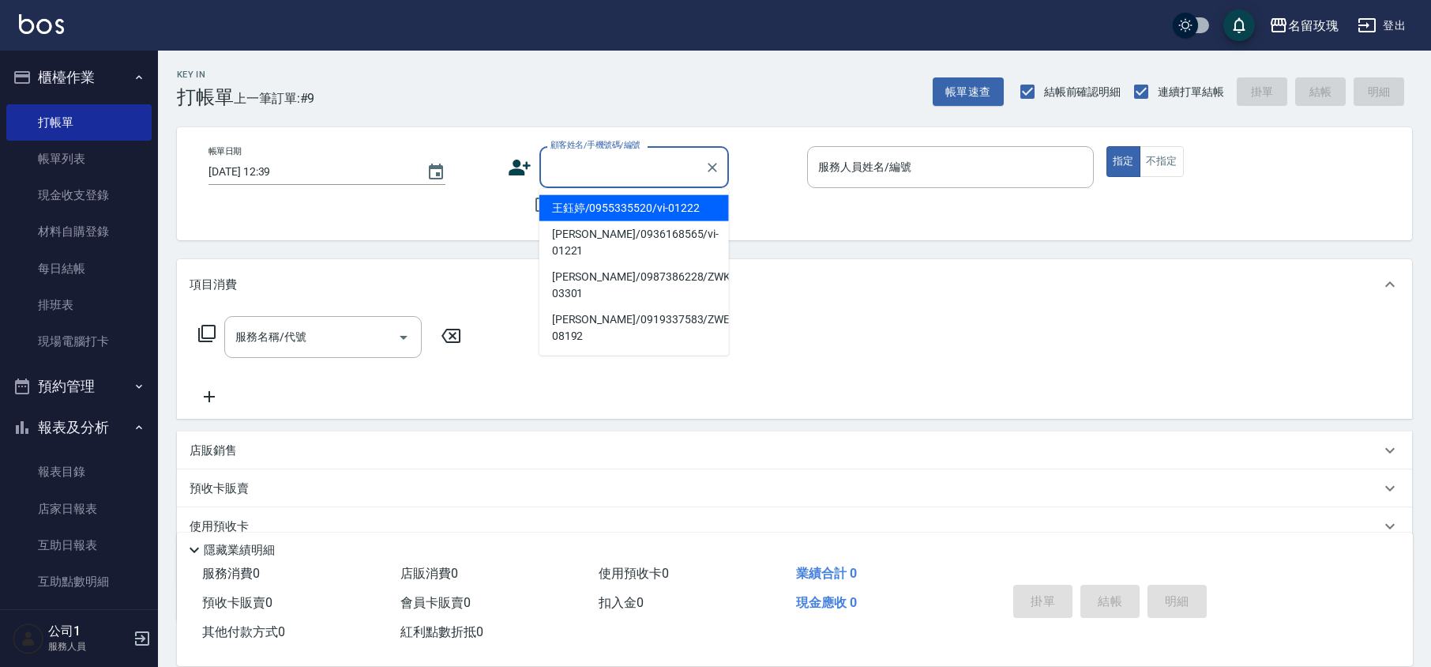
click at [588, 164] on input "顧客姓名/手機號碼/編號" at bounding box center [623, 167] width 152 height 28
type input "x"
type input "[PERSON_NAME]/0932380961/039"
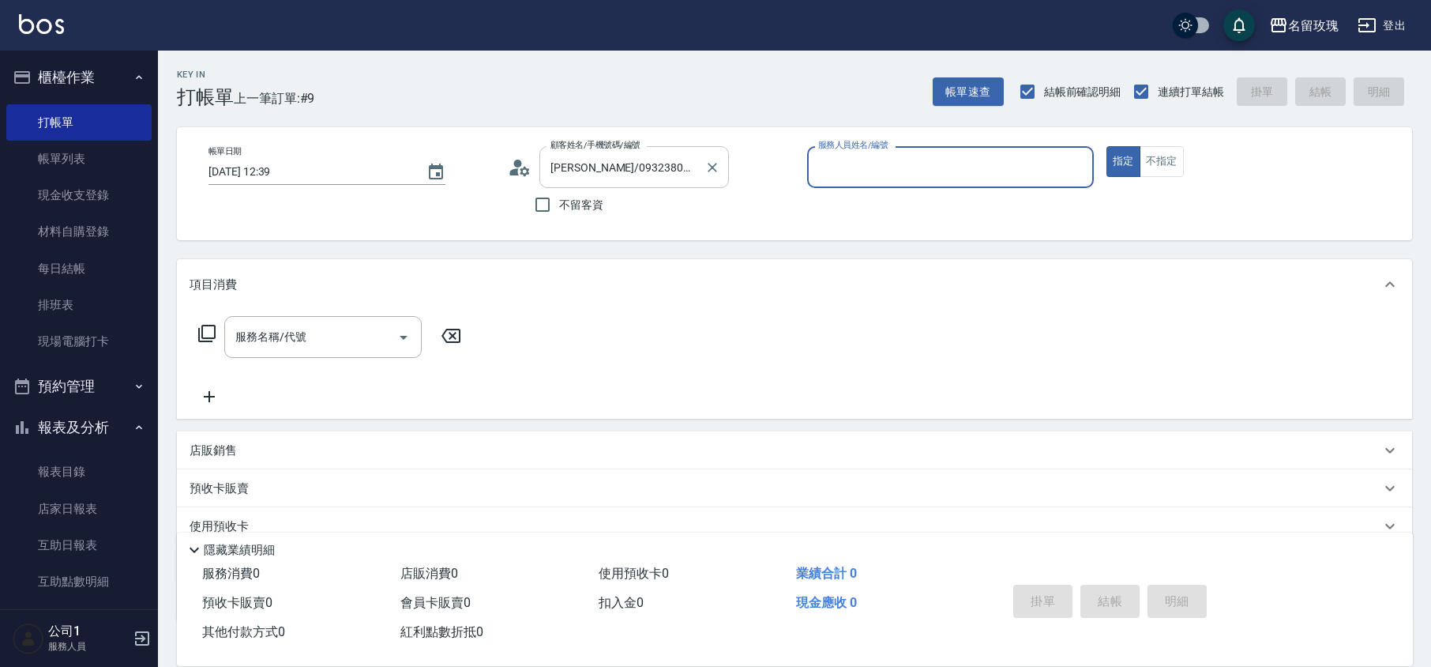
type input "[PERSON_NAME]-5"
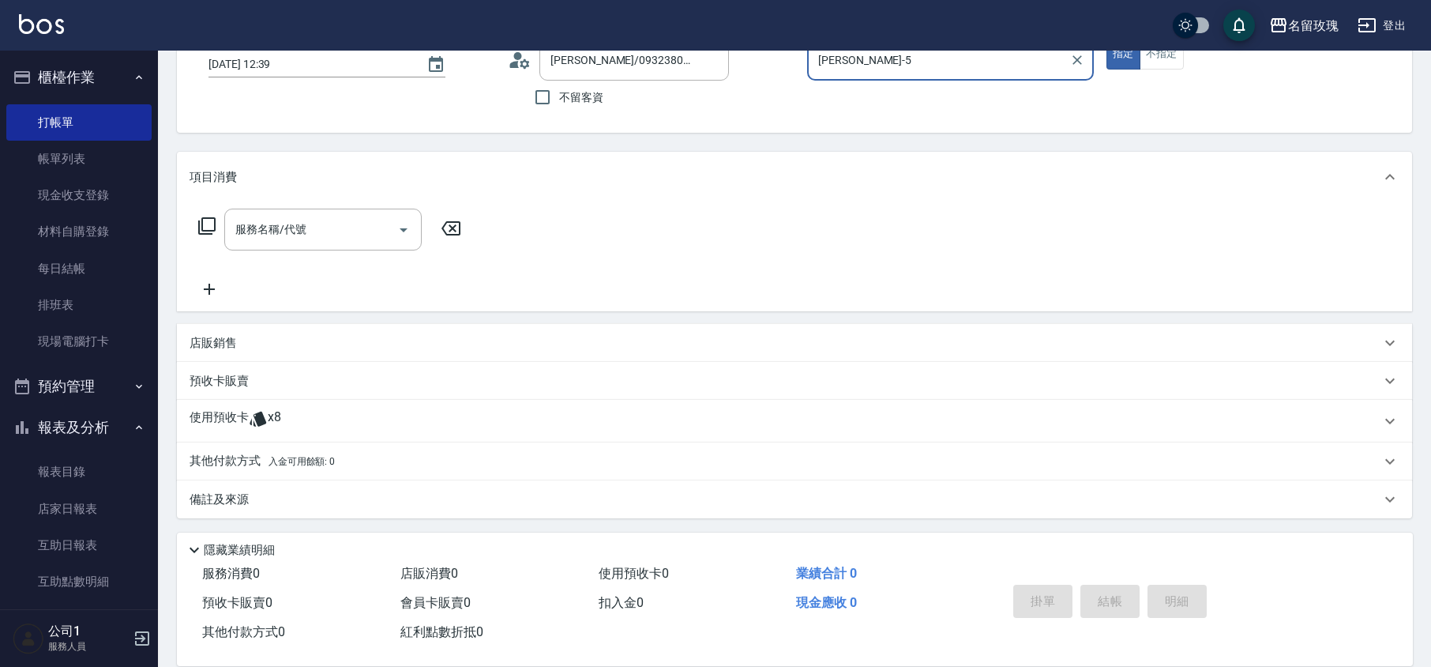
click at [257, 418] on icon at bounding box center [258, 419] width 17 height 15
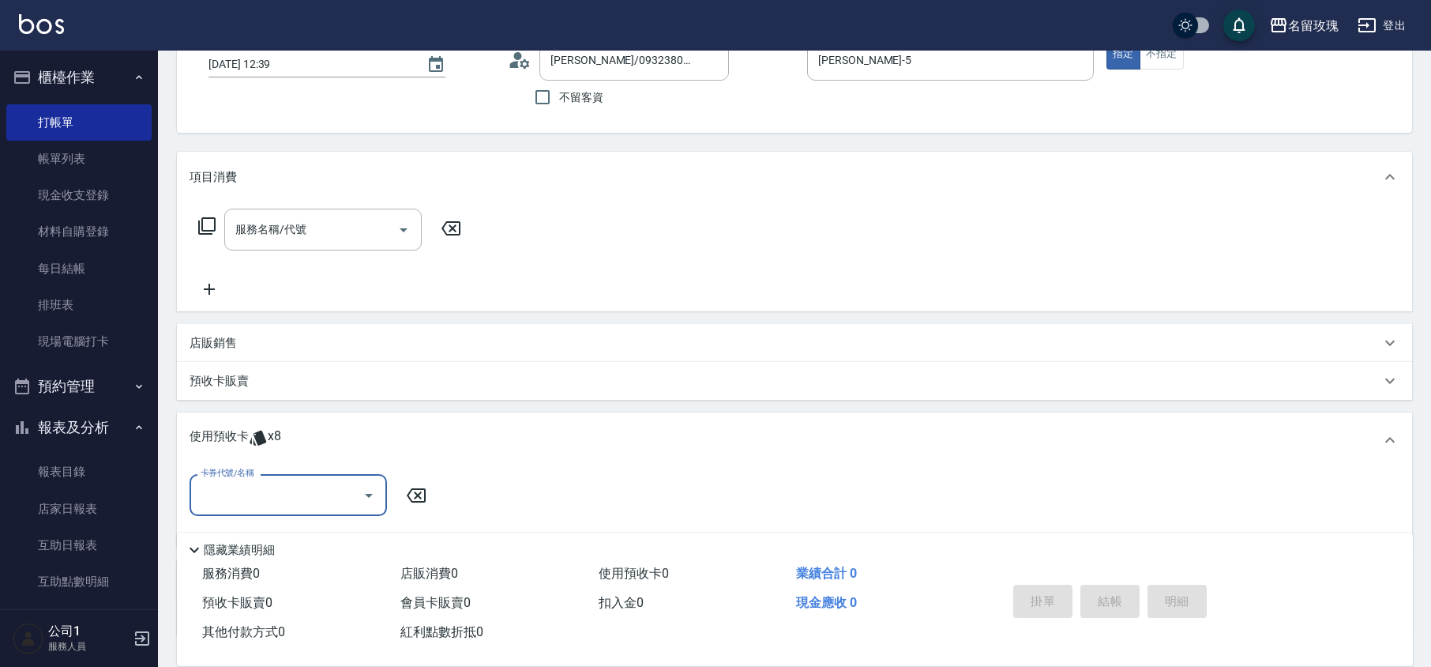
scroll to position [0, 0]
click at [360, 491] on icon "Open" at bounding box center [368, 495] width 19 height 19
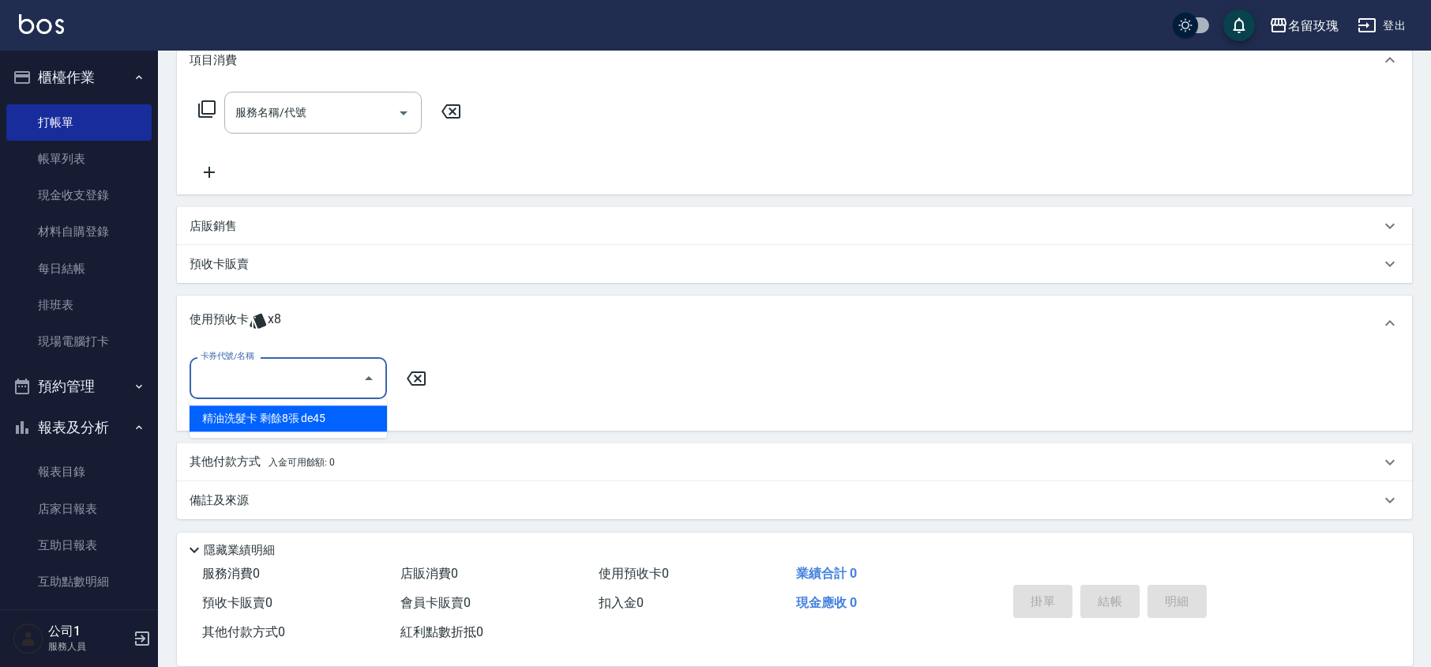
scroll to position [225, 0]
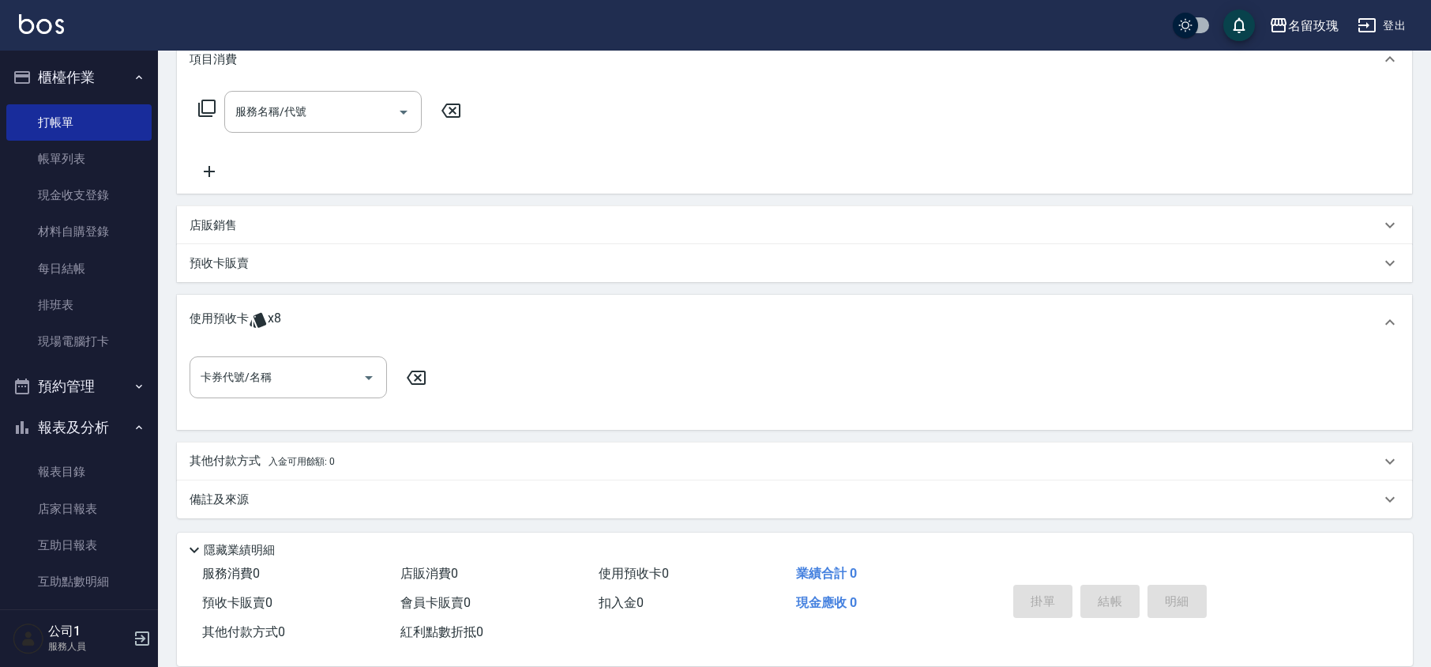
click at [184, 146] on div "服務名稱/代號 服務名稱/代號" at bounding box center [794, 139] width 1235 height 109
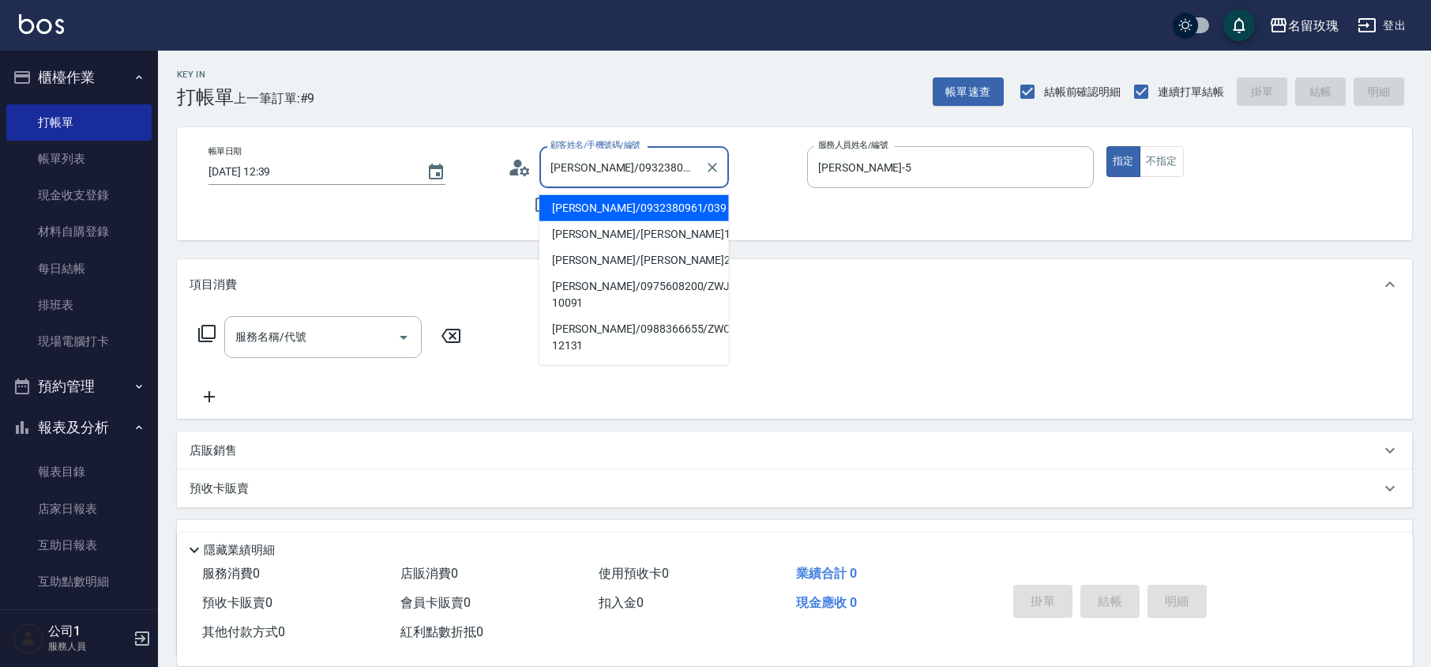
drag, startPoint x: 690, startPoint y: 169, endPoint x: 442, endPoint y: 122, distance: 252.5
click at [450, 122] on div "Key In 打帳單 上一筆訂單:#9 帳單速查 結帳前確認明細 連續打單結帳 掛單 結帳 明細 帳單日期 [DATE] 12:39 顧客姓名/手機號碼/編號…" at bounding box center [794, 471] width 1273 height 841
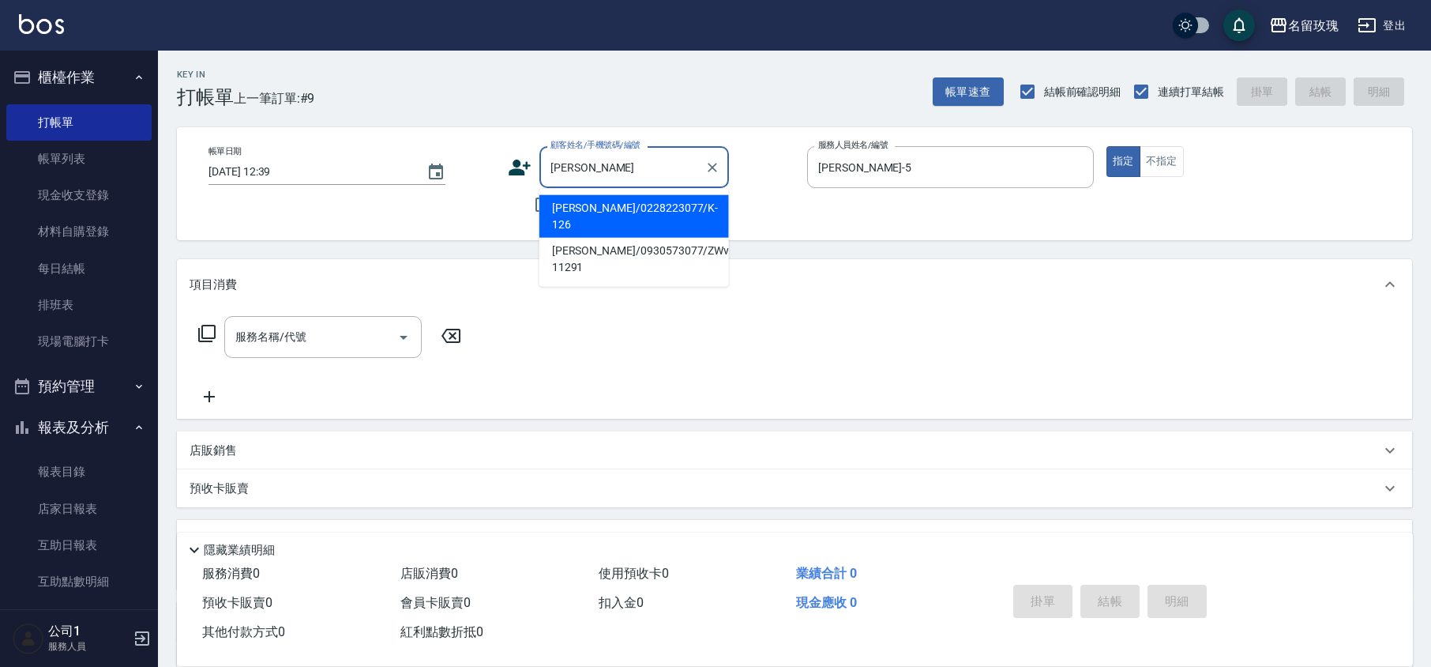
click at [639, 156] on input "[PERSON_NAME]" at bounding box center [623, 167] width 152 height 28
click at [622, 210] on li "[PERSON_NAME]/0228223077/K-126" at bounding box center [634, 216] width 190 height 43
type input "[PERSON_NAME]/0228223077/K-126"
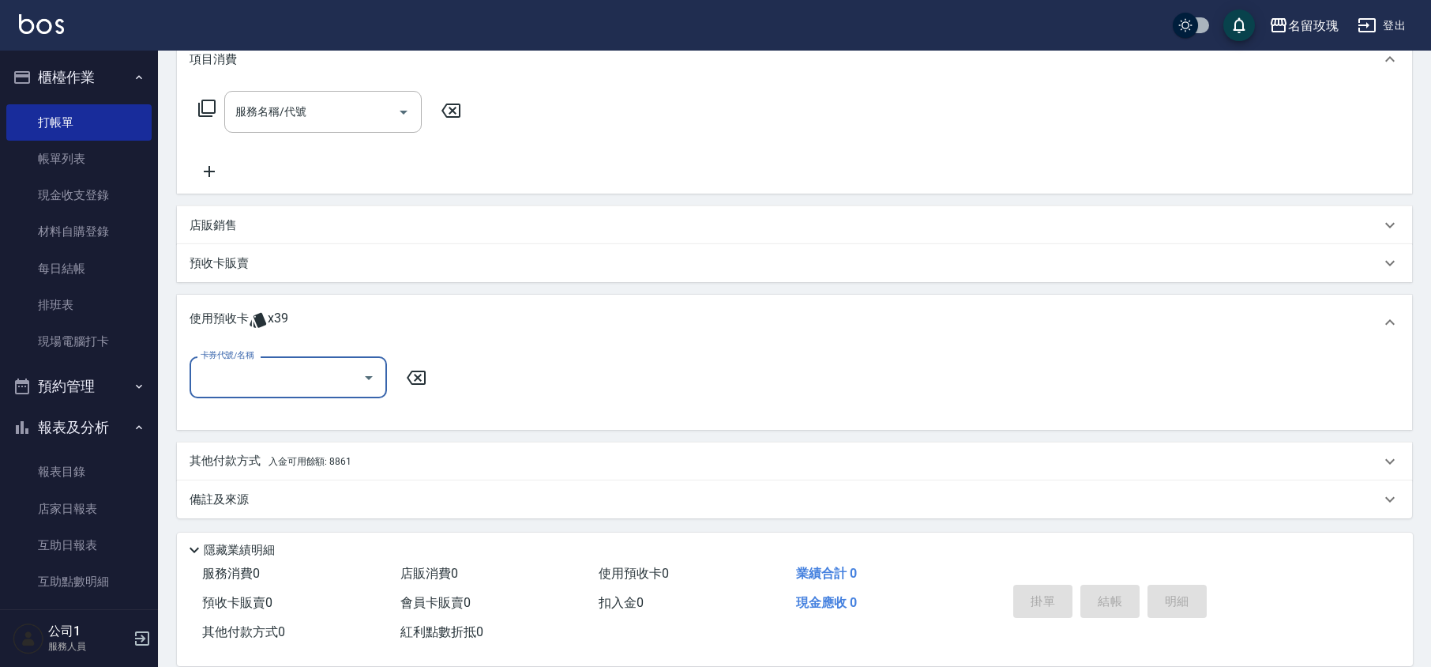
click at [260, 316] on icon at bounding box center [258, 320] width 17 height 15
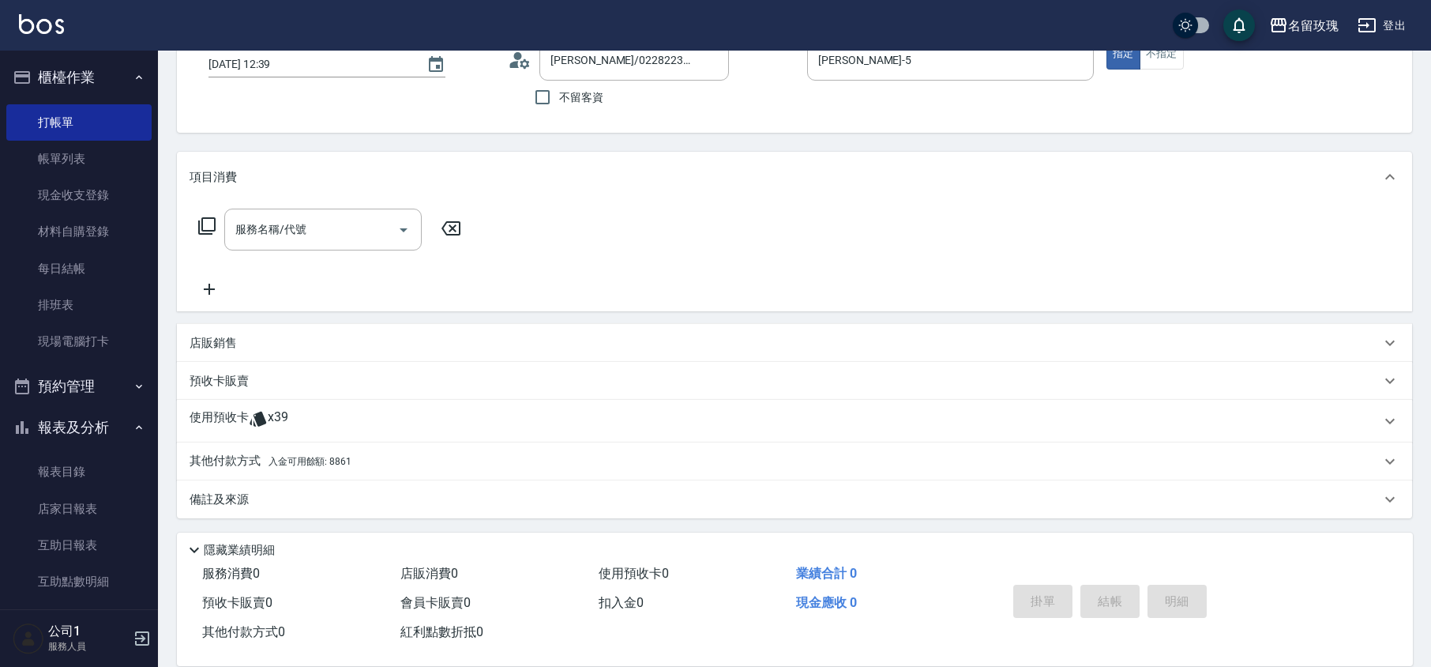
scroll to position [107, 0]
click at [243, 418] on p "使用預收卡" at bounding box center [219, 421] width 59 height 24
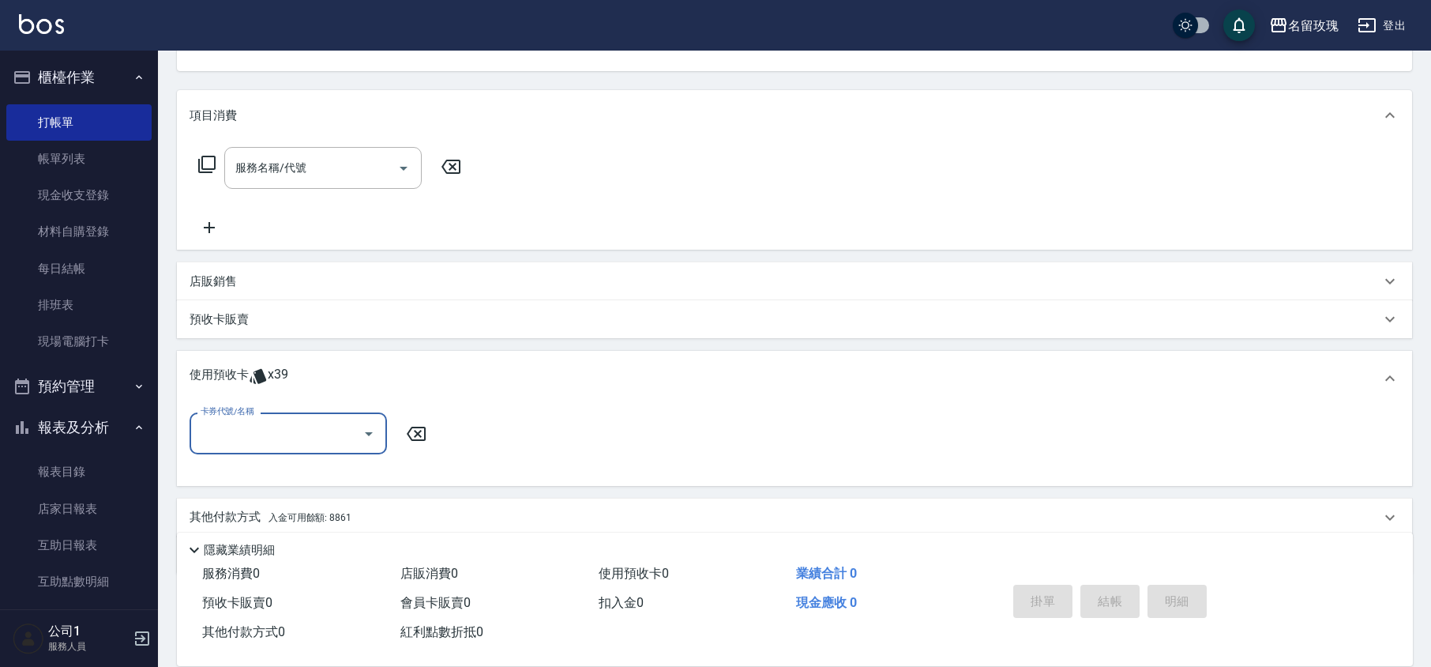
scroll to position [225, 0]
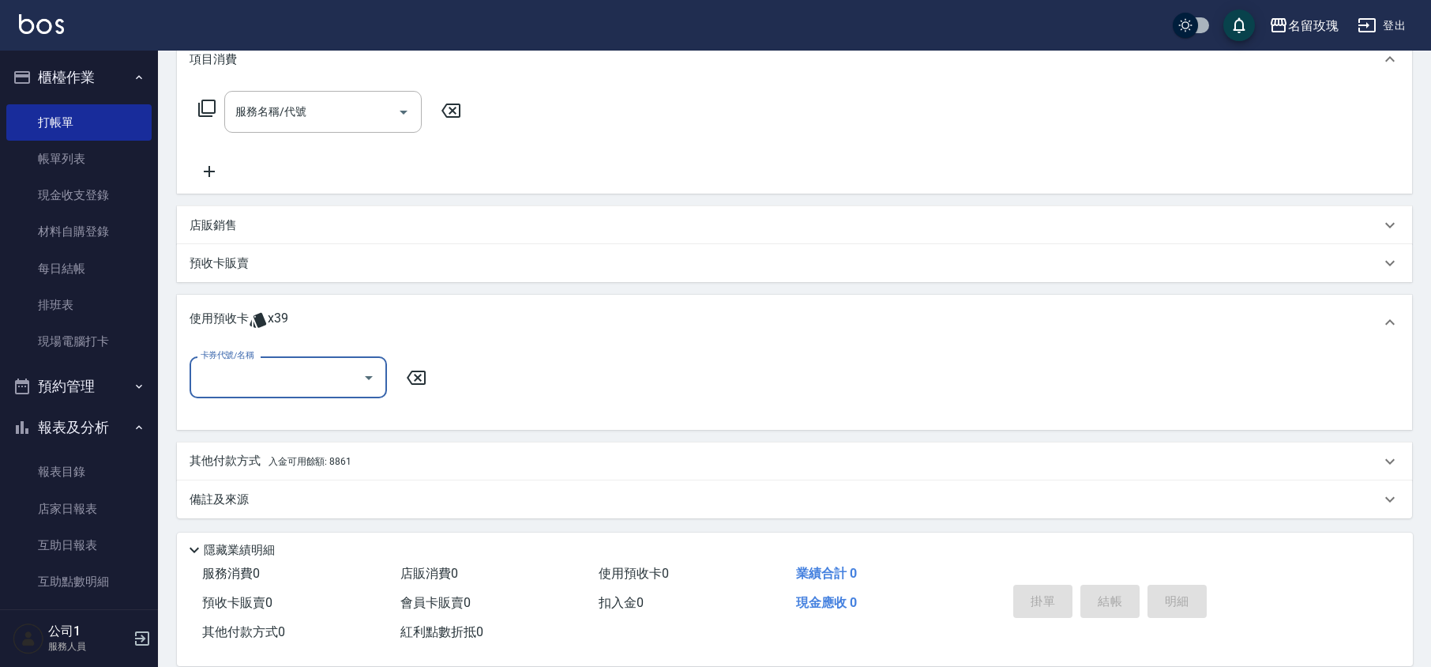
click at [351, 377] on input "卡券代號/名稱" at bounding box center [277, 377] width 160 height 28
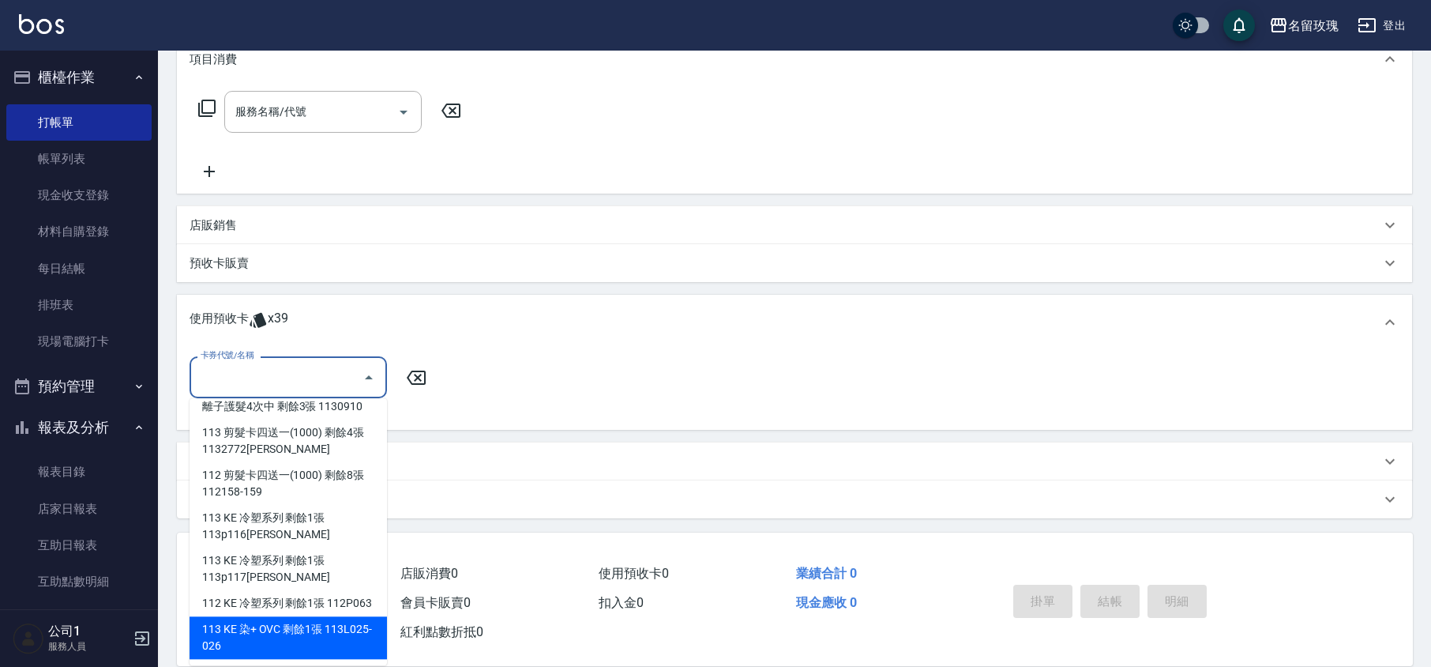
click at [678, 273] on div "預收卡販賣" at bounding box center [794, 263] width 1235 height 38
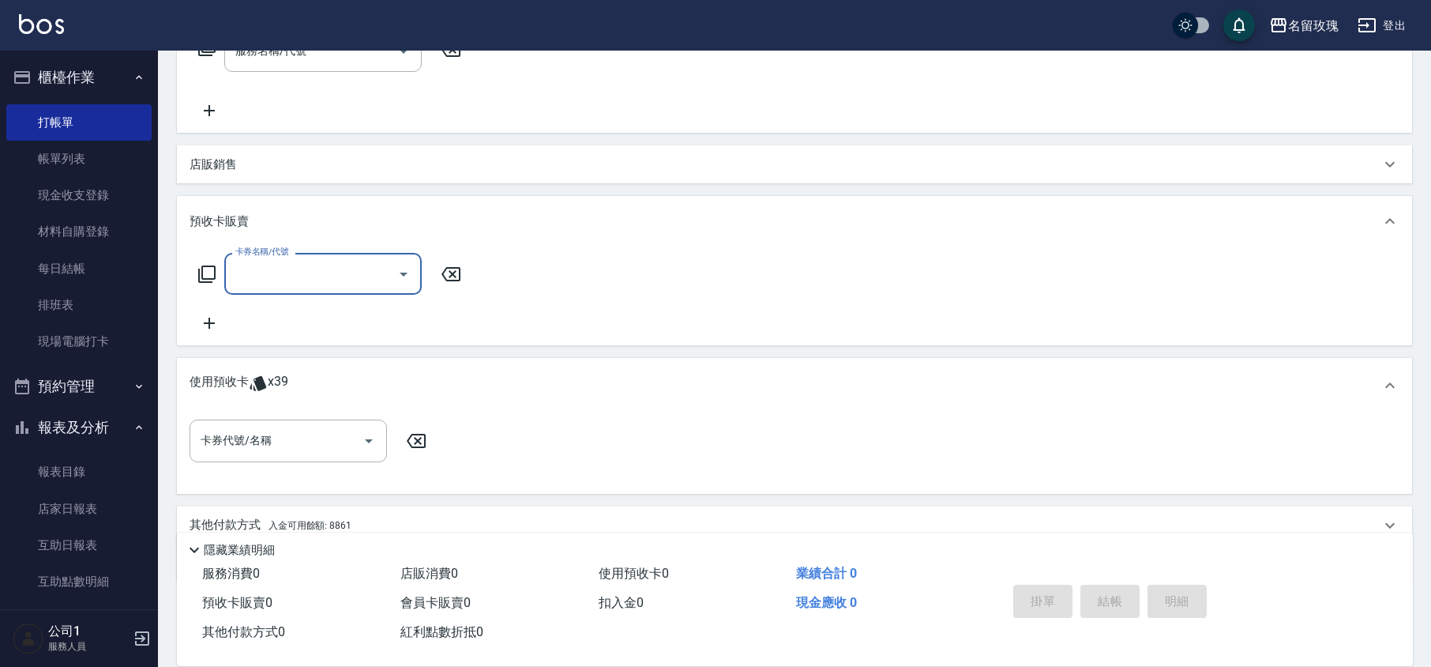
scroll to position [349, 0]
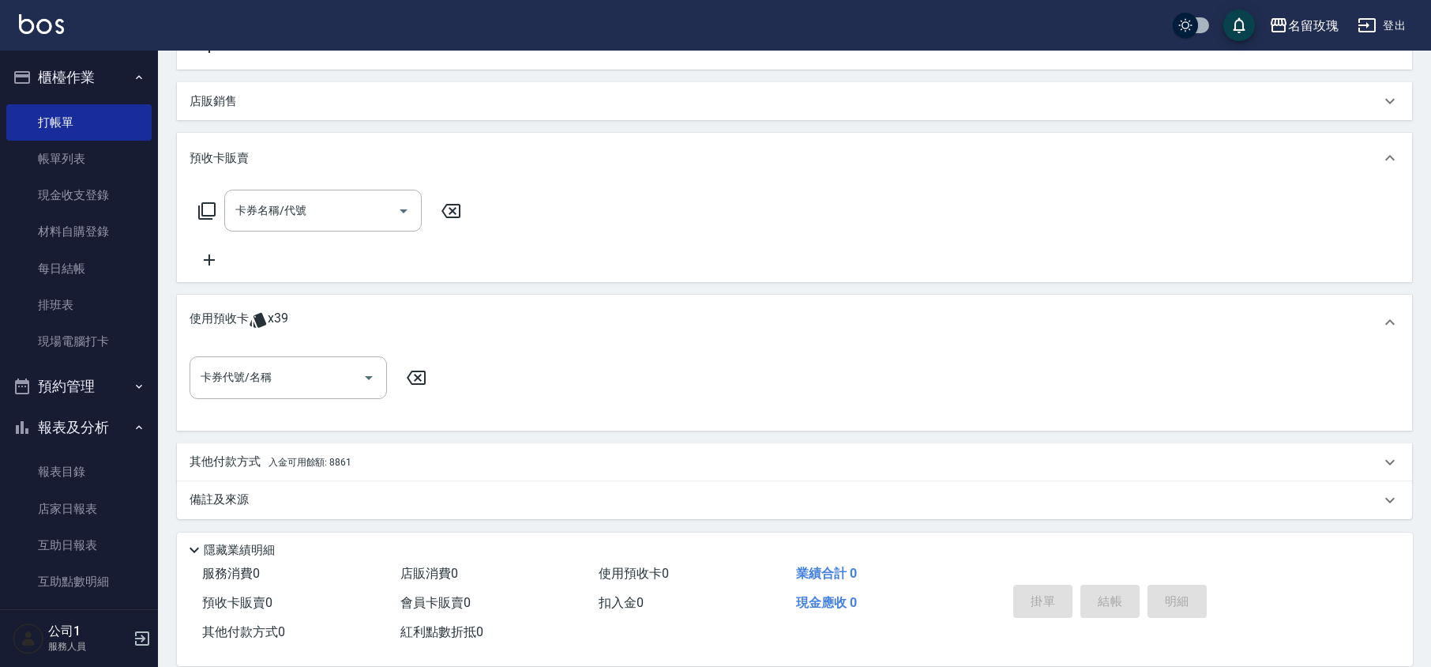
click at [300, 469] on div "其他付款方式 入金可用餘額: 8861" at bounding box center [794, 462] width 1235 height 38
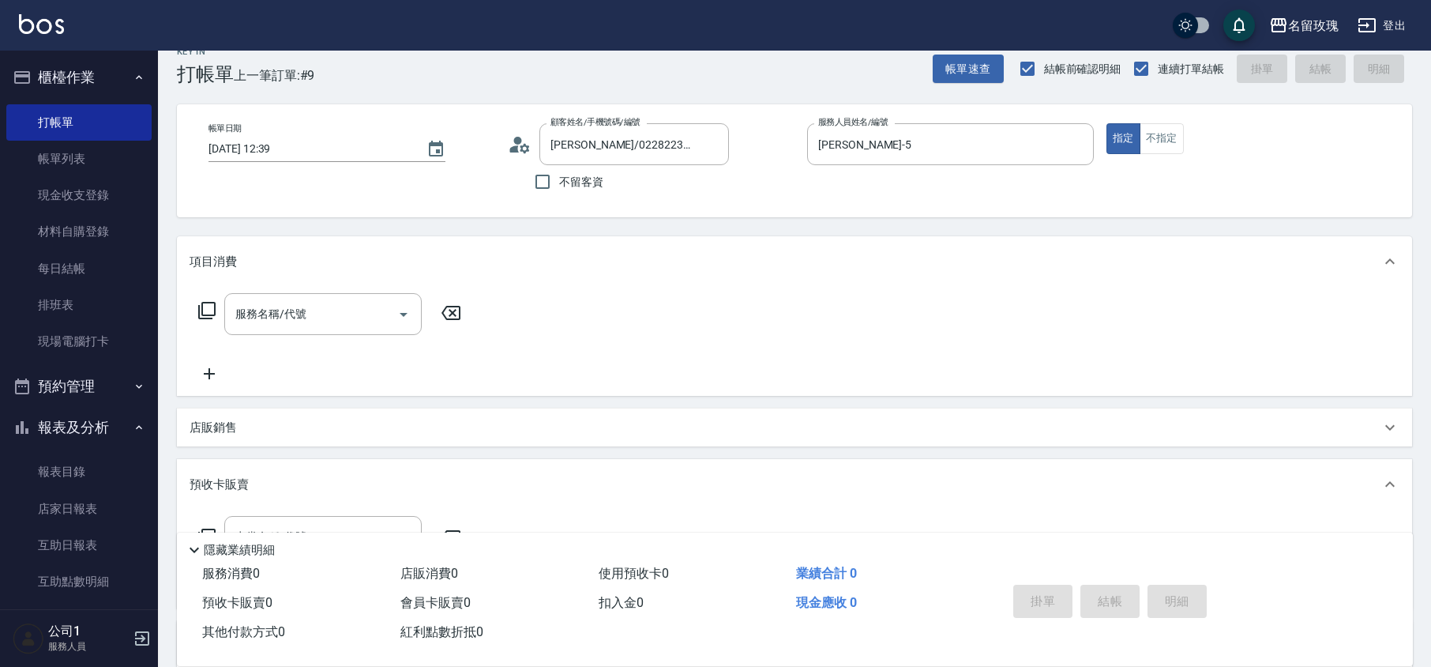
scroll to position [0, 0]
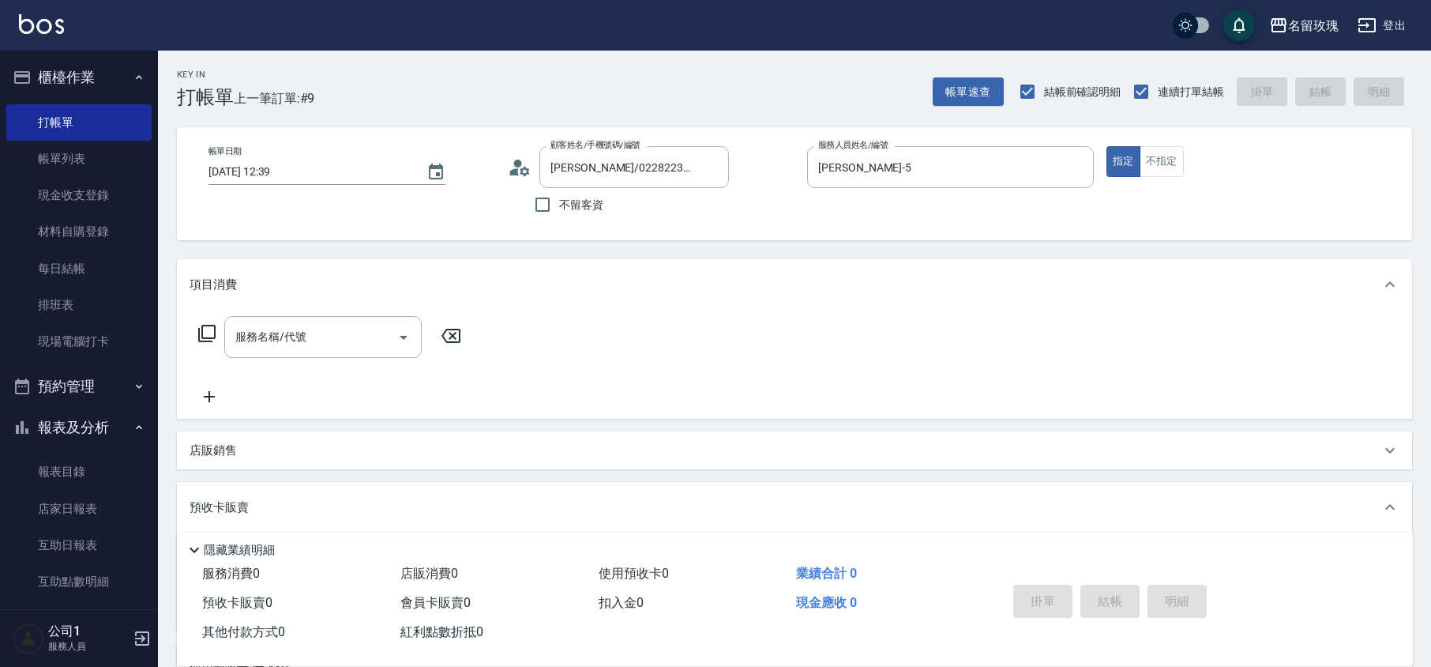
click at [74, 422] on button "報表及分析" at bounding box center [78, 427] width 145 height 41
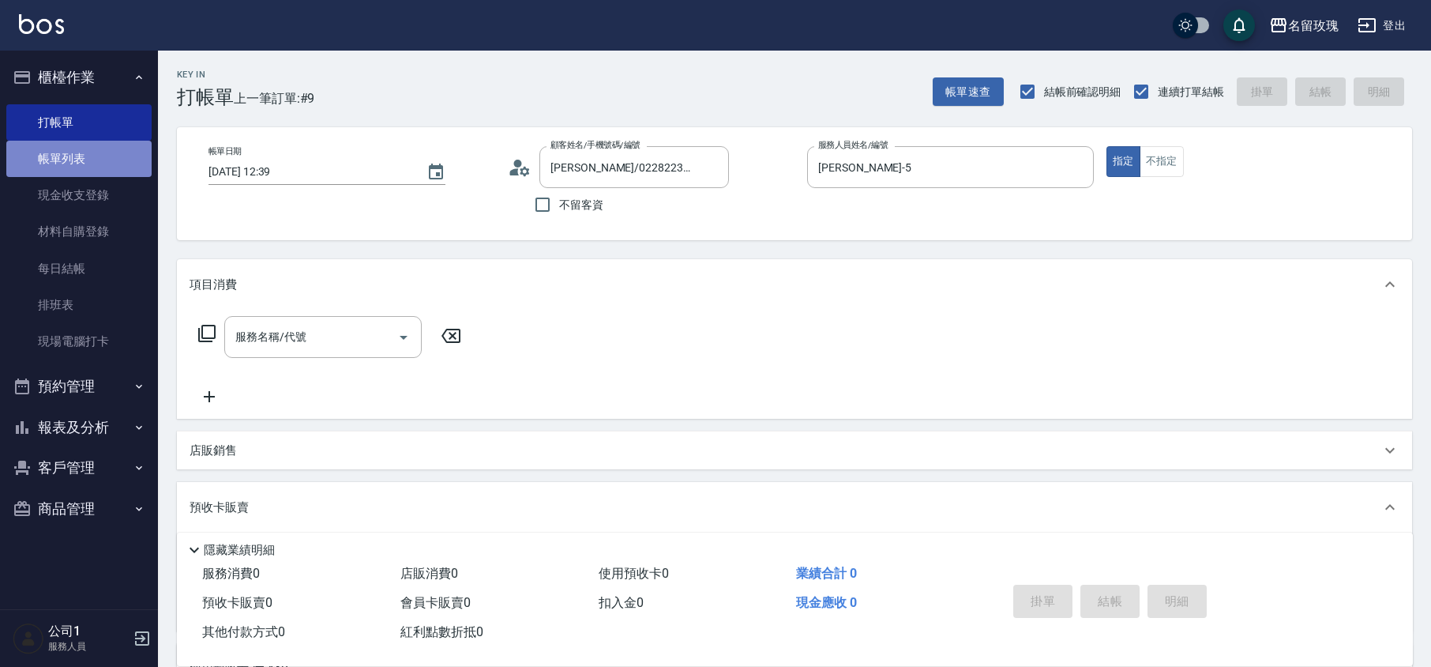
click at [81, 152] on link "帳單列表" at bounding box center [78, 159] width 145 height 36
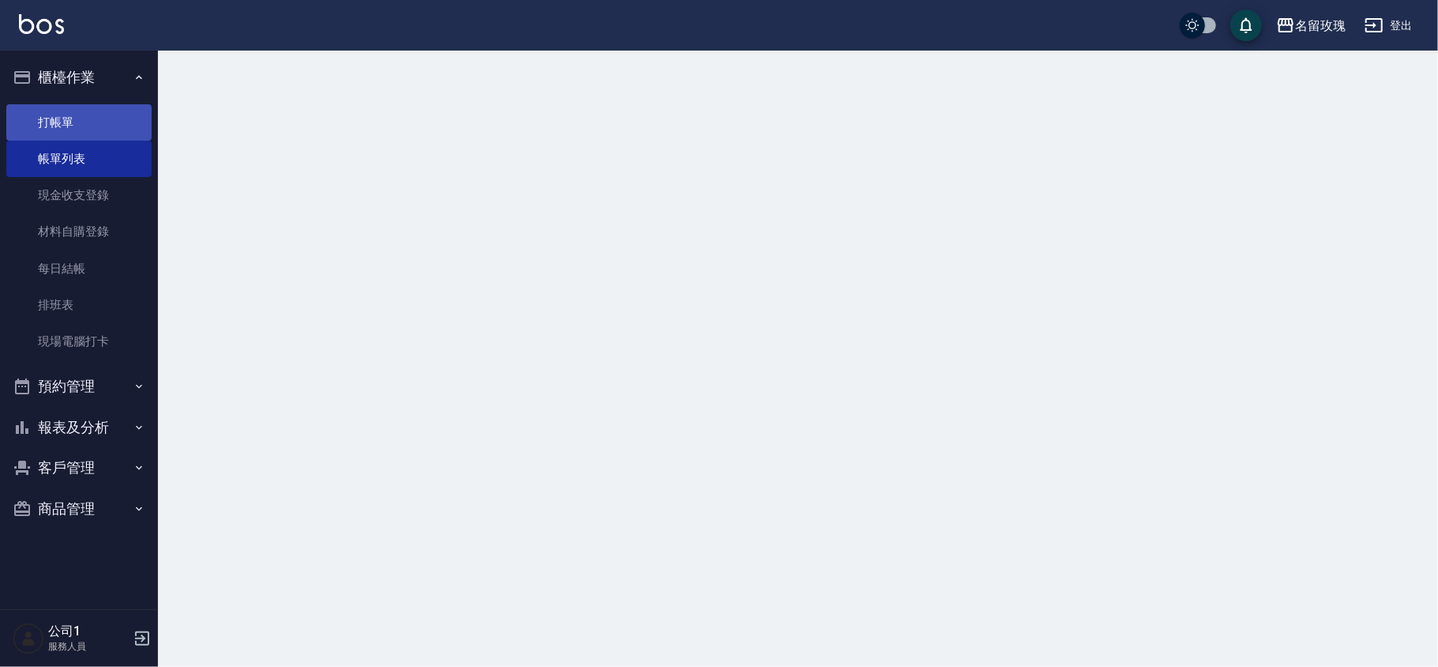
click at [73, 123] on link "打帳單" at bounding box center [78, 122] width 145 height 36
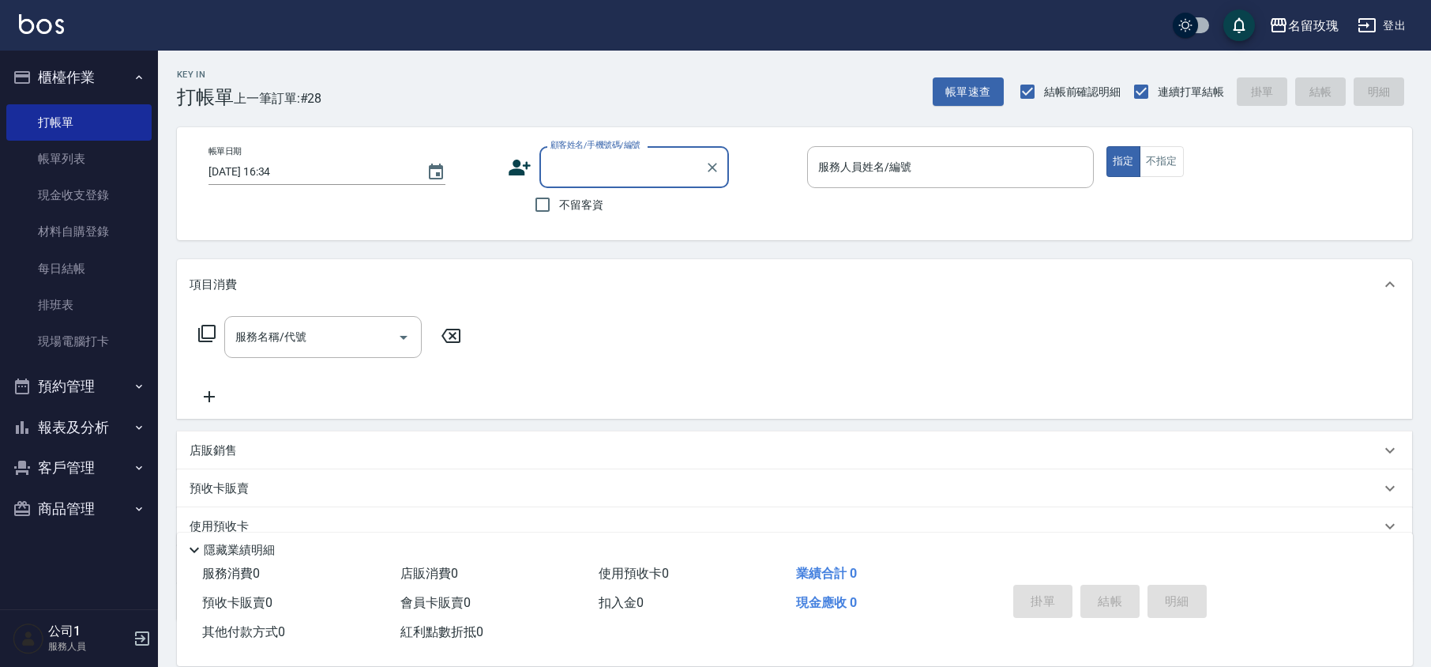
click at [519, 114] on div "Key In 打帳單 上一筆訂單:#28 帳單速查 結帳前確認明細 連續打單結帳 掛單 結帳 明細 帳單日期 [DATE] 16:34 顧客姓名/手機號碼/編…" at bounding box center [794, 410] width 1273 height 719
click at [692, 182] on div "顧客姓名/手機號碼/編號" at bounding box center [634, 167] width 190 height 42
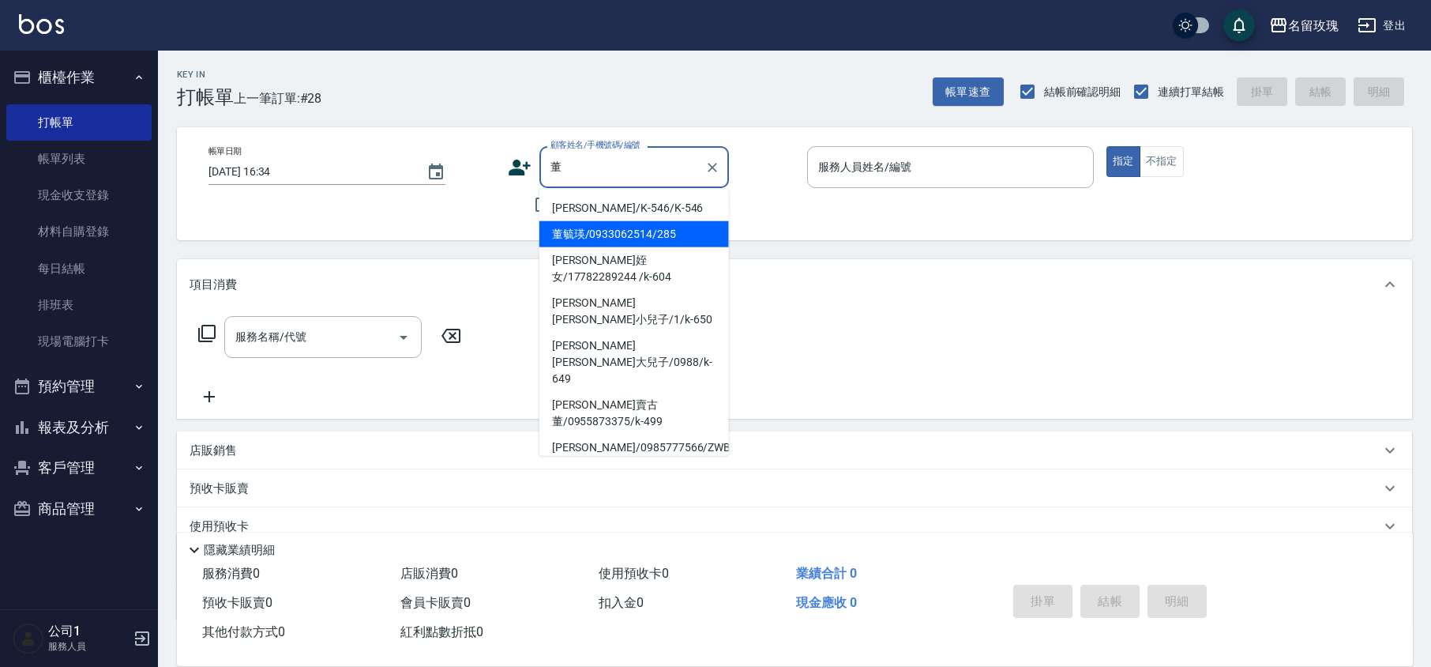
click at [636, 234] on li "董毓瑛/0933062514/285" at bounding box center [634, 234] width 190 height 26
type input "董毓瑛/0933062514/285"
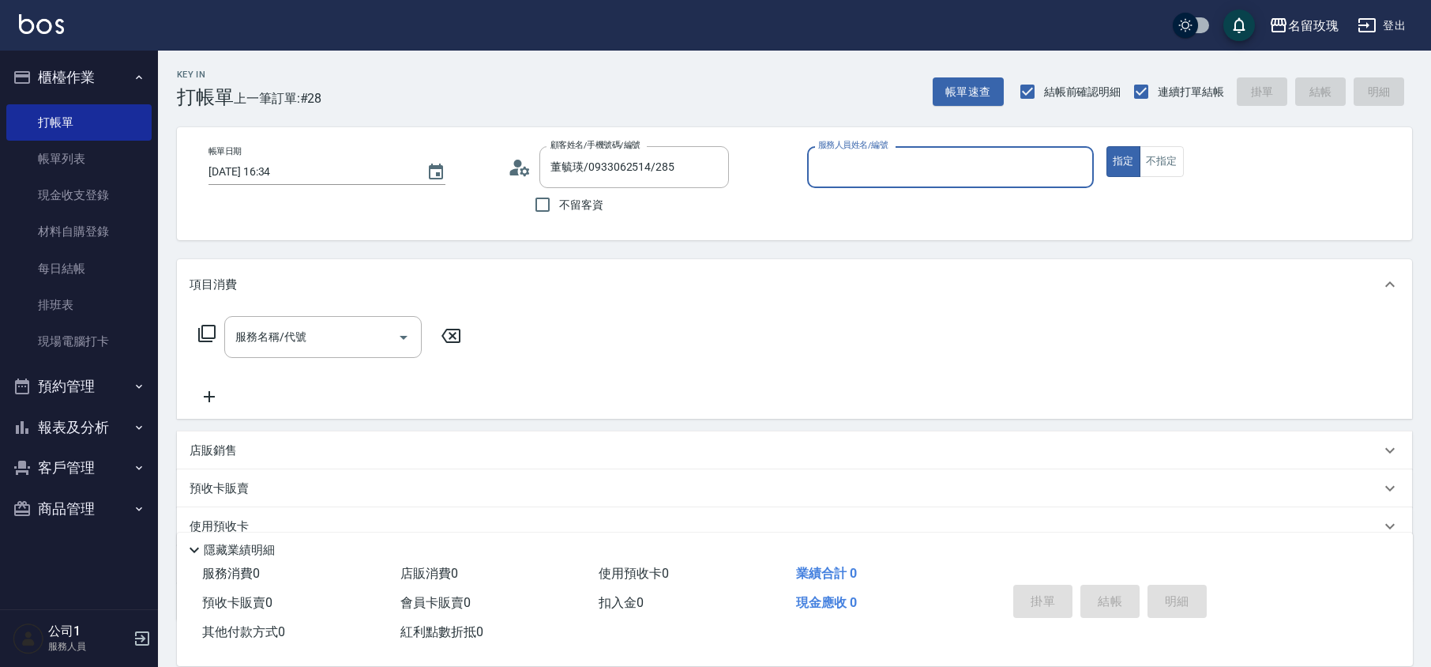
type input "[PERSON_NAME]-5"
click at [521, 156] on icon at bounding box center [520, 168] width 24 height 24
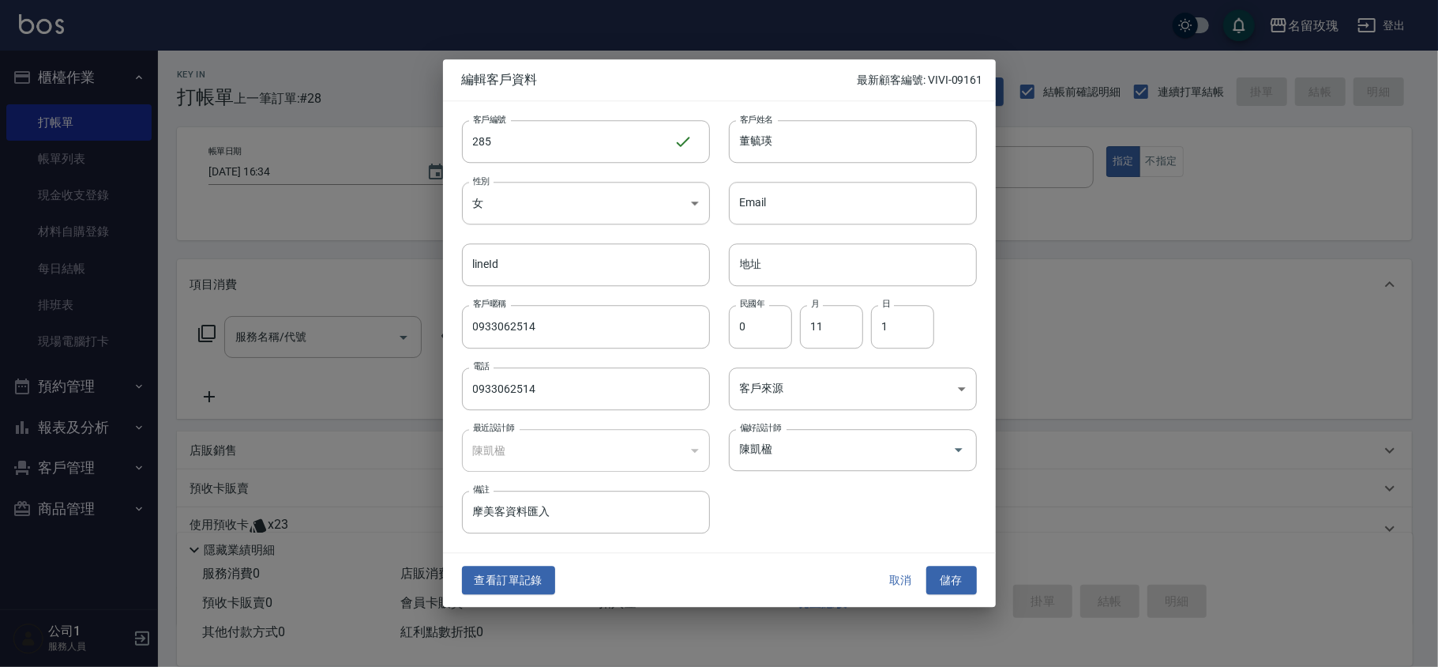
click at [882, 579] on button "取消" at bounding box center [901, 580] width 51 height 29
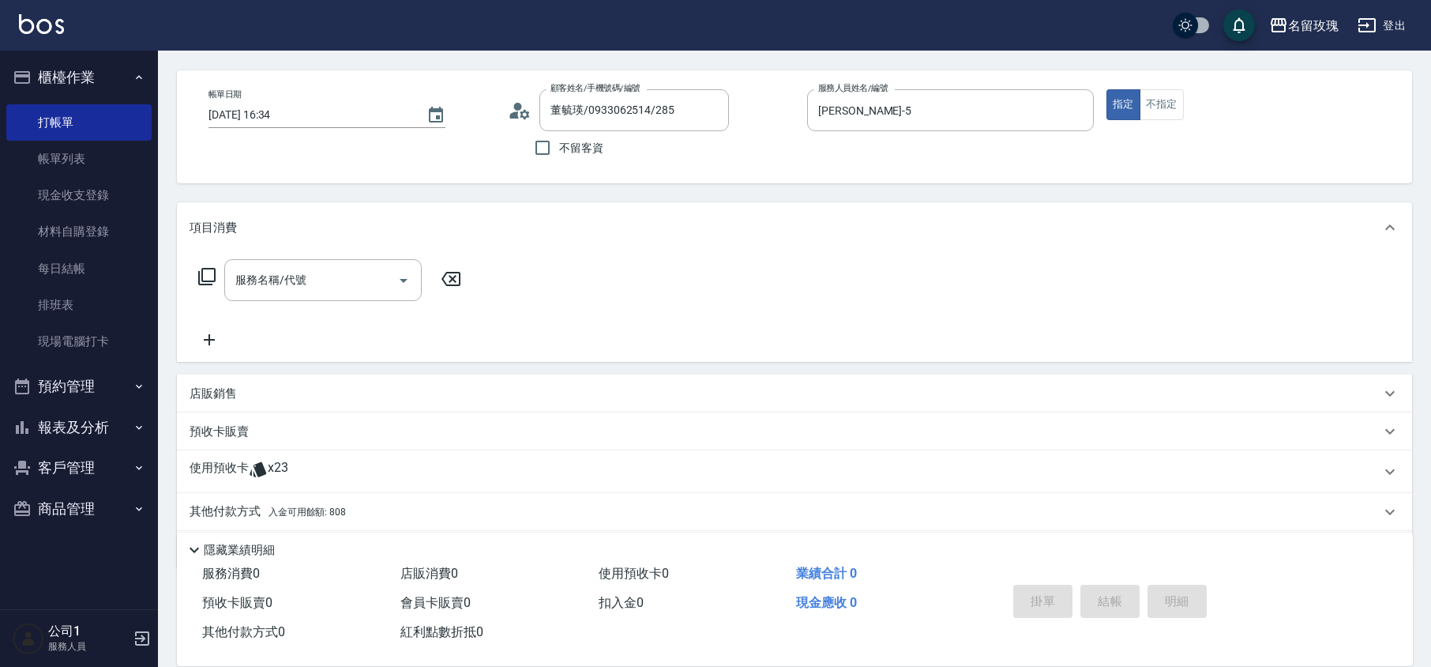
scroll to position [107, 0]
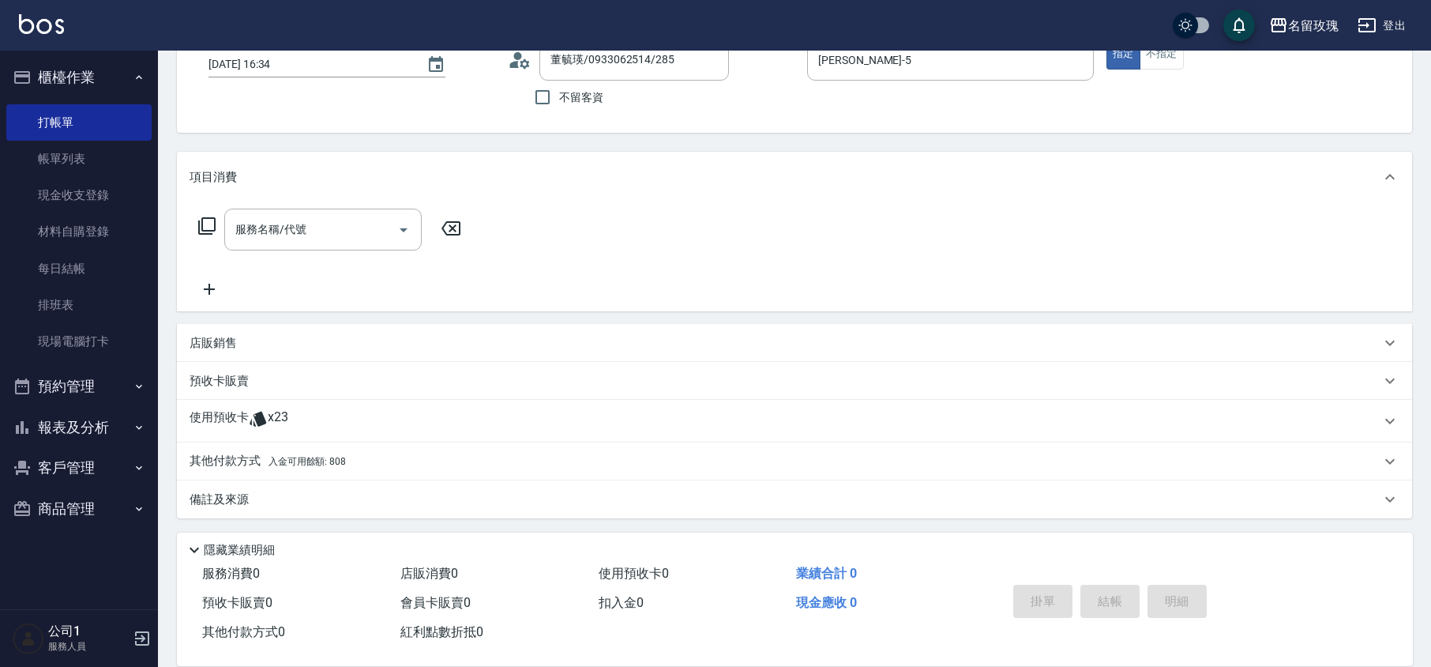
click at [340, 402] on div "項目消費 服務名稱/代號 服務名稱/代號 店販銷售 服務人員姓名/編號 服務人員姓名/編號 商品代號/名稱 商品代號/名稱 預收卡販賣 卡券名稱/代號 卡券名…" at bounding box center [794, 335] width 1235 height 366
click at [335, 420] on div "使用預收卡 x23" at bounding box center [785, 421] width 1191 height 24
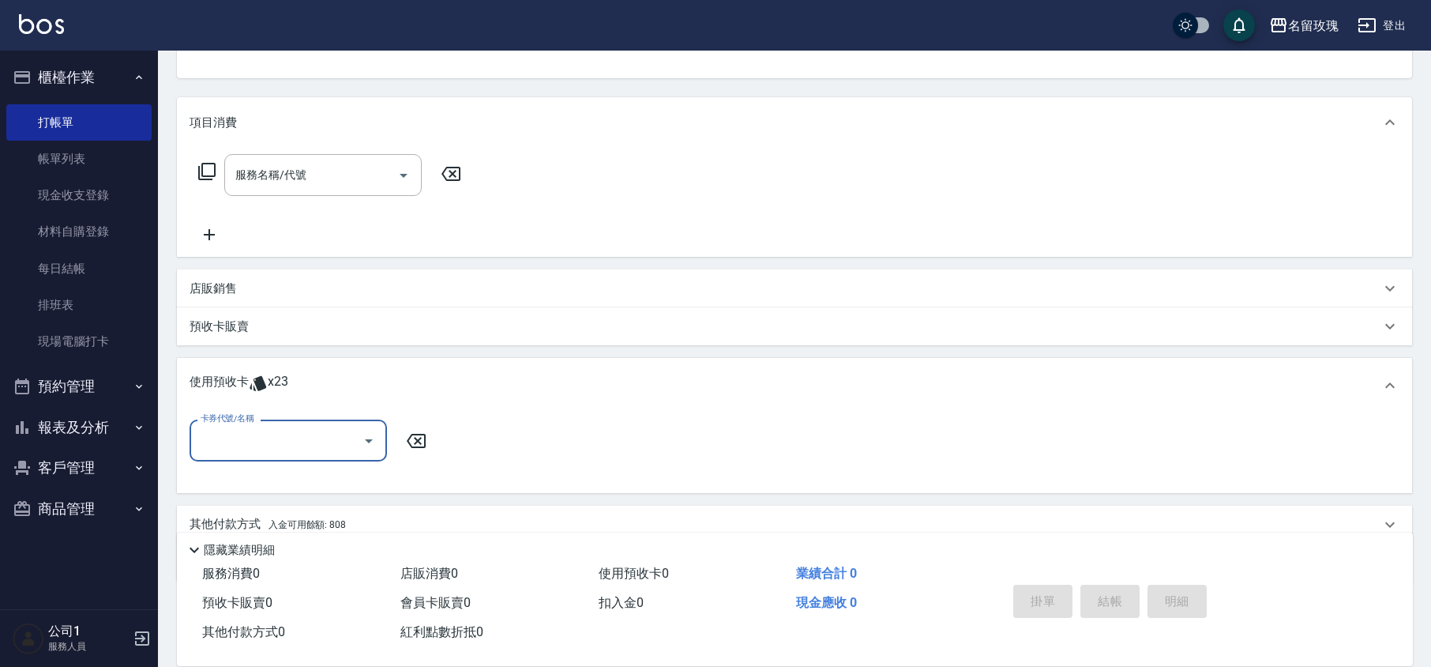
scroll to position [224, 0]
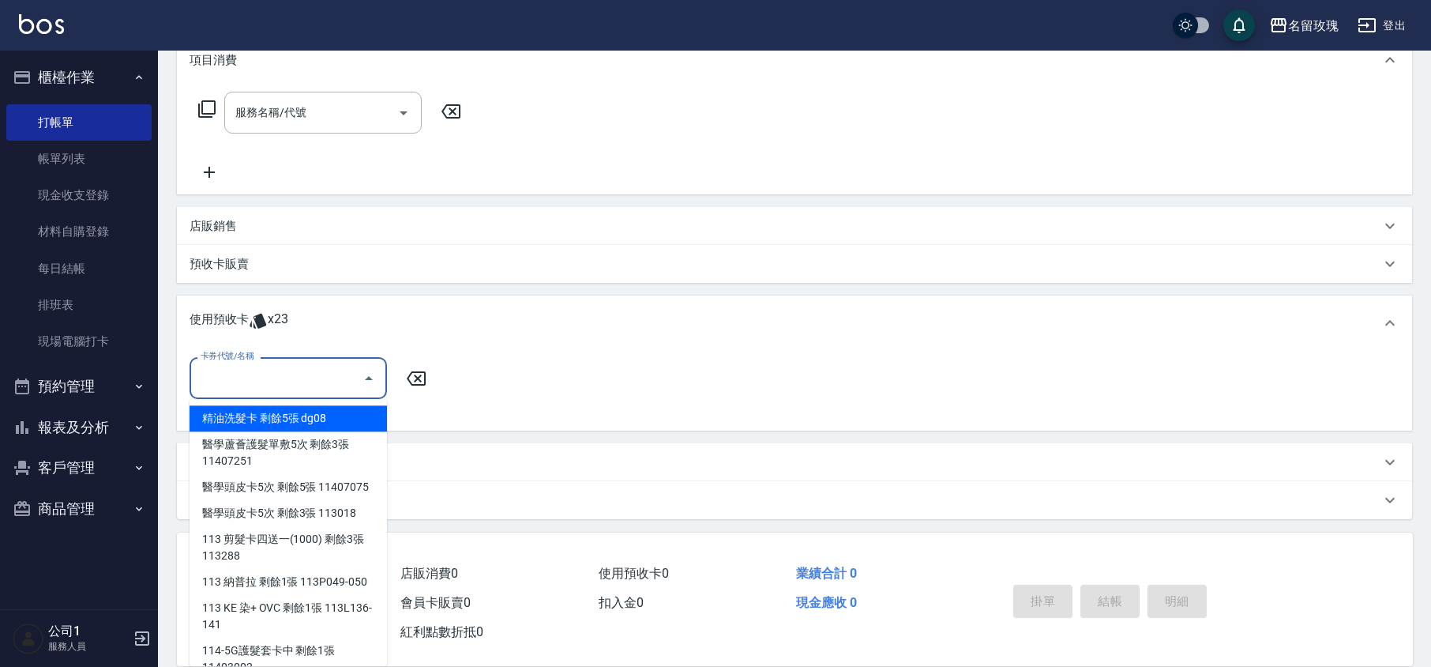
click at [313, 370] on input "卡券代號/名稱" at bounding box center [277, 378] width 160 height 28
click at [306, 417] on div "精油洗髮卡 剩餘5張 dg08" at bounding box center [288, 418] width 197 height 26
type input "精油洗髮卡 dg08"
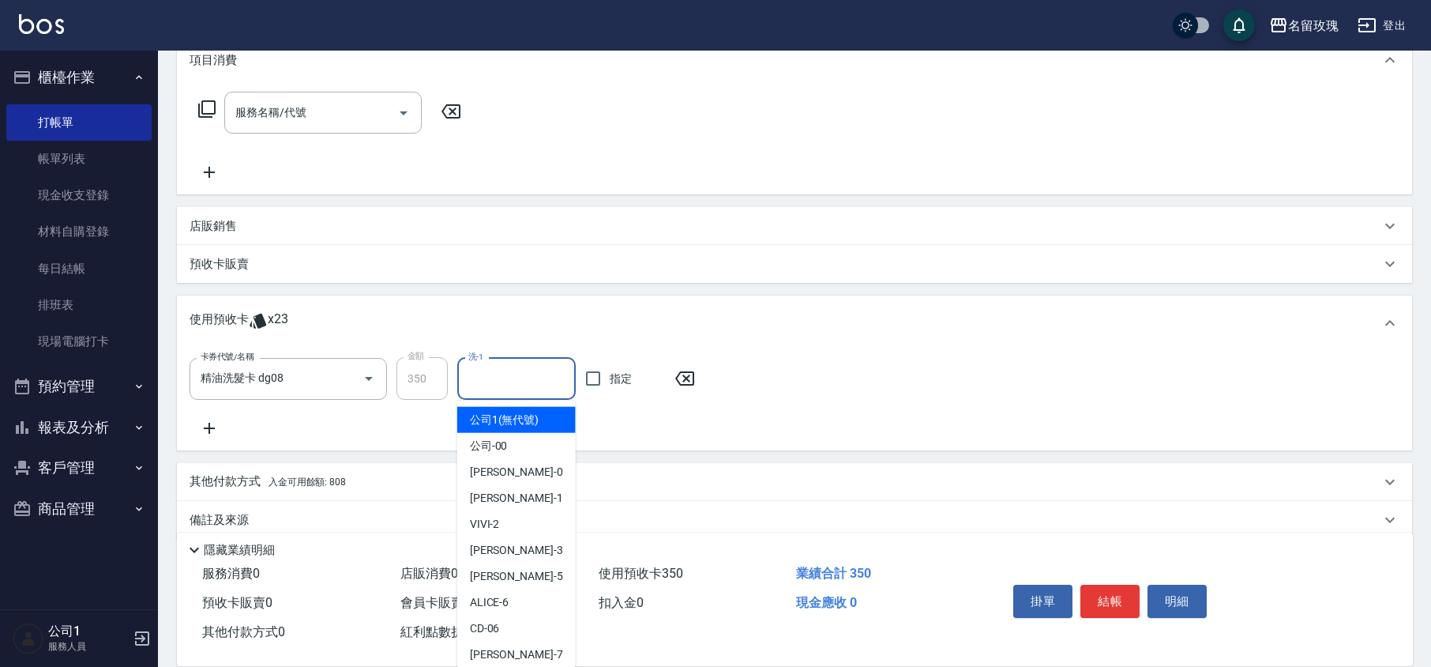
click at [503, 377] on input "洗-1" at bounding box center [516, 379] width 104 height 28
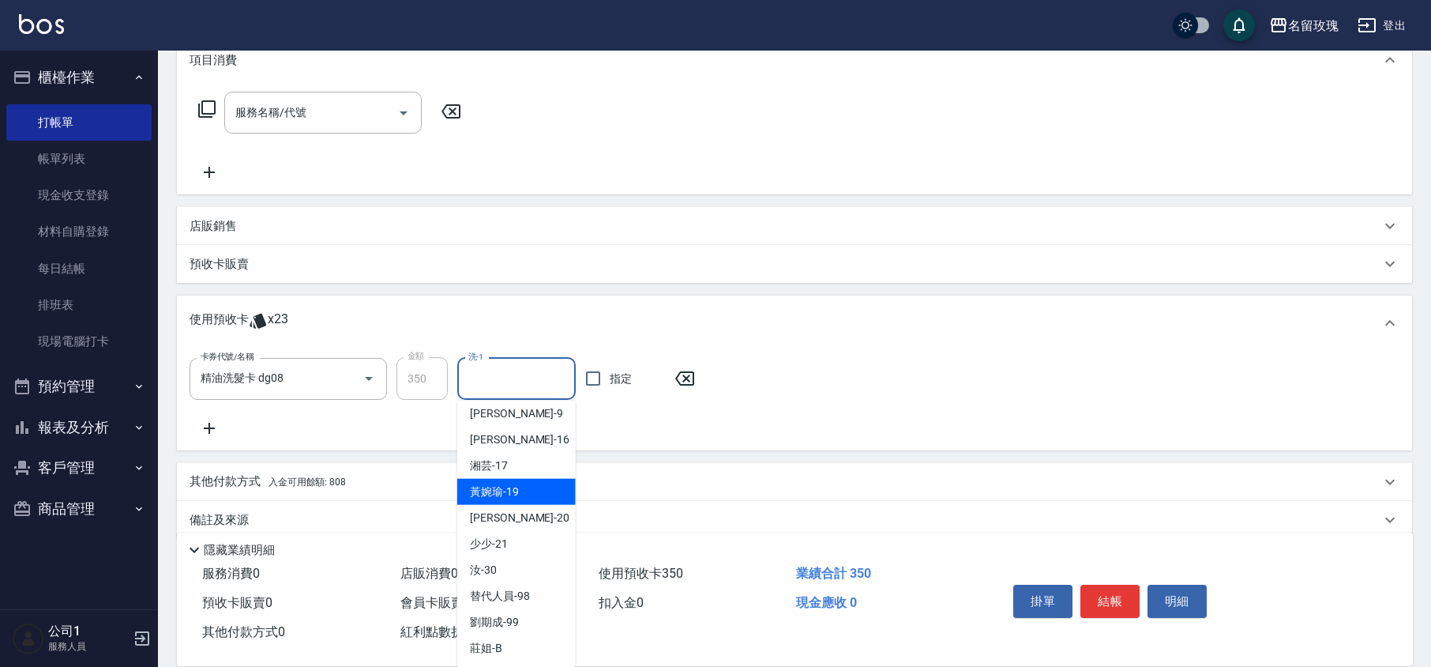
click at [520, 479] on div "[PERSON_NAME]-19" at bounding box center [516, 492] width 118 height 26
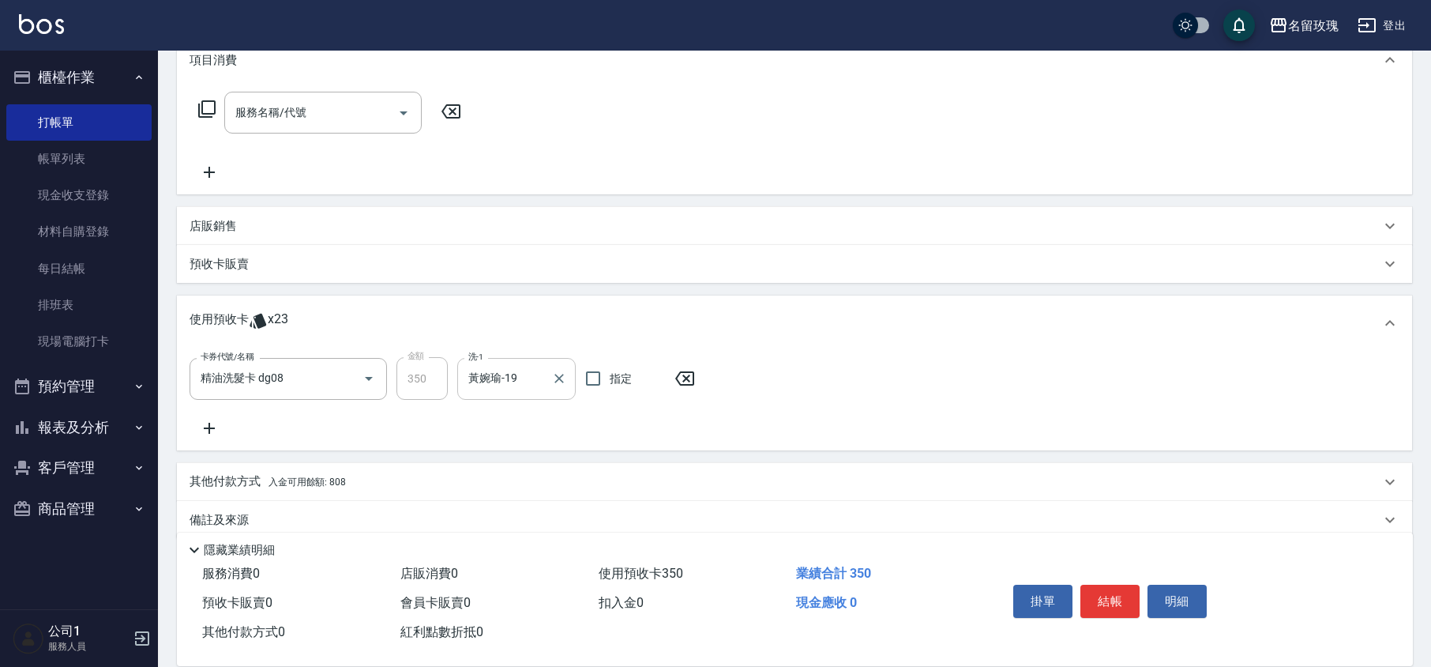
click at [512, 376] on input "黃婉瑜-19" at bounding box center [504, 379] width 81 height 28
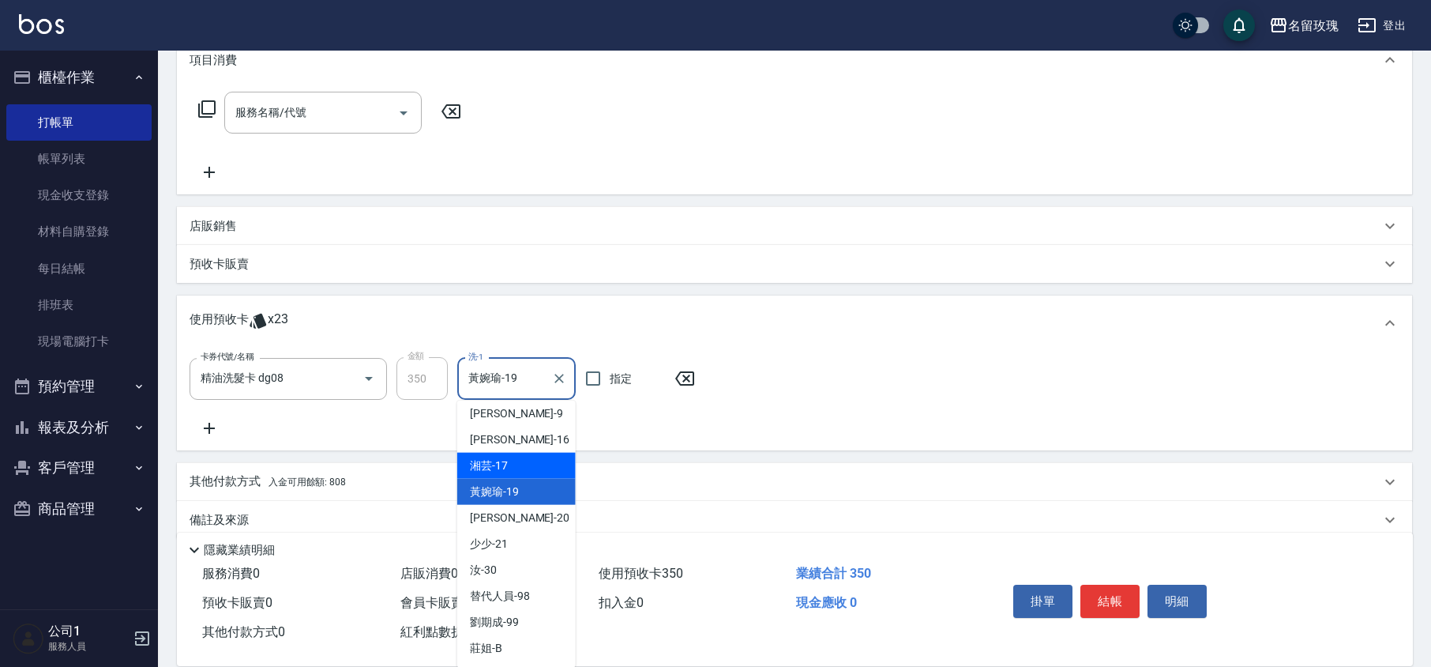
click at [503, 463] on span "湘芸 -17" at bounding box center [489, 465] width 38 height 17
type input "湘芸-17"
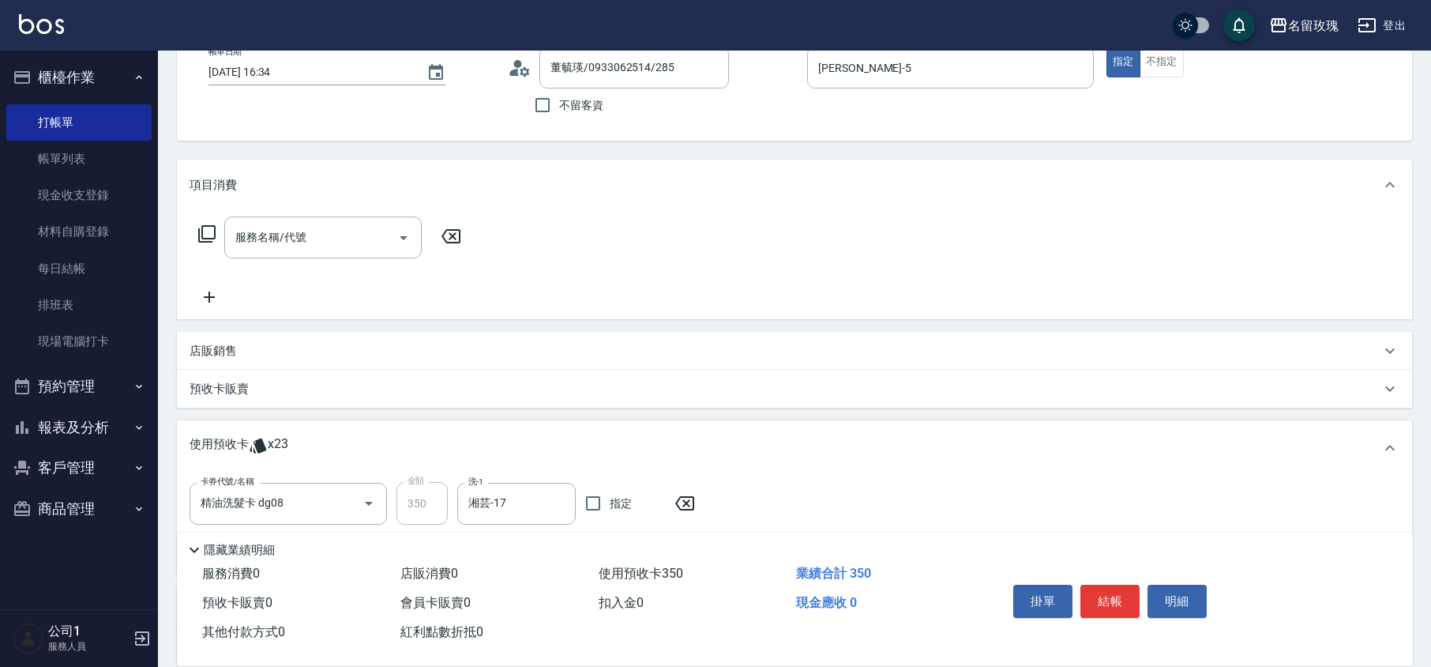
scroll to position [0, 0]
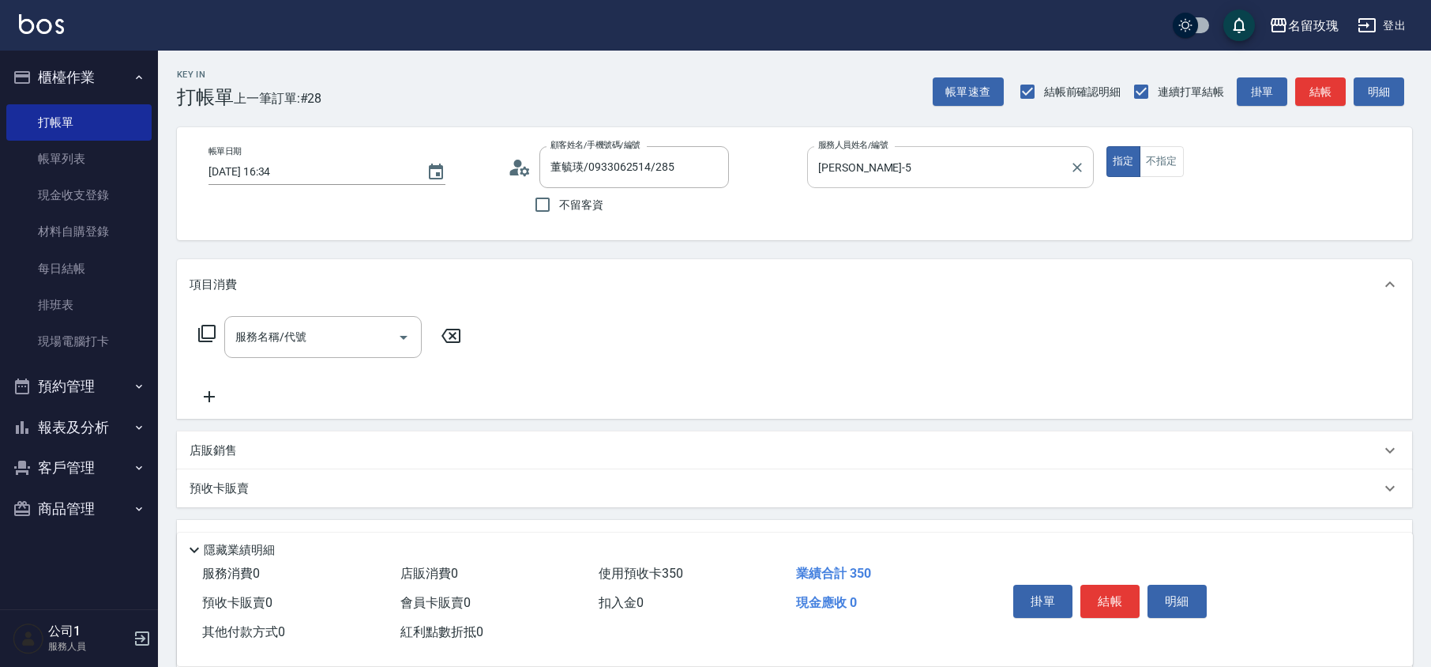
click at [938, 155] on input "[PERSON_NAME]-5" at bounding box center [938, 167] width 249 height 28
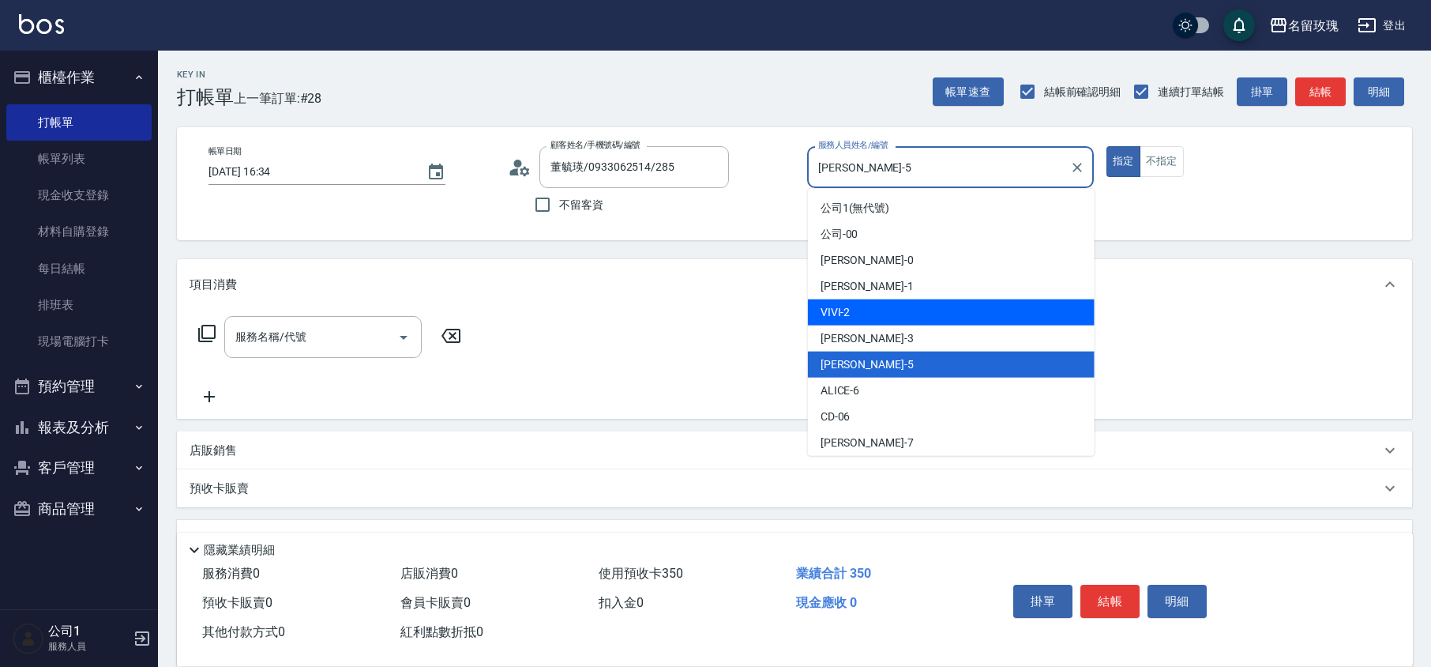
click at [844, 322] on div "VIVI -2" at bounding box center [951, 312] width 287 height 26
type input "VIVI-2"
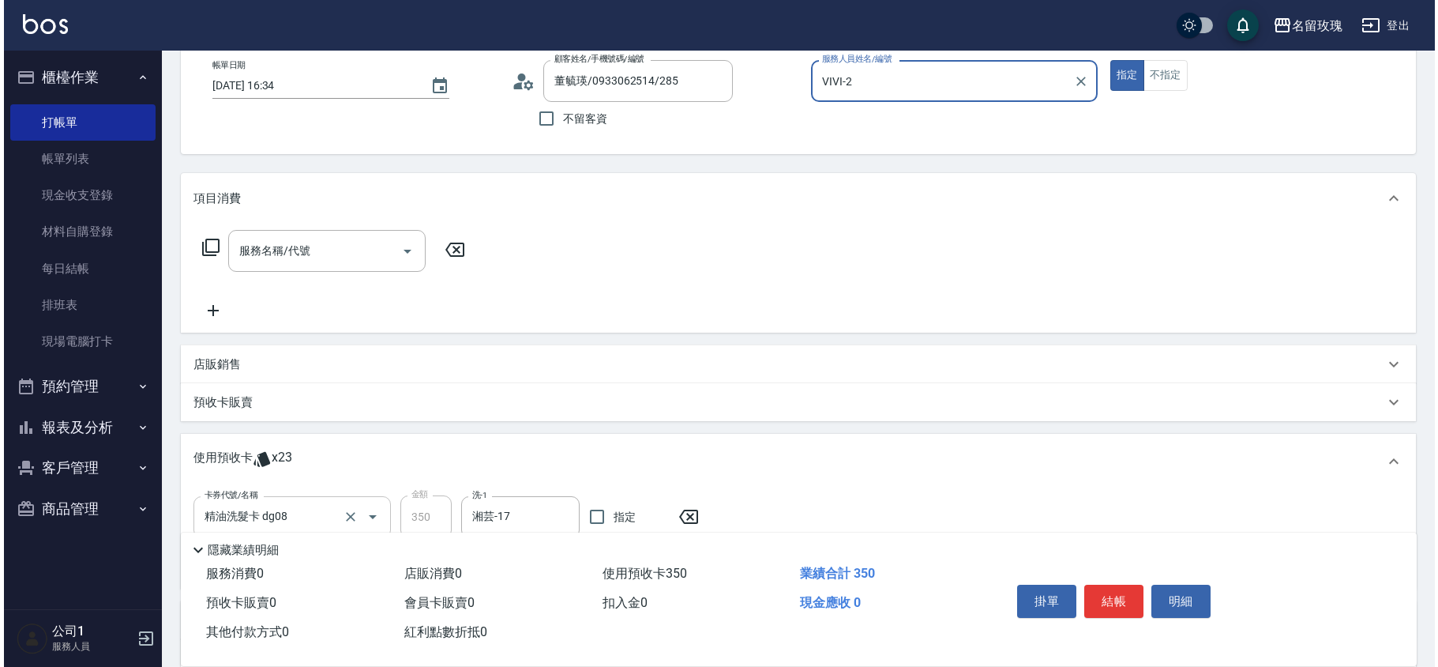
scroll to position [245, 0]
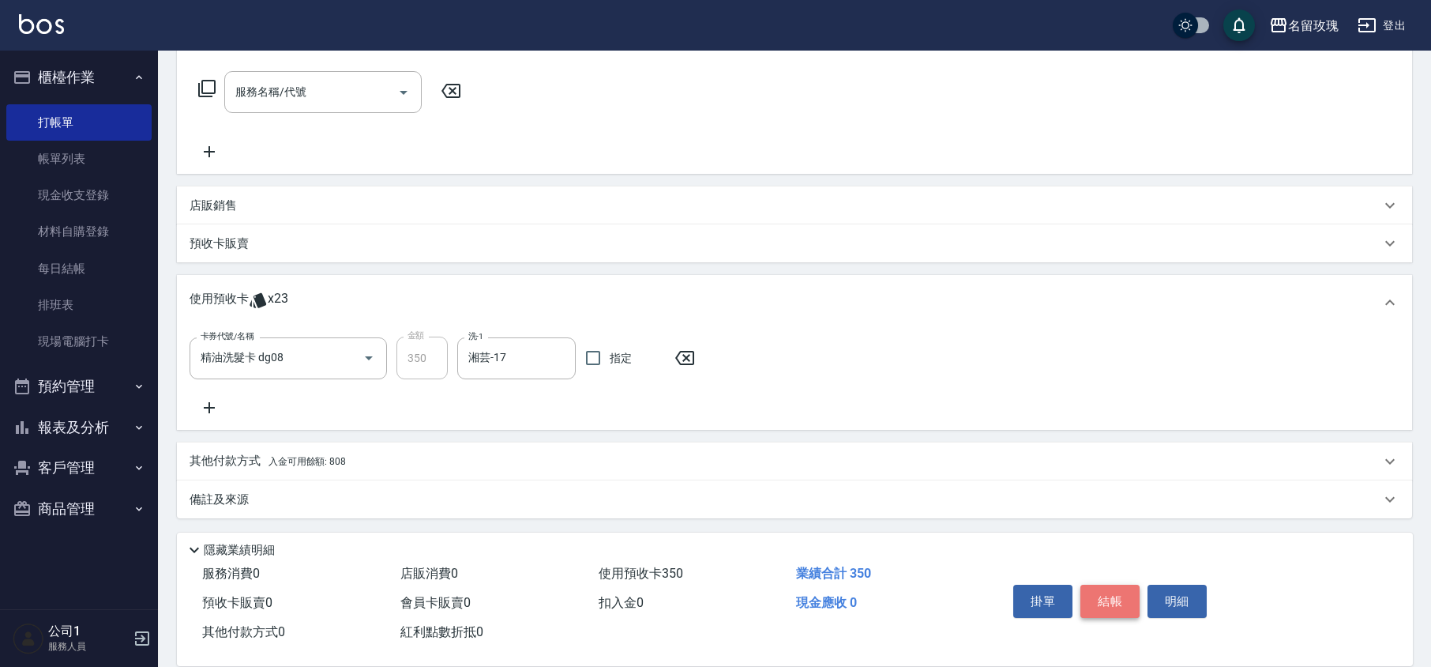
click at [1113, 596] on button "結帳" at bounding box center [1110, 601] width 59 height 33
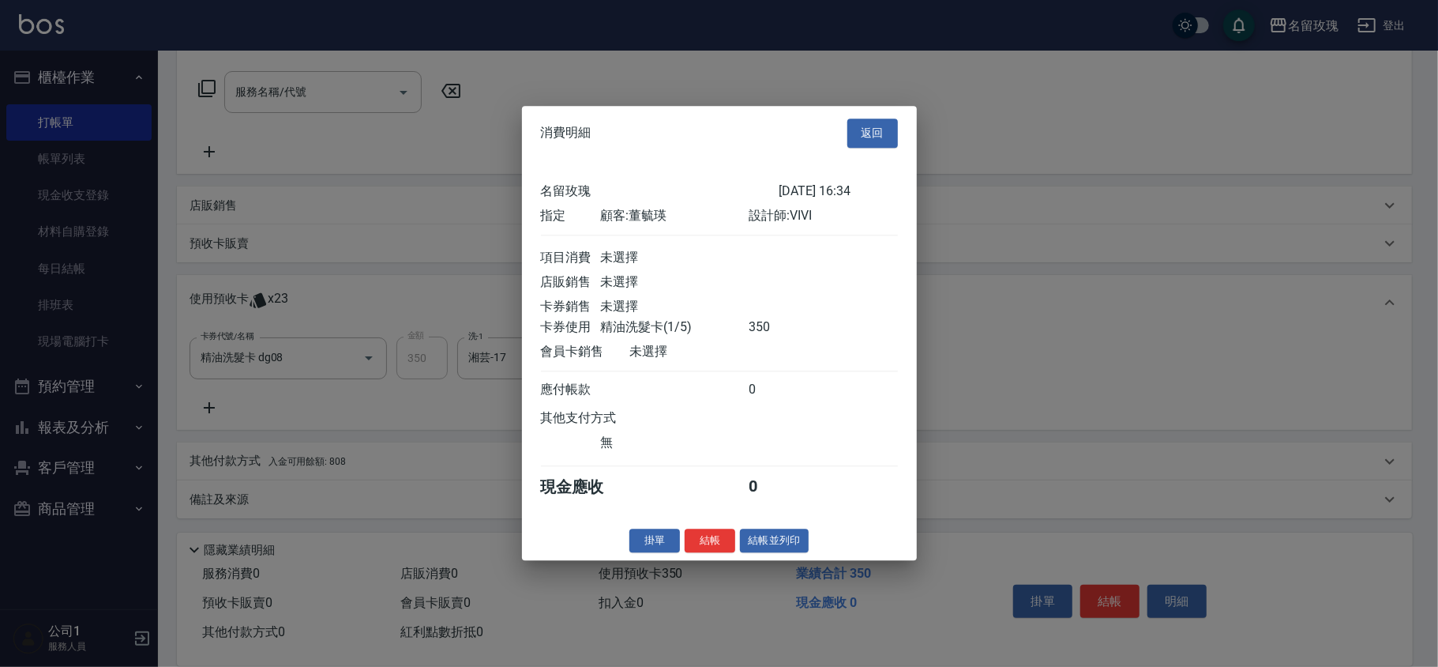
click at [720, 560] on div "消費明細 返回 名留玫瑰 [DATE] 16:34 指定 顧客: [PERSON_NAME] 設計師: VIVI 項目消費 未選擇 店販銷售 未選擇 卡券銷售…" at bounding box center [719, 333] width 395 height 454
click at [720, 548] on button "結帳" at bounding box center [710, 540] width 51 height 24
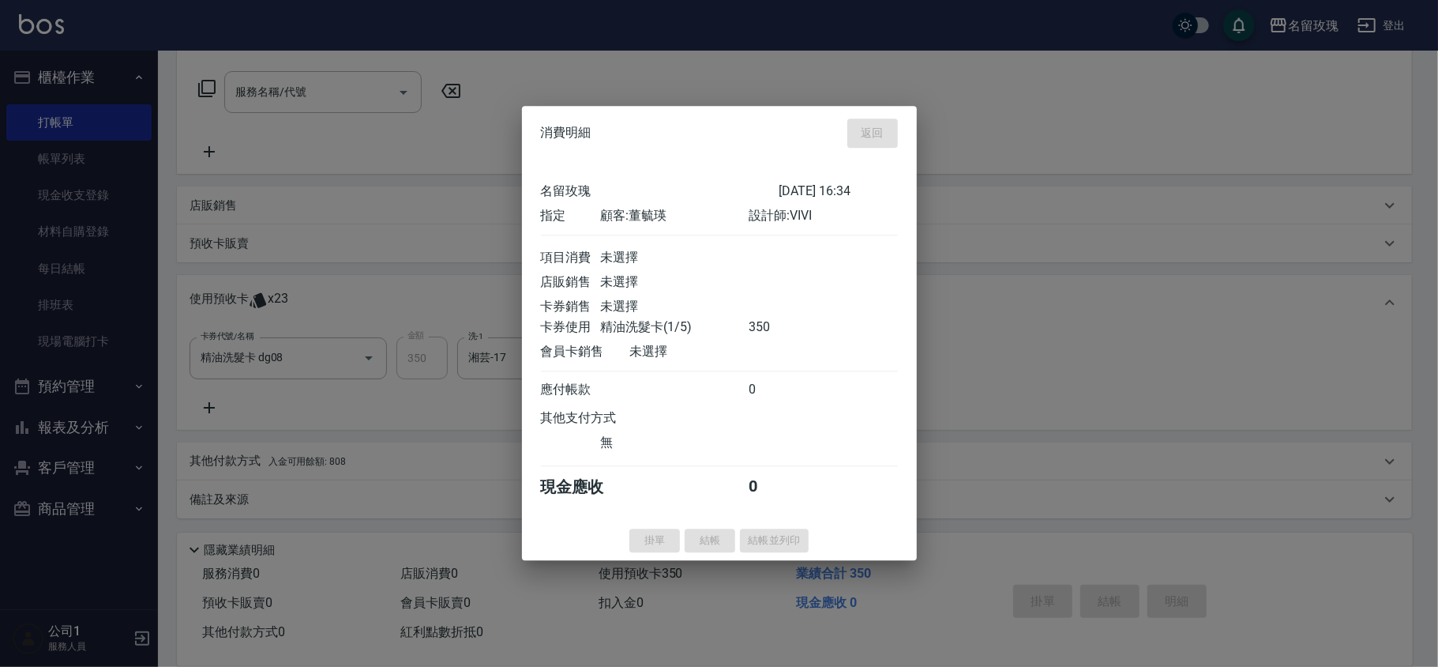
type input "[DATE] 16:48"
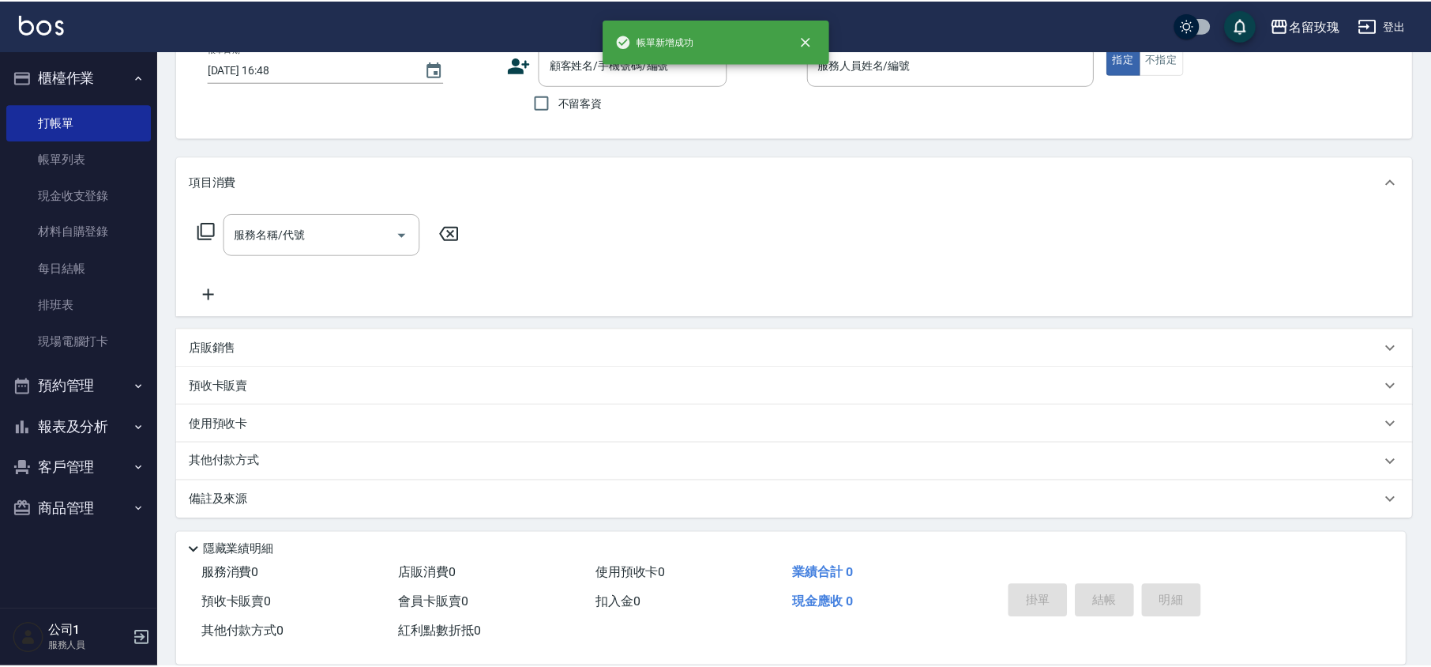
scroll to position [0, 0]
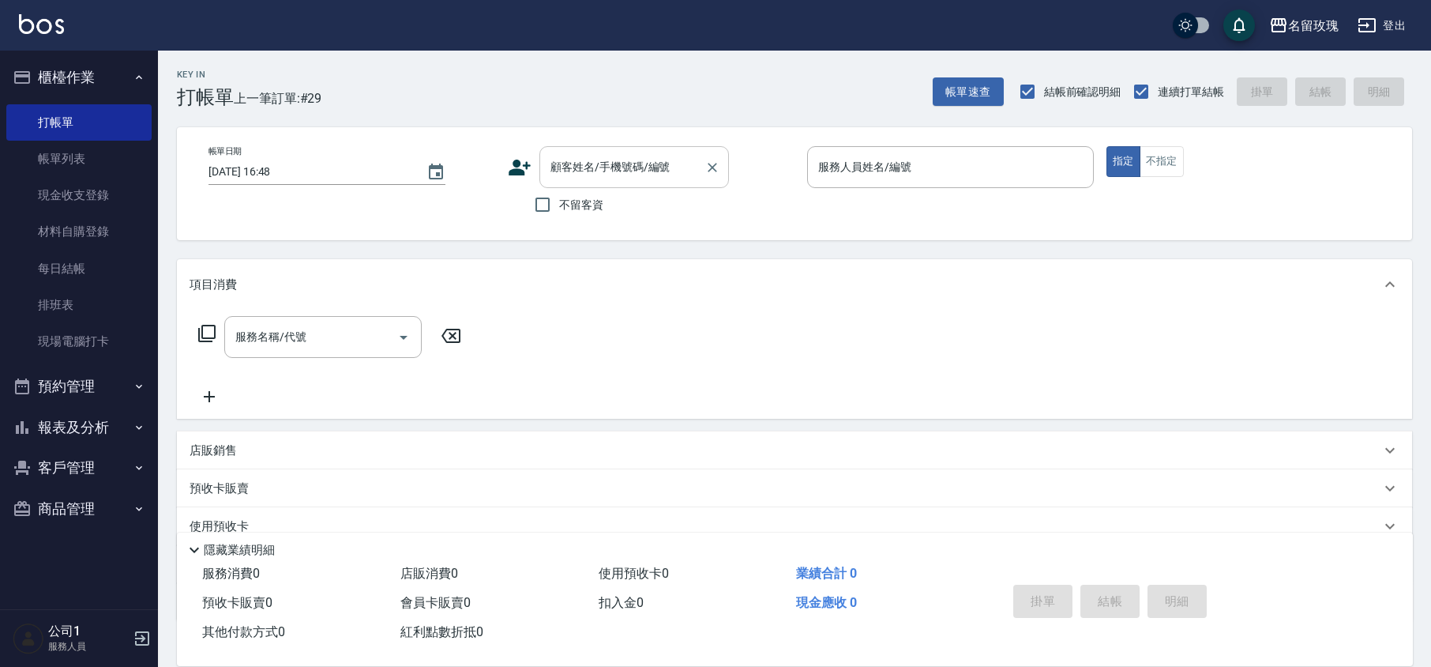
click at [575, 167] on input "顧客姓名/手機號碼/編號" at bounding box center [623, 167] width 152 height 28
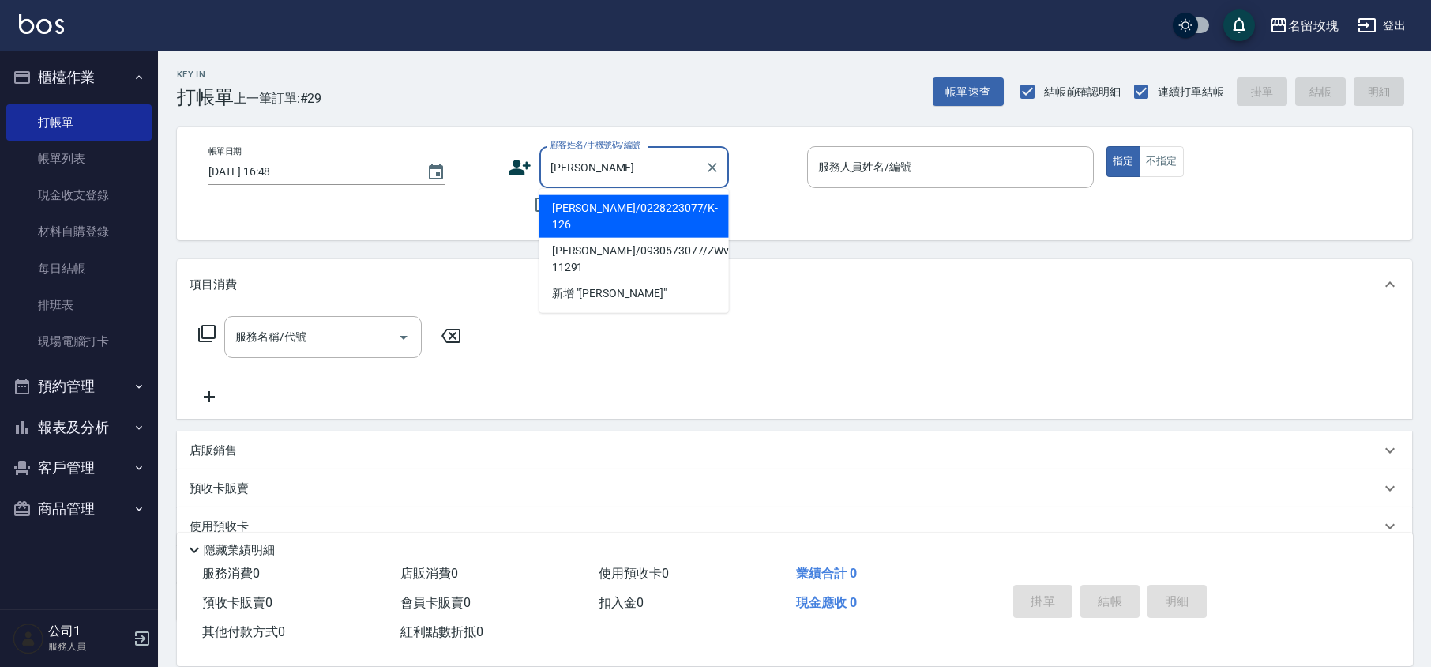
drag, startPoint x: 604, startPoint y: 216, endPoint x: 602, endPoint y: 205, distance: 10.5
click at [603, 209] on li "[PERSON_NAME]/0228223077/K-126" at bounding box center [634, 216] width 190 height 43
type input "[PERSON_NAME]/0228223077/K-126"
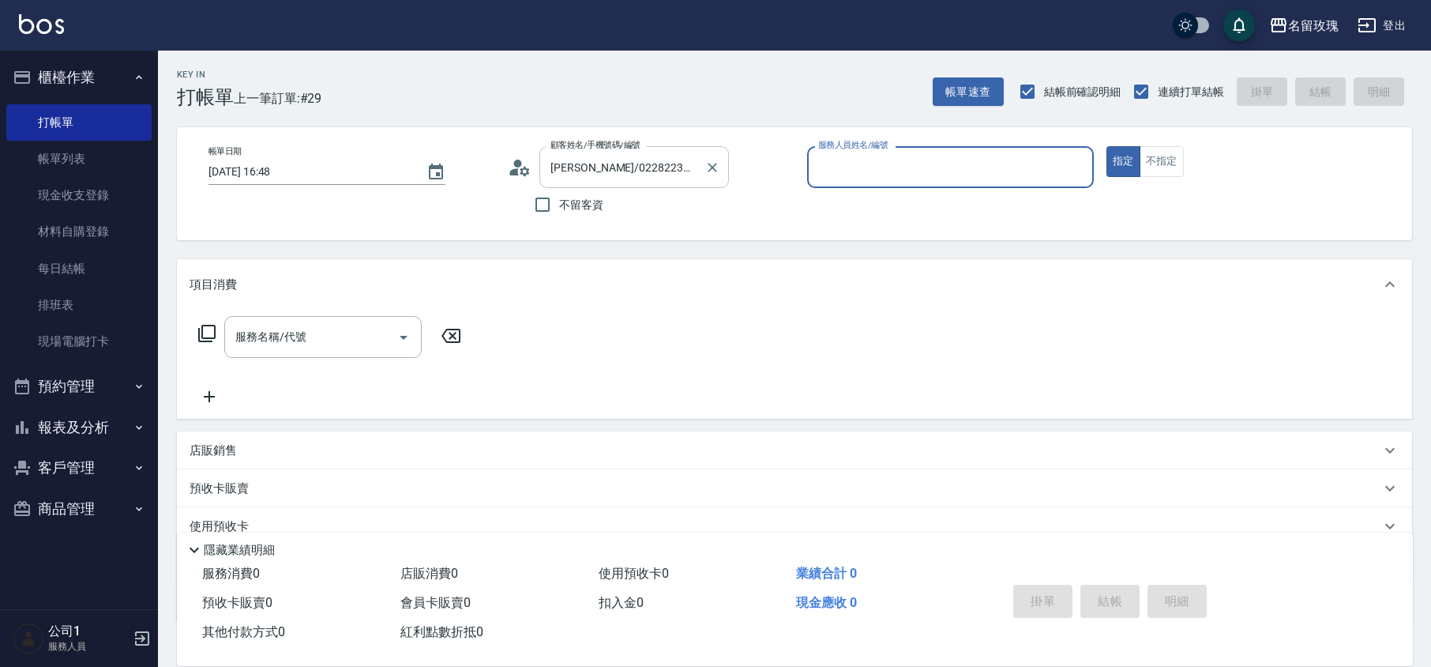
type input "[PERSON_NAME]-5"
click at [516, 163] on circle at bounding box center [518, 164] width 8 height 8
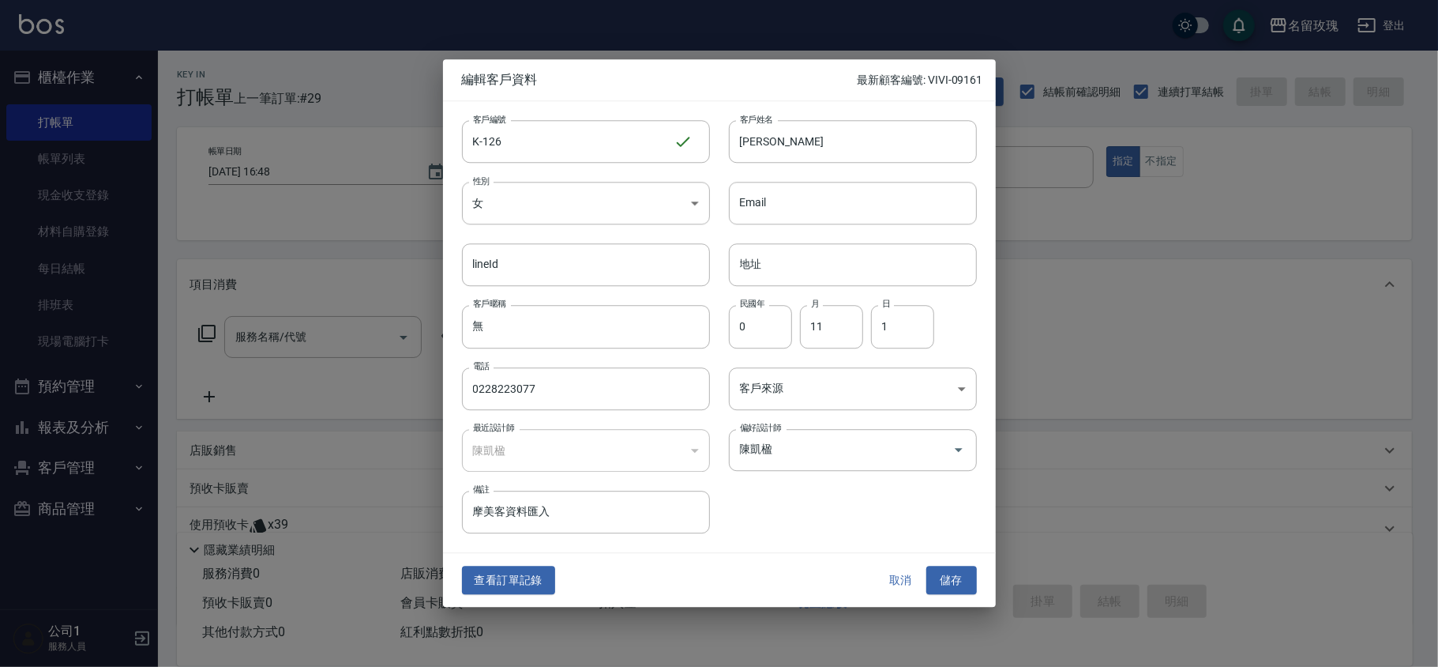
click at [889, 588] on button "取消" at bounding box center [901, 580] width 51 height 29
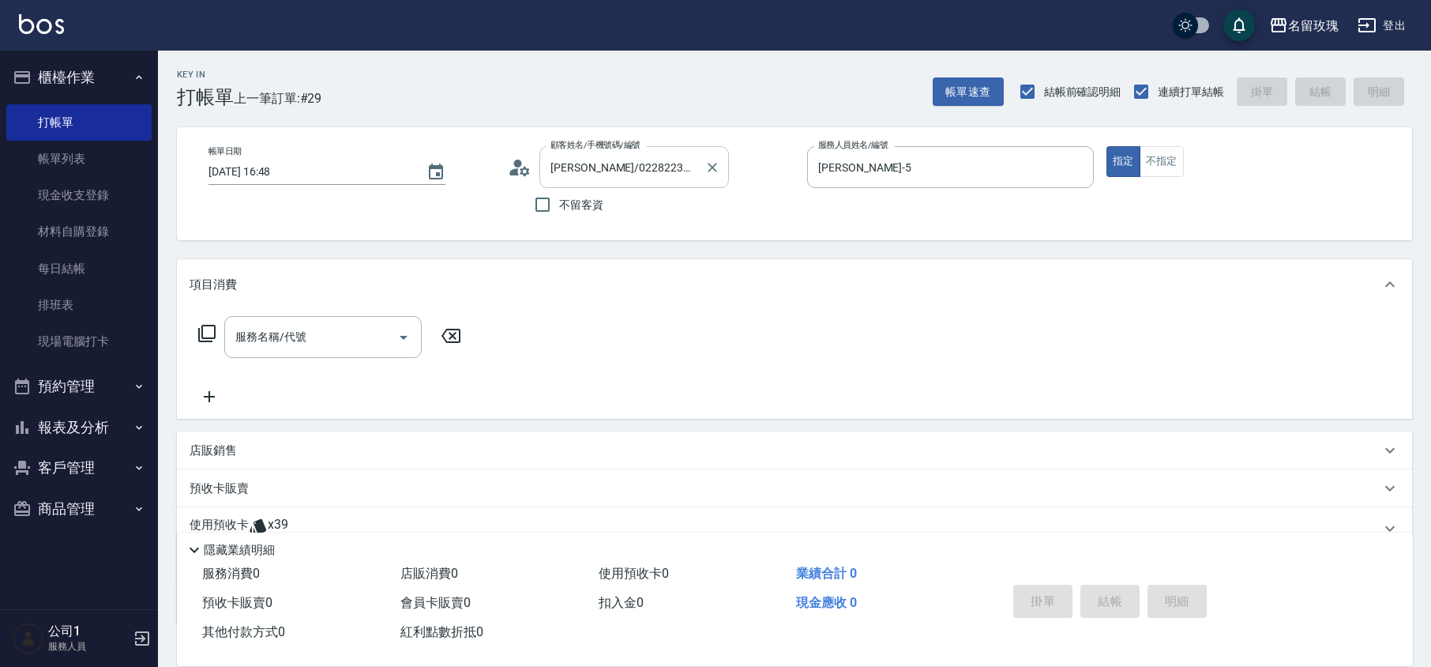
click at [711, 164] on icon "Clear" at bounding box center [713, 168] width 16 height 16
click at [633, 158] on input "顧客姓名/手機號碼/編號" at bounding box center [623, 167] width 152 height 28
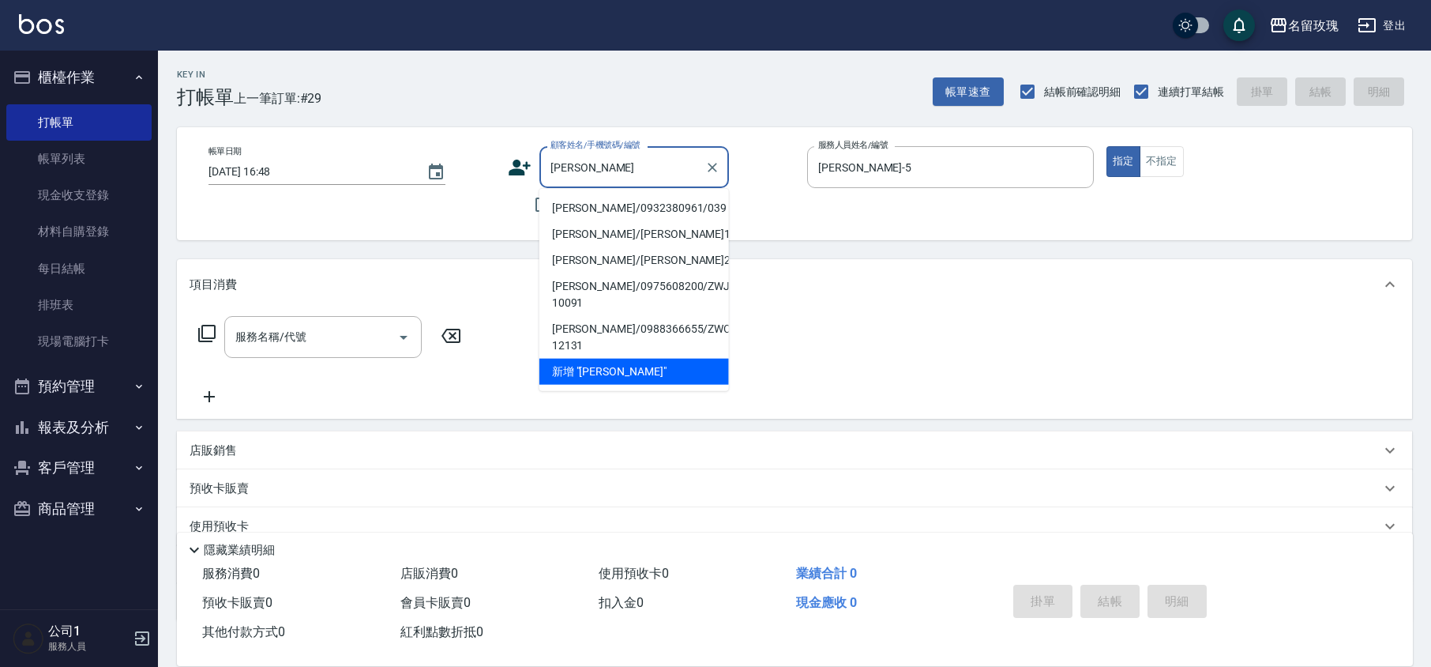
click at [607, 212] on li "[PERSON_NAME]/0932380961/039" at bounding box center [634, 208] width 190 height 26
type input "[PERSON_NAME]/0932380961/039"
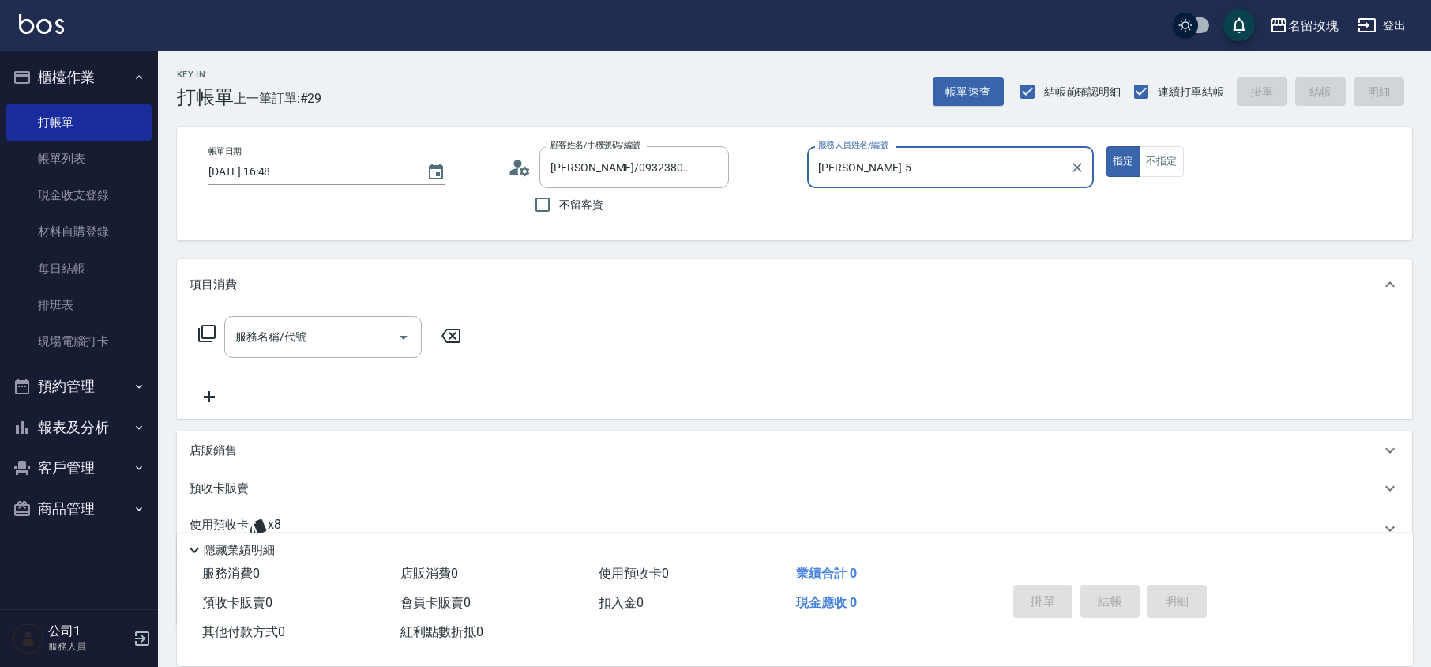
click at [955, 156] on input "[PERSON_NAME]-5" at bounding box center [938, 167] width 249 height 28
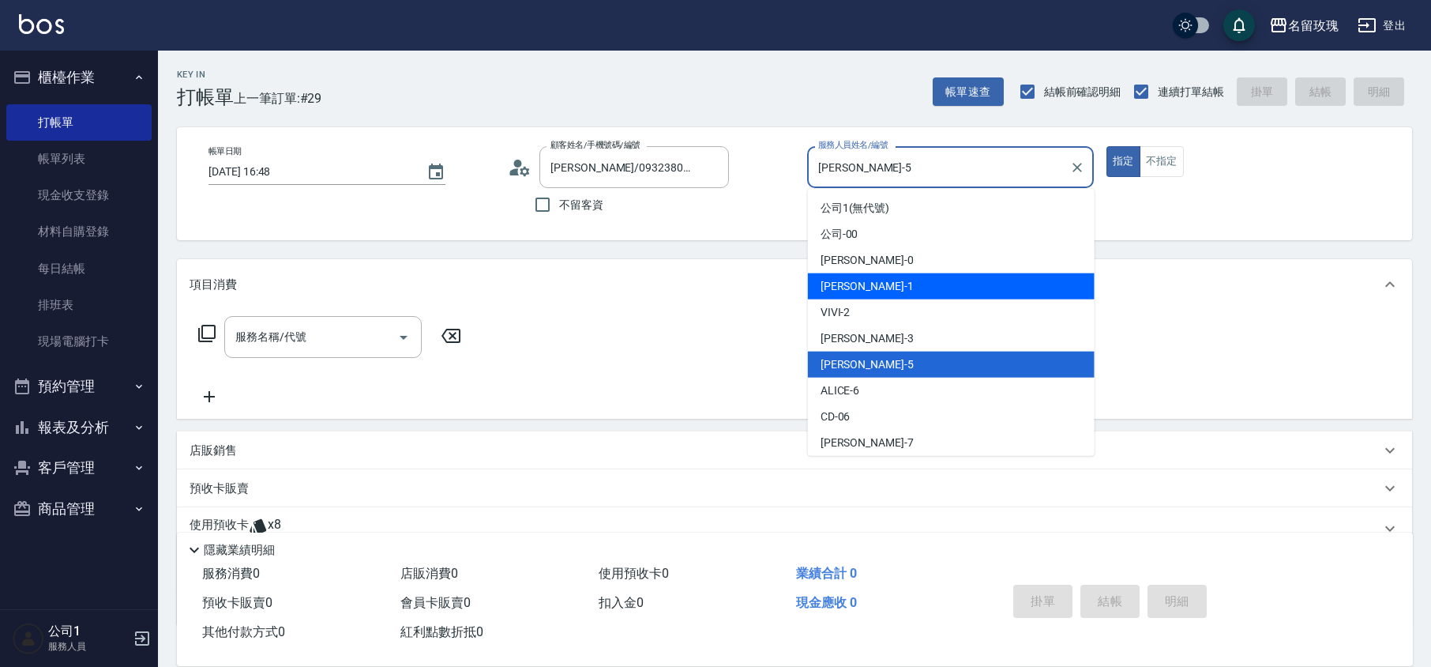
click at [845, 297] on div "[PERSON_NAME] -1" at bounding box center [951, 286] width 287 height 26
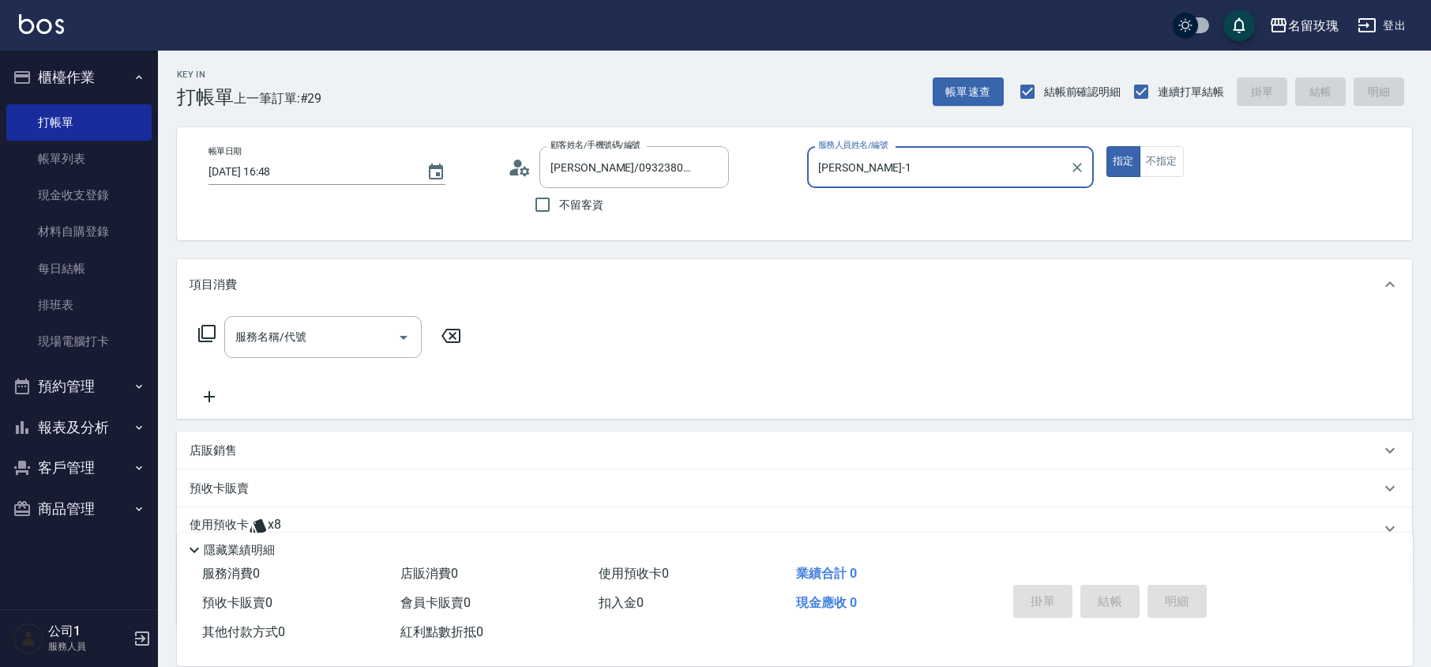
click at [866, 181] on div "[PERSON_NAME]-1 服務人員姓名/編號" at bounding box center [950, 167] width 287 height 42
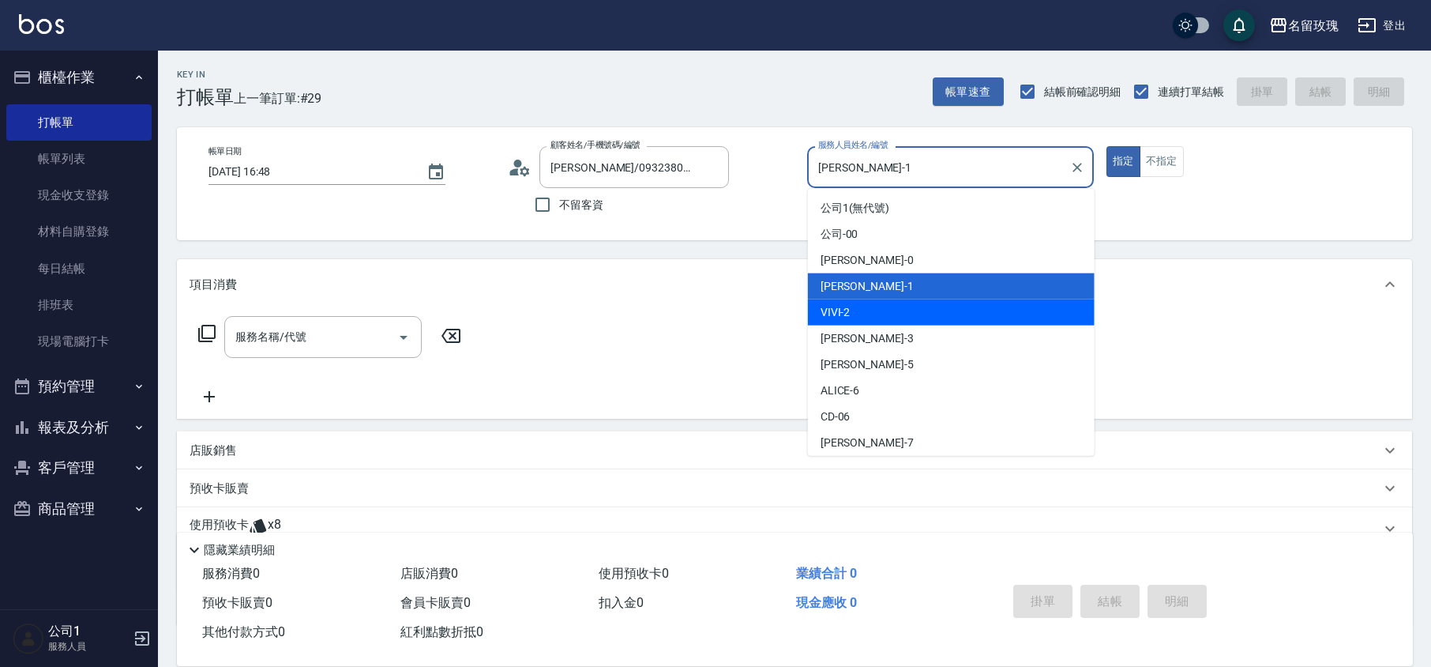
click at [845, 318] on span "VIVI -2" at bounding box center [836, 312] width 30 height 17
type input "VIVI-2"
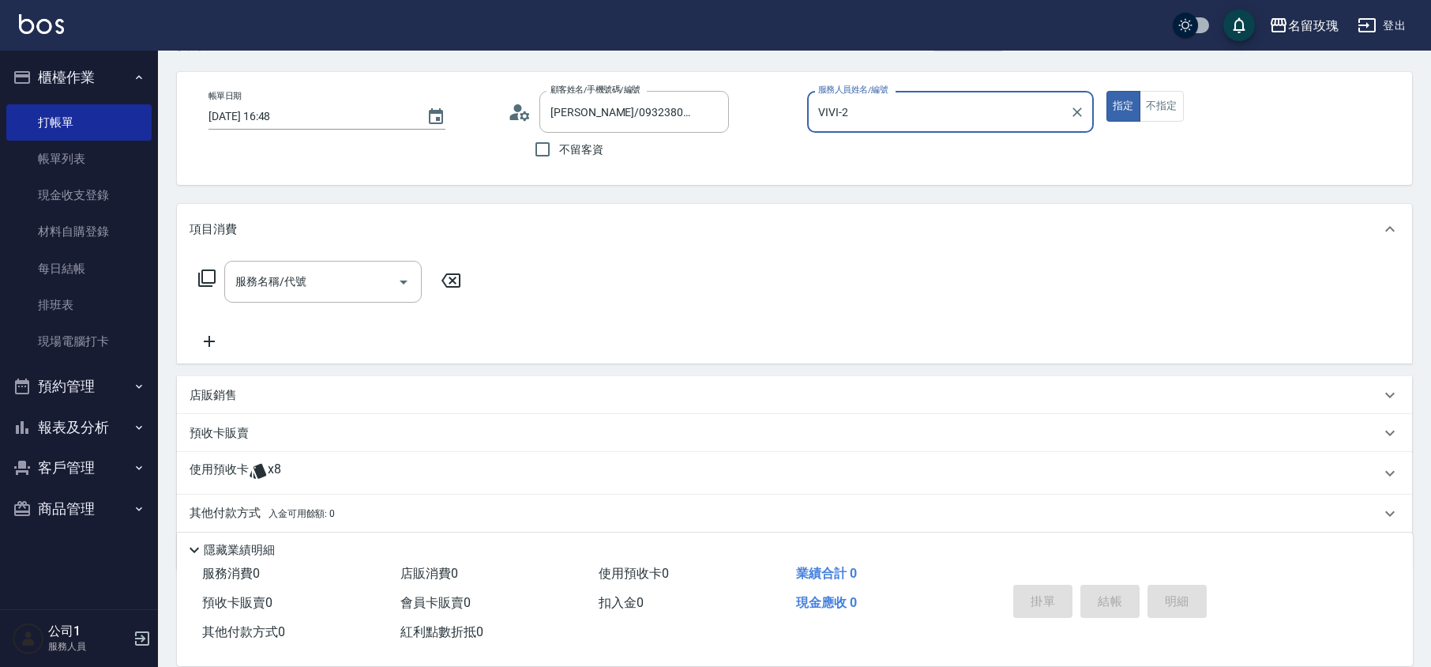
scroll to position [107, 0]
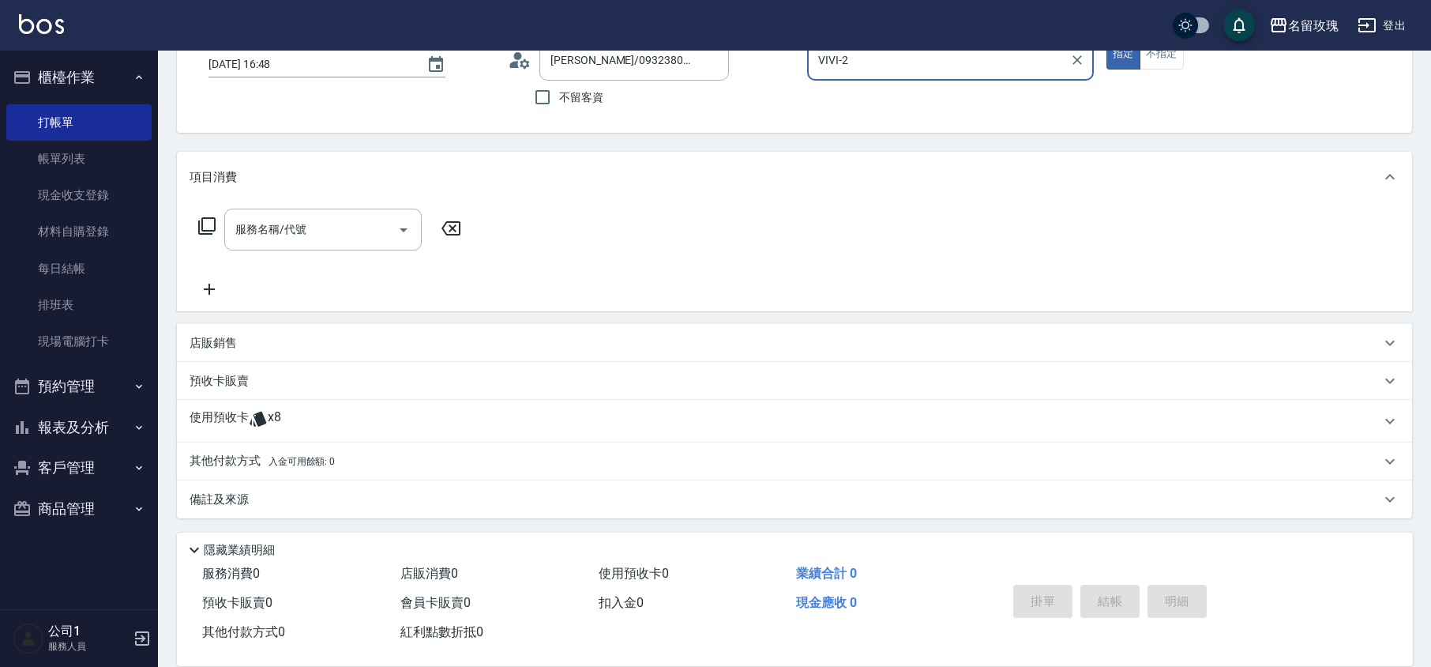
click at [269, 427] on span "x8" at bounding box center [274, 421] width 13 height 24
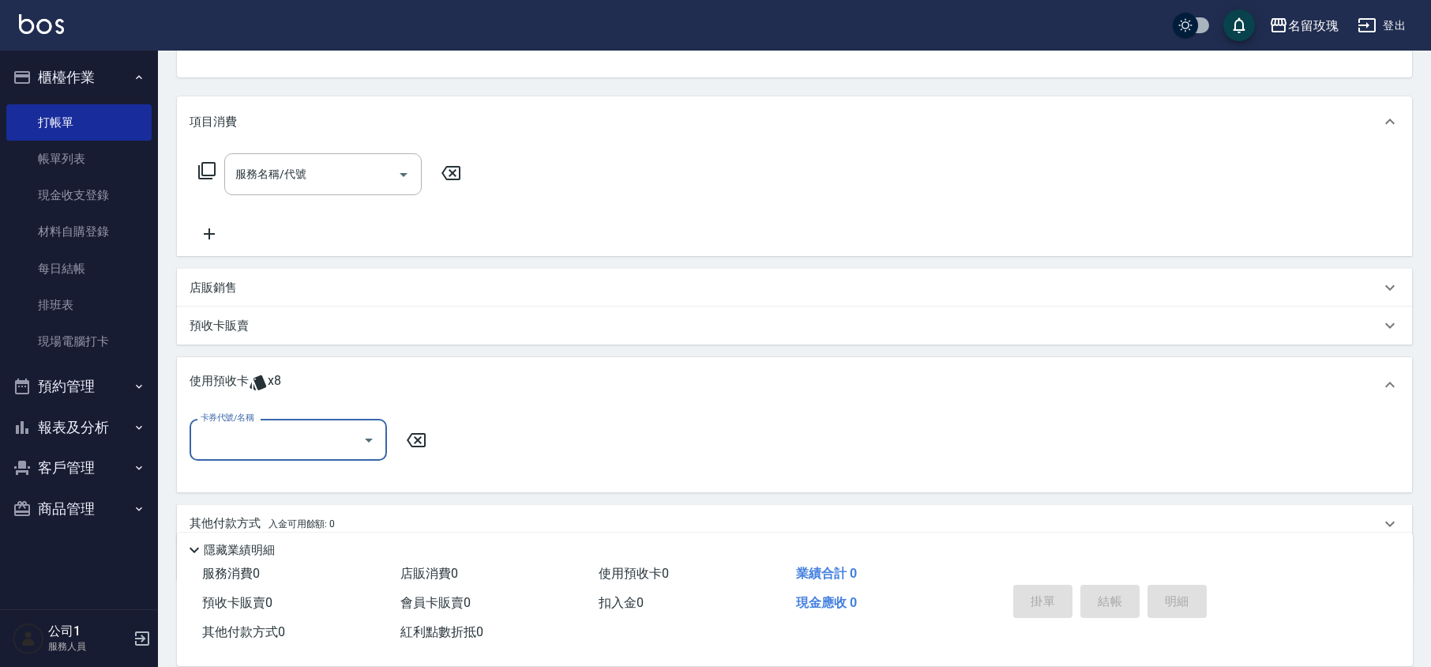
scroll to position [225, 0]
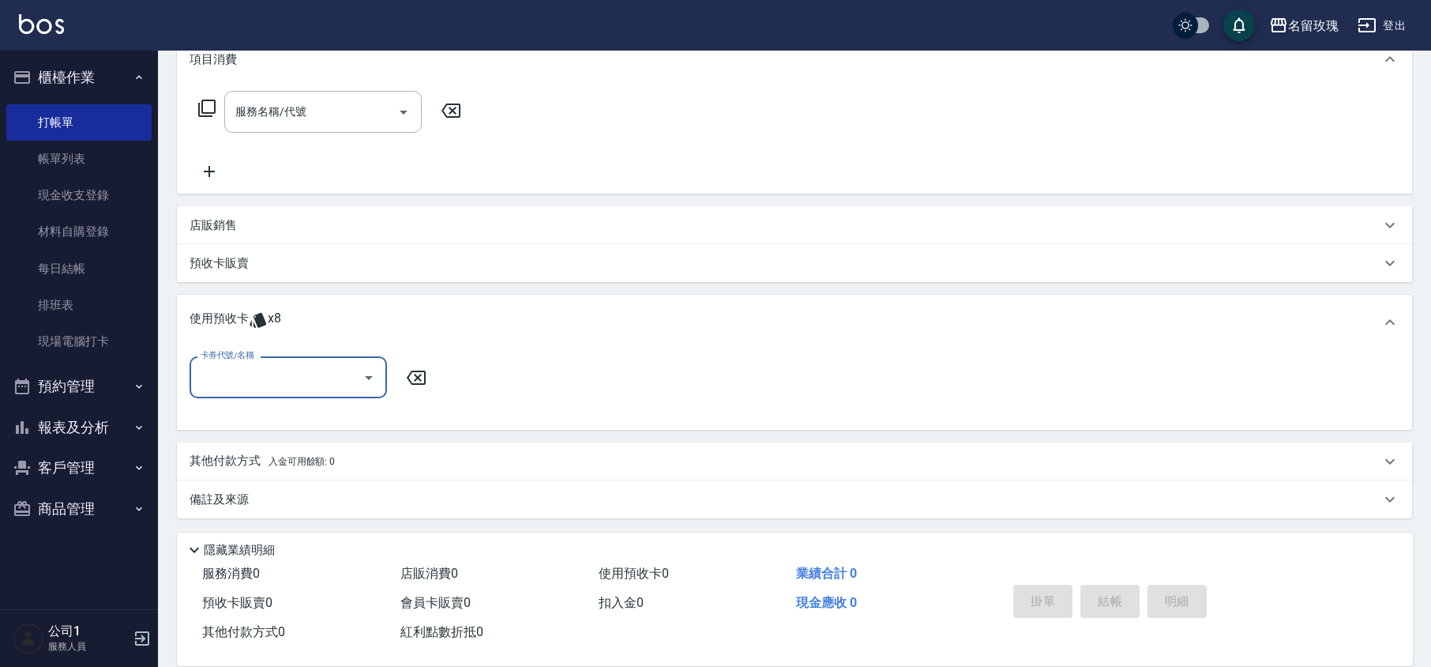
click at [295, 363] on input "卡券代號/名稱" at bounding box center [277, 377] width 160 height 28
drag, startPoint x: 302, startPoint y: 406, endPoint x: 371, endPoint y: 390, distance: 71.3
click at [303, 408] on div "精油洗髮卡 剩餘8張 de45" at bounding box center [288, 417] width 197 height 26
type input "精油洗髮卡 de45"
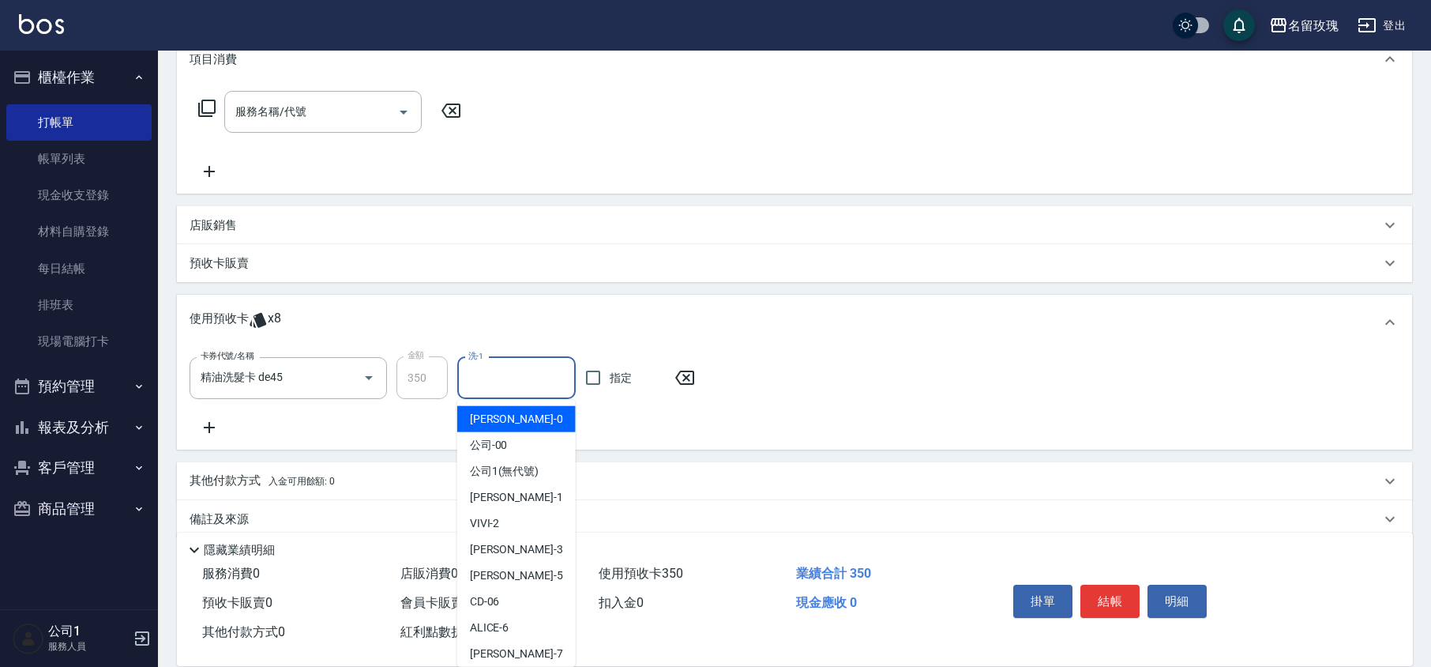
click at [483, 370] on div "洗-1 洗-1" at bounding box center [516, 378] width 118 height 42
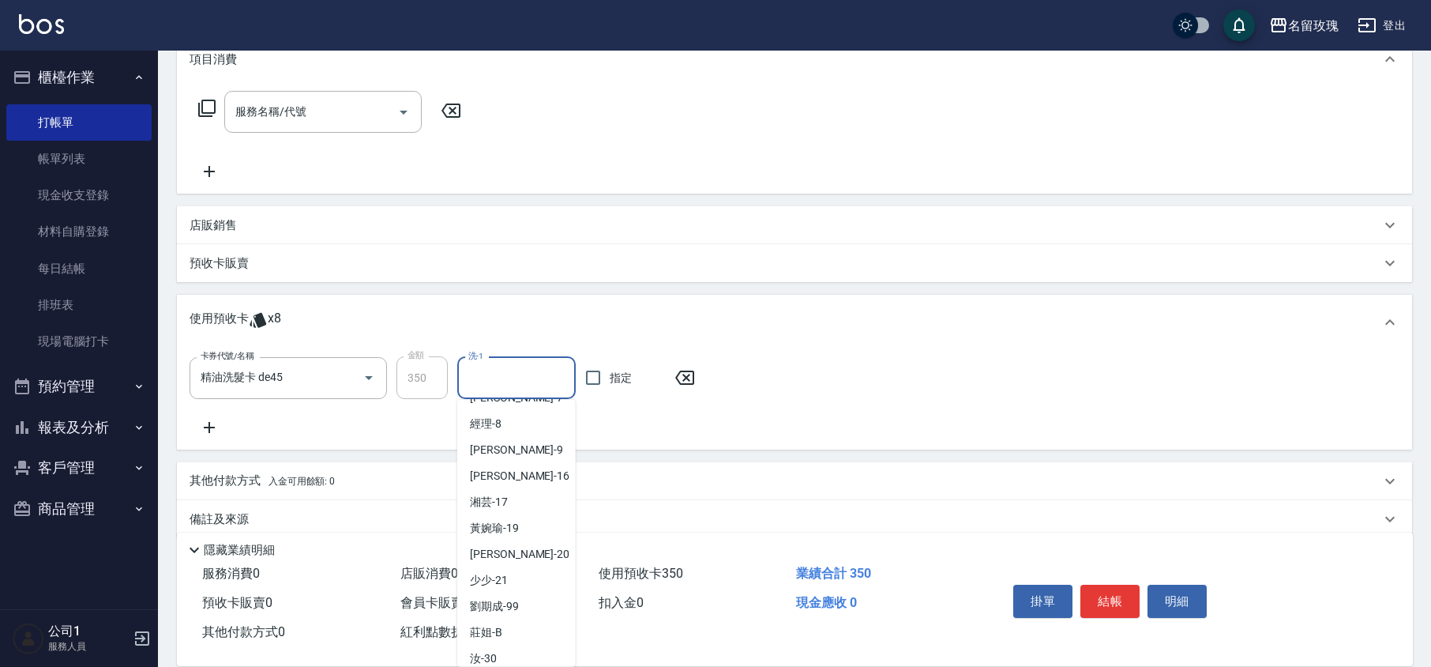
scroll to position [294, 0]
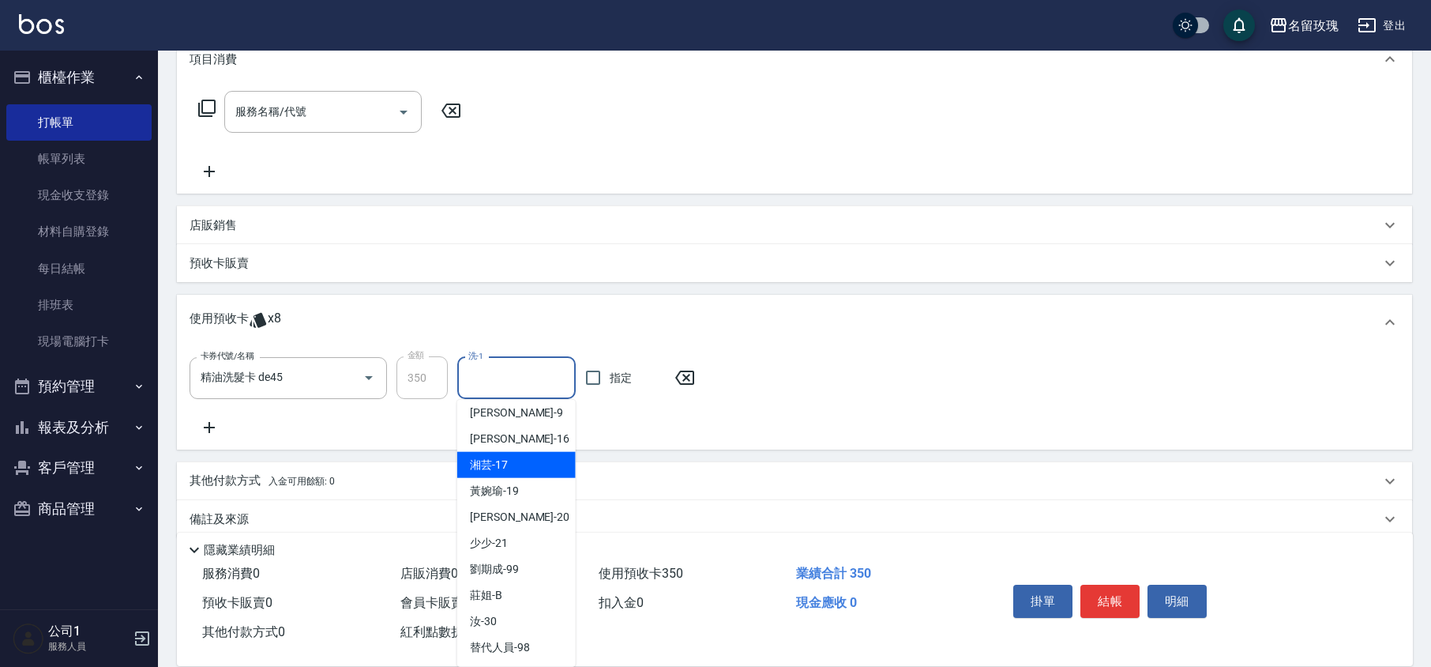
click at [522, 463] on div "湘芸 -17" at bounding box center [516, 465] width 118 height 26
type input "湘芸-17"
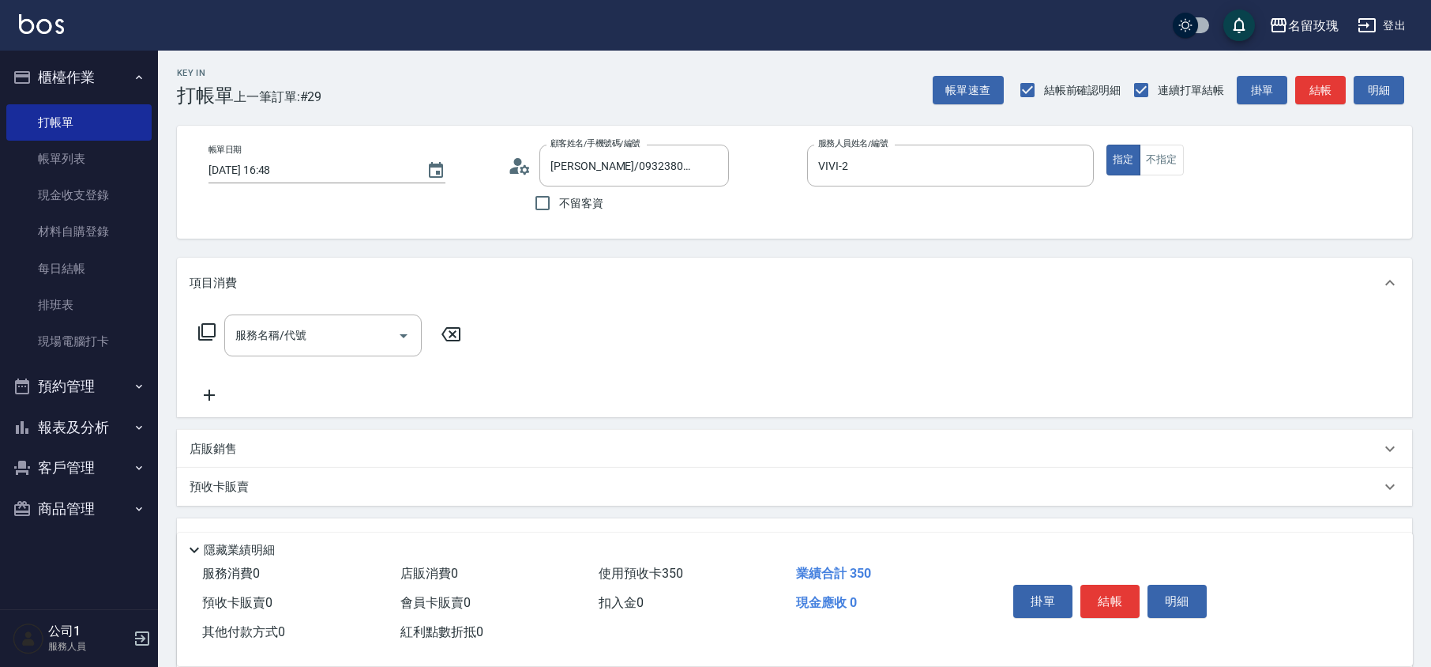
scroll to position [0, 0]
click at [1117, 591] on button "結帳" at bounding box center [1110, 601] width 59 height 33
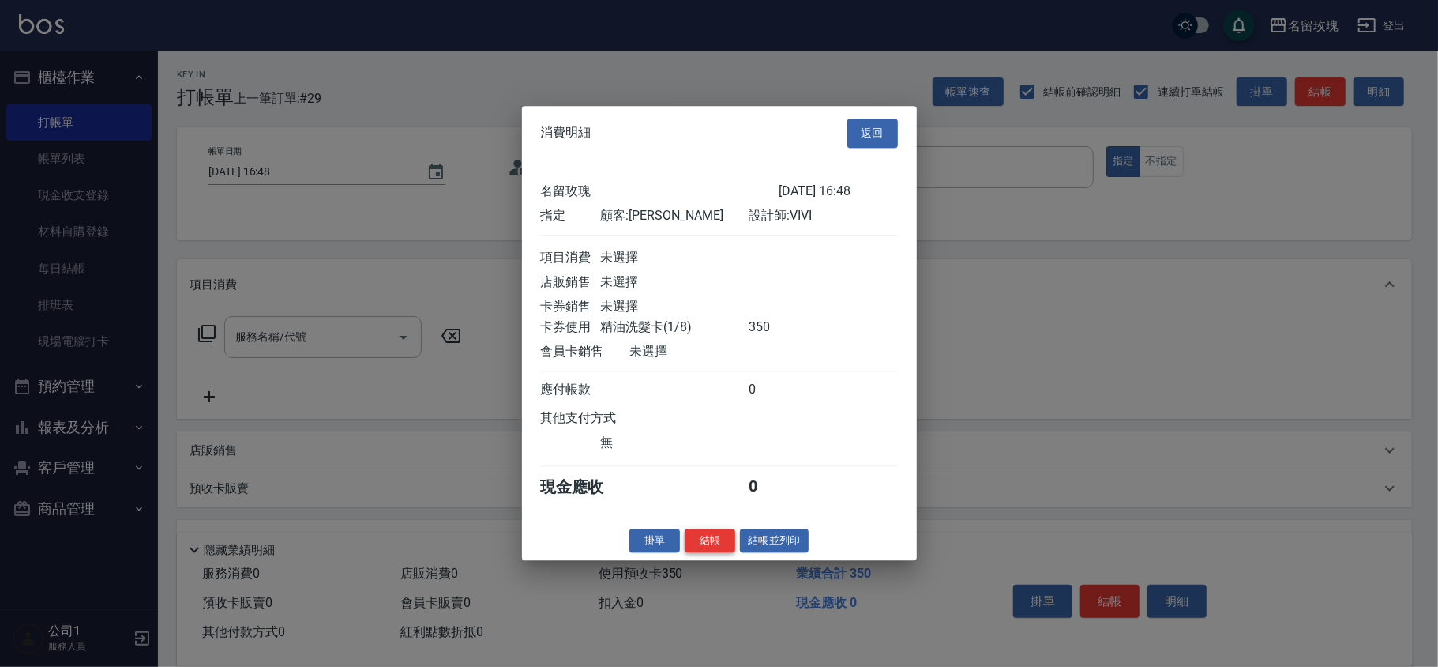
click at [718, 551] on button "結帳" at bounding box center [710, 540] width 51 height 24
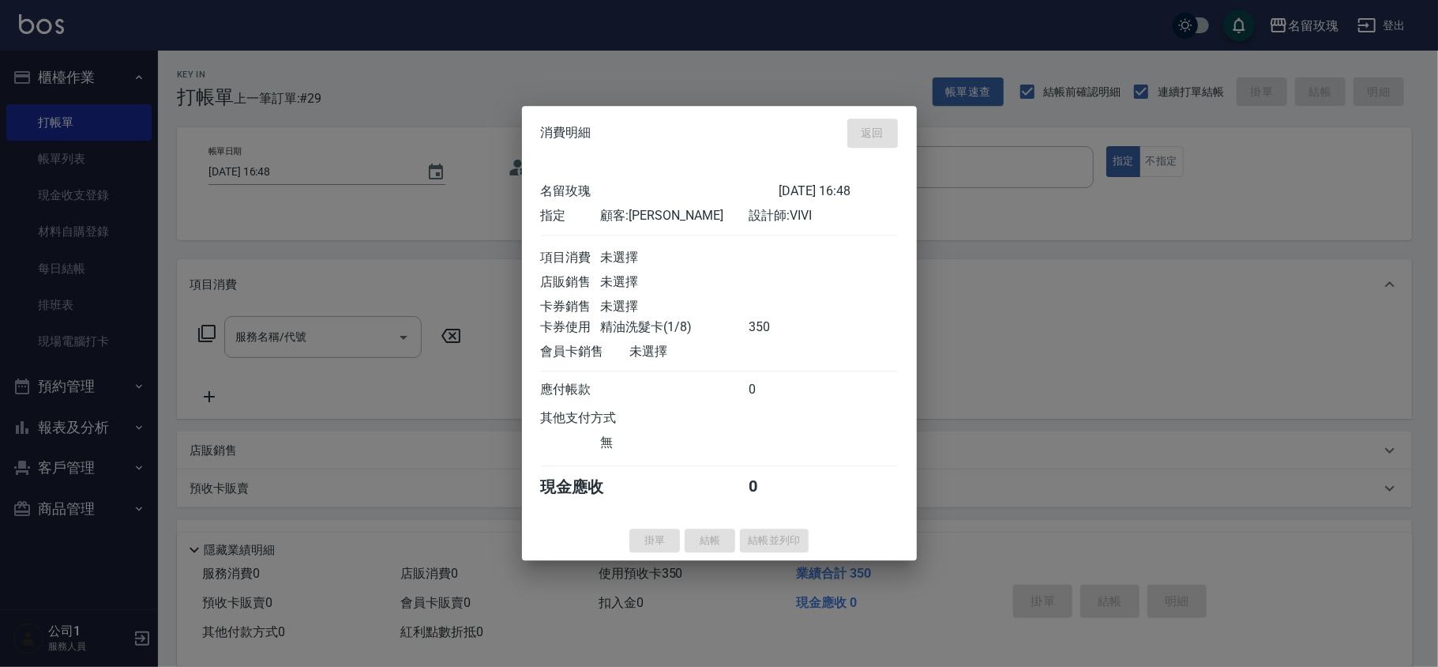
type input "[DATE] 17:14"
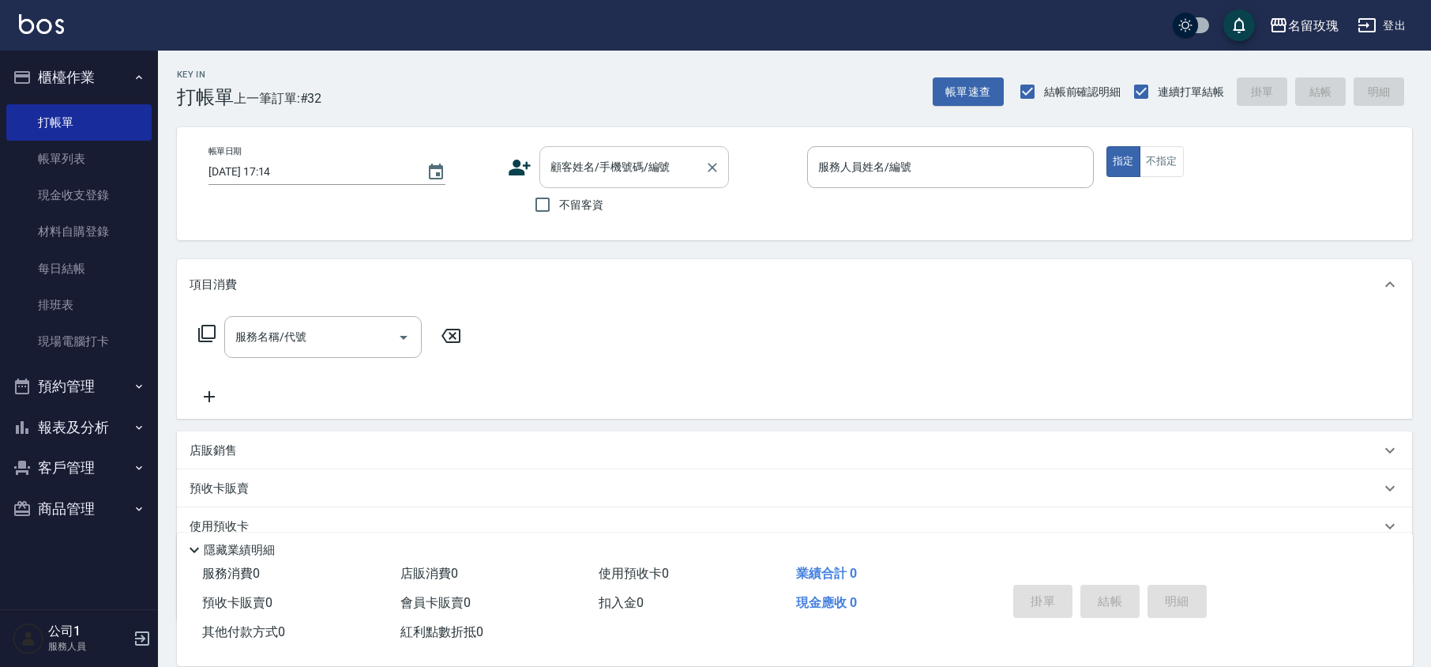
click at [614, 163] on input "顧客姓名/手機號碼/編號" at bounding box center [623, 167] width 152 height 28
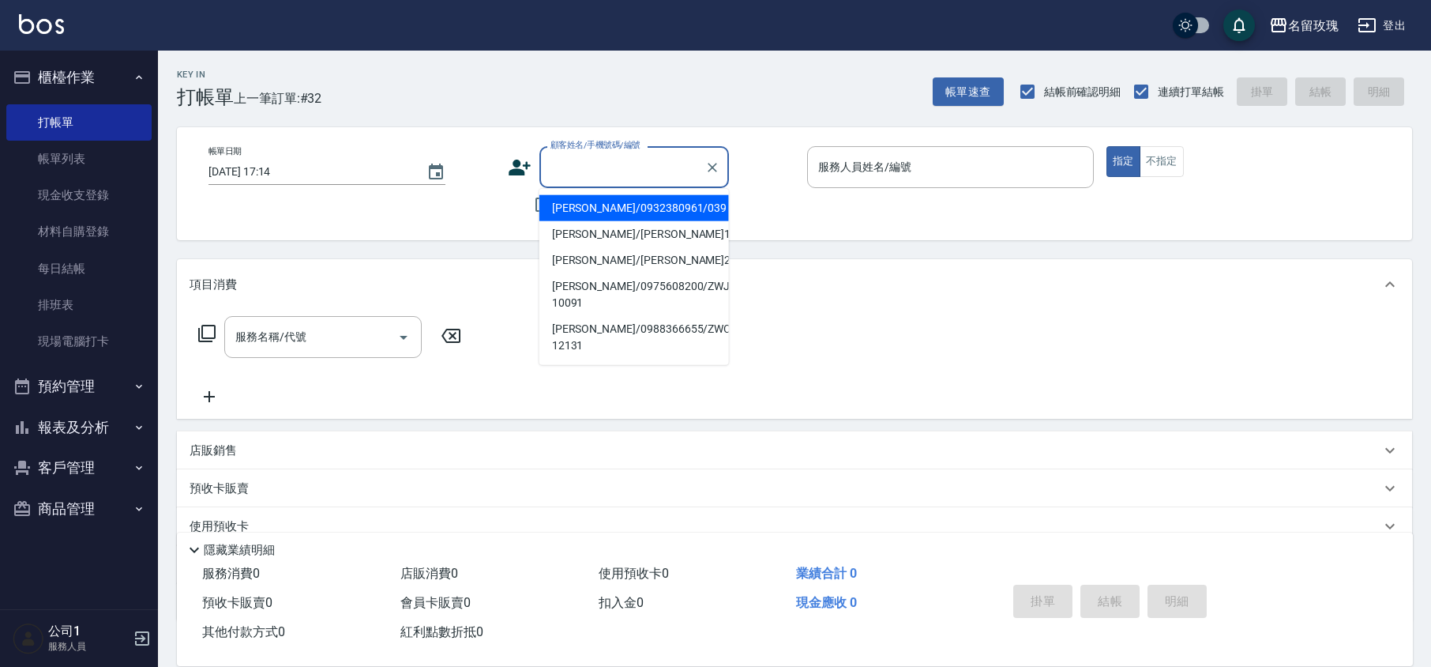
click at [629, 203] on li "[PERSON_NAME]/0932380961/039" at bounding box center [634, 208] width 190 height 26
type input "[PERSON_NAME]/0932380961/039"
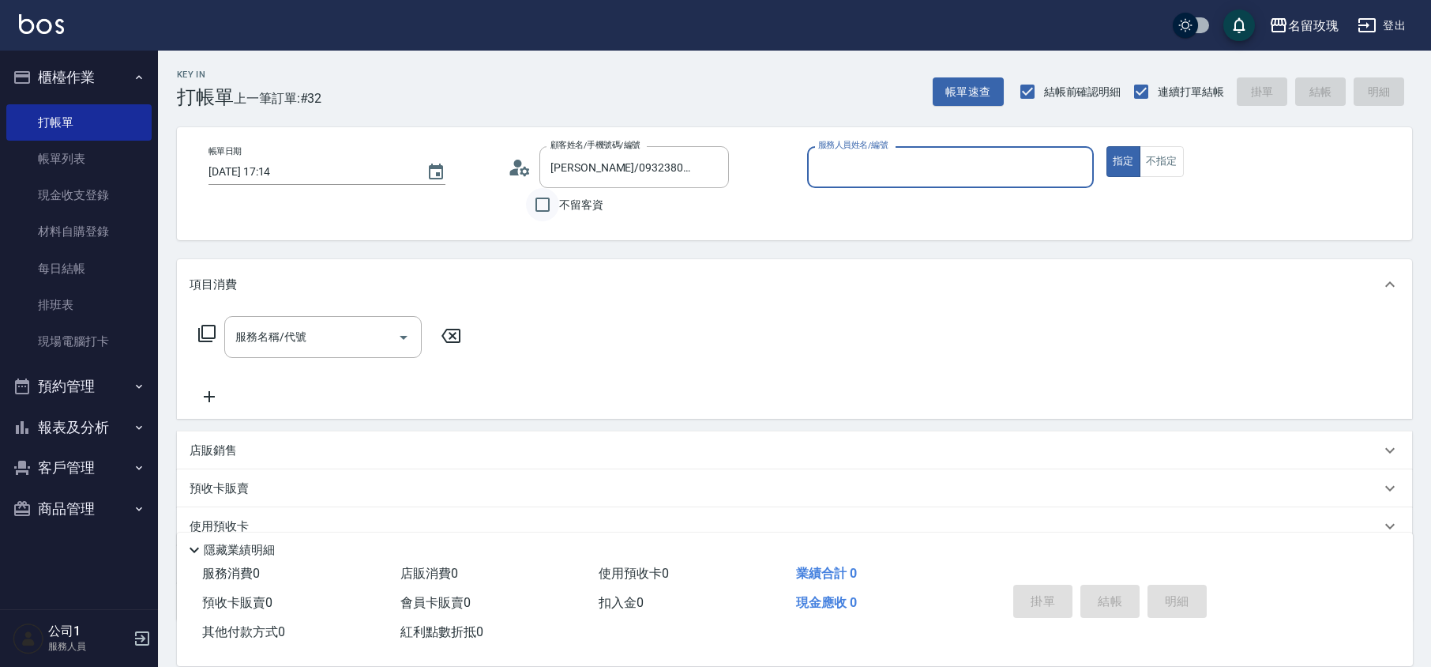
type input "[PERSON_NAME]-5"
click at [513, 181] on div "顧客姓名/手機號碼/編號 [PERSON_NAME]/0932380961/039 顧客姓名/手機號碼/編號" at bounding box center [651, 167] width 287 height 42
click at [509, 174] on icon at bounding box center [520, 168] width 24 height 24
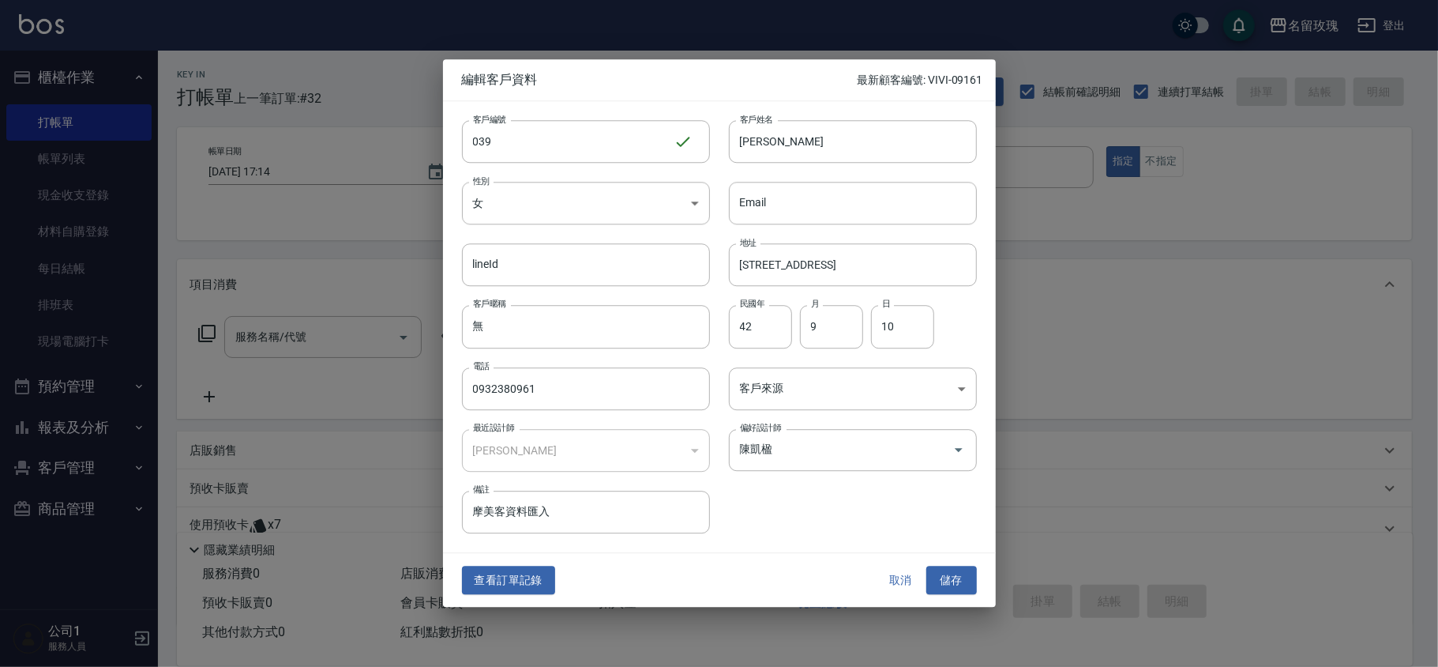
click at [898, 573] on button "取消" at bounding box center [901, 580] width 51 height 29
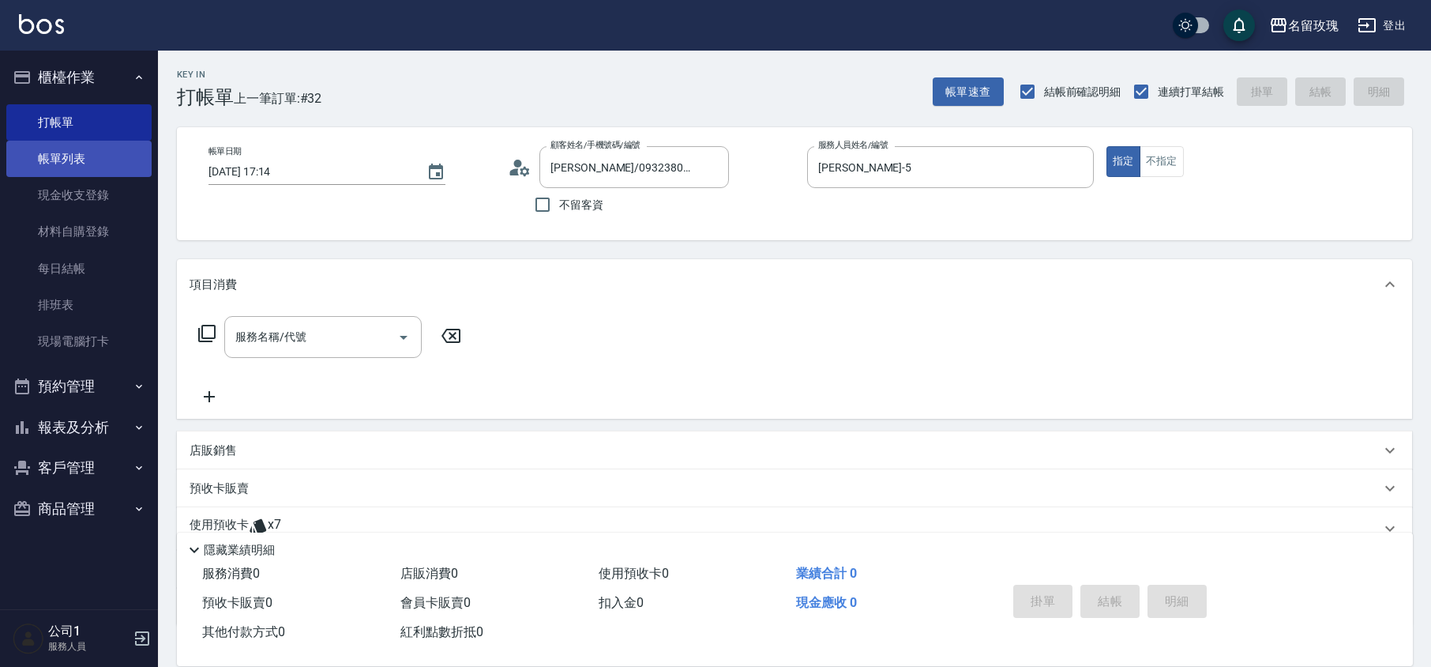
drag, startPoint x: 115, startPoint y: 161, endPoint x: 147, endPoint y: 168, distance: 32.4
click at [115, 161] on link "帳單列表" at bounding box center [78, 159] width 145 height 36
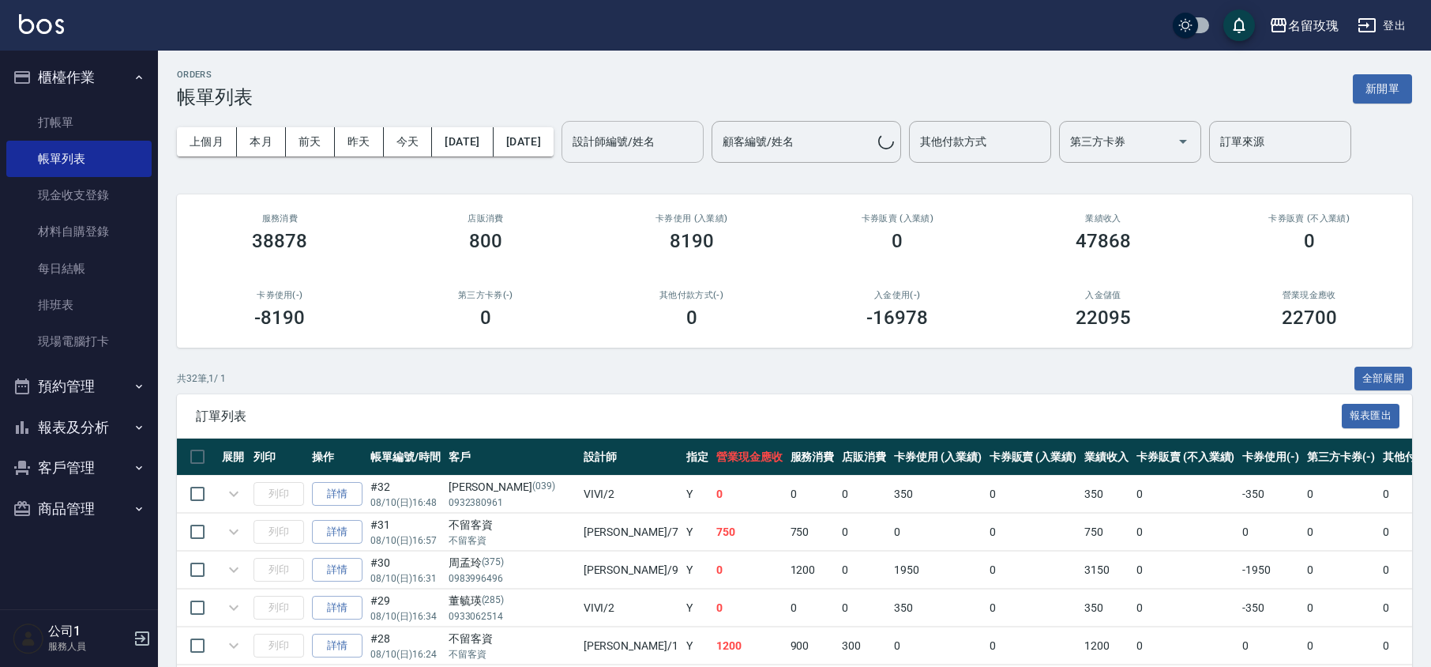
click at [696, 134] on div "設計師編號/姓名 設計師編號/姓名" at bounding box center [633, 142] width 142 height 42
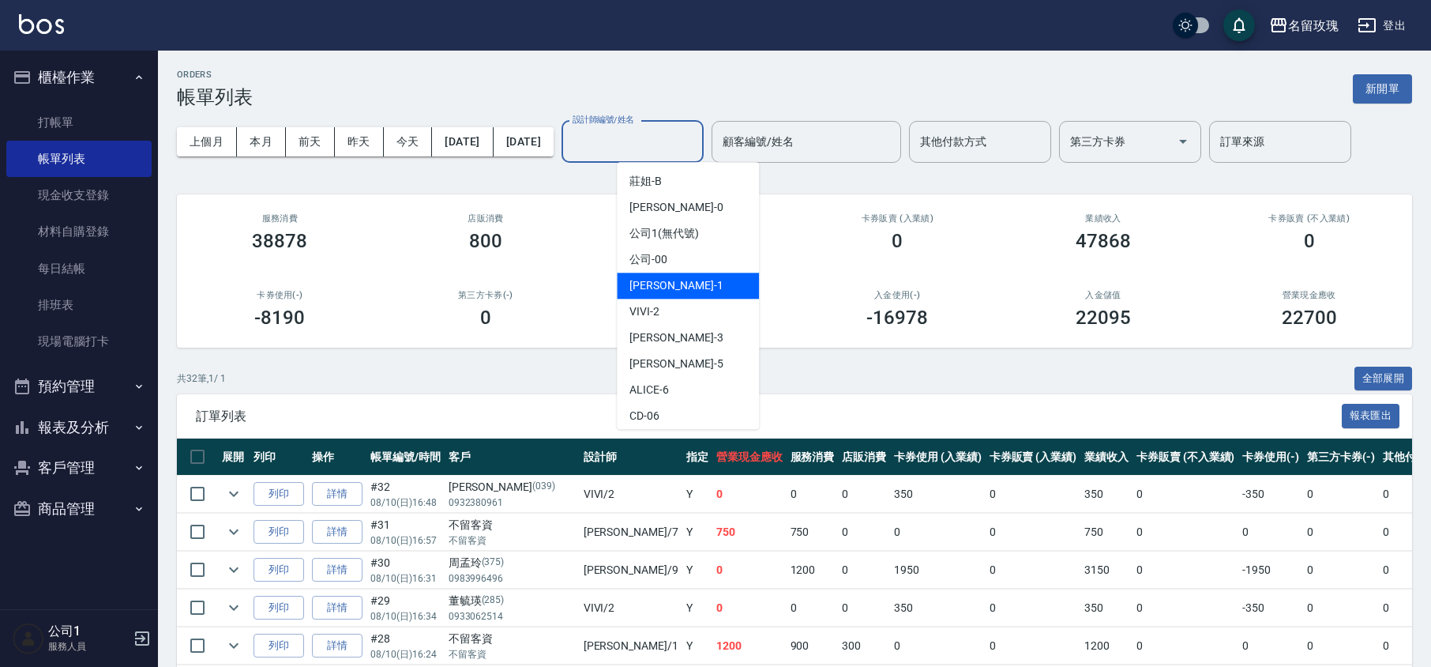
click at [668, 310] on div "VIVI -2" at bounding box center [688, 312] width 142 height 26
type input "VIVI-2"
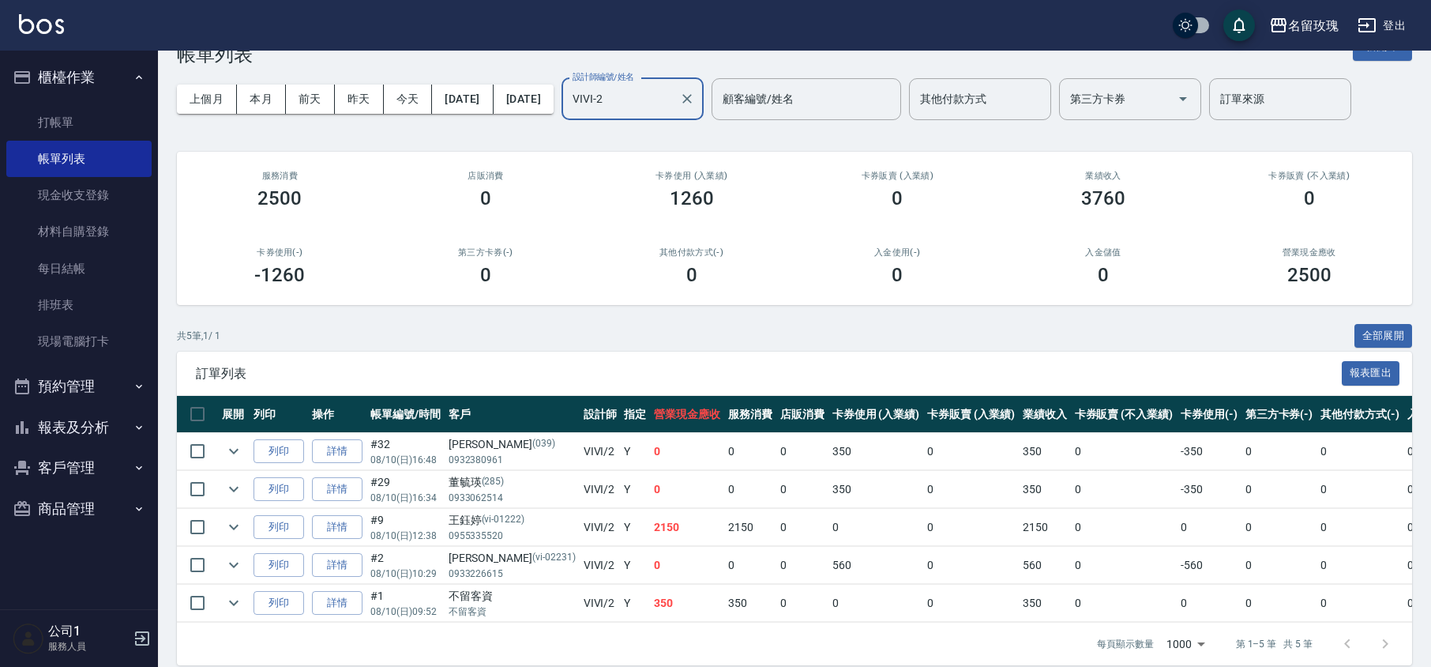
scroll to position [79, 0]
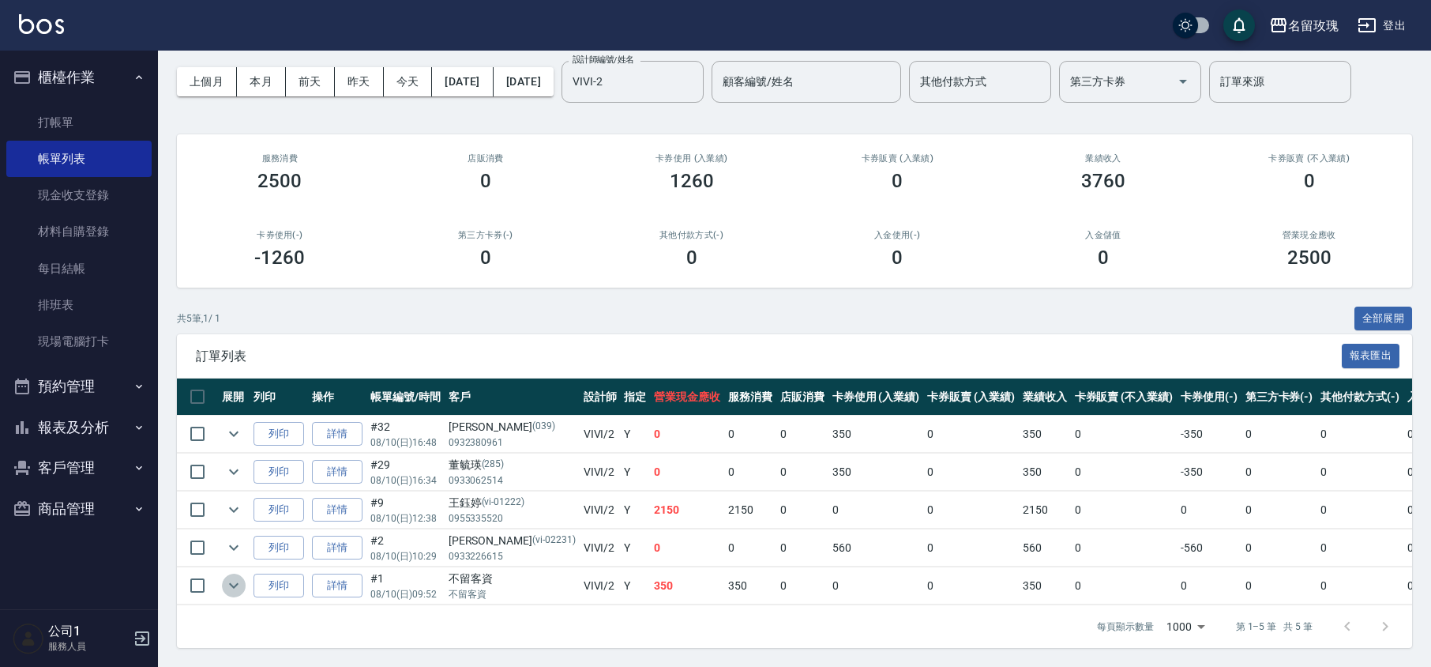
click at [232, 583] on icon "expand row" at bounding box center [233, 586] width 9 height 6
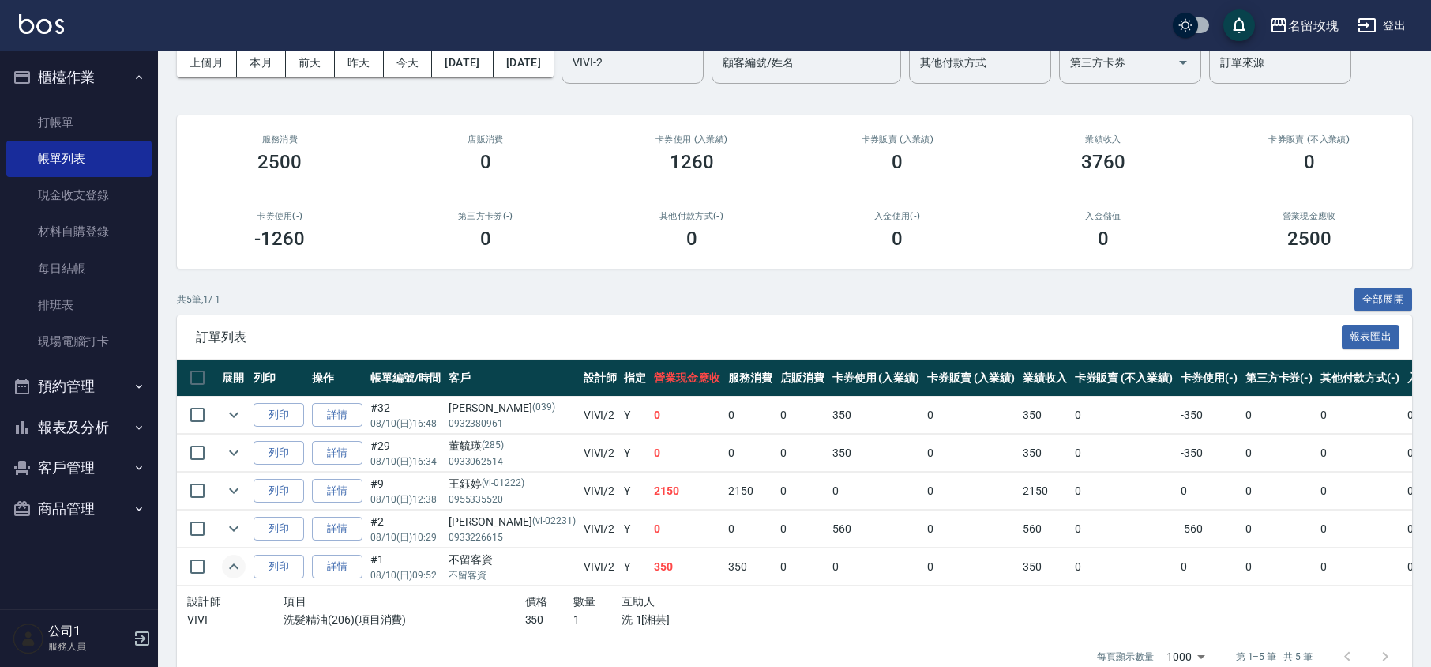
click at [228, 567] on icon "expand row" at bounding box center [233, 566] width 19 height 19
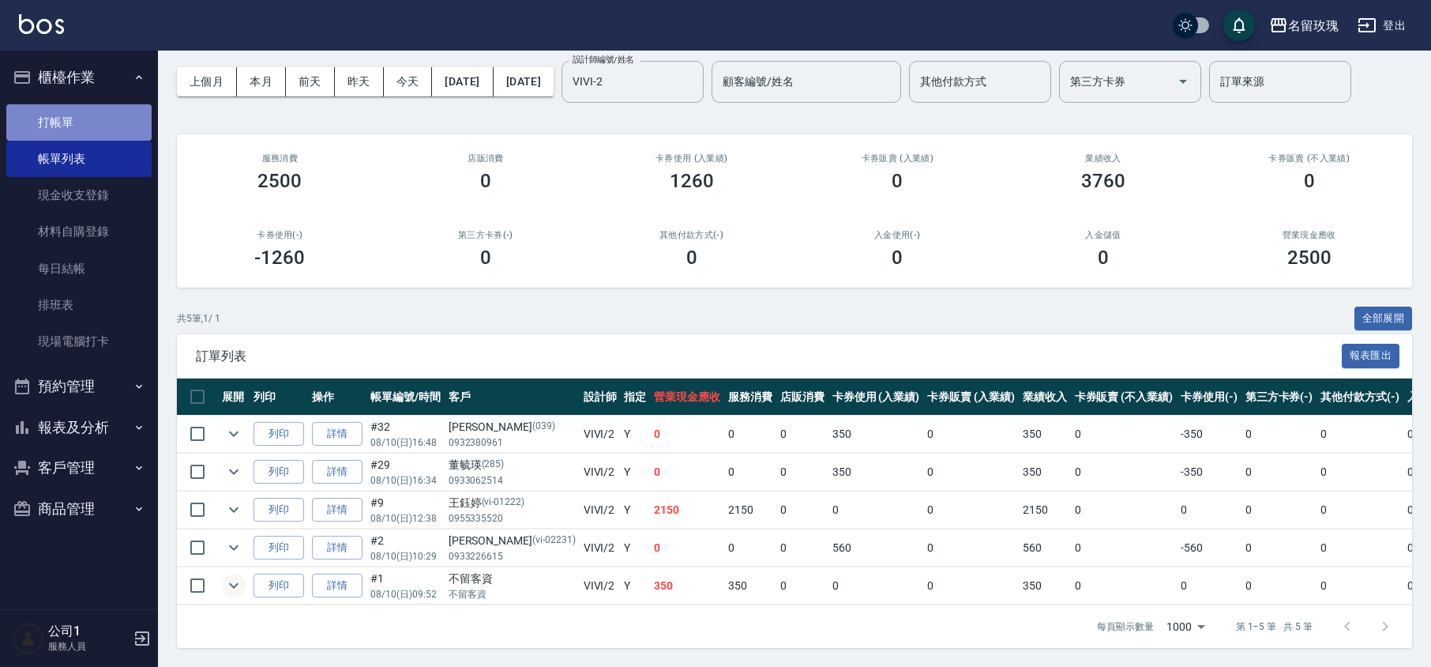
drag, startPoint x: 66, startPoint y: 118, endPoint x: 120, endPoint y: 158, distance: 67.1
click at [66, 117] on link "打帳單" at bounding box center [78, 122] width 145 height 36
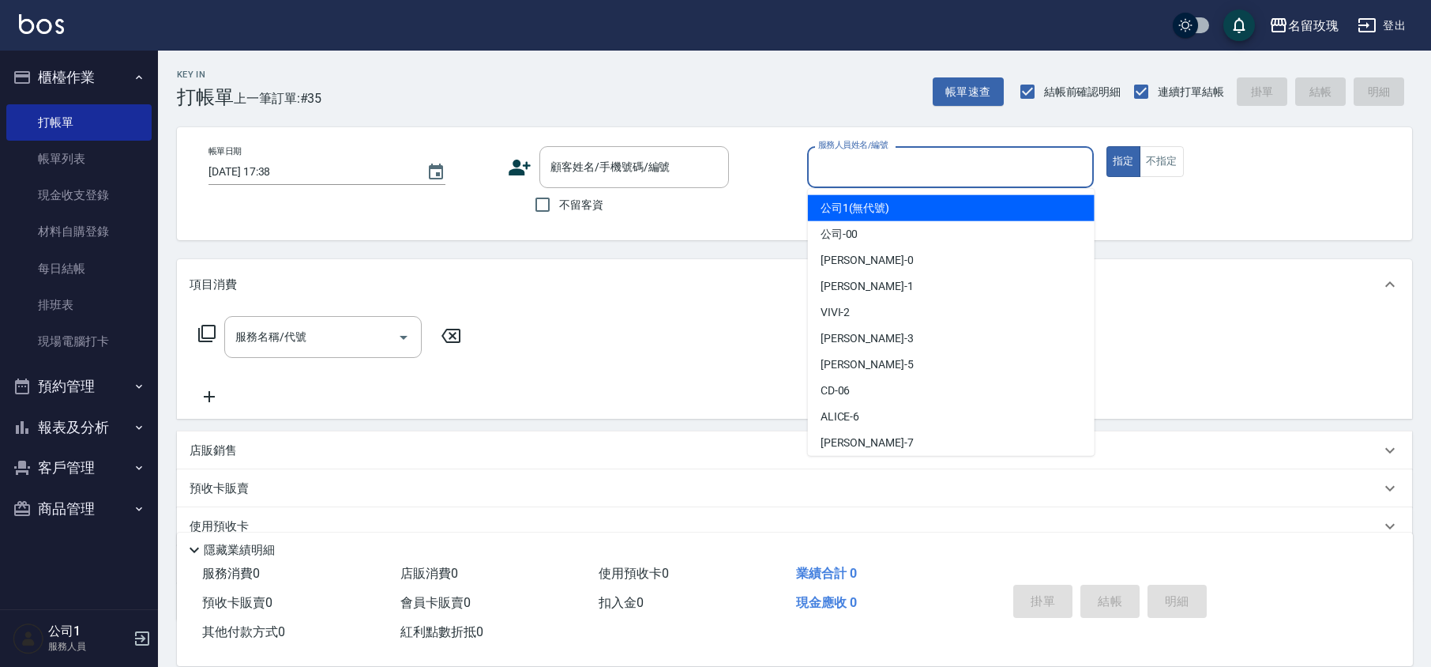
click at [848, 168] on input "服務人員姓名/編號" at bounding box center [950, 167] width 273 height 28
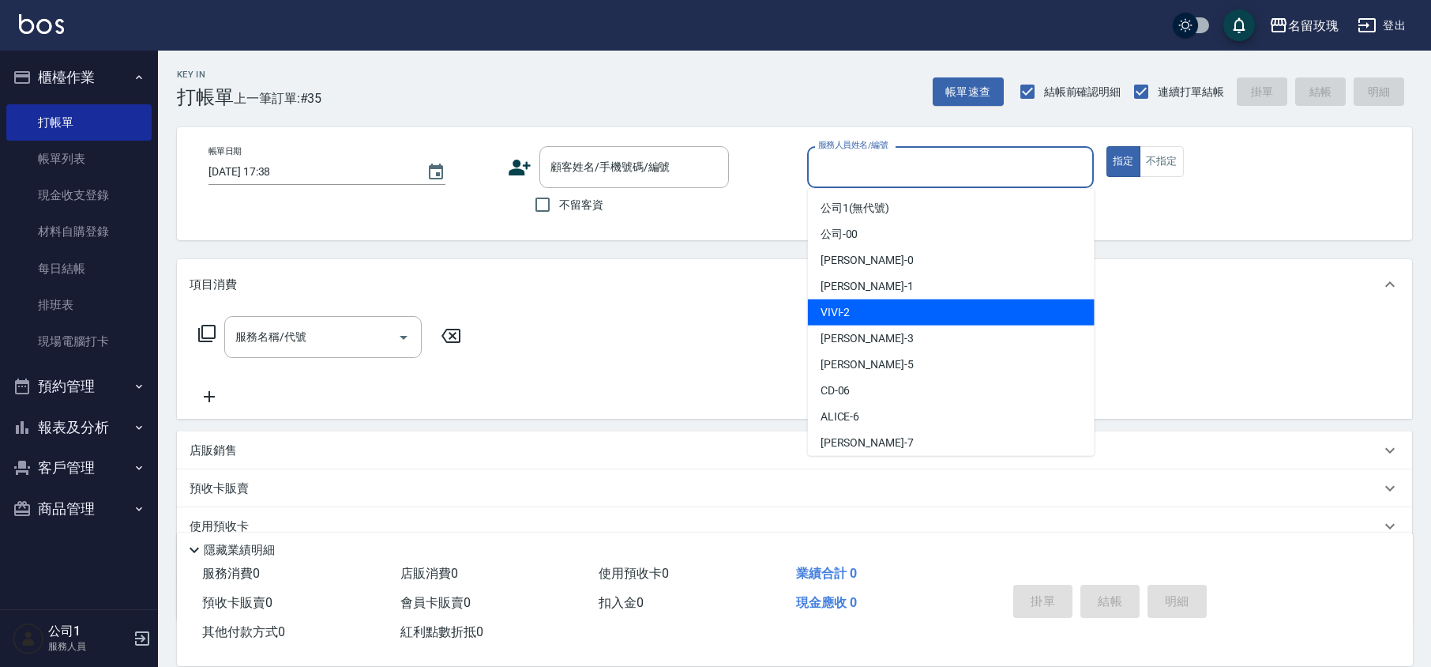
click at [851, 306] on div "VIVI -2" at bounding box center [951, 312] width 287 height 26
type input "VIVI-2"
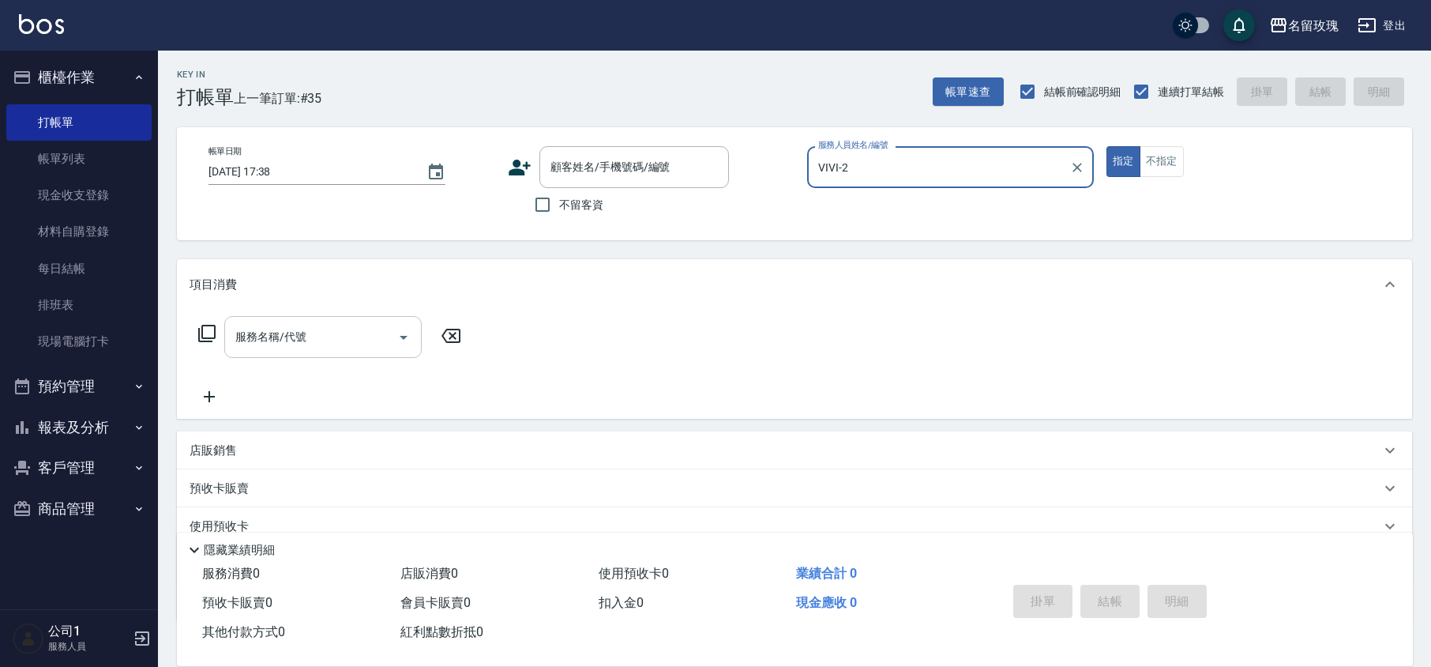
click at [279, 329] on input "服務名稱/代號" at bounding box center [311, 337] width 160 height 28
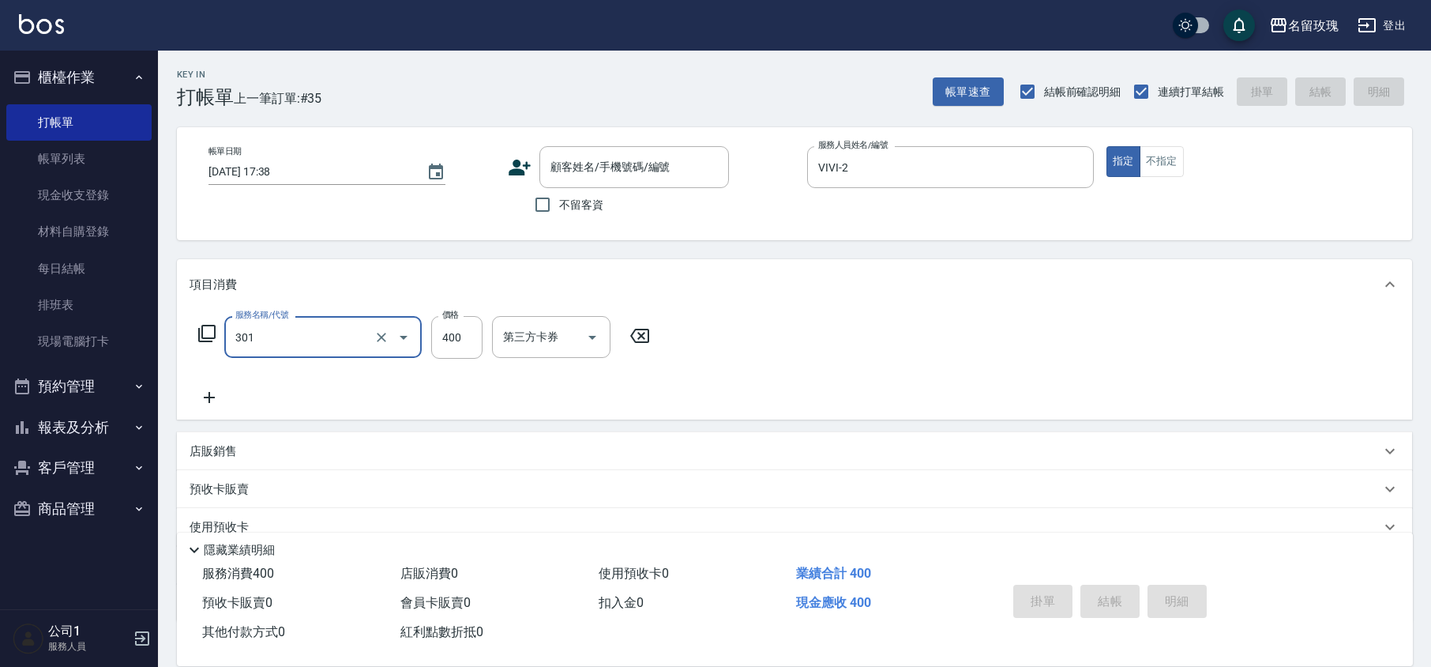
type input "剪髮(301)"
type input "350"
click at [537, 203] on input "不留客資" at bounding box center [542, 204] width 33 height 33
checkbox input "true"
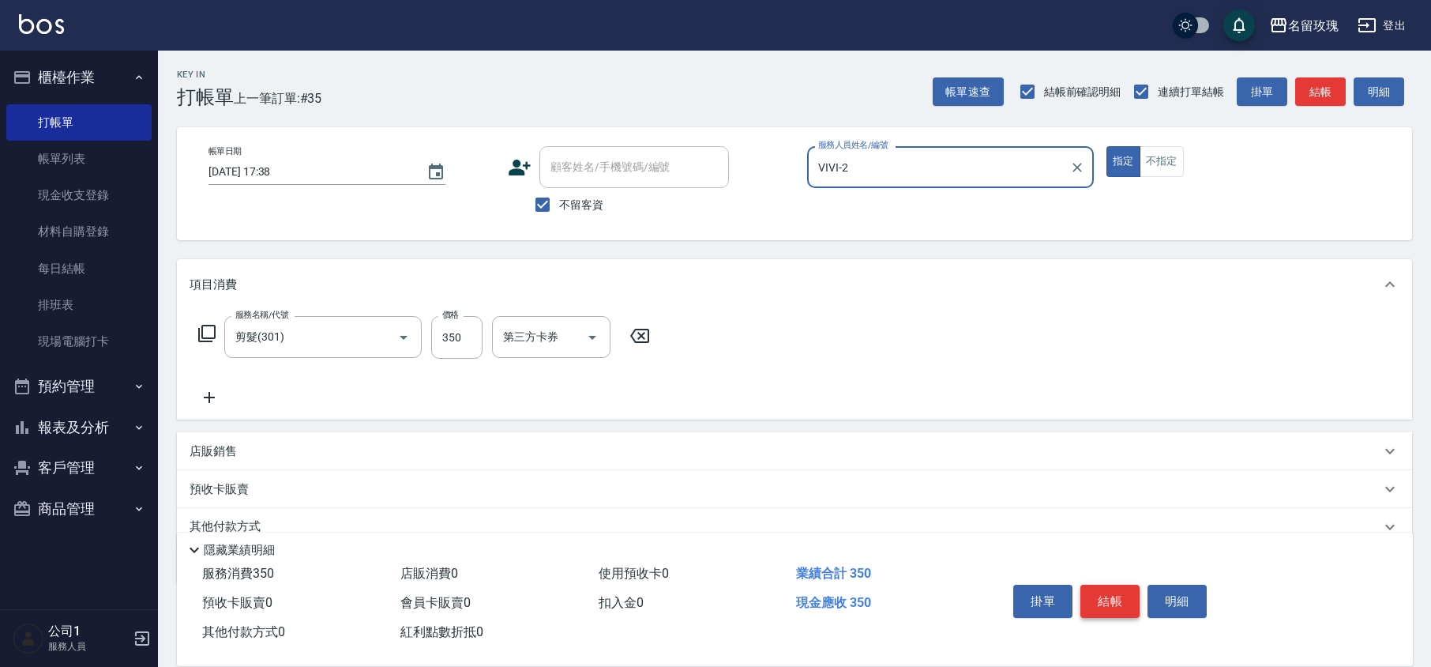
click at [1100, 592] on button "結帳" at bounding box center [1110, 601] width 59 height 33
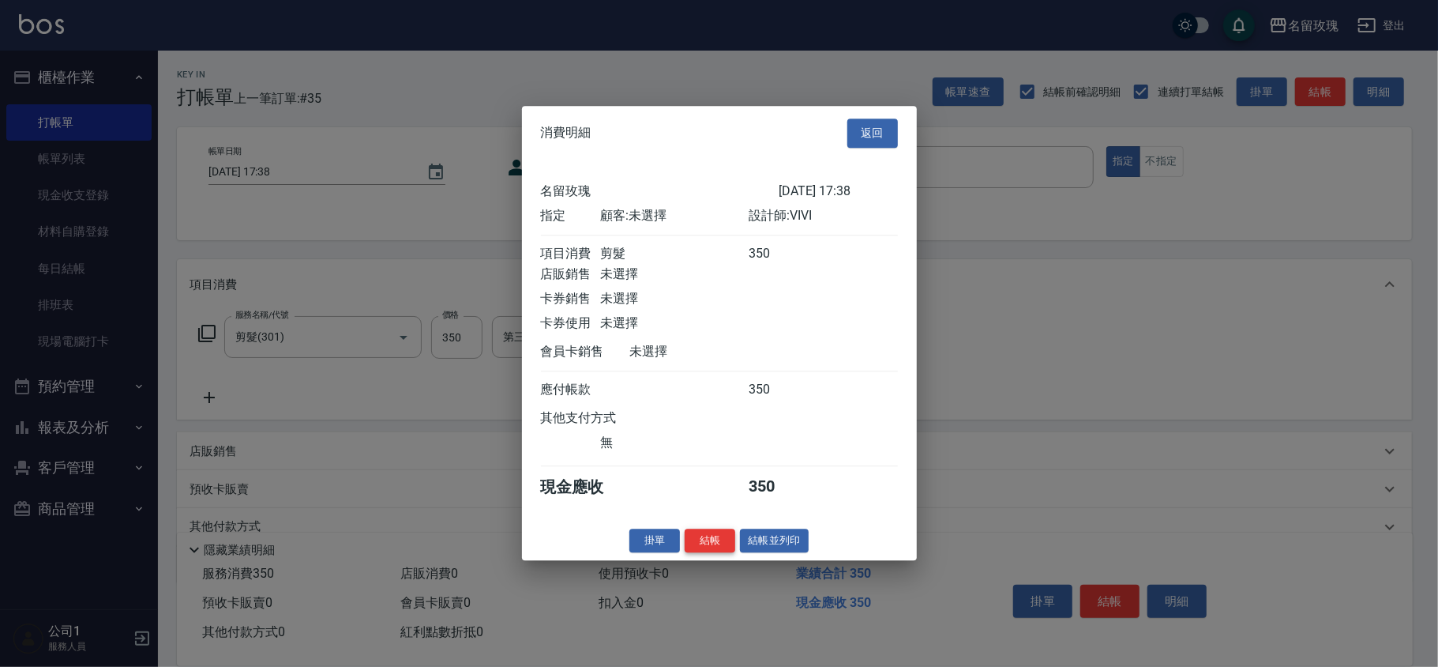
click at [700, 544] on button "結帳" at bounding box center [710, 540] width 51 height 24
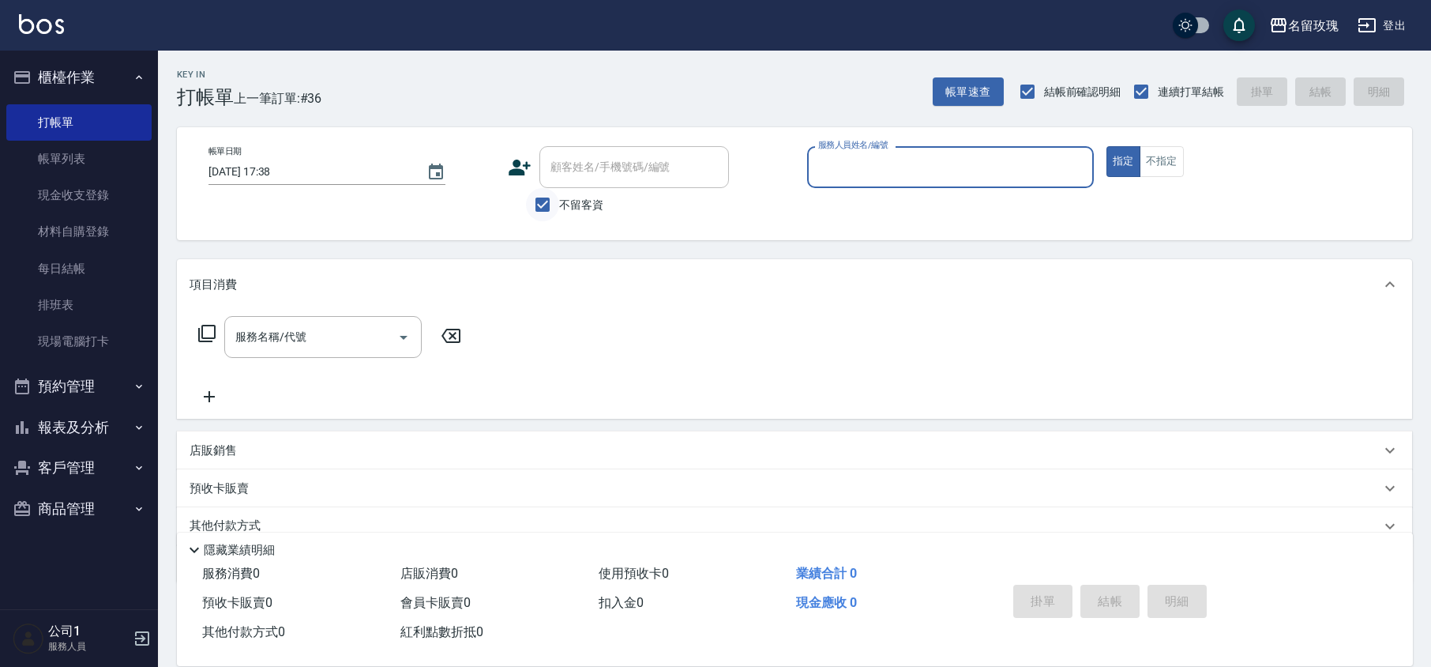
click at [543, 201] on input "不留客資" at bounding box center [542, 204] width 33 height 33
checkbox input "false"
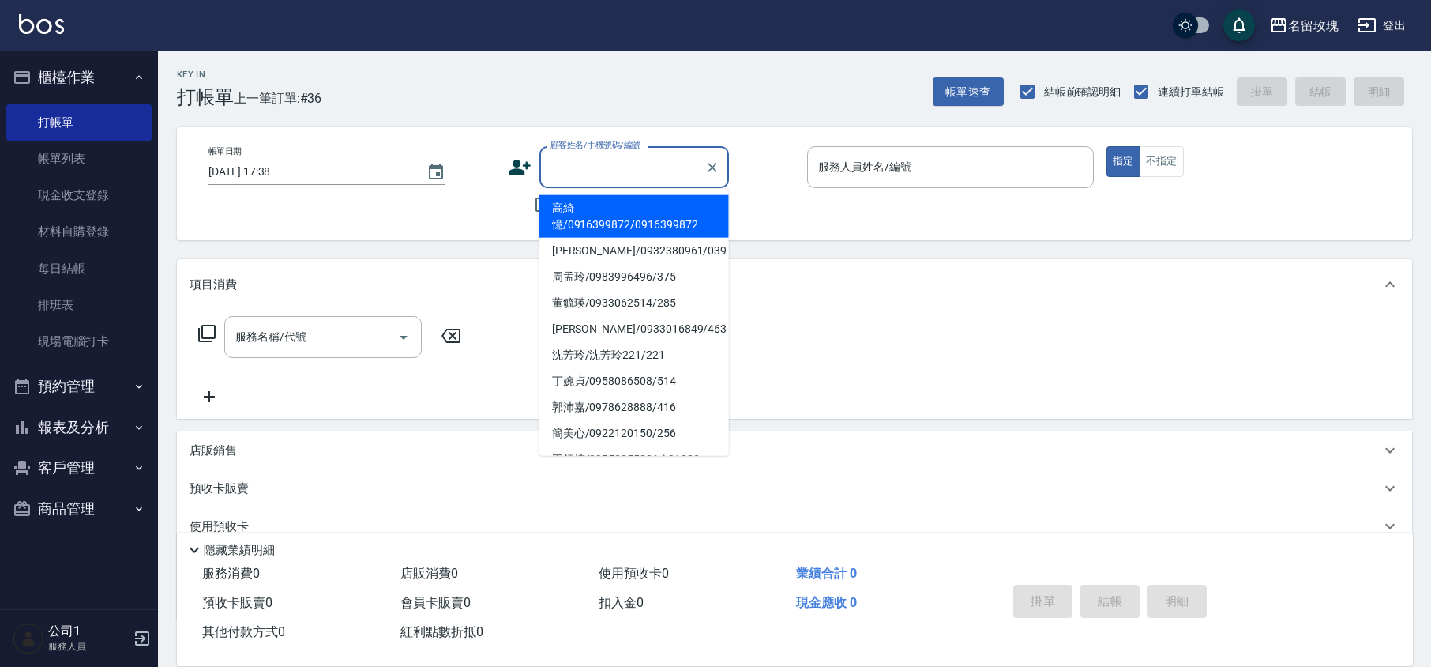
click at [575, 162] on input "顧客姓名/手機號碼/編號" at bounding box center [623, 167] width 152 height 28
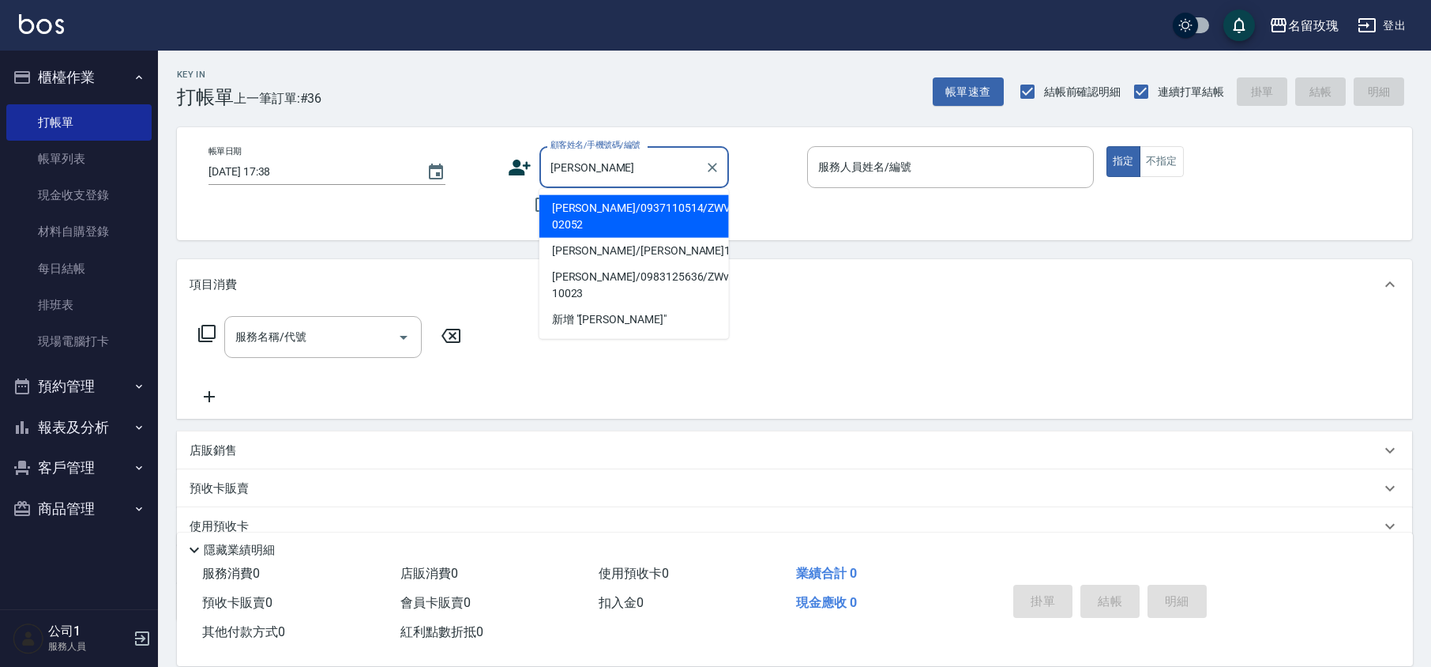
click at [662, 197] on li "[PERSON_NAME]/0937110514/ZWVI-02052" at bounding box center [634, 216] width 190 height 43
type input "[PERSON_NAME]/0937110514/ZWVI-02052"
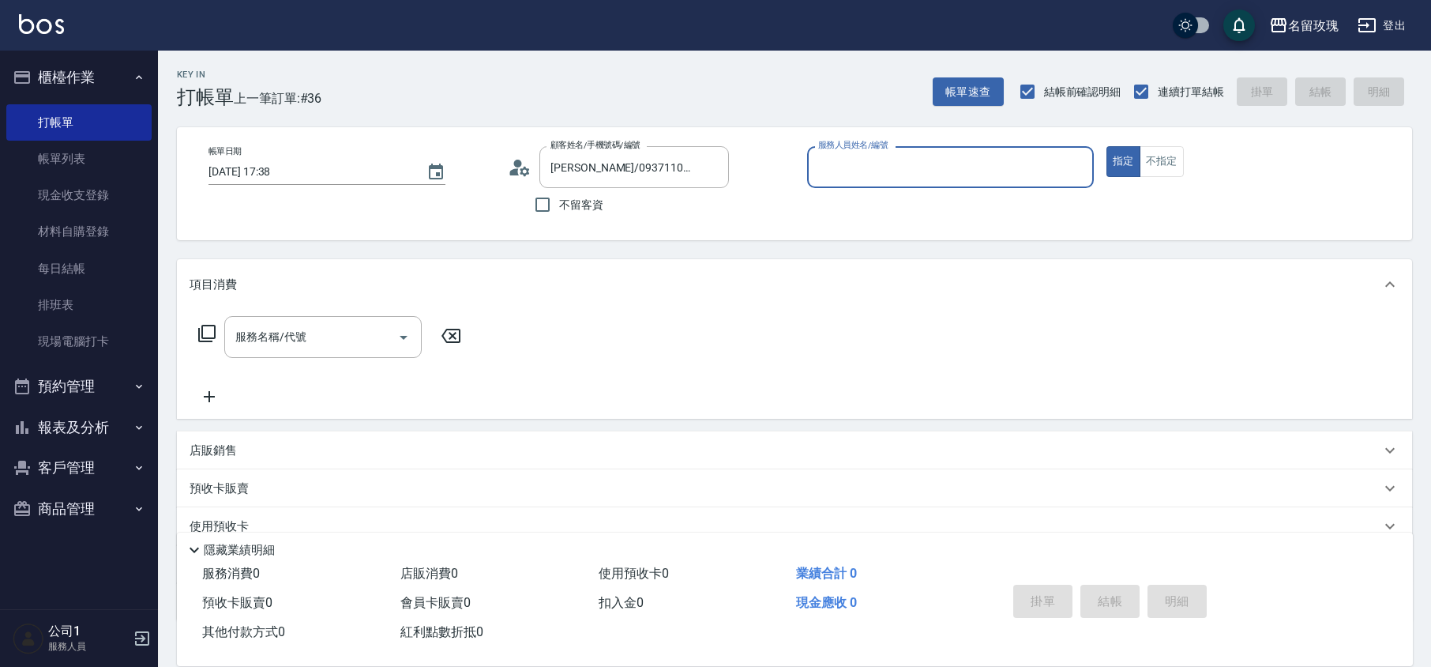
type input "VIVI-2"
click at [203, 332] on icon at bounding box center [206, 333] width 19 height 19
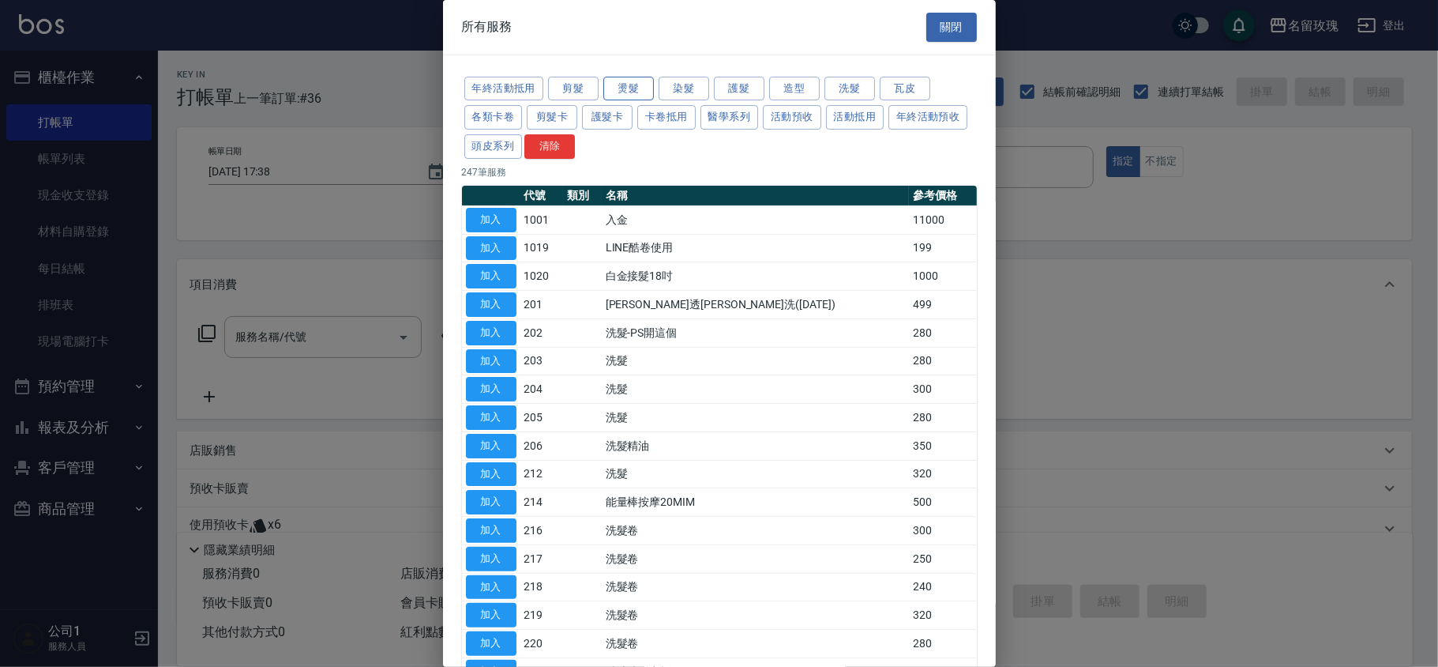
click at [637, 89] on button "燙髮" at bounding box center [628, 89] width 51 height 24
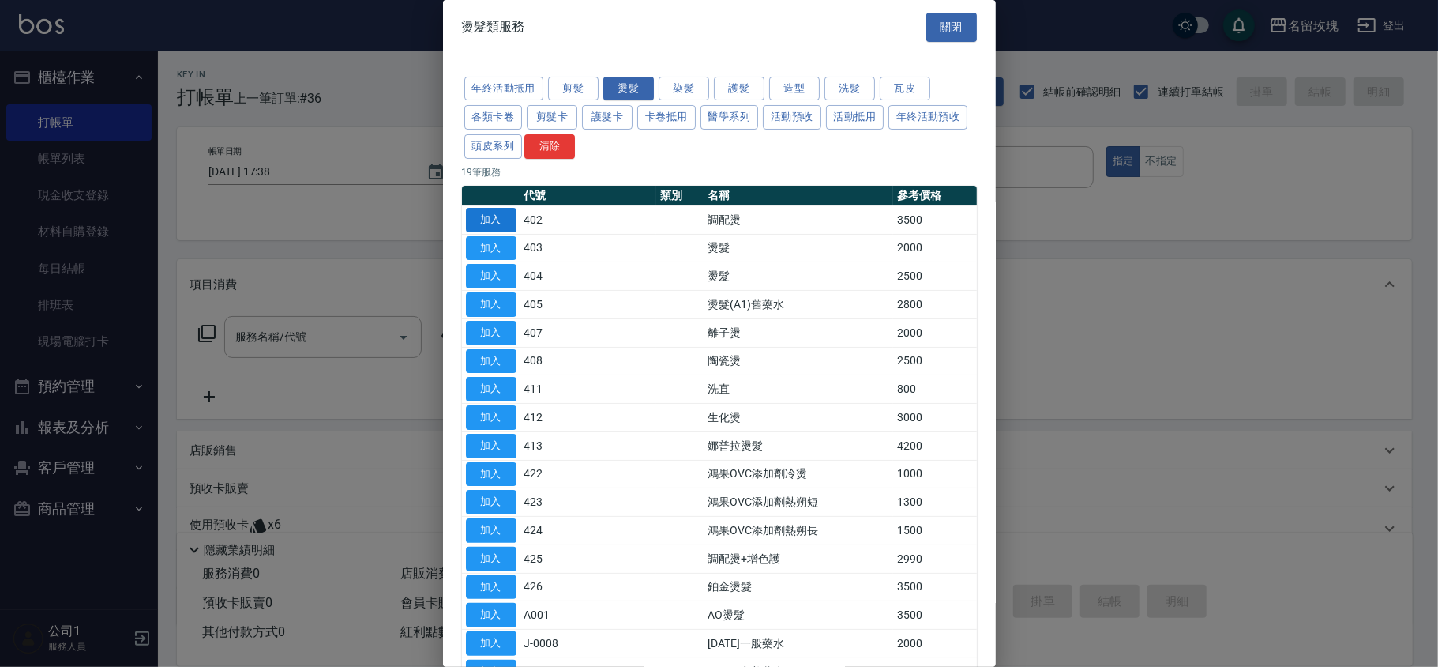
click at [497, 224] on button "加入" at bounding box center [491, 220] width 51 height 24
type input "調配燙(402)"
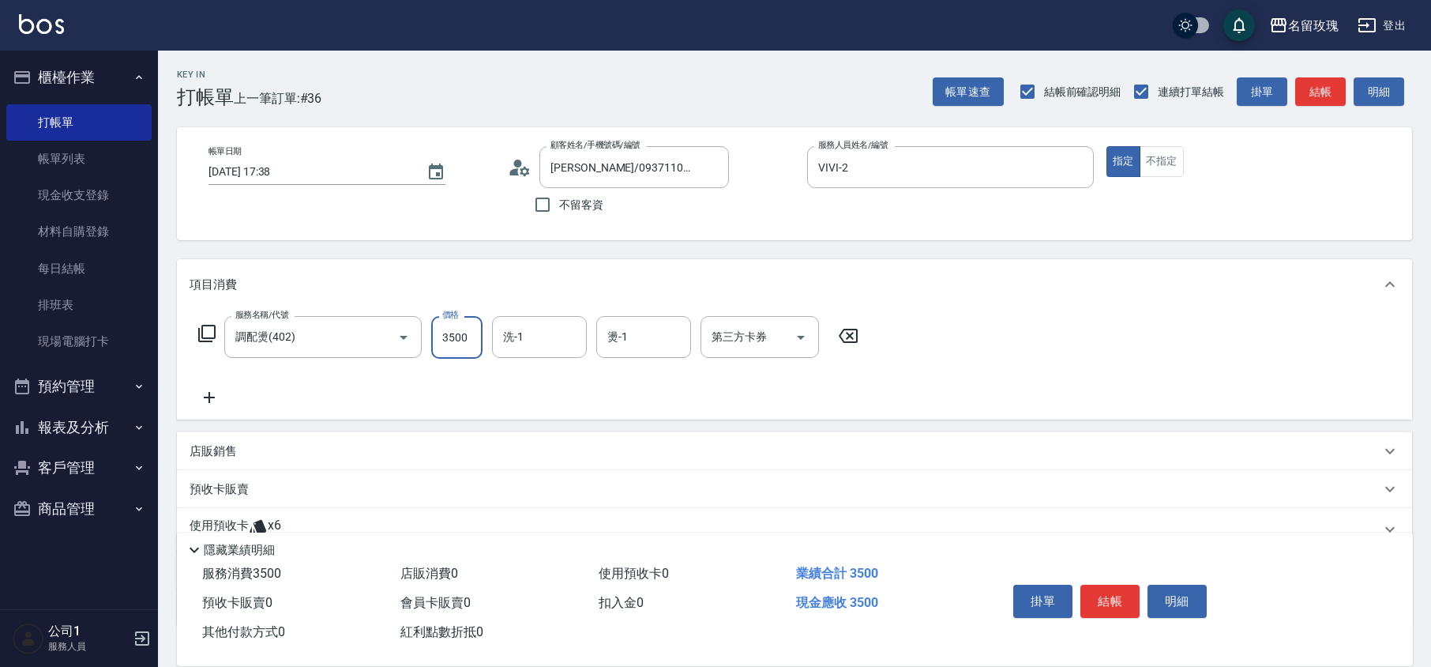
click at [472, 333] on input "3500" at bounding box center [456, 337] width 51 height 43
type input "3000"
type input "湘芸-17"
click at [1107, 591] on button "結帳" at bounding box center [1110, 601] width 59 height 33
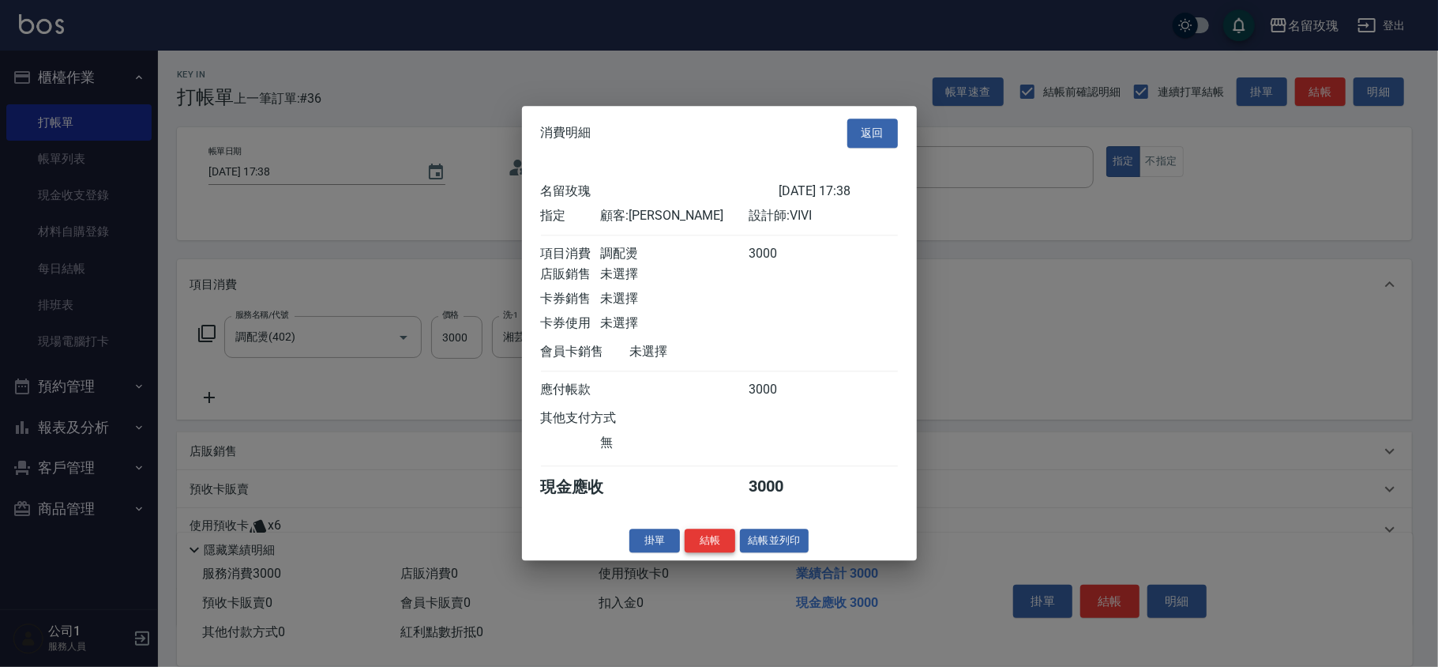
click at [702, 545] on button "結帳" at bounding box center [710, 540] width 51 height 24
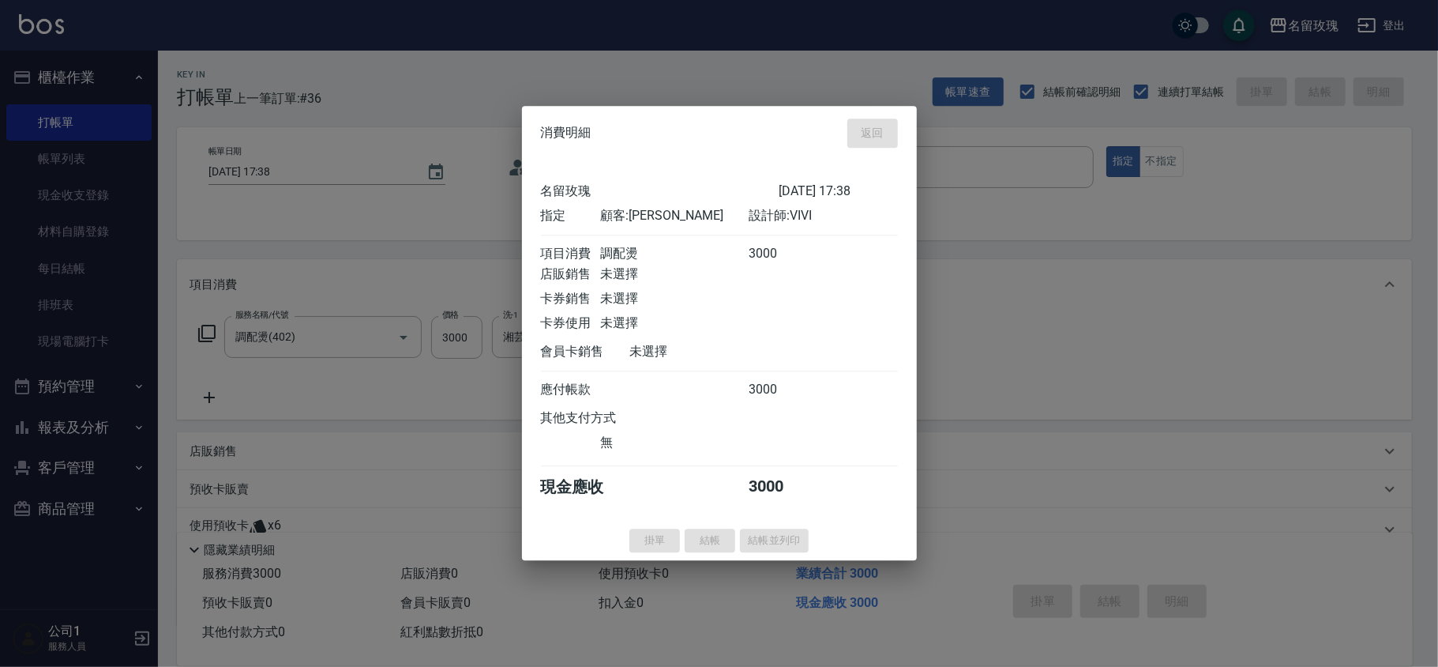
type input "[DATE] 17:40"
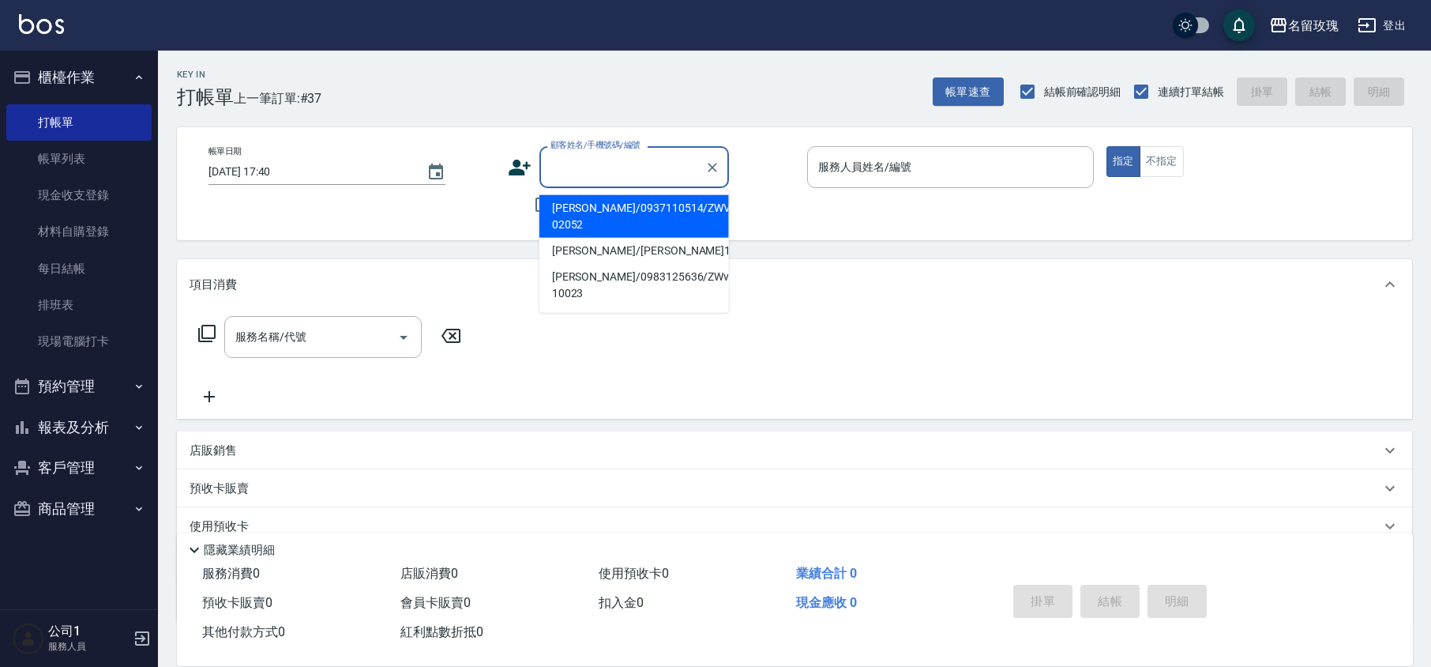
click at [591, 172] on input "顧客姓名/手機號碼/編號" at bounding box center [623, 167] width 152 height 28
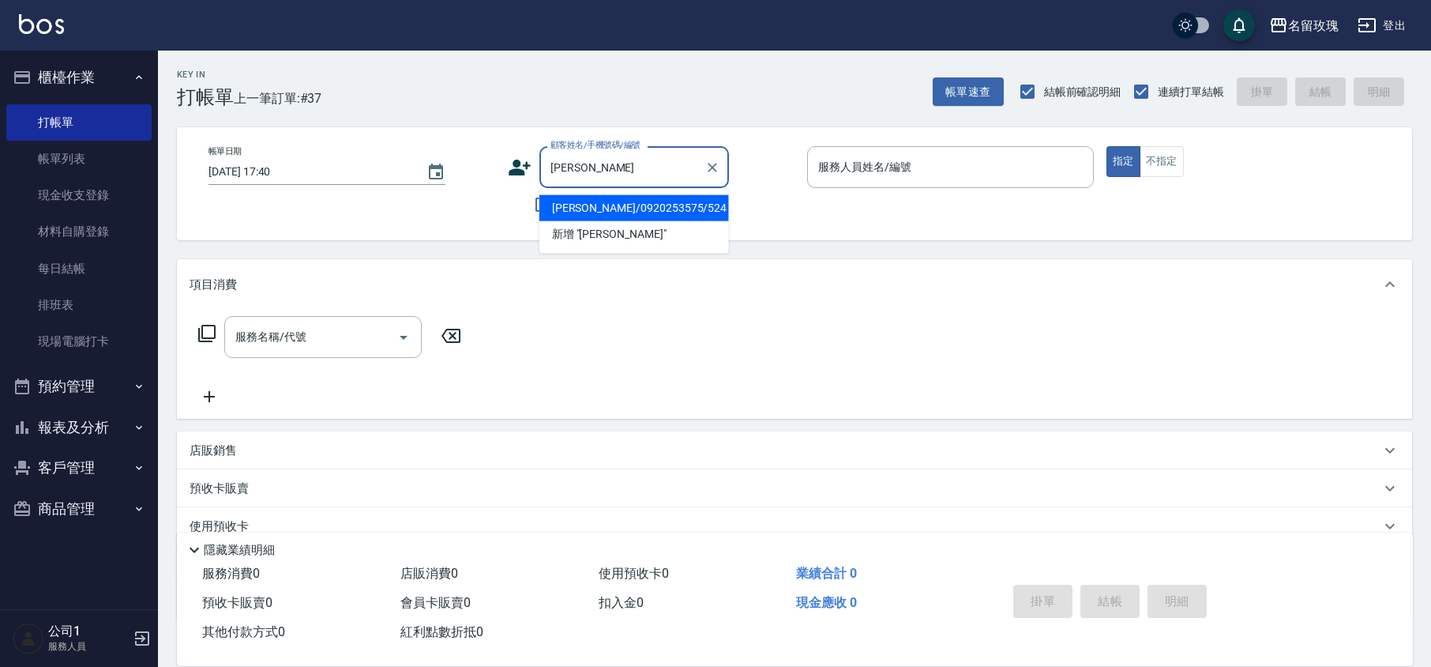
click at [655, 210] on li "[PERSON_NAME]/0920253575/524" at bounding box center [634, 208] width 190 height 26
type input "[PERSON_NAME]/0920253575/524"
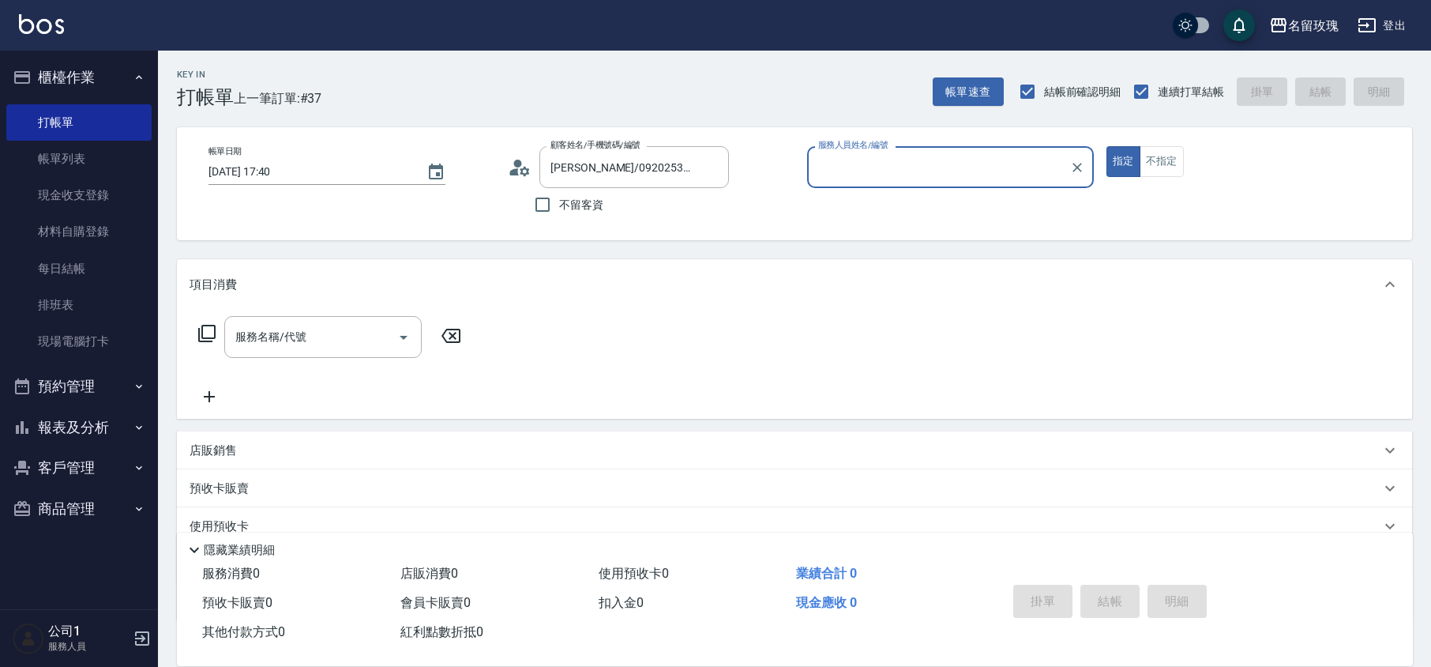
type input "VIVI-2"
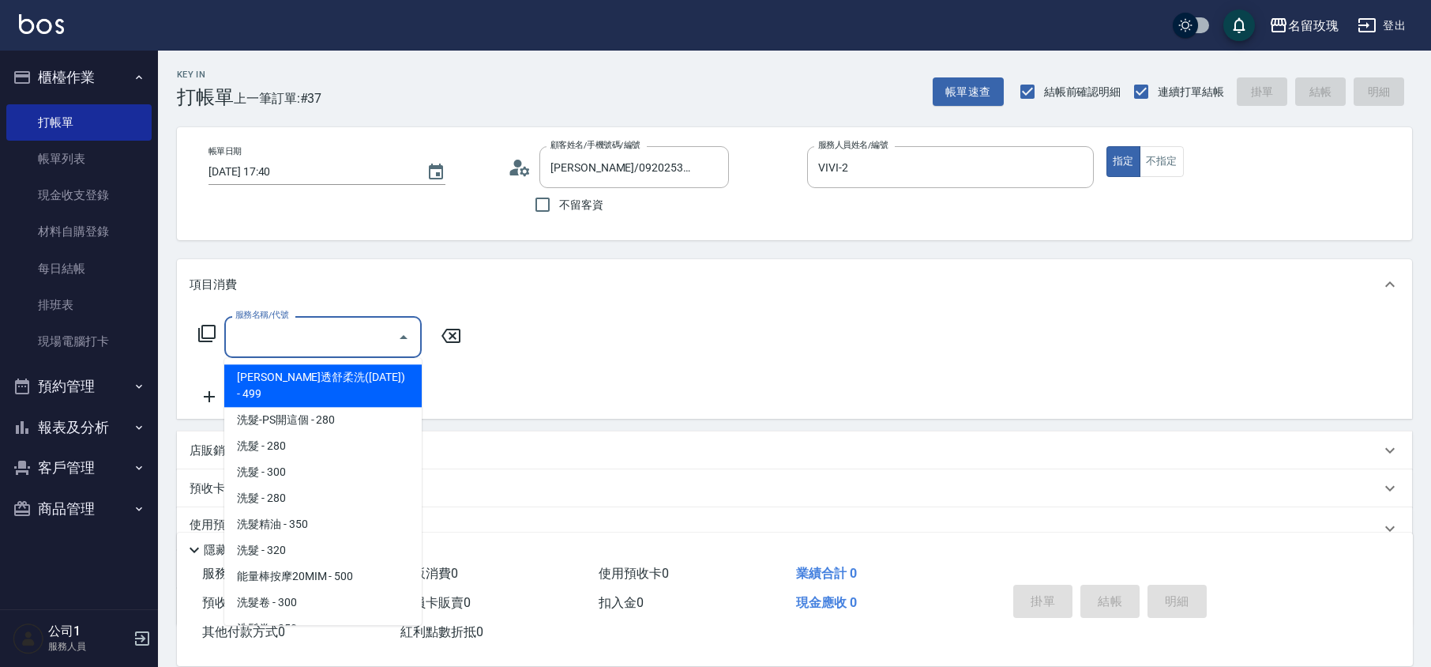
click at [273, 325] on div "服務名稱/代號 服務名稱/代號" at bounding box center [322, 337] width 197 height 42
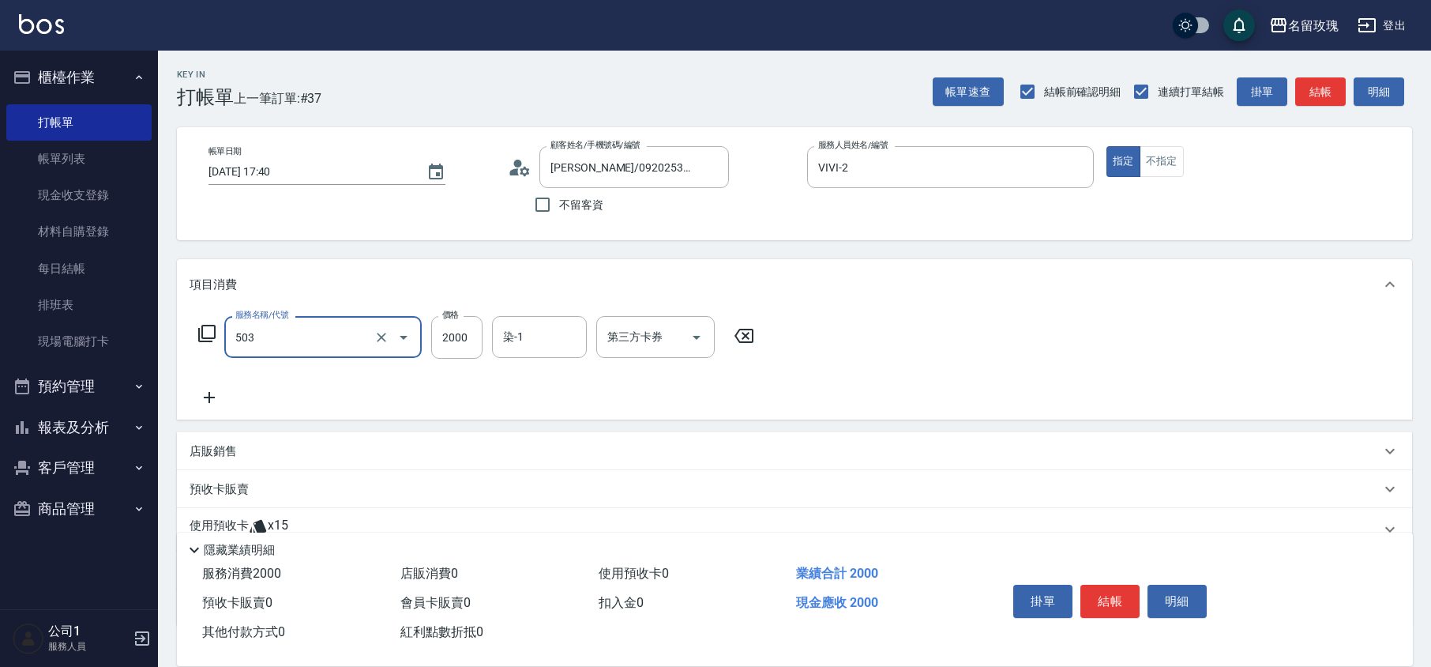
type input "染髮(503)"
type input "1800"
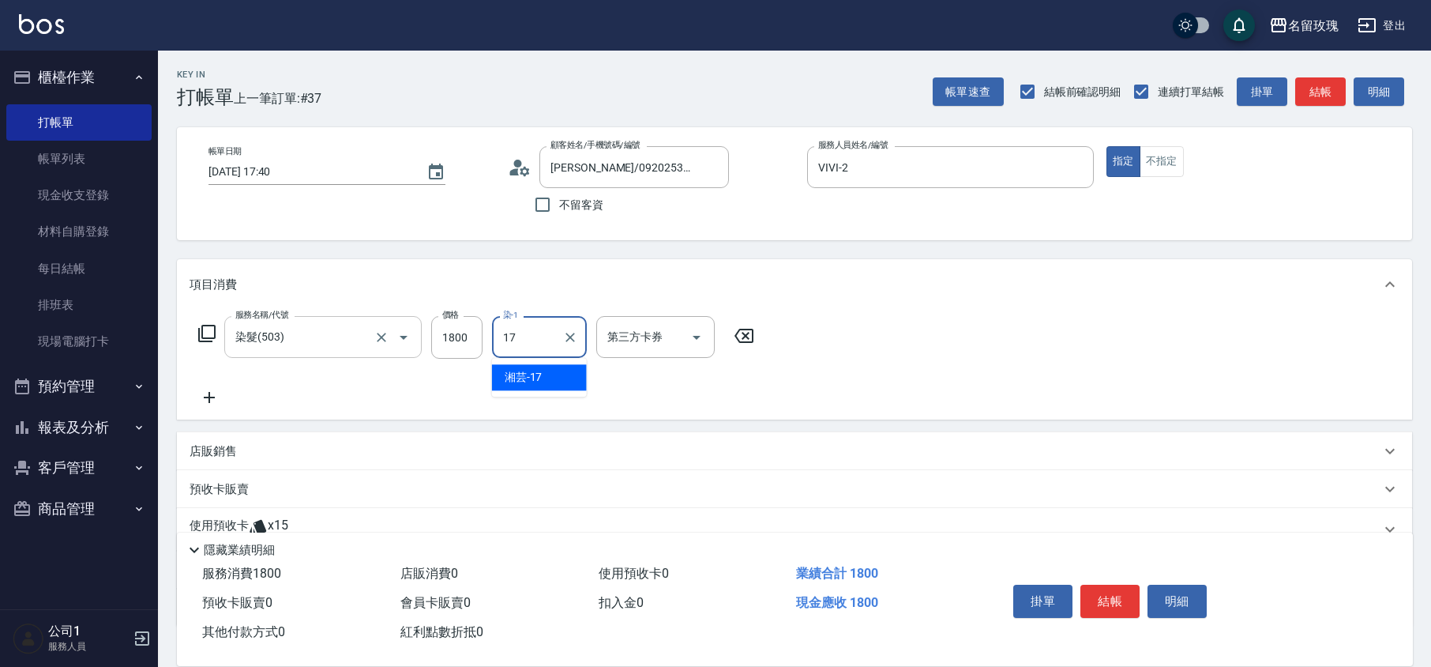
type input "湘芸-17"
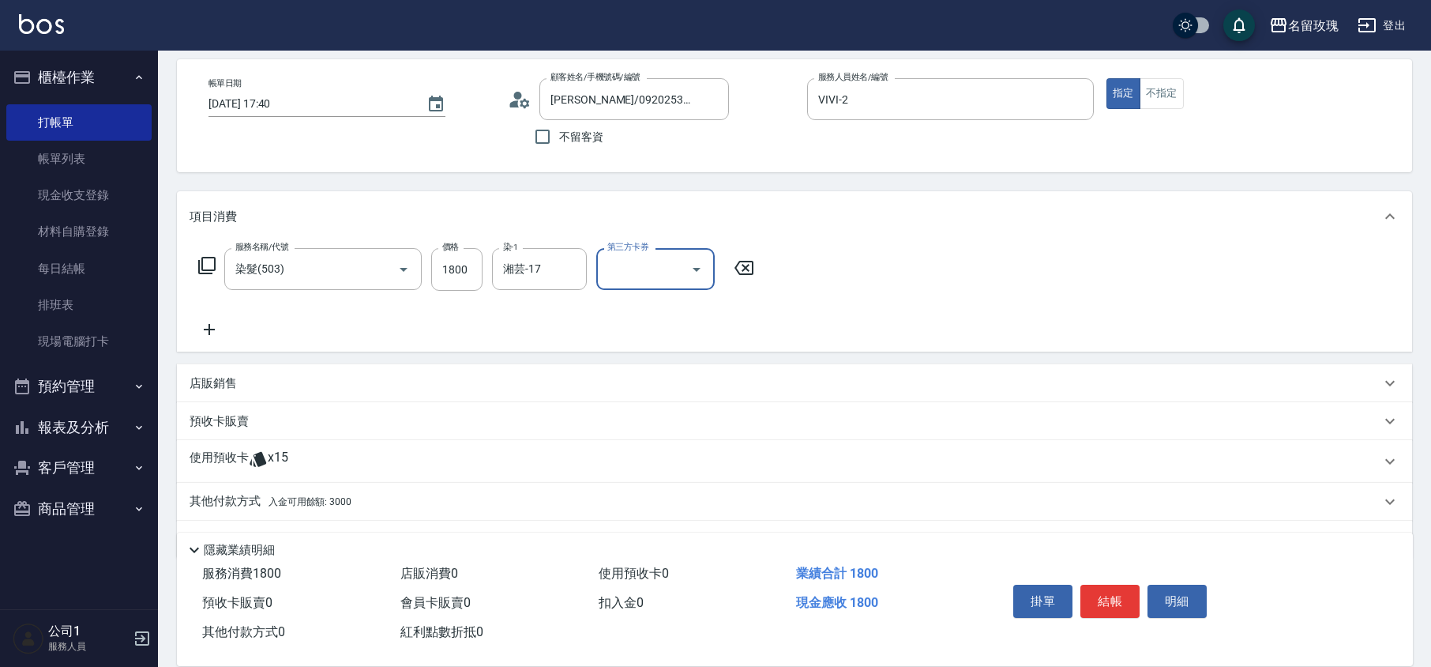
scroll to position [105, 0]
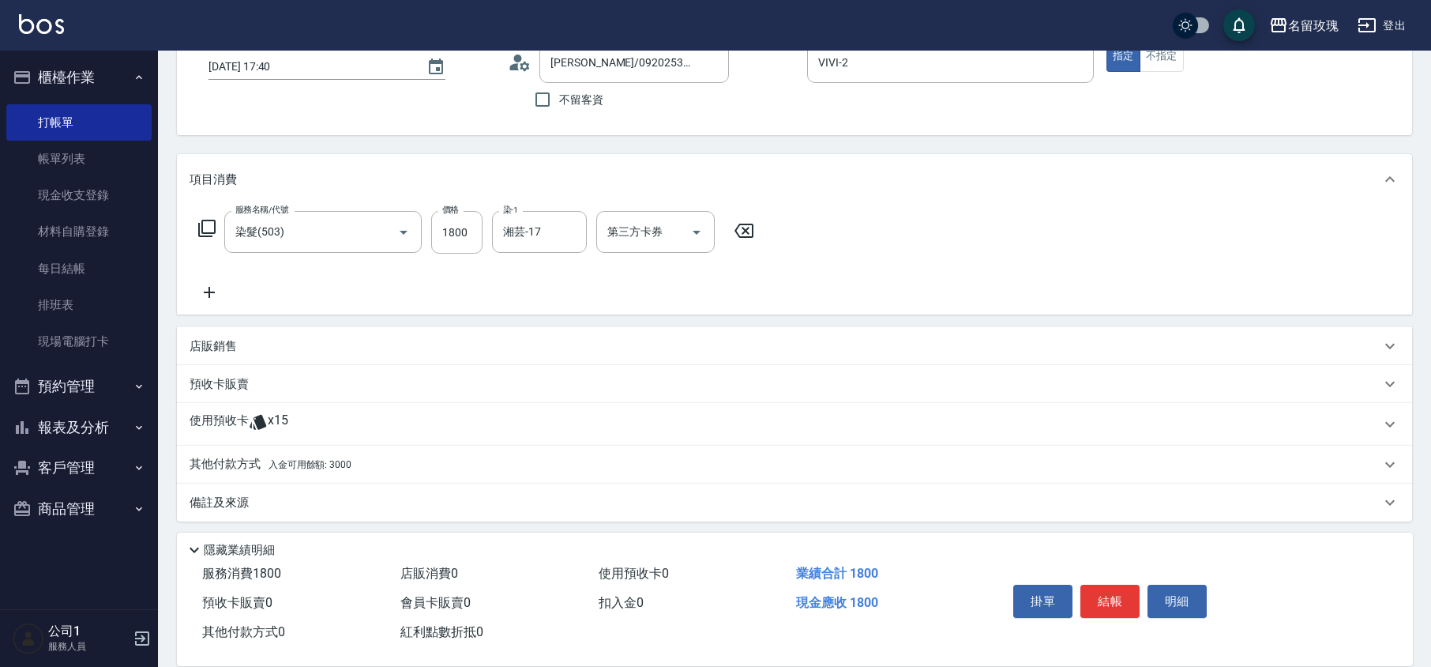
click at [260, 412] on icon at bounding box center [258, 421] width 19 height 19
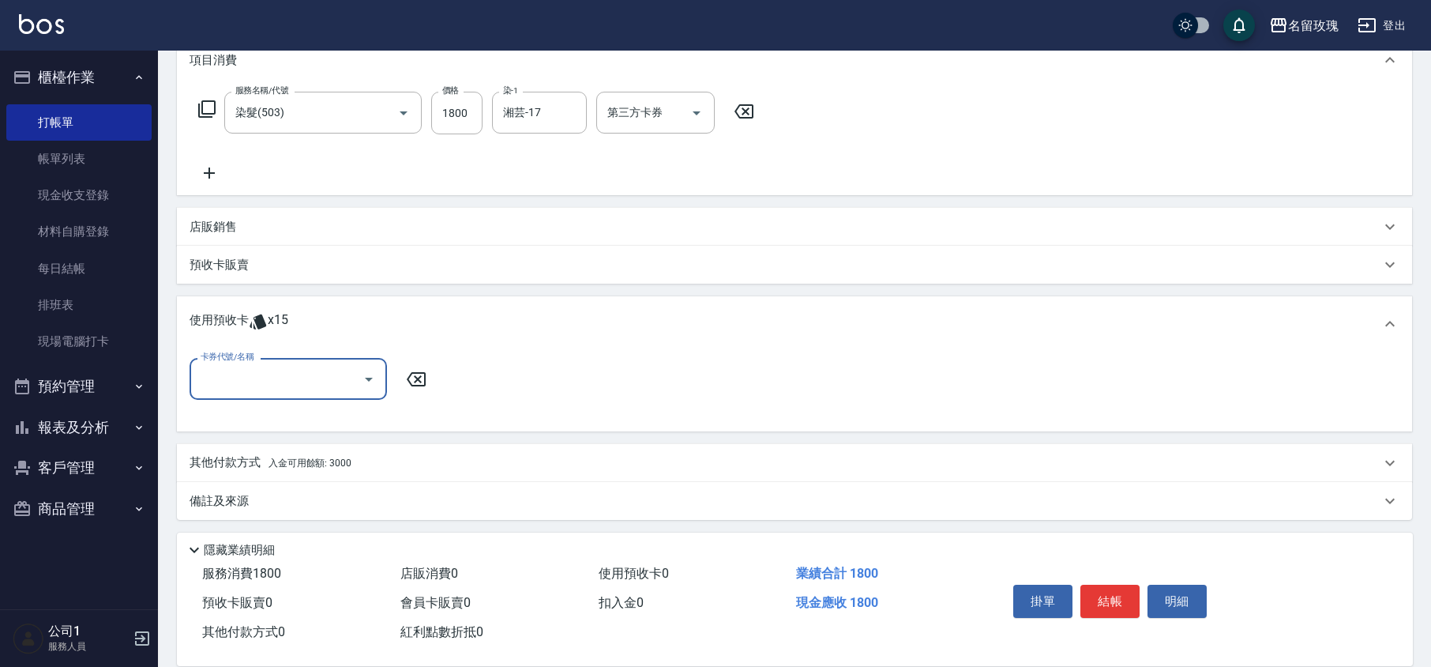
scroll to position [226, 0]
click at [374, 381] on icon "Open" at bounding box center [368, 377] width 19 height 19
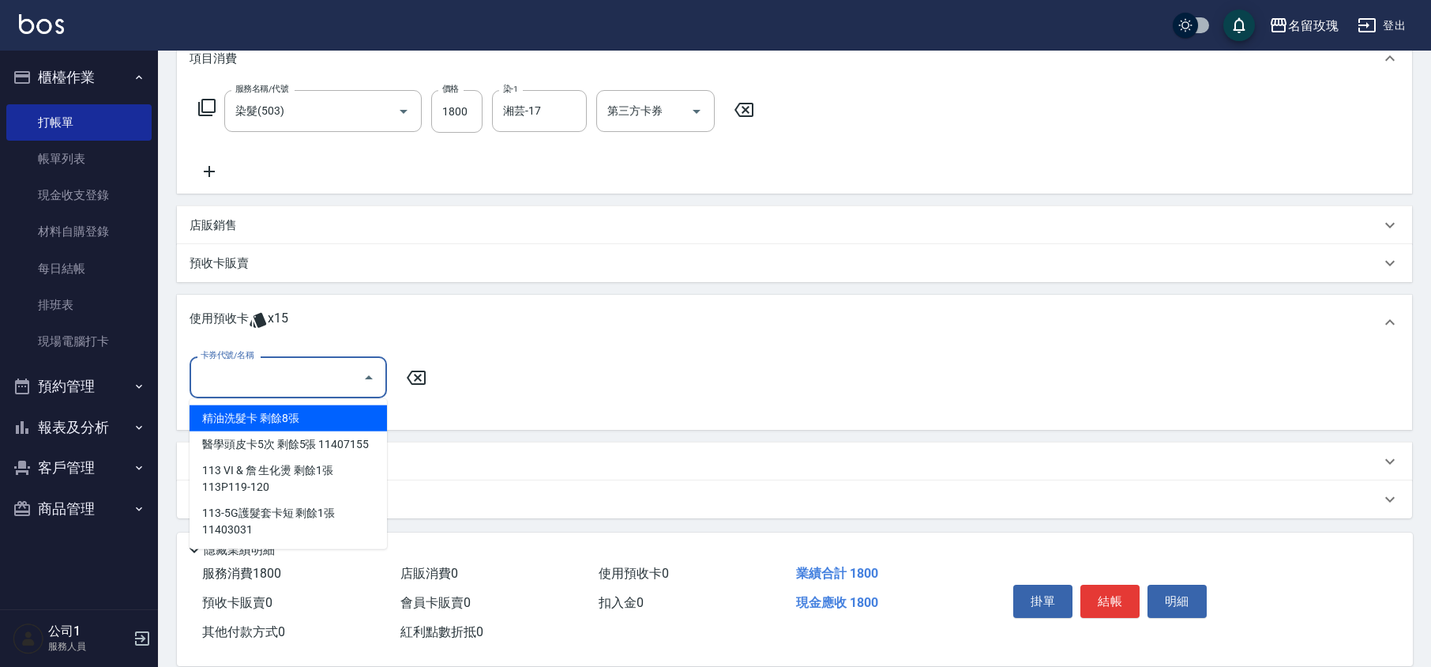
click at [346, 415] on div "精油洗髮卡 剩餘8張" at bounding box center [288, 418] width 197 height 26
type input "精油洗髮卡"
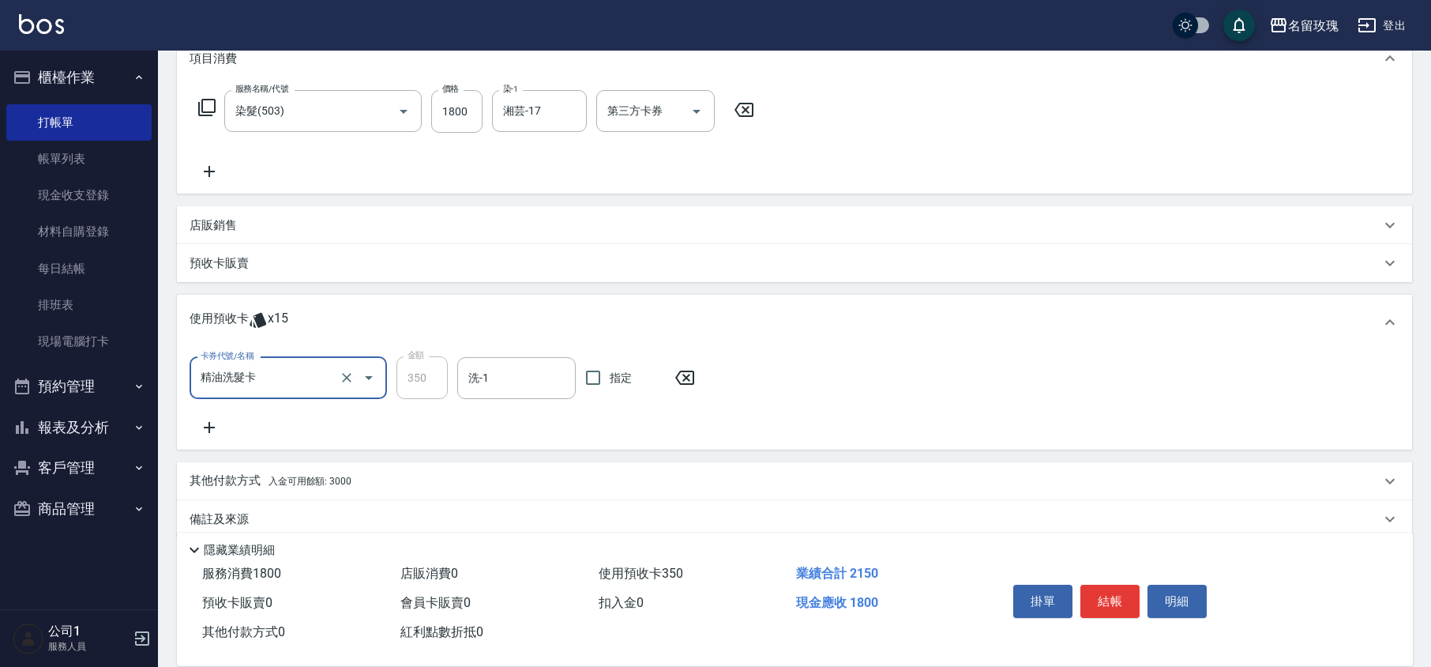
click at [202, 427] on icon at bounding box center [209, 427] width 39 height 19
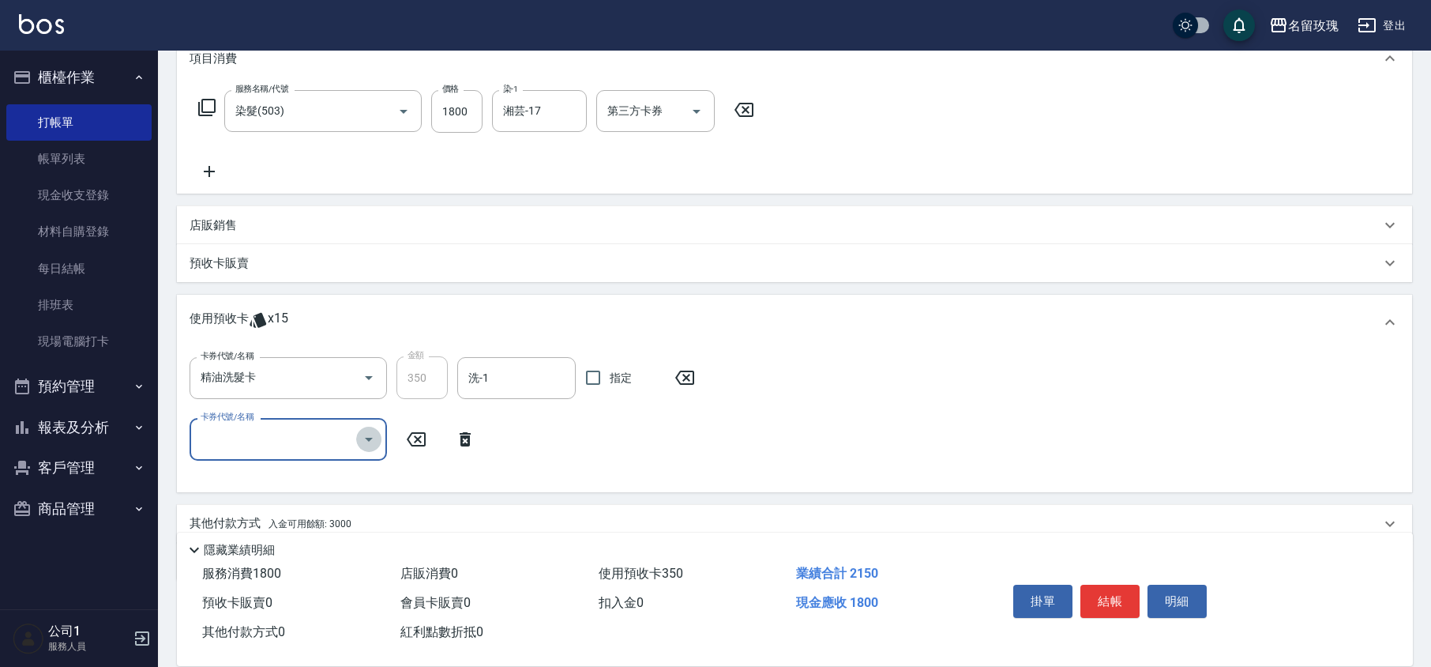
click at [373, 441] on icon "Open" at bounding box center [368, 439] width 19 height 19
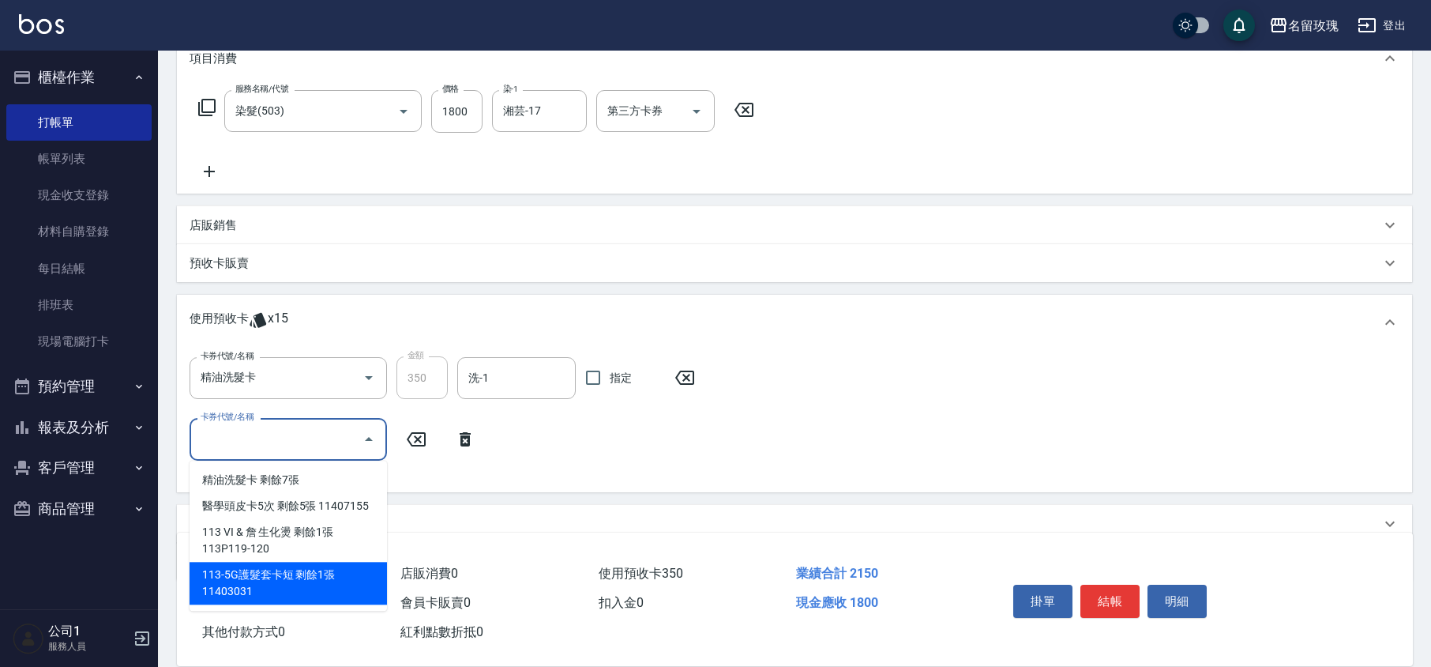
click at [339, 570] on div "113-5G護髮套卡短 剩餘1張 11403031" at bounding box center [288, 583] width 197 height 43
type input "113-5G護髮套卡短 11403031"
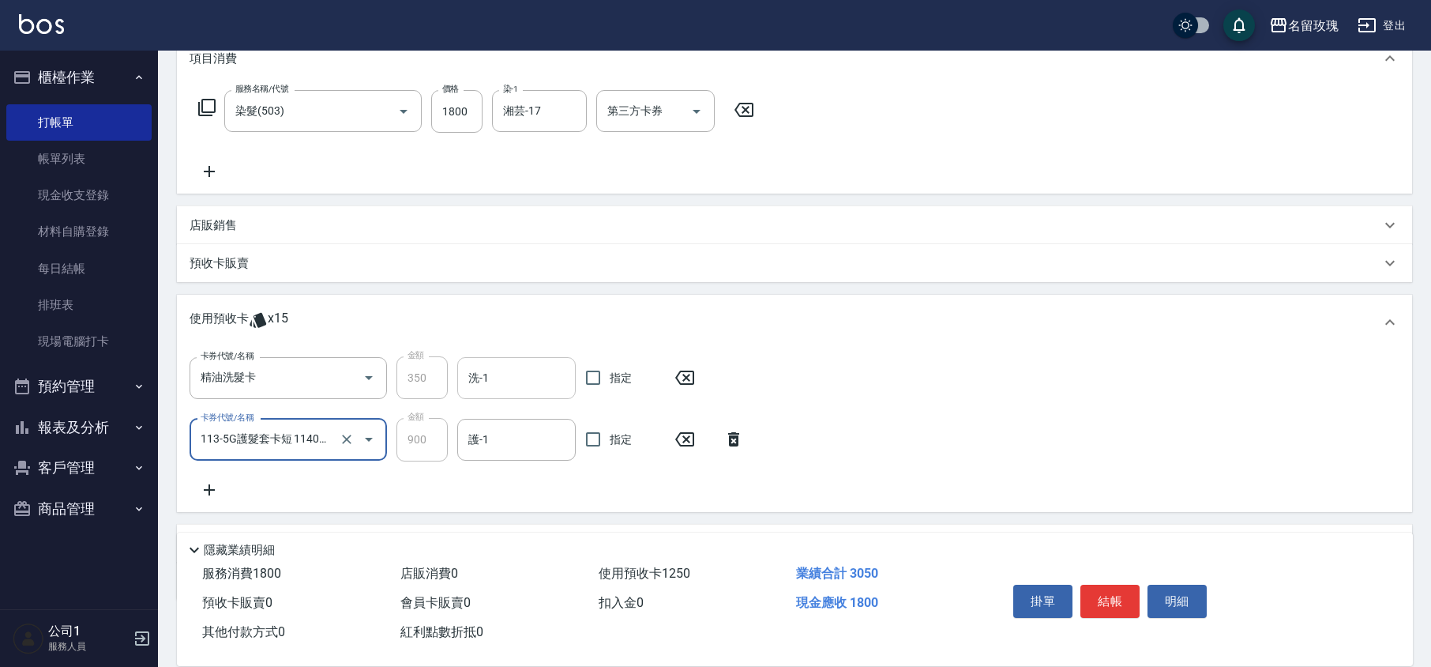
click at [482, 374] on input "洗-1" at bounding box center [516, 378] width 104 height 28
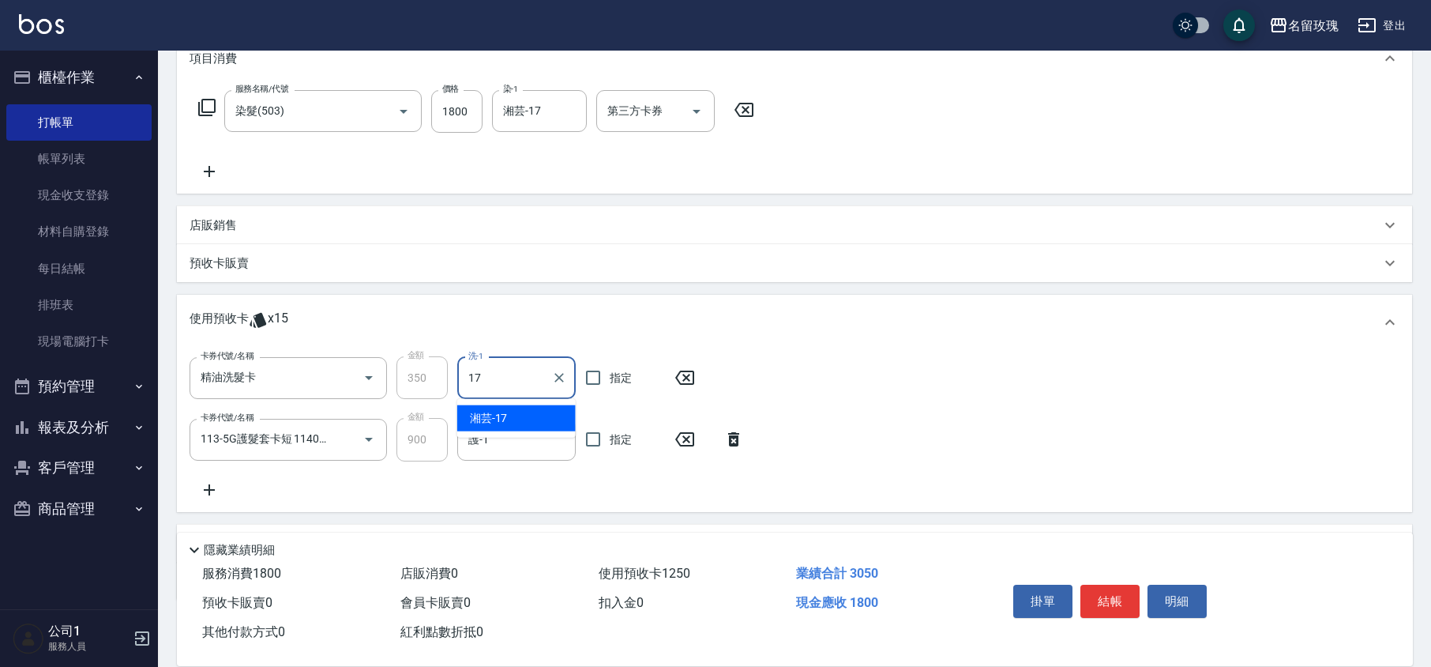
type input "湘芸-17"
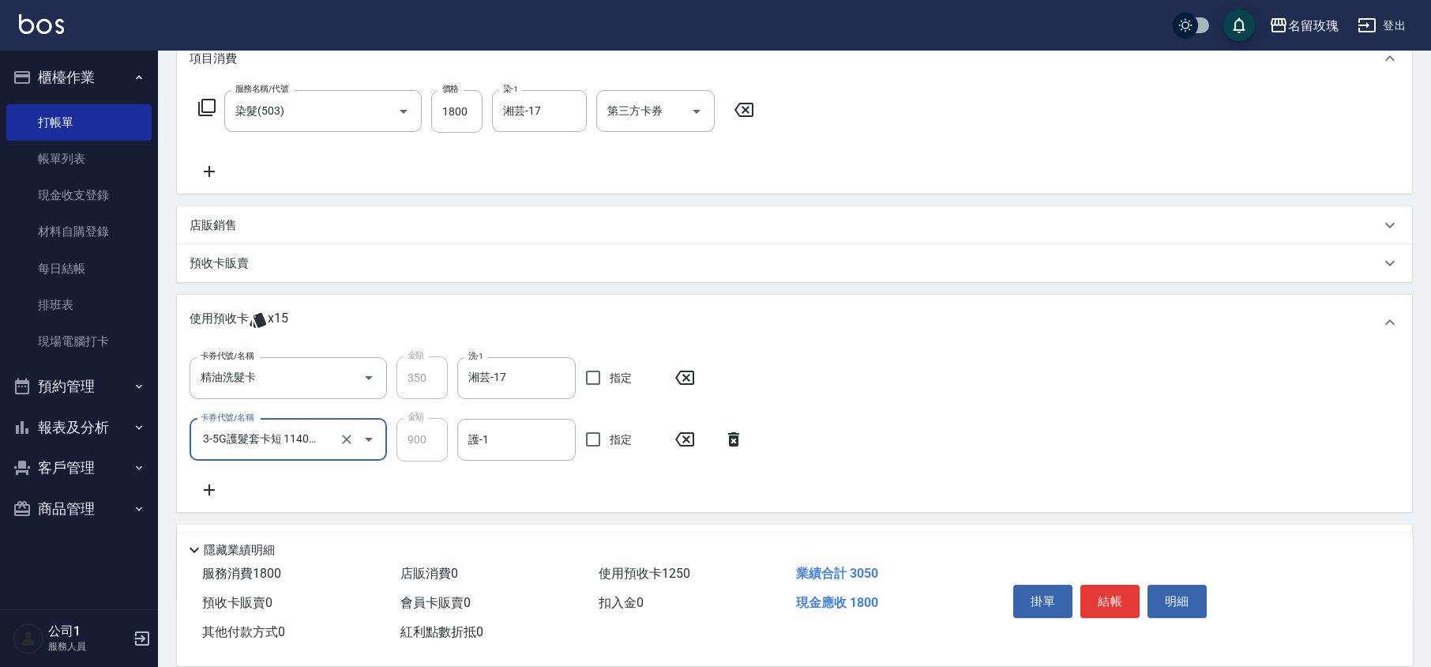
scroll to position [0, 0]
click at [513, 449] on input "護-1" at bounding box center [516, 440] width 104 height 28
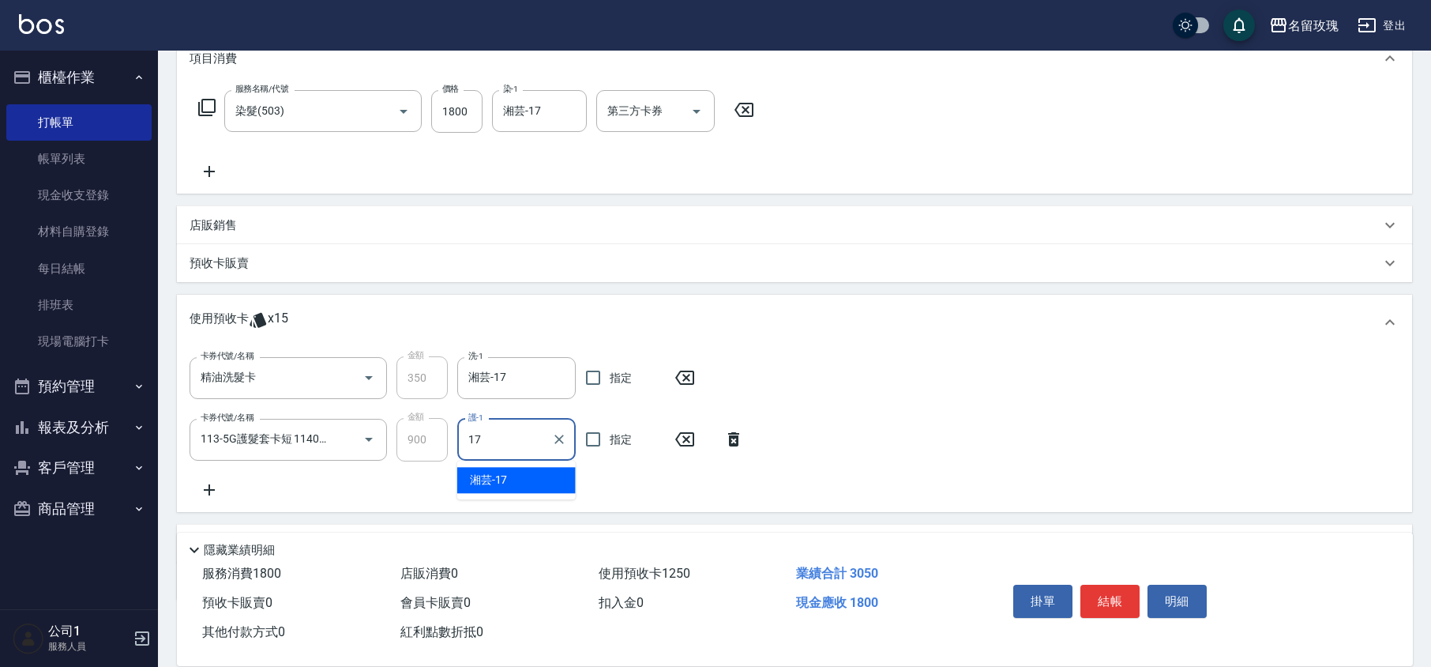
type input "湘芸-17"
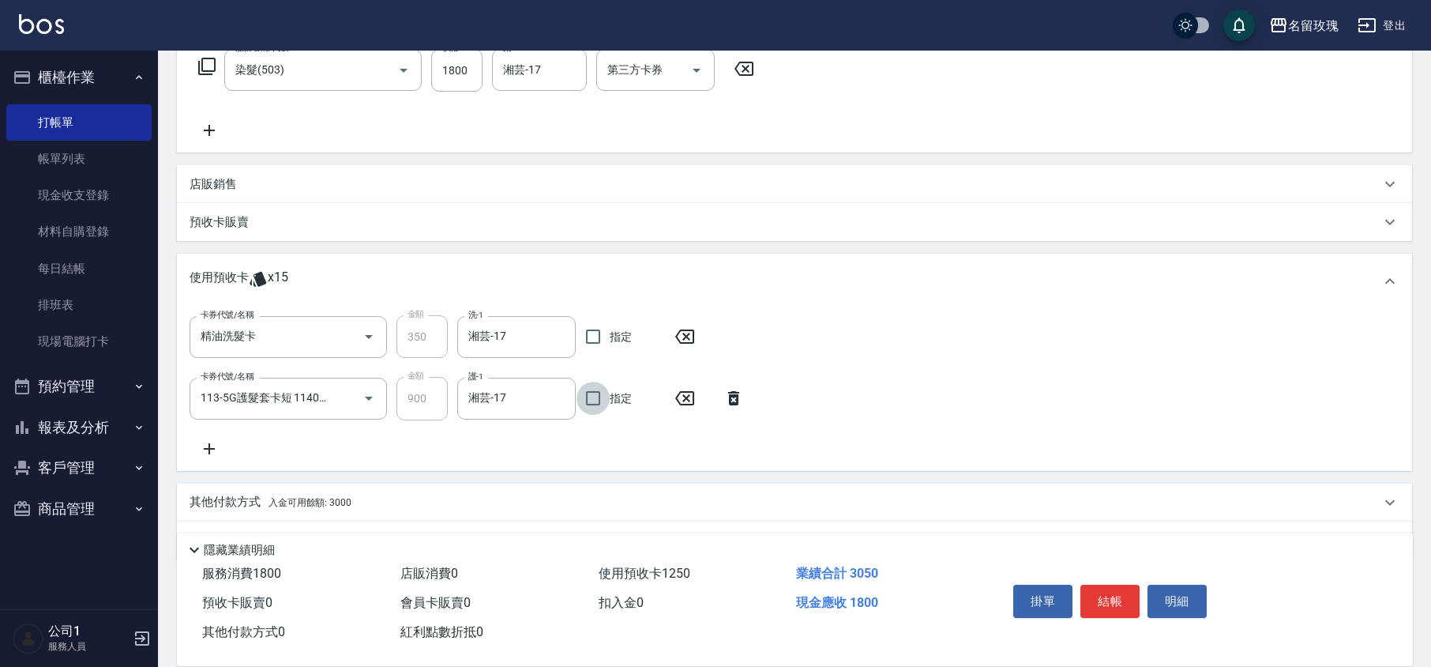
scroll to position [307, 0]
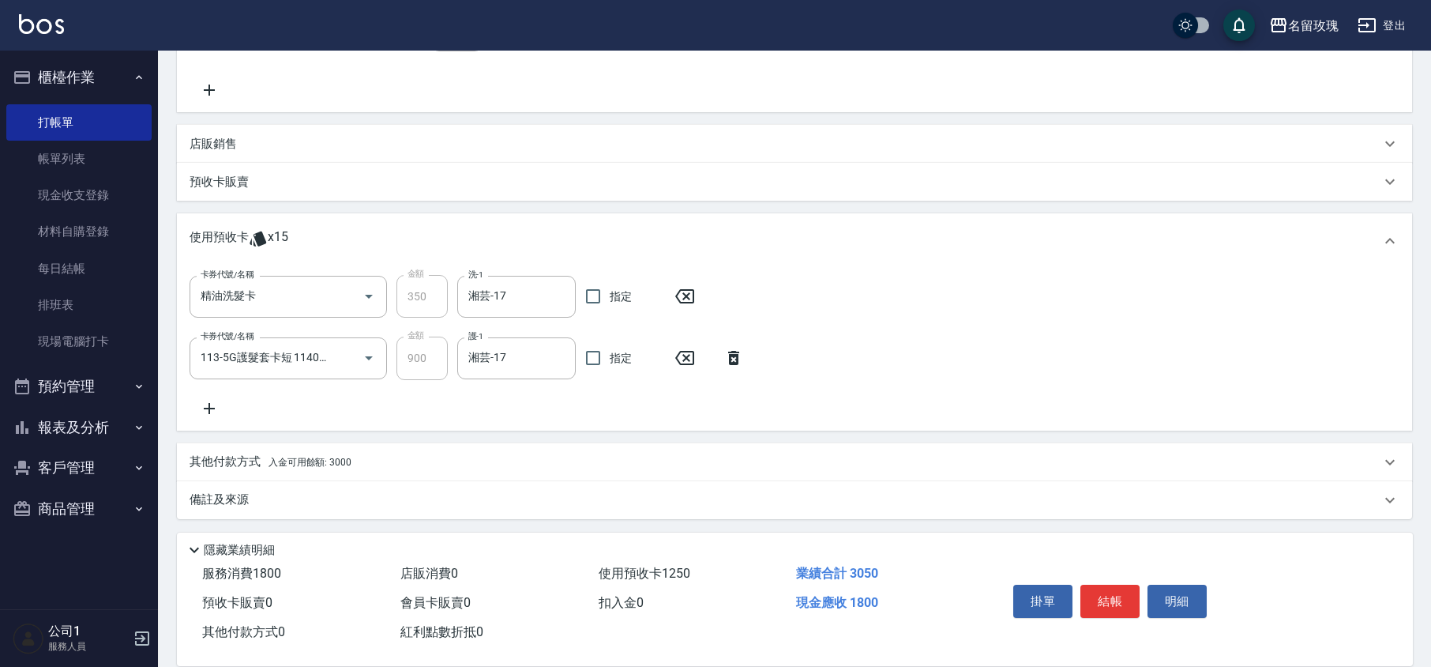
click at [371, 459] on div "其他付款方式 入金可用餘額: 3000" at bounding box center [785, 461] width 1191 height 17
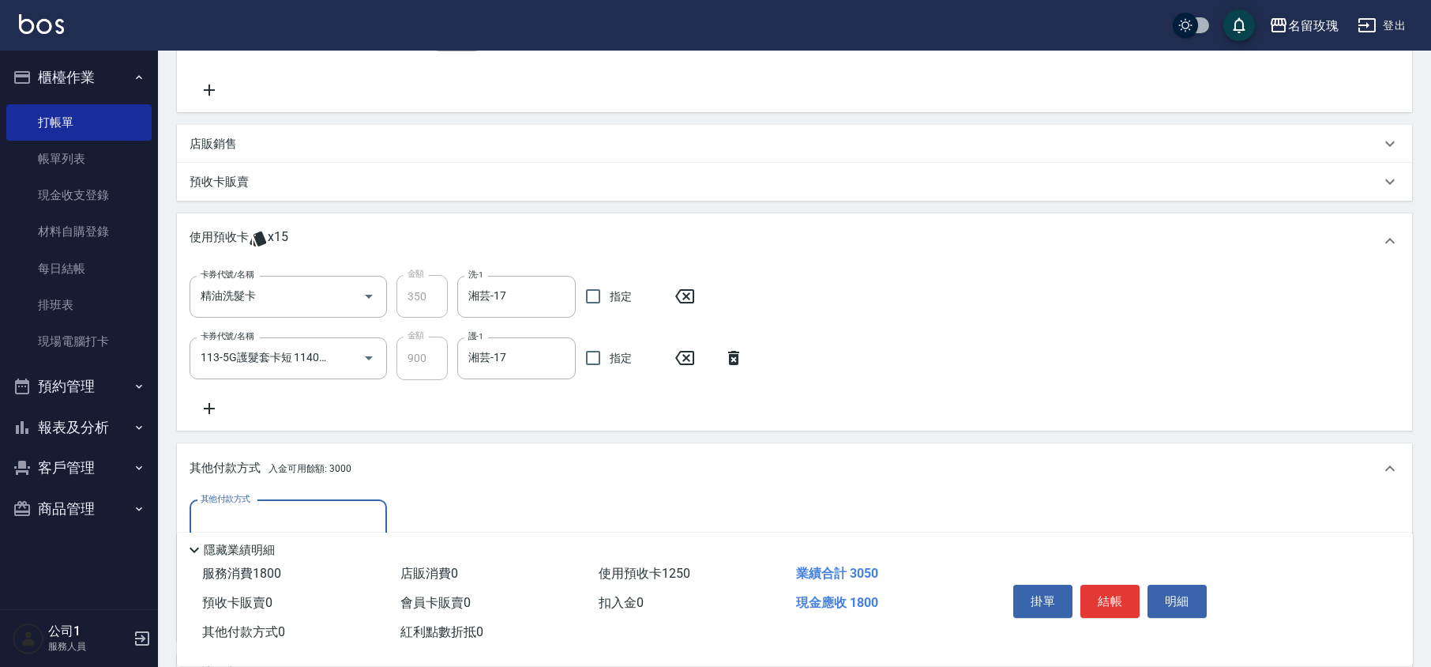
scroll to position [481, 0]
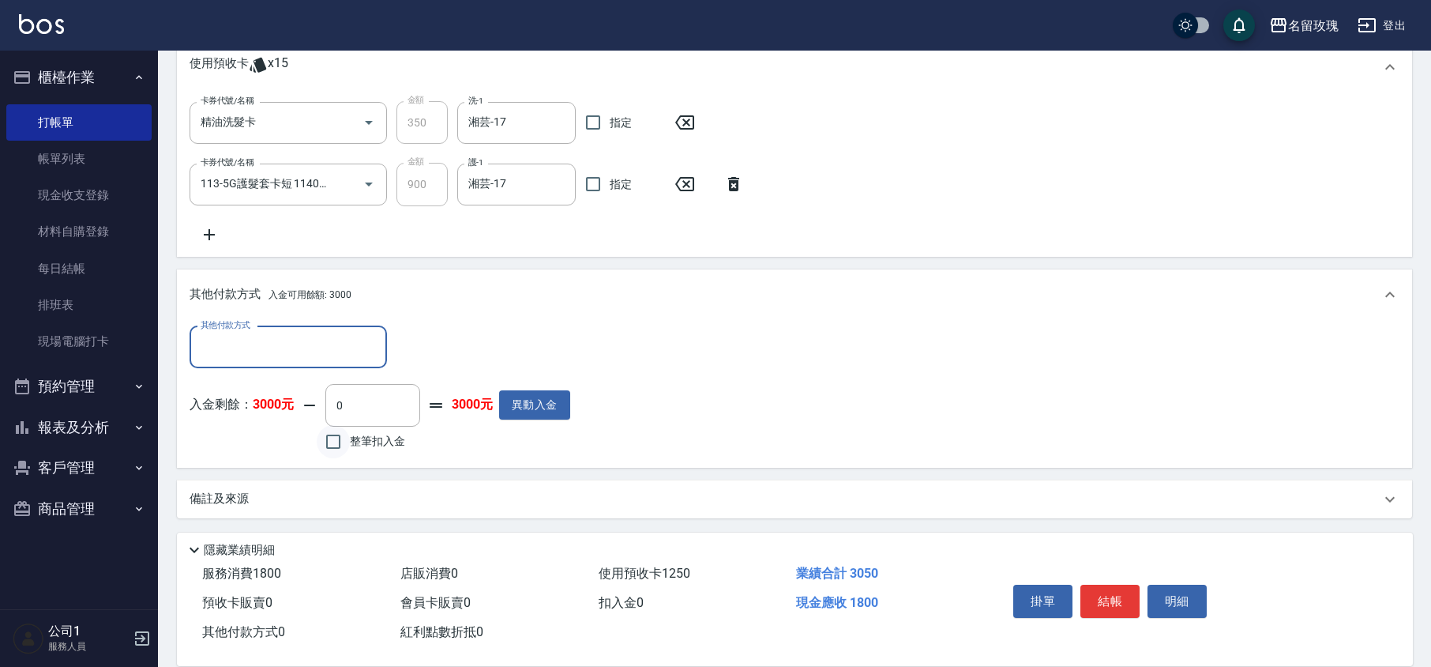
click at [330, 441] on input "整筆扣入金" at bounding box center [333, 441] width 33 height 33
checkbox input "true"
type input "1800"
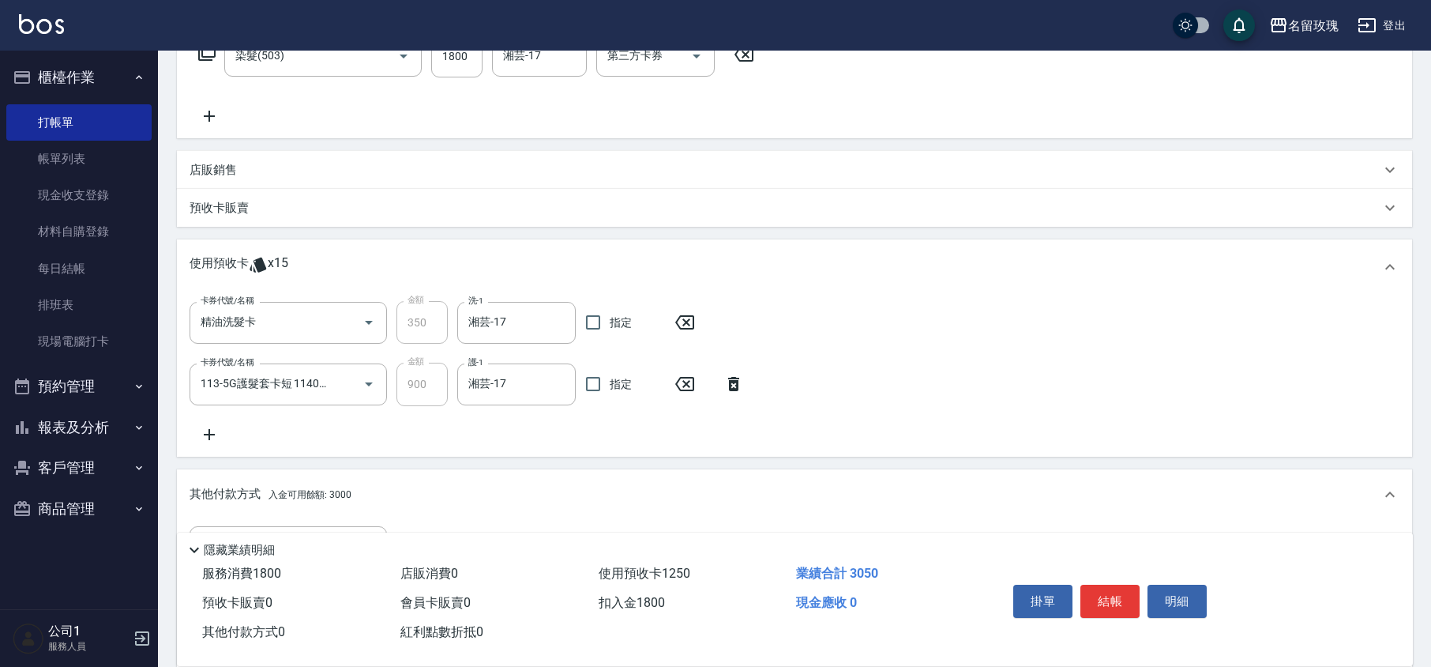
scroll to position [60, 0]
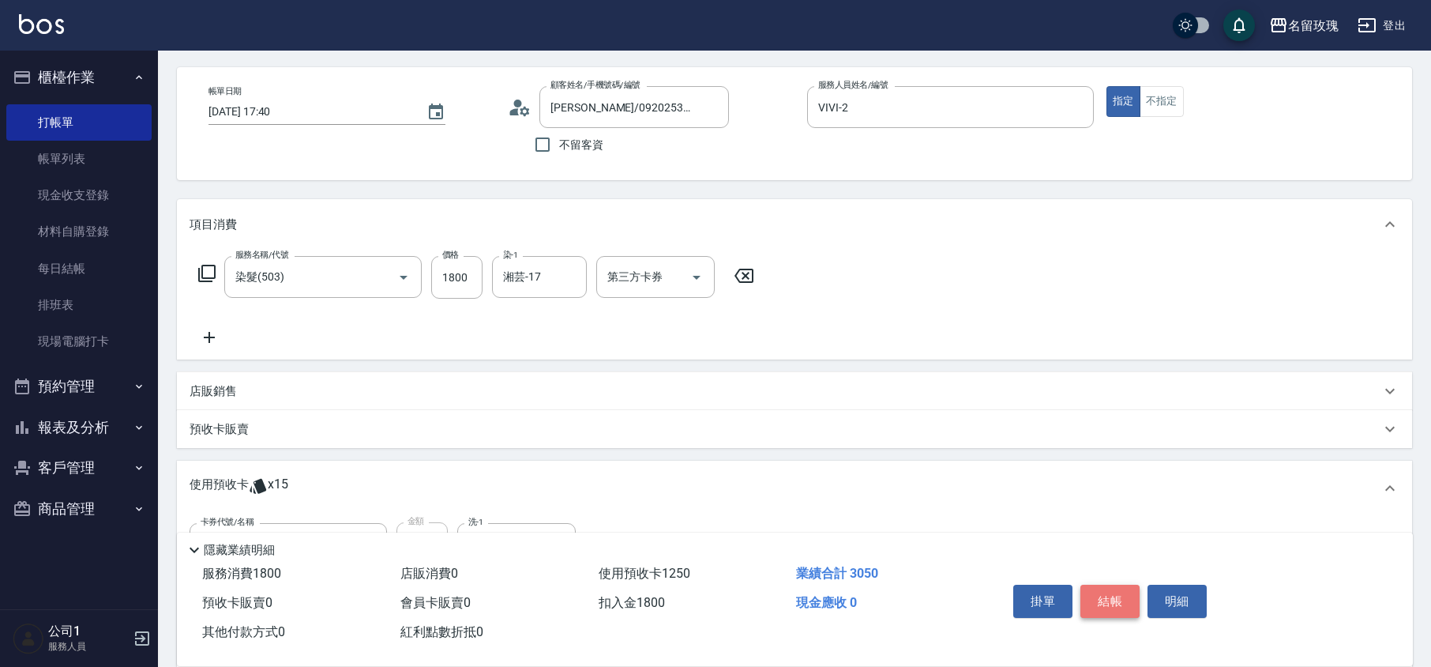
click at [1116, 595] on button "結帳" at bounding box center [1110, 601] width 59 height 33
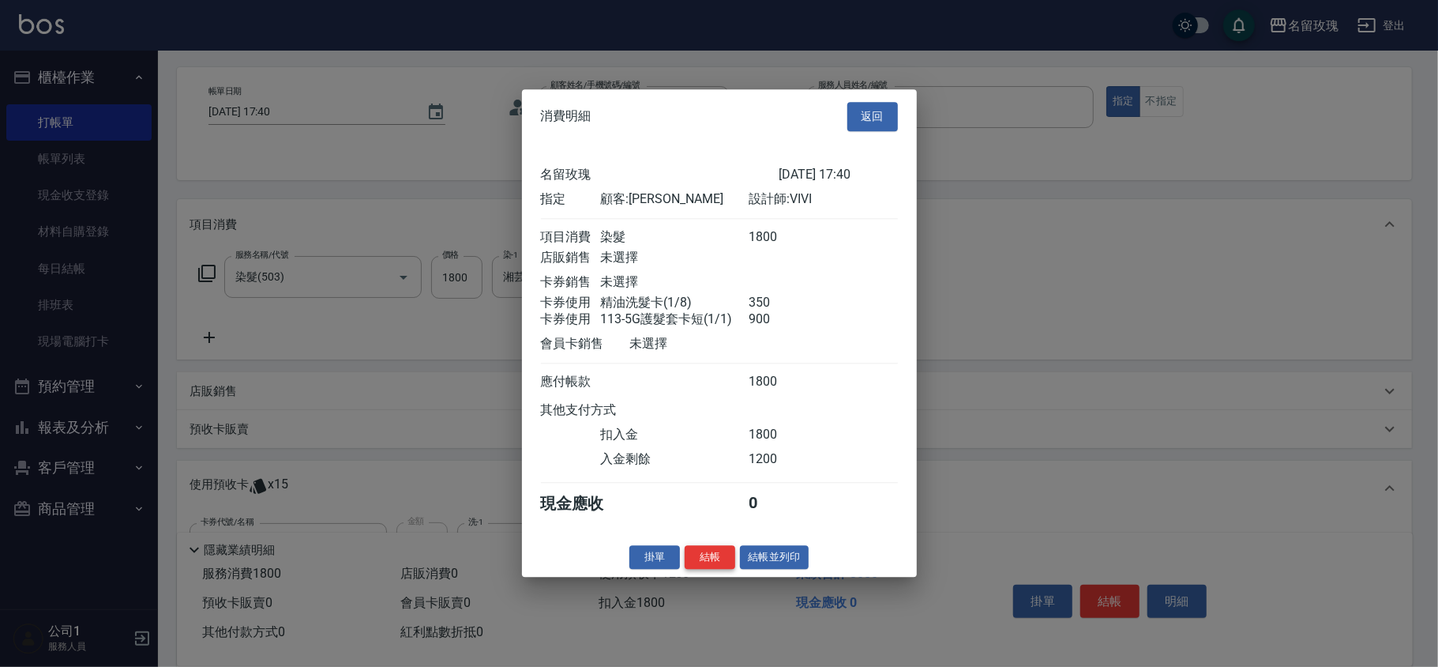
click at [708, 561] on button "結帳" at bounding box center [710, 557] width 51 height 24
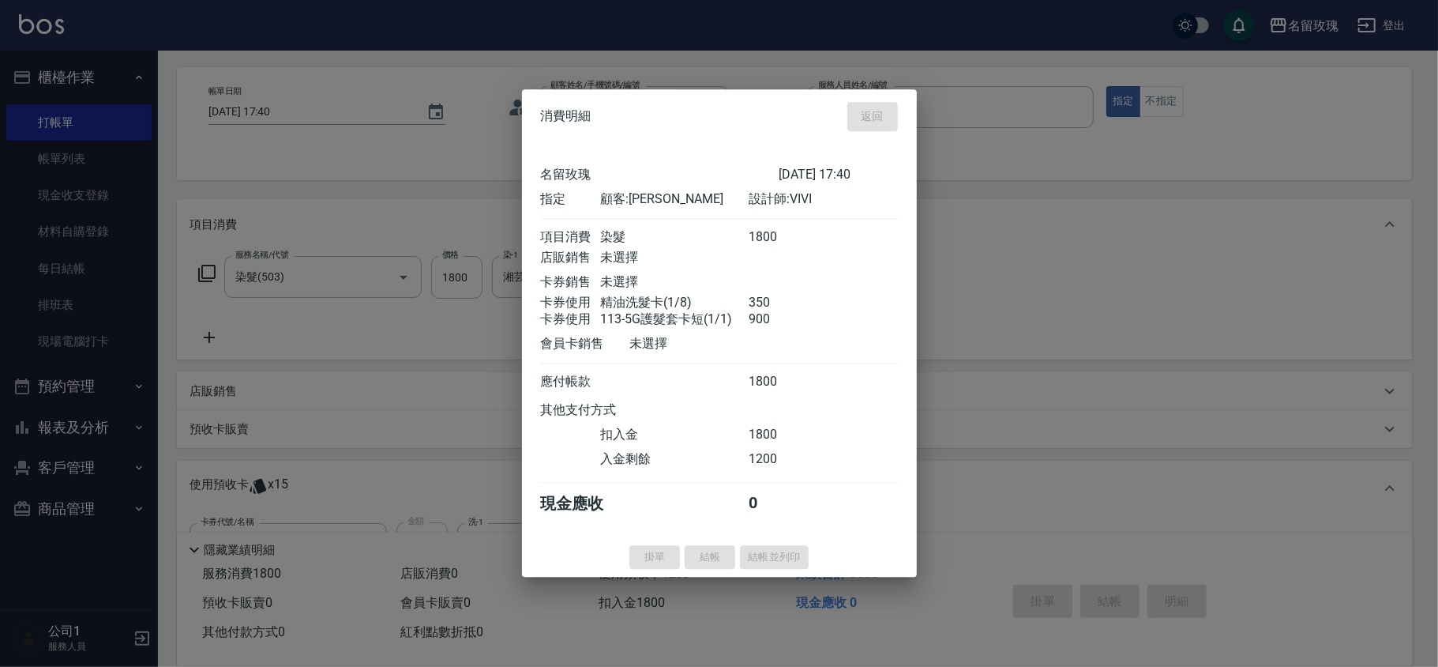
type input "[DATE] 17:41"
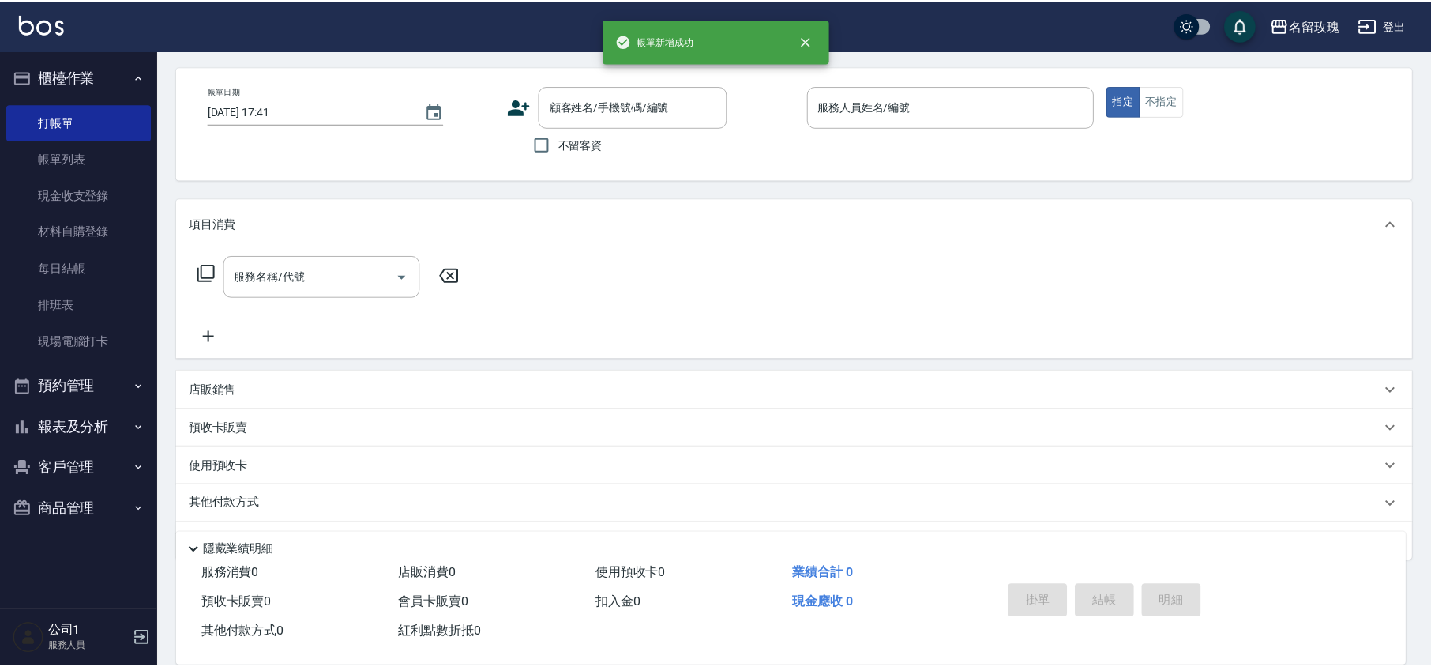
scroll to position [0, 0]
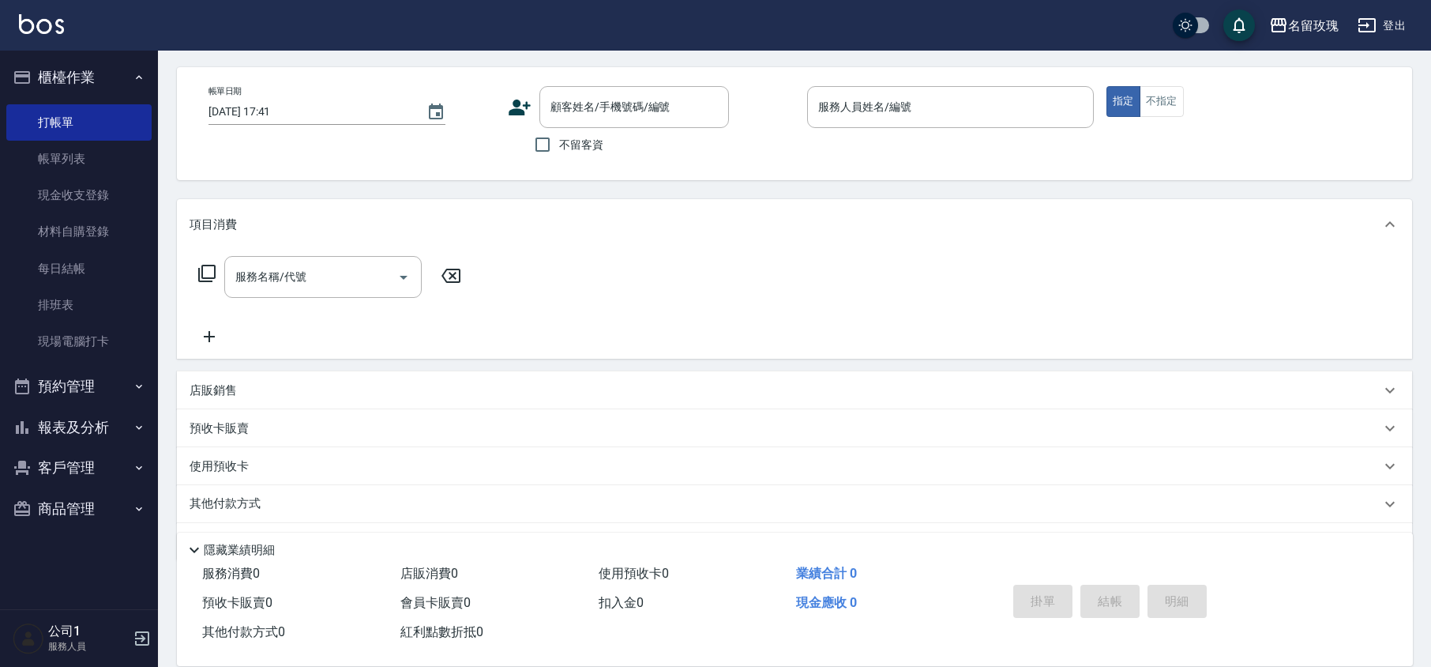
click at [529, 101] on icon at bounding box center [520, 108] width 24 height 24
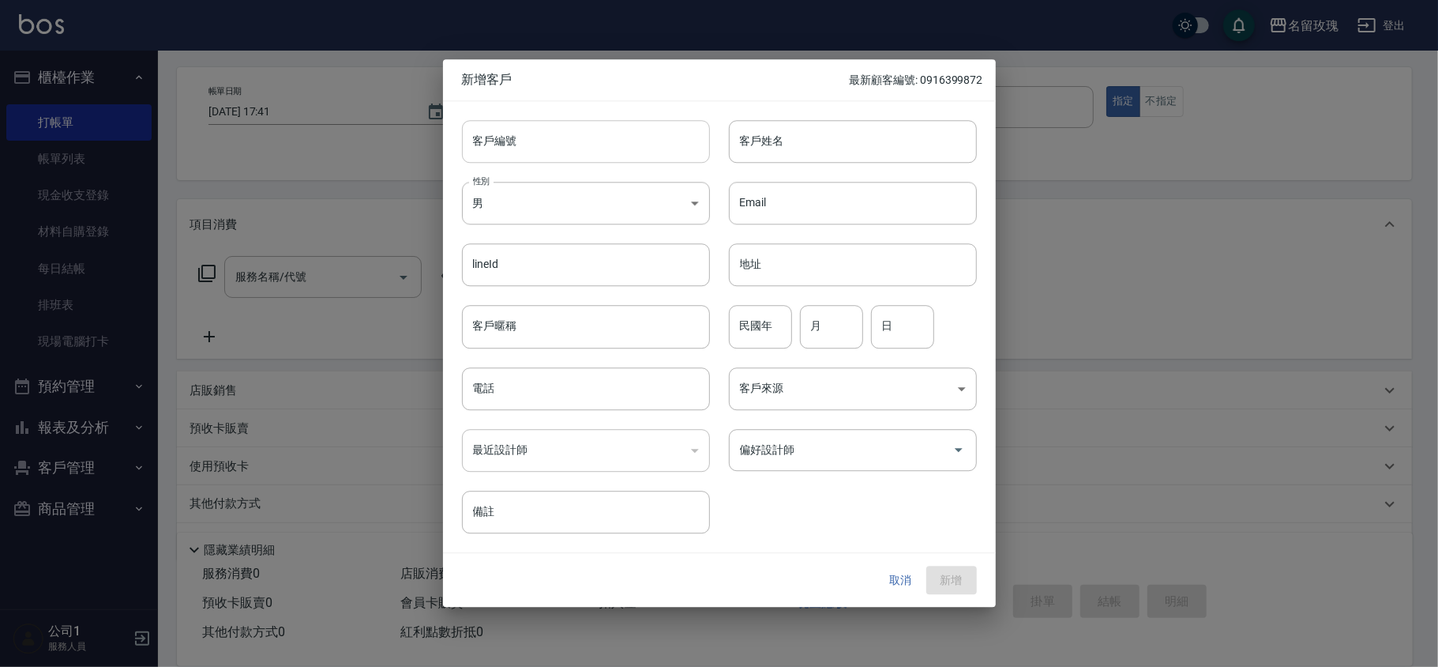
click at [520, 146] on input "客戶編號" at bounding box center [586, 141] width 248 height 43
type input "vi-03292"
click at [794, 145] on input "客戶姓名" at bounding box center [853, 141] width 248 height 43
type input "[PERSON_NAME]"
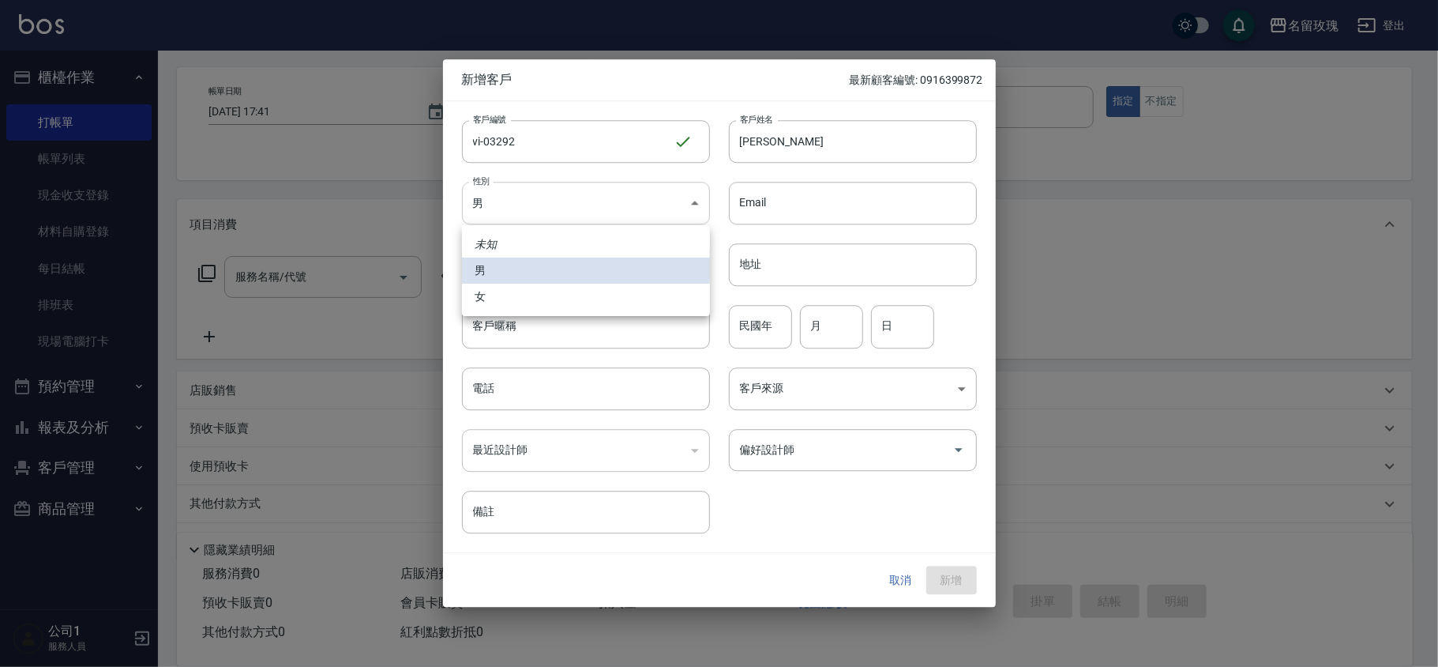
click at [556, 203] on body "名留玫瑰 登出 櫃檯作業 打帳單 帳單列表 現金收支登錄 材料自購登錄 每日結帳 排班表 現場電腦打卡 預約管理 預約管理 單日預約紀錄 單週預約紀錄 報表及…" at bounding box center [719, 324] width 1438 height 769
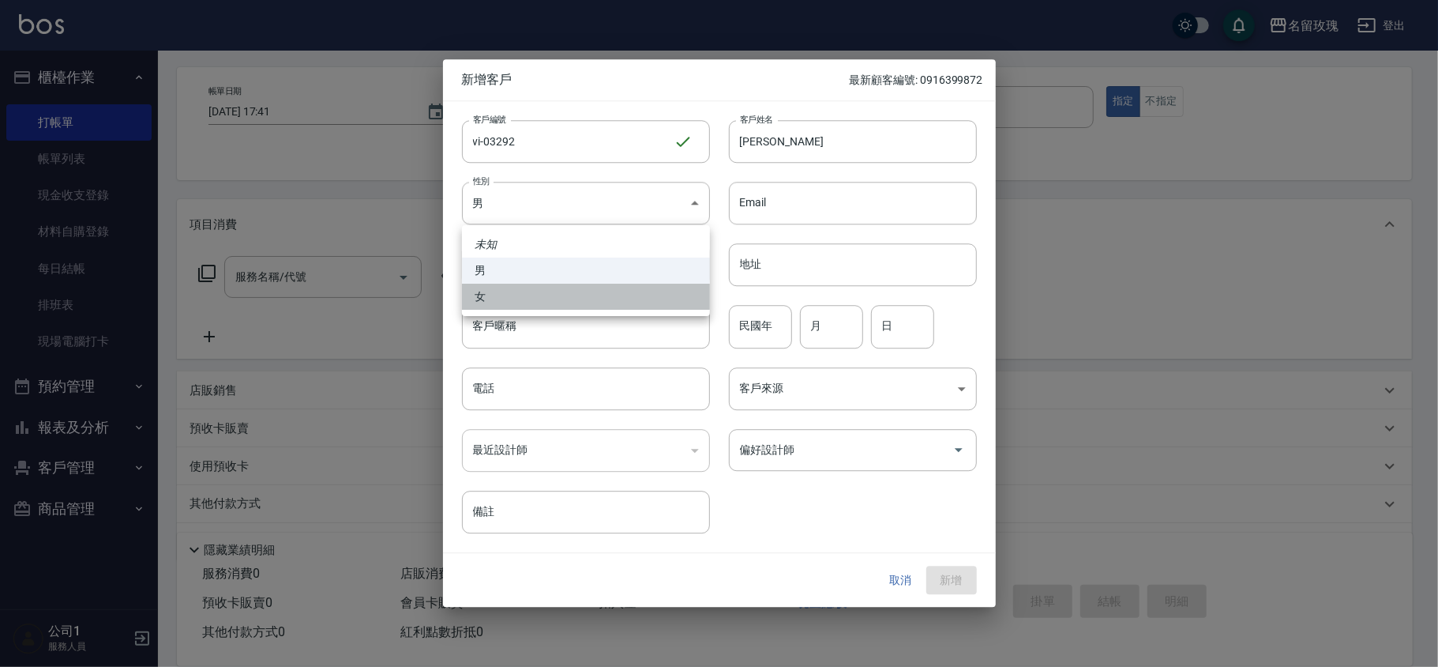
click at [569, 295] on li "女" at bounding box center [586, 297] width 248 height 26
type input "[DEMOGRAPHIC_DATA]"
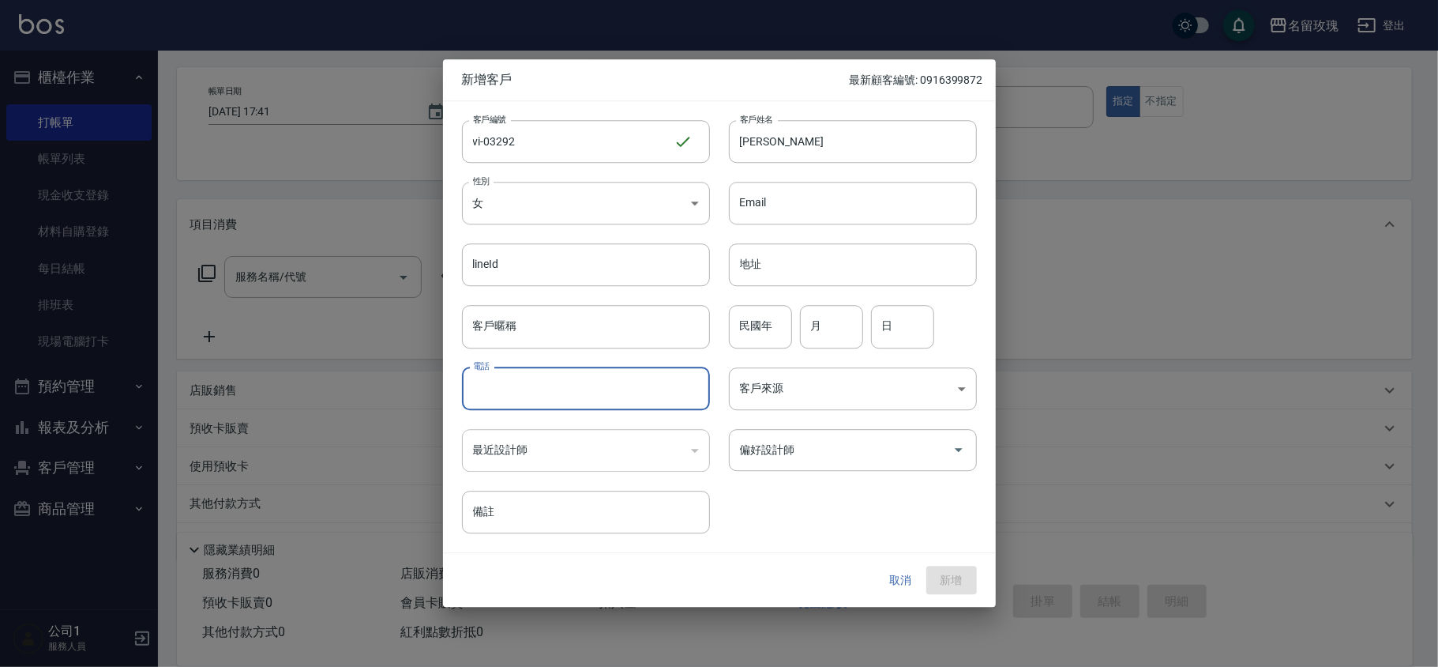
click at [504, 399] on input "電話" at bounding box center [586, 388] width 248 height 43
type input "ㄞ"
type input "0909706228"
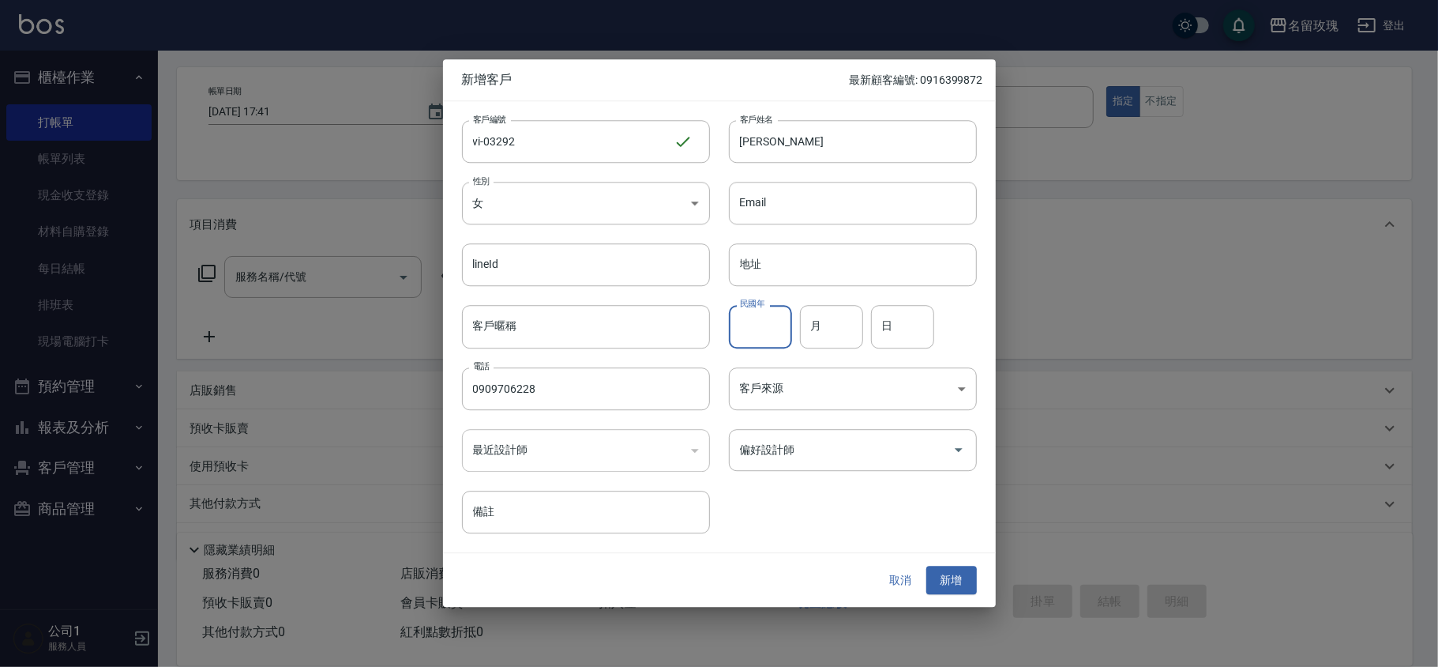
click at [779, 330] on input "民國年" at bounding box center [760, 327] width 63 height 43
type input "55"
click at [812, 320] on input "月" at bounding box center [831, 327] width 63 height 43
type input "03"
click at [878, 326] on input "日" at bounding box center [902, 327] width 63 height 43
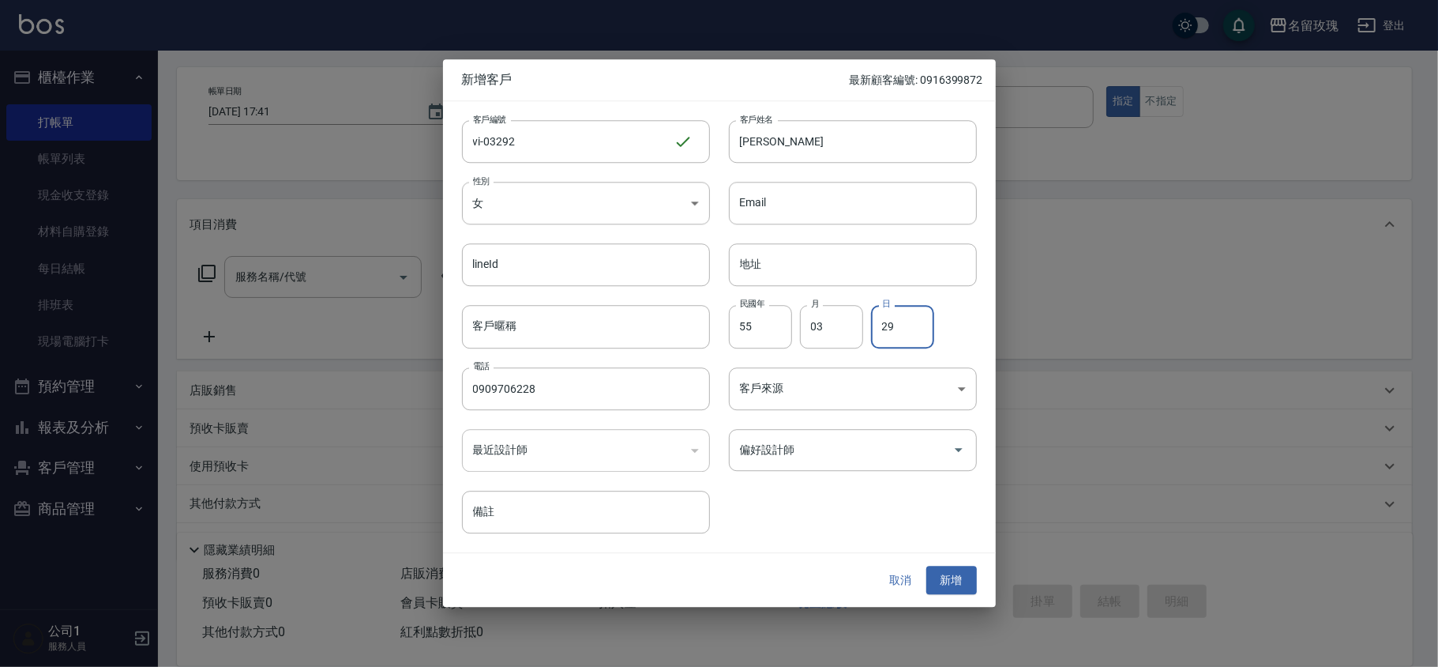
type input "29"
click at [782, 456] on input "偏好設計師" at bounding box center [841, 450] width 210 height 28
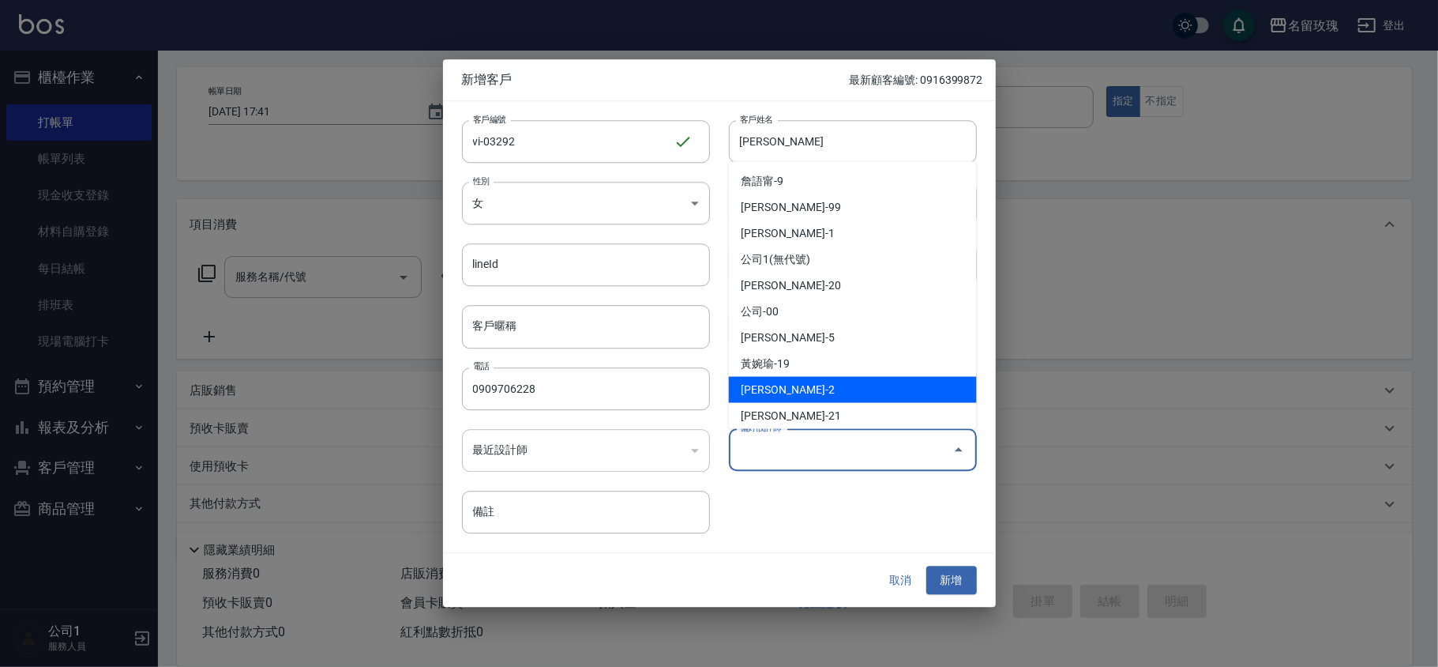
click at [779, 380] on li "[PERSON_NAME]-2" at bounding box center [853, 390] width 248 height 26
type input "[PERSON_NAME]"
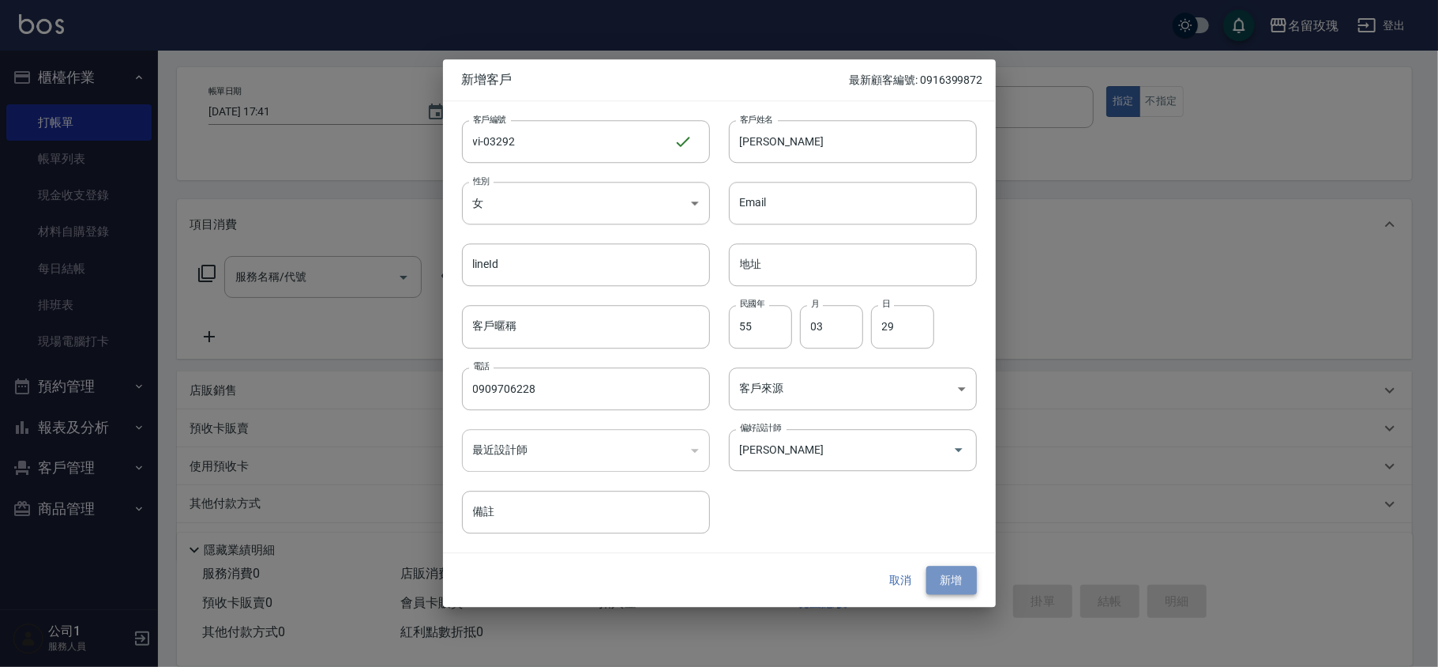
click at [945, 569] on button "新增" at bounding box center [952, 580] width 51 height 29
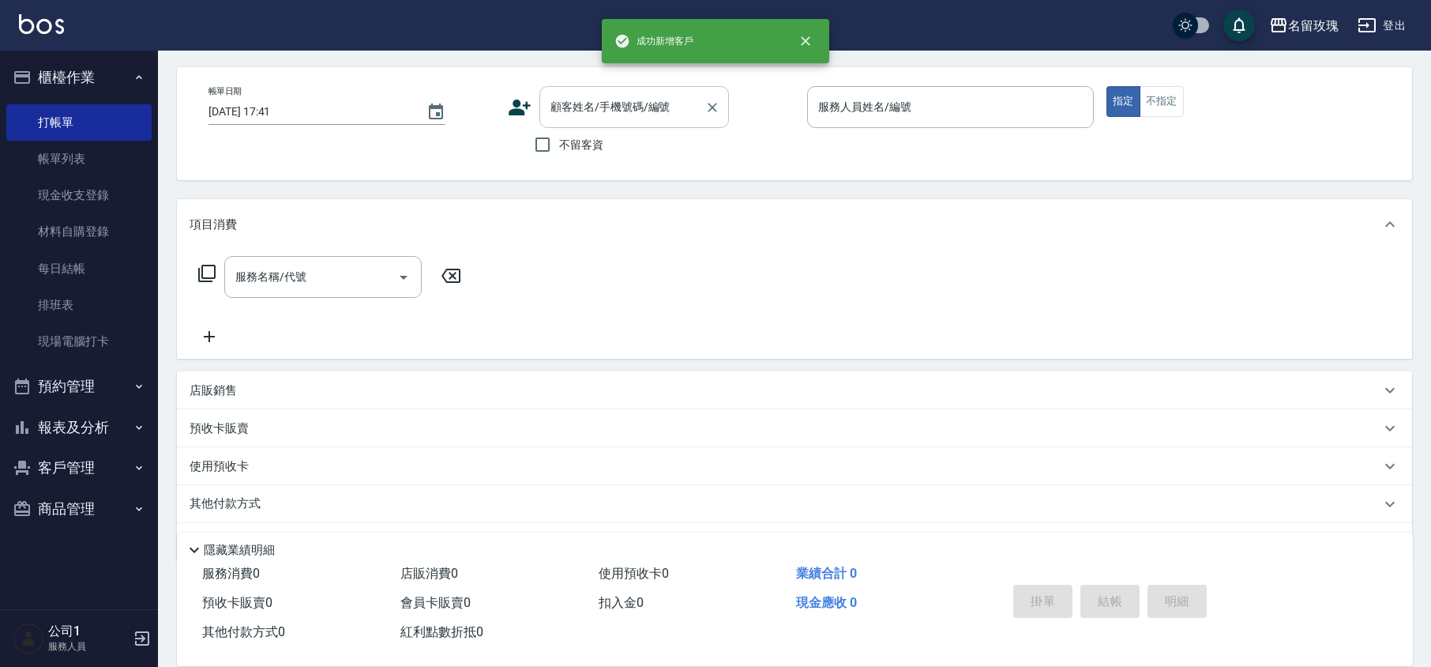
click at [576, 105] on input "顧客姓名/手機號碼/編號" at bounding box center [623, 107] width 152 height 28
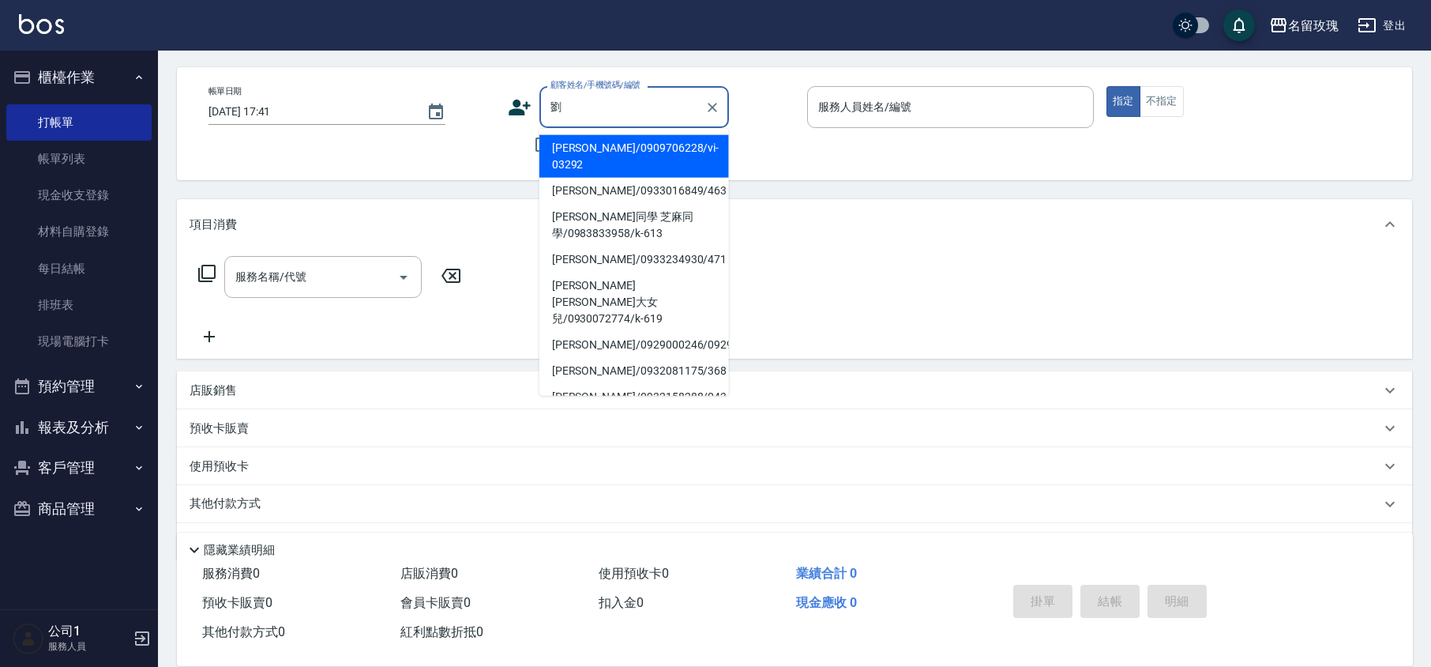
click at [592, 146] on li "[PERSON_NAME]/0909706228/vi-03292" at bounding box center [634, 156] width 190 height 43
type input "[PERSON_NAME]/0909706228/vi-03292"
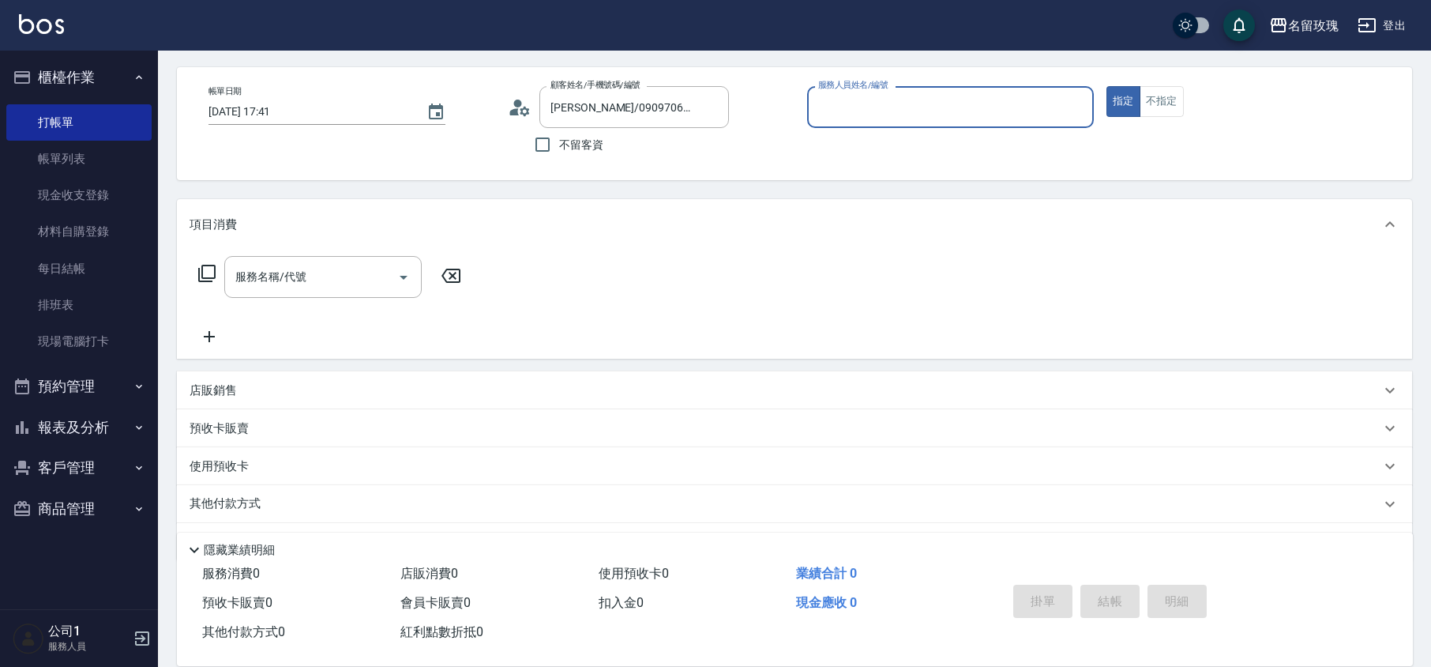
type input "VIVI-2"
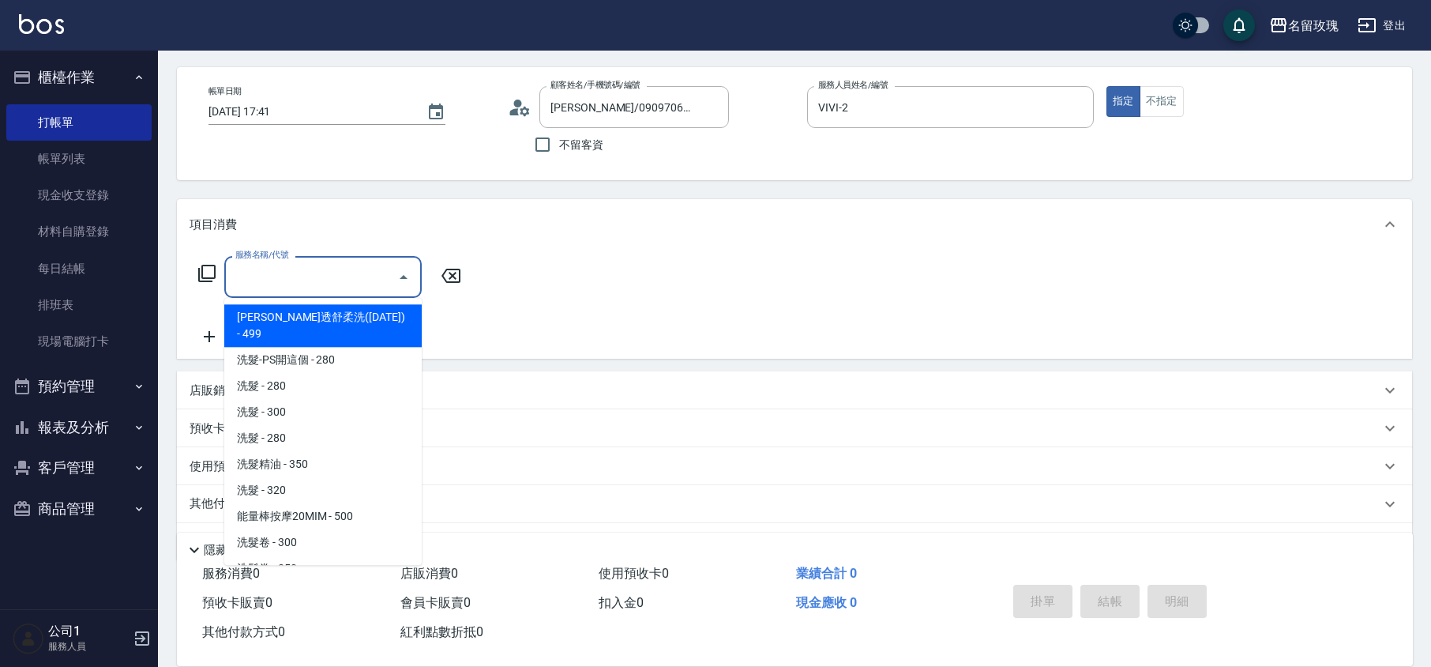
click at [291, 275] on input "服務名稱/代號" at bounding box center [311, 277] width 160 height 28
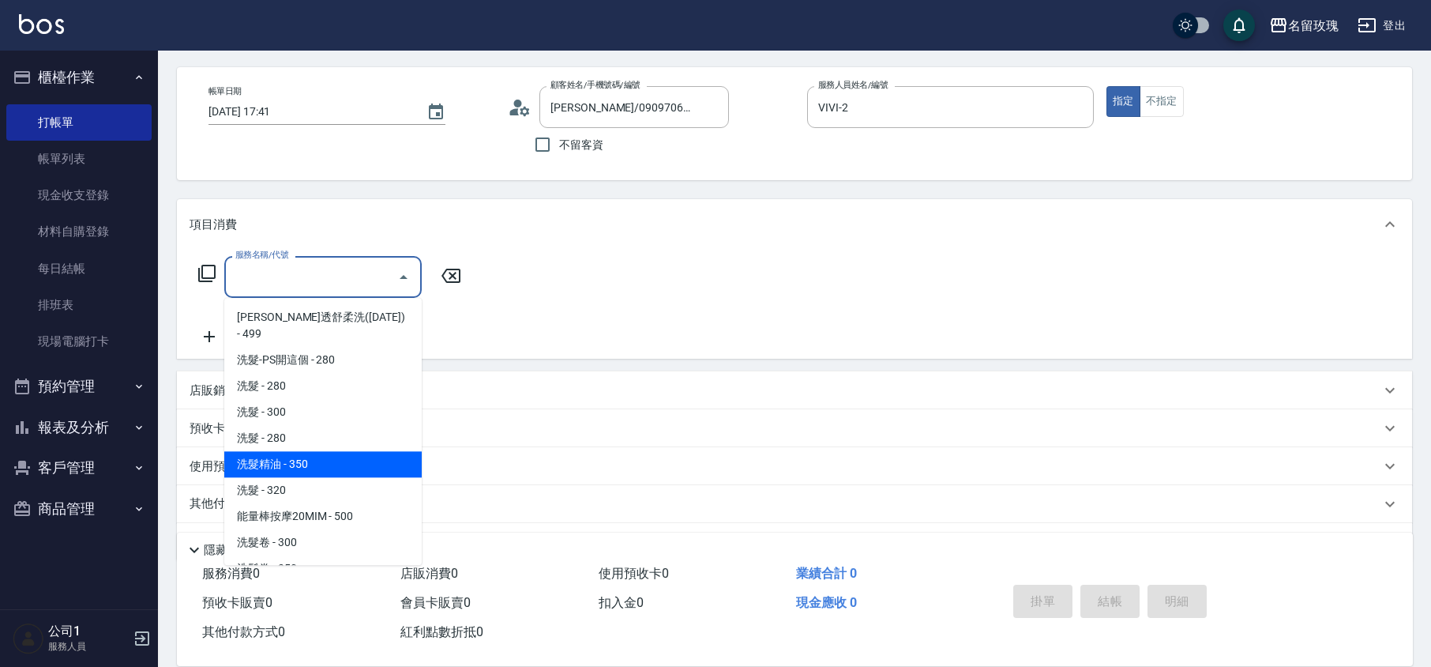
drag, startPoint x: 329, startPoint y: 442, endPoint x: 392, endPoint y: 393, distance: 79.3
click at [332, 451] on span "洗髮精油 - 350" at bounding box center [322, 464] width 197 height 26
type input "洗髮精油(206)"
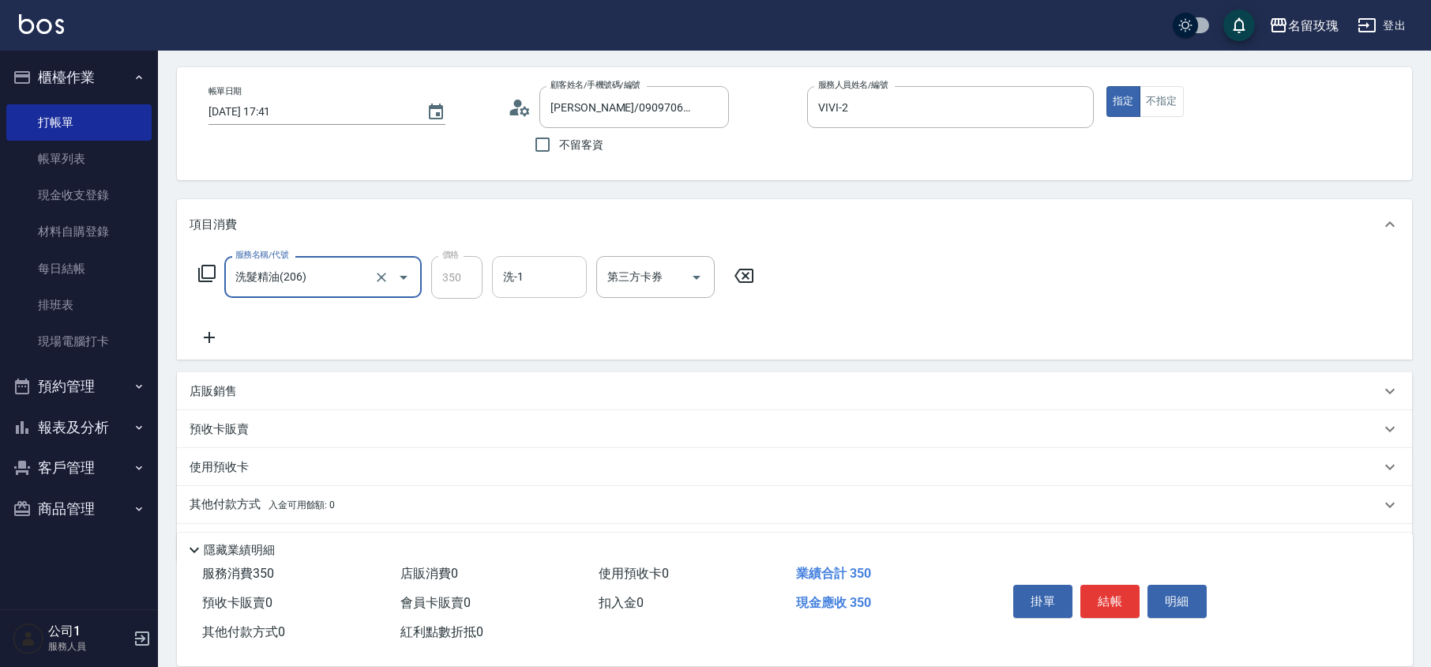
click at [503, 280] on input "洗-1" at bounding box center [539, 277] width 81 height 28
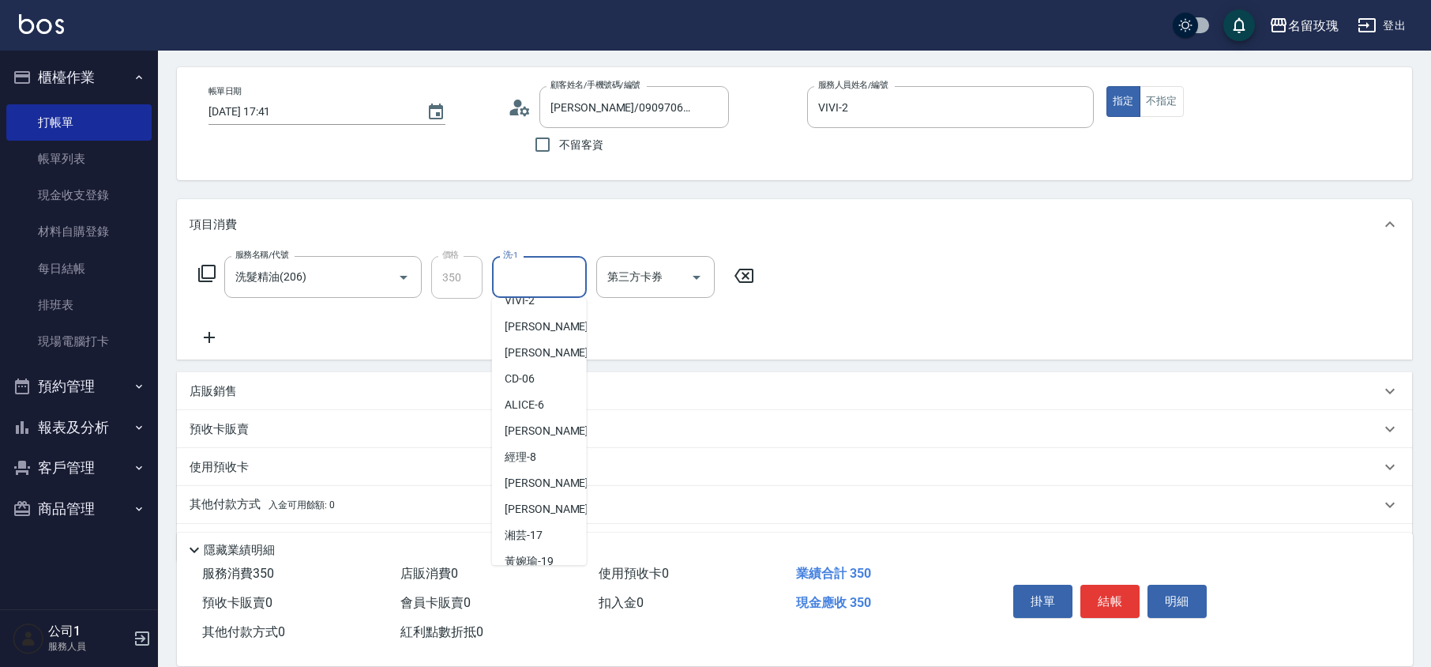
scroll to position [310, 0]
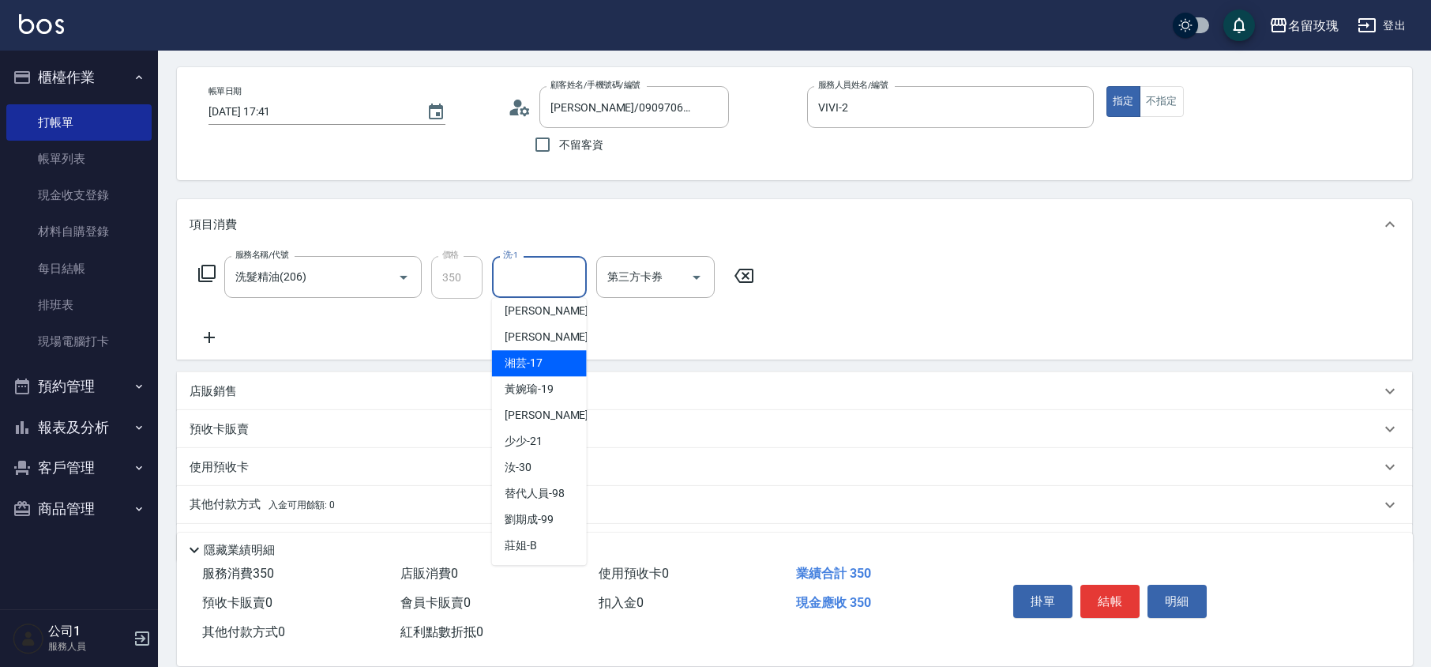
click at [545, 364] on div "湘芸 -17" at bounding box center [539, 363] width 95 height 26
type input "湘芸-17"
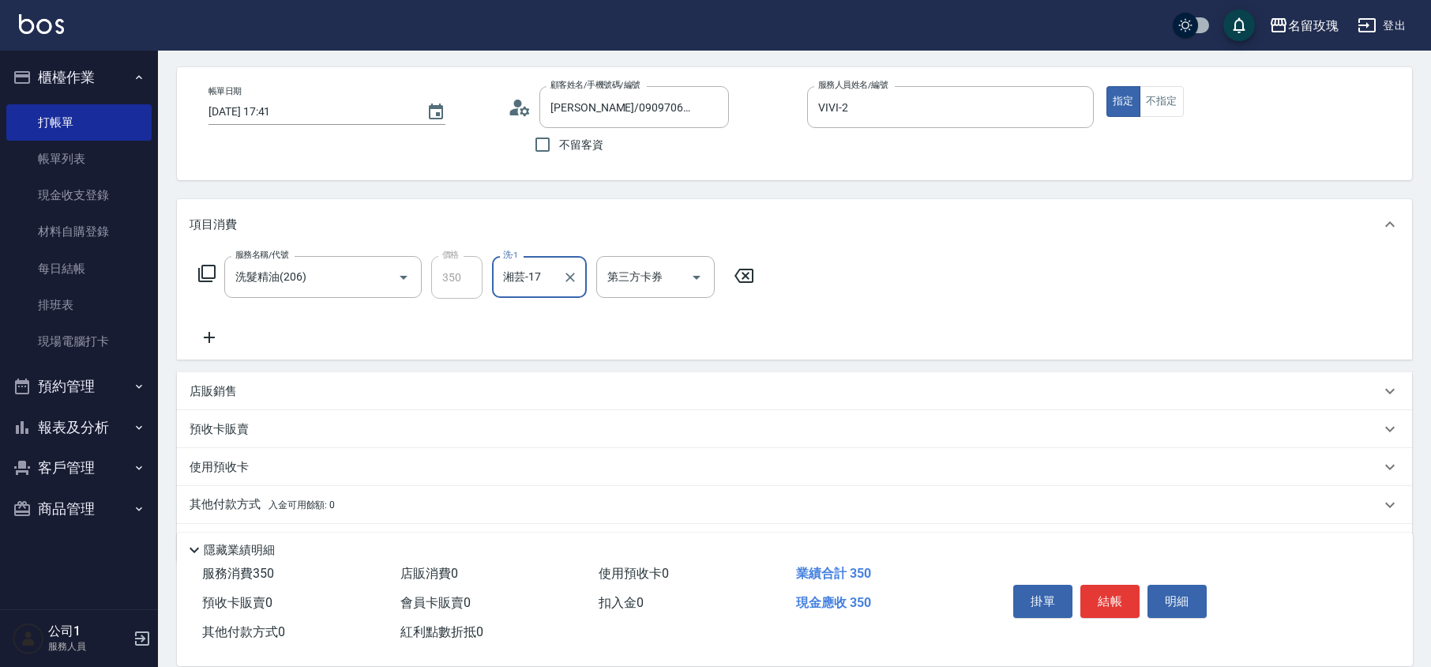
click at [210, 338] on icon at bounding box center [209, 337] width 11 height 11
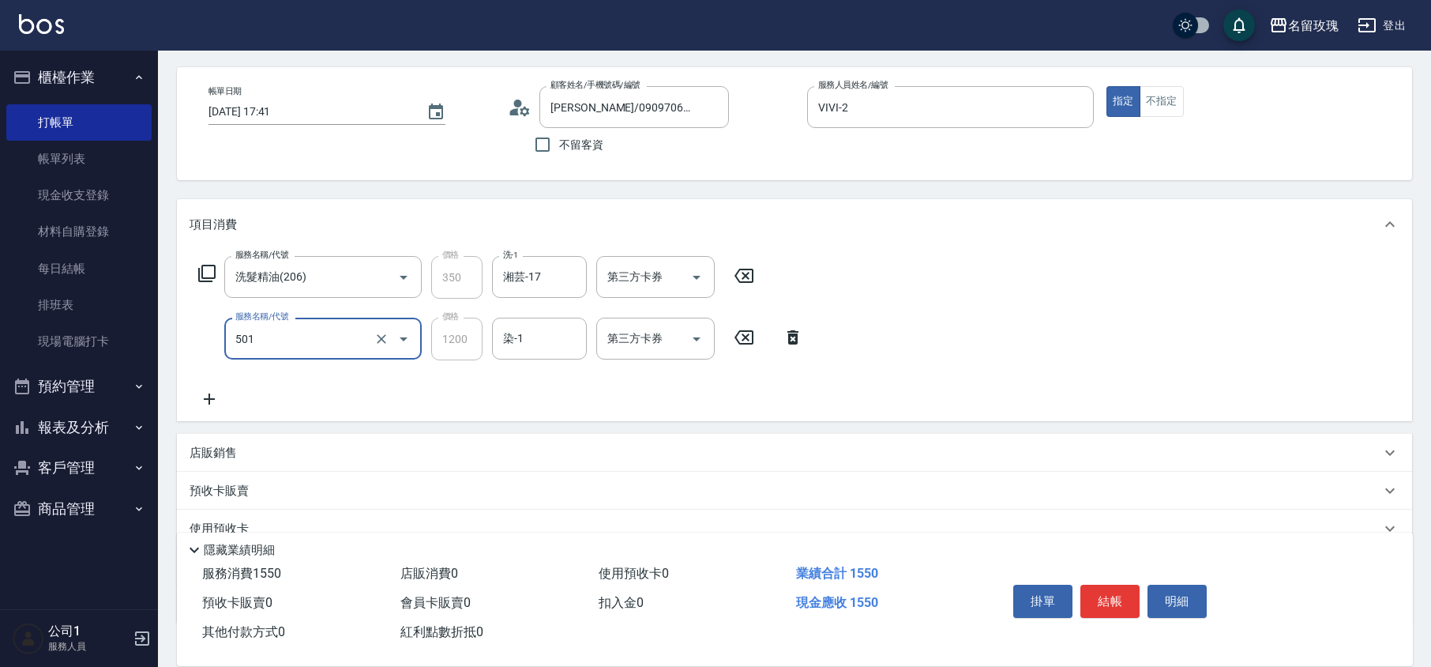
type input "染髮(501)"
drag, startPoint x: 281, startPoint y: 335, endPoint x: 194, endPoint y: 330, distance: 87.0
click at [196, 332] on div "服務名稱/代號 染髮(501) 服務名稱/代號 價格 1200 價格 染-1 染-1 第三方卡券 第三方卡券" at bounding box center [501, 339] width 623 height 43
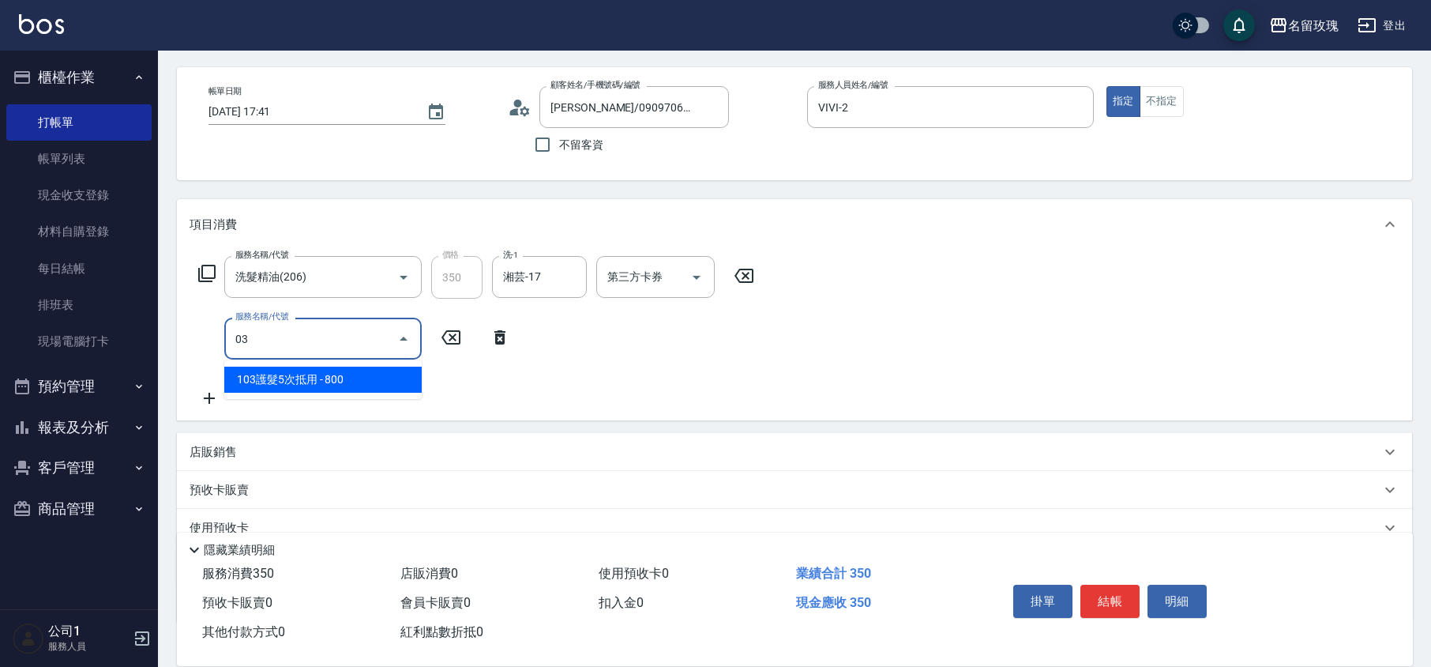
type input "103護髮5次抵用(Q-0002)"
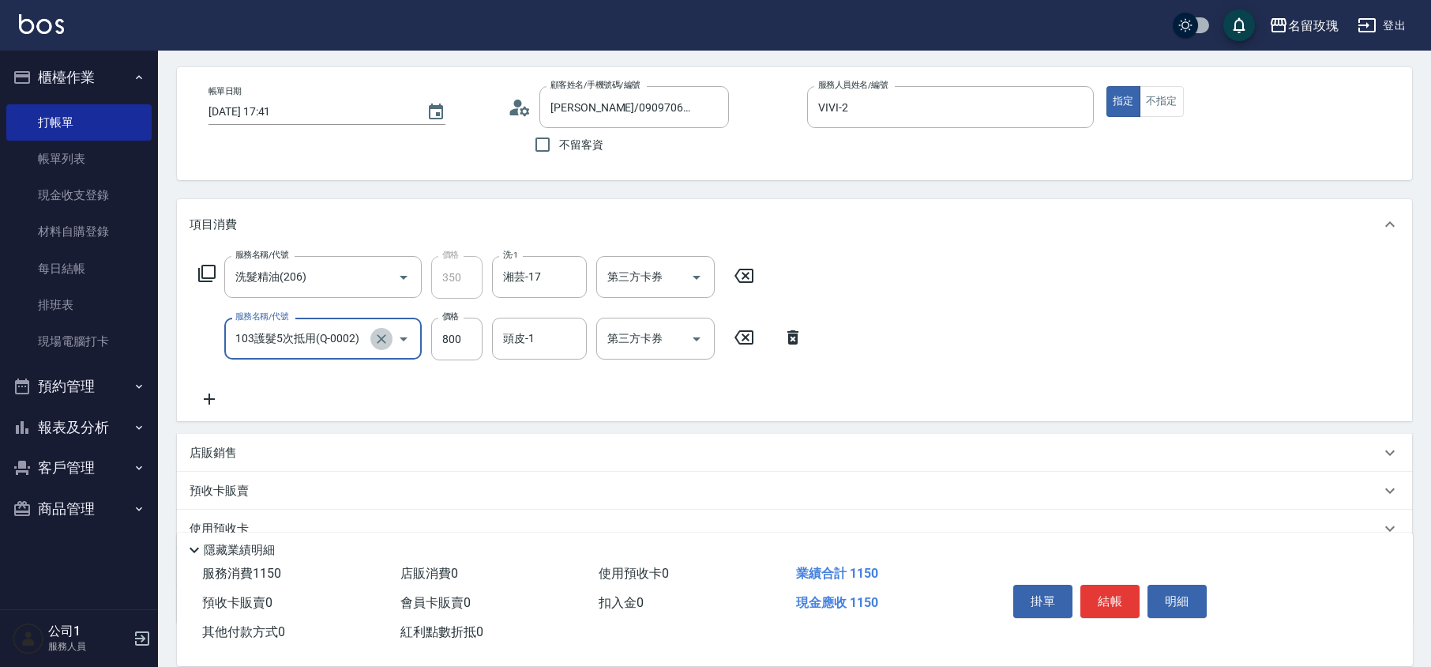
click at [381, 341] on icon "Clear" at bounding box center [382, 339] width 16 height 16
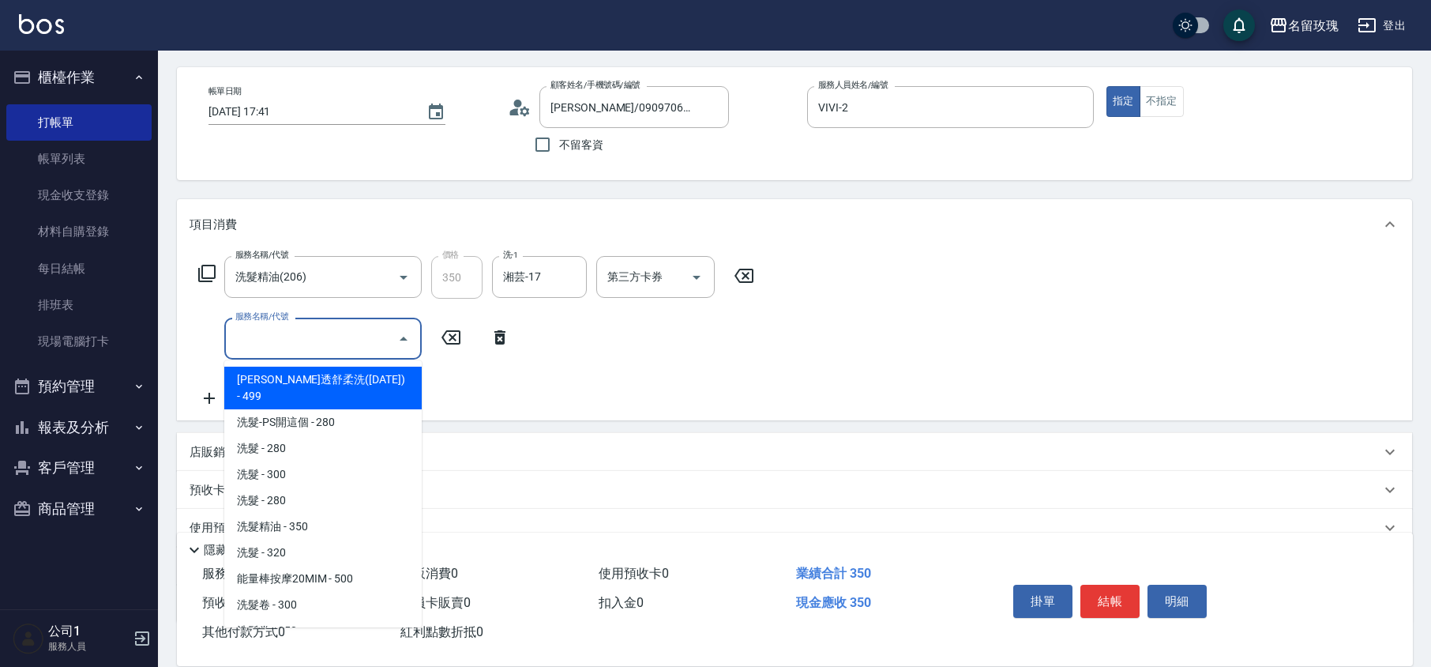
type input "9"
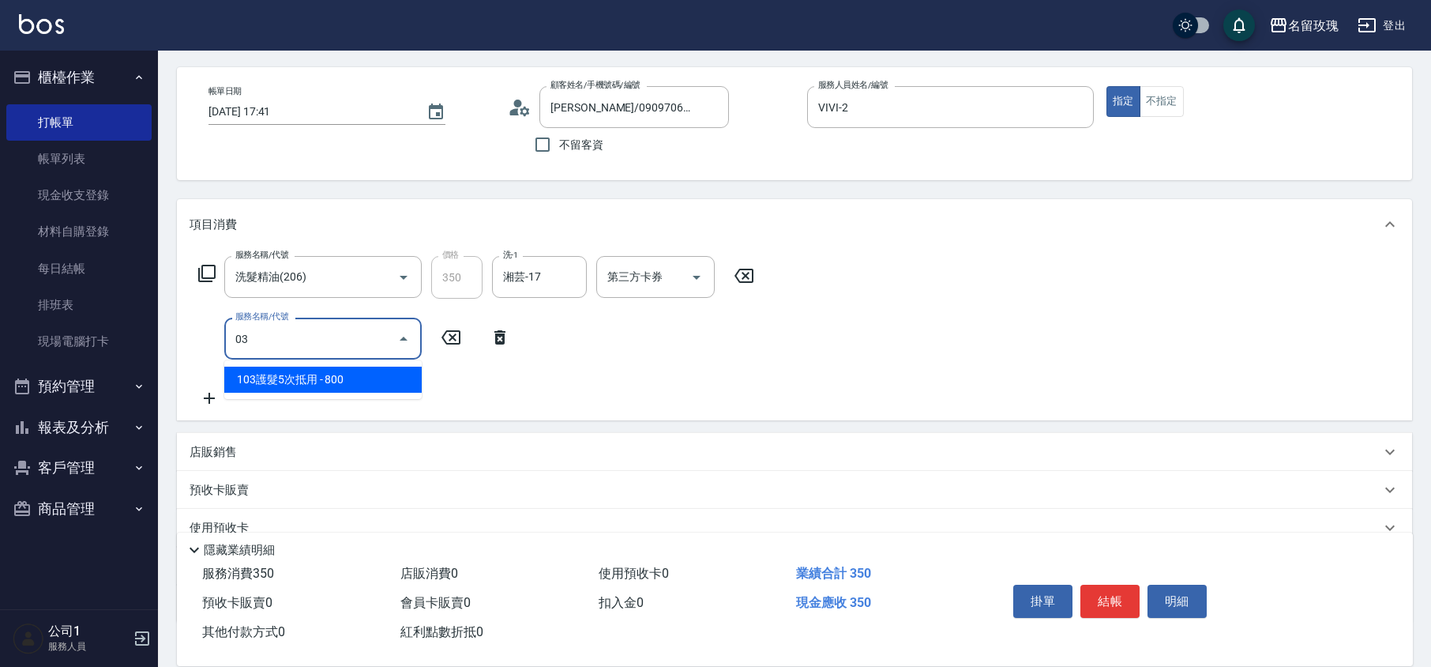
type input "0"
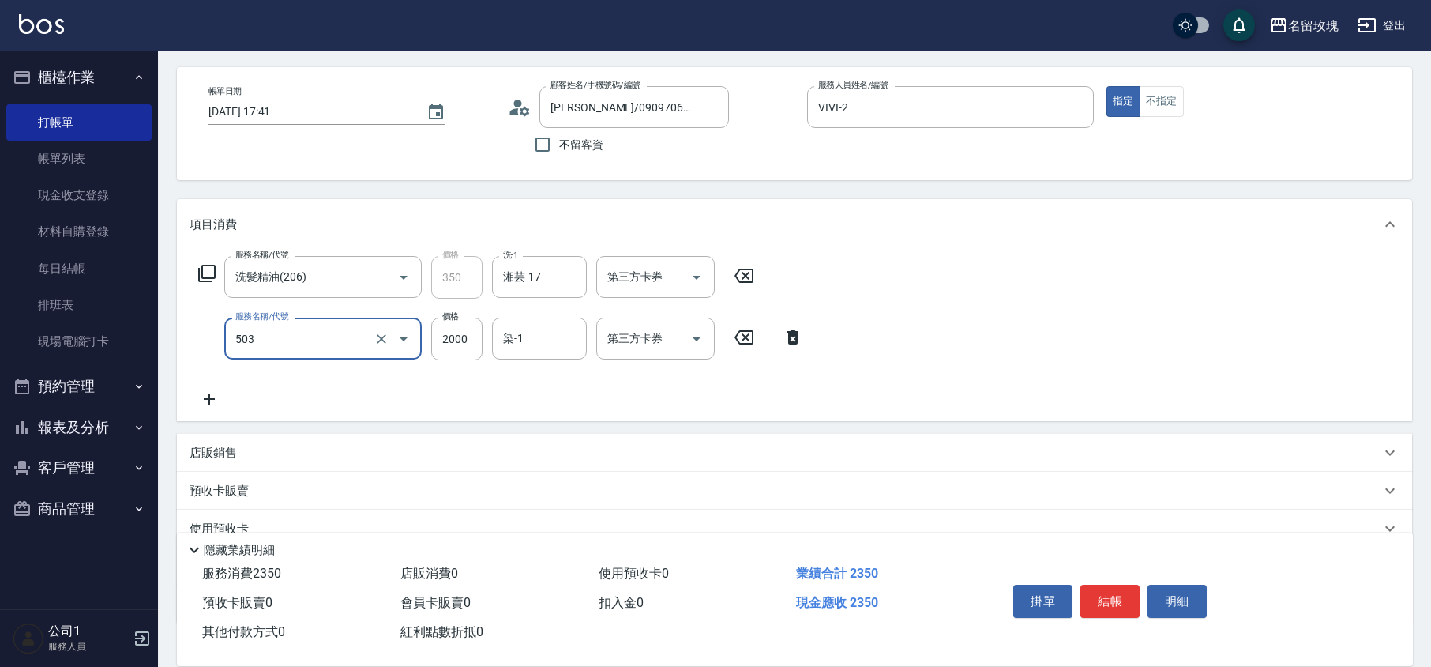
type input "染髮(503)"
type input "1800"
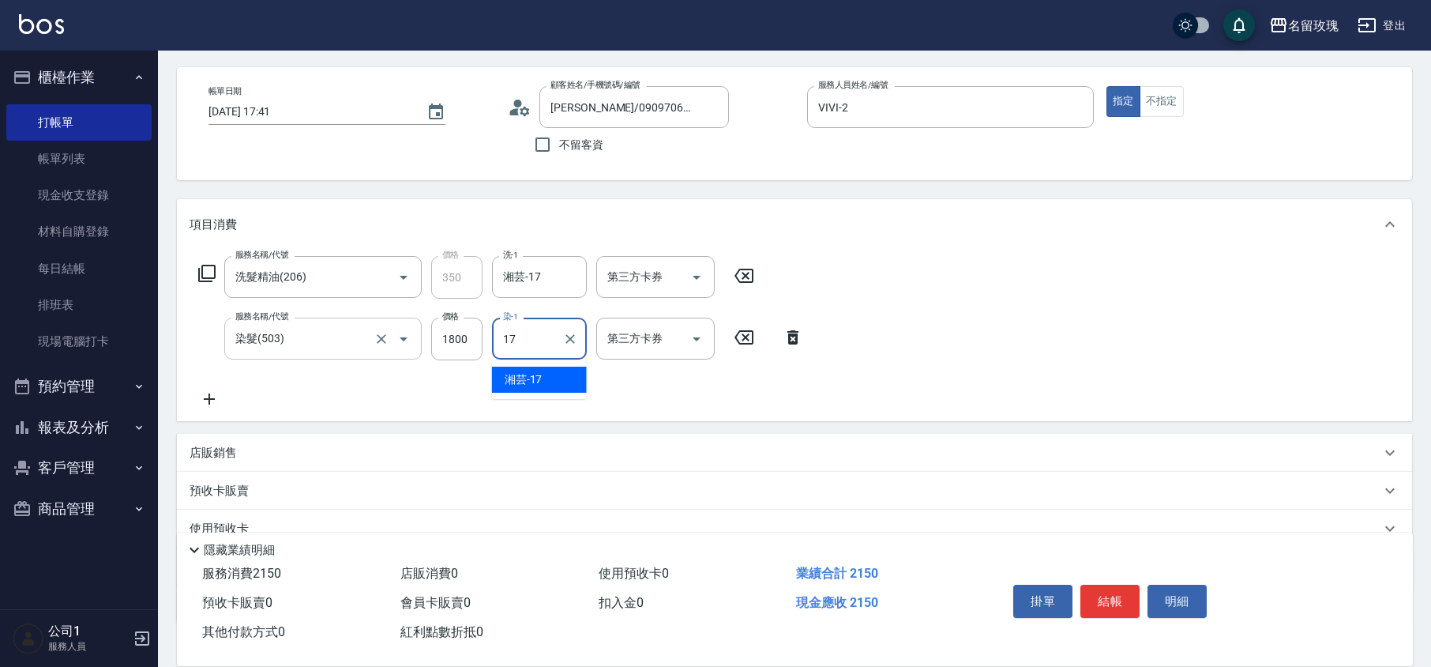
type input "湘芸-17"
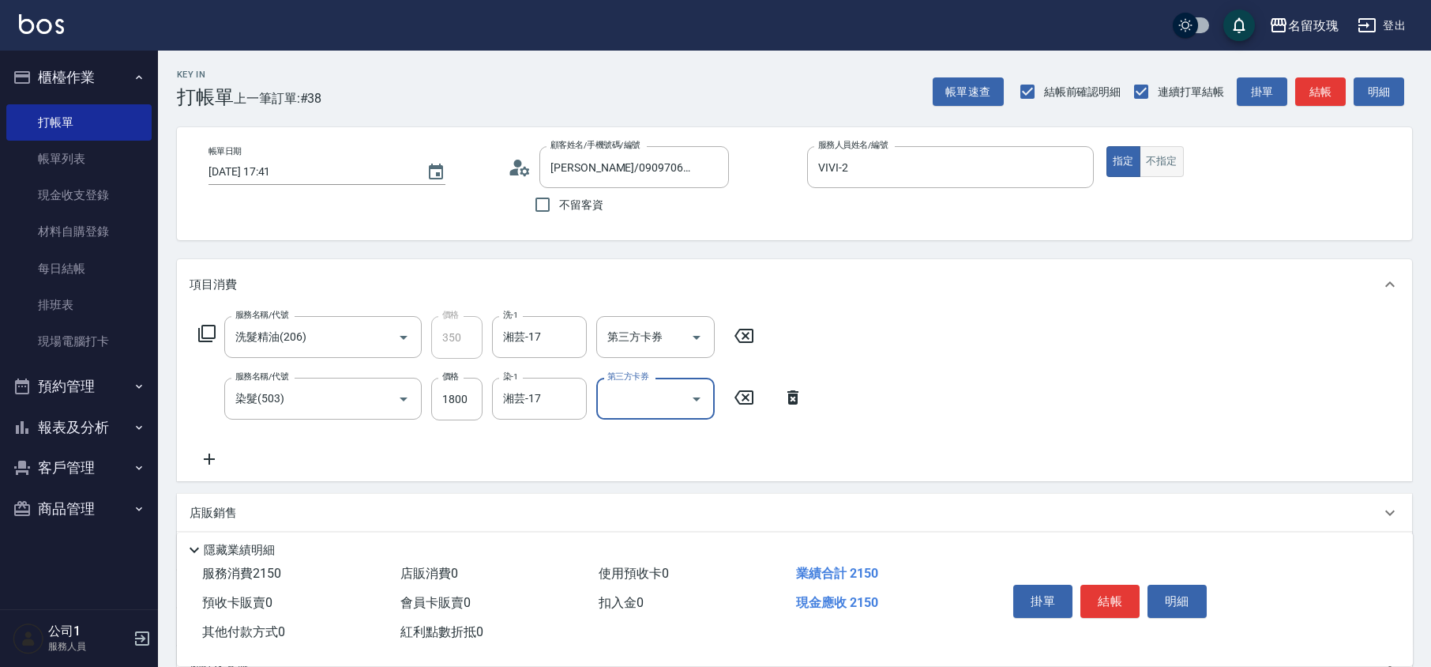
click at [1166, 159] on button "不指定" at bounding box center [1162, 161] width 44 height 31
drag, startPoint x: 1109, startPoint y: 592, endPoint x: 1082, endPoint y: 578, distance: 30.0
click at [1107, 588] on button "結帳" at bounding box center [1110, 601] width 59 height 33
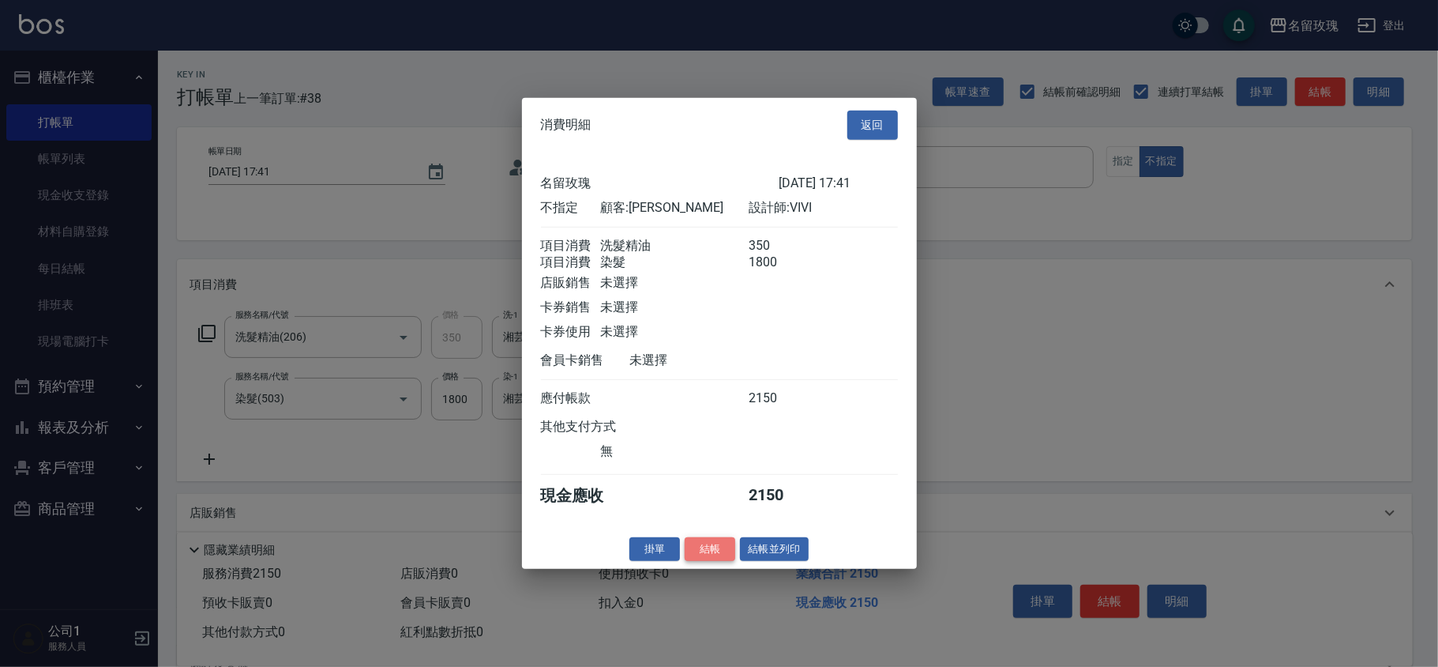
click at [709, 557] on button "結帳" at bounding box center [710, 548] width 51 height 24
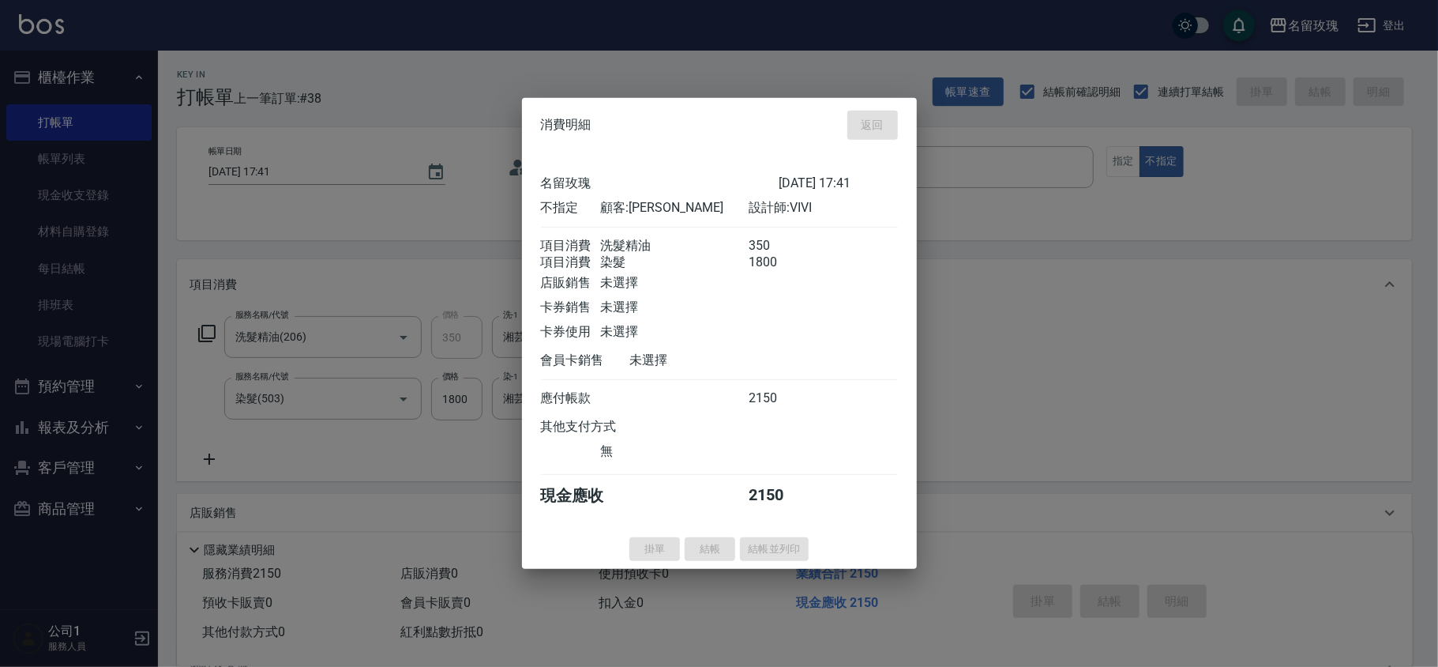
type input "[DATE] 17:43"
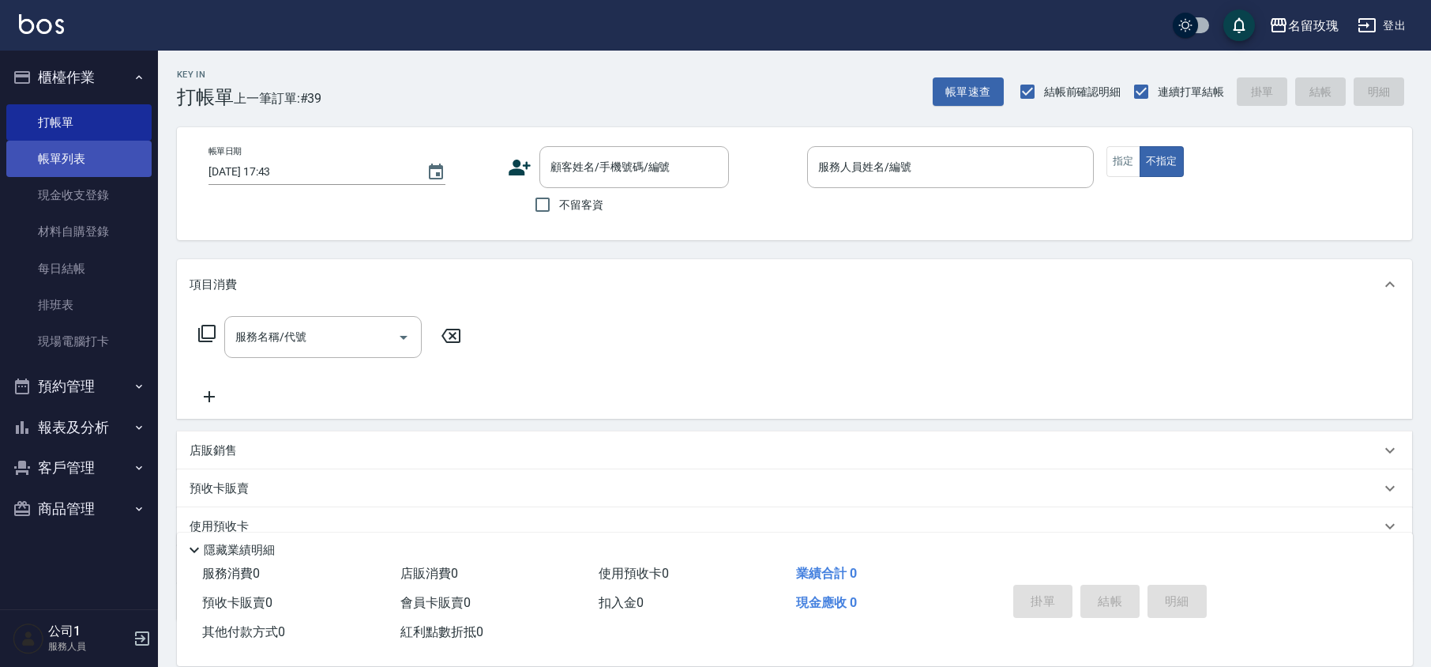
click at [68, 167] on link "帳單列表" at bounding box center [78, 159] width 145 height 36
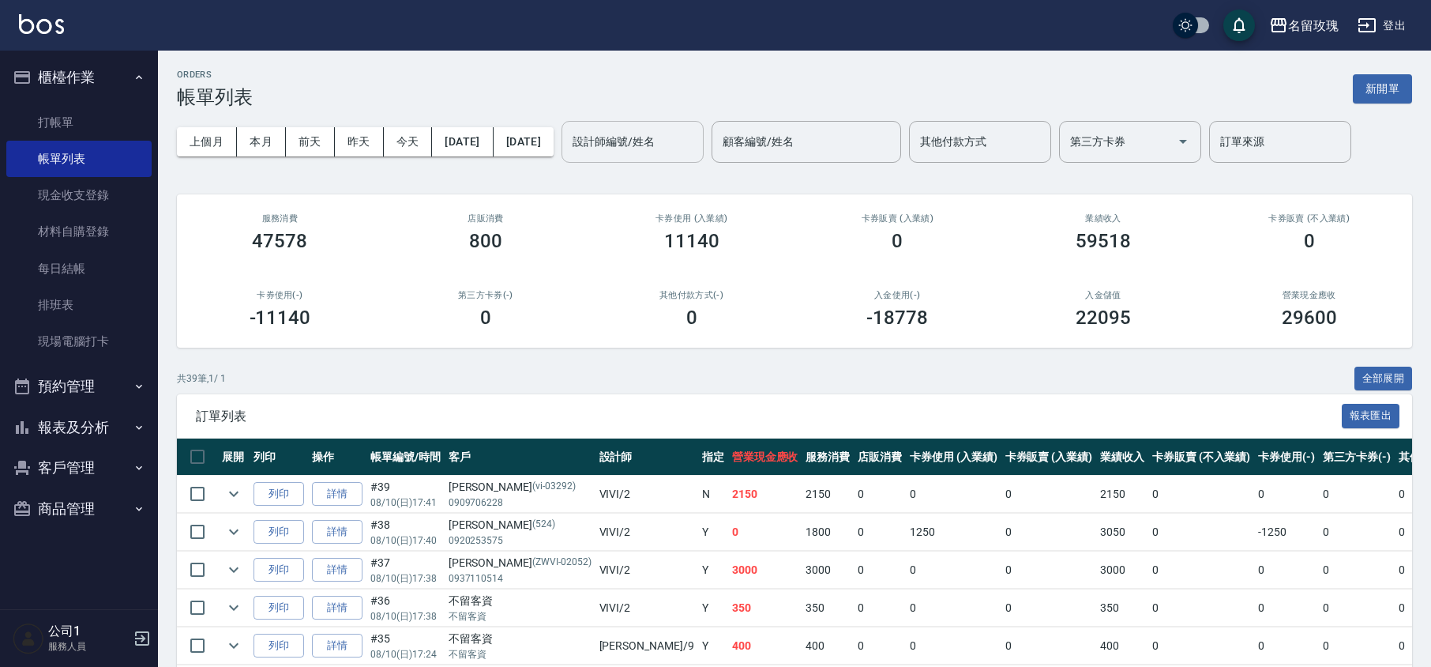
click at [679, 145] on input "設計師編號/姓名" at bounding box center [633, 142] width 128 height 28
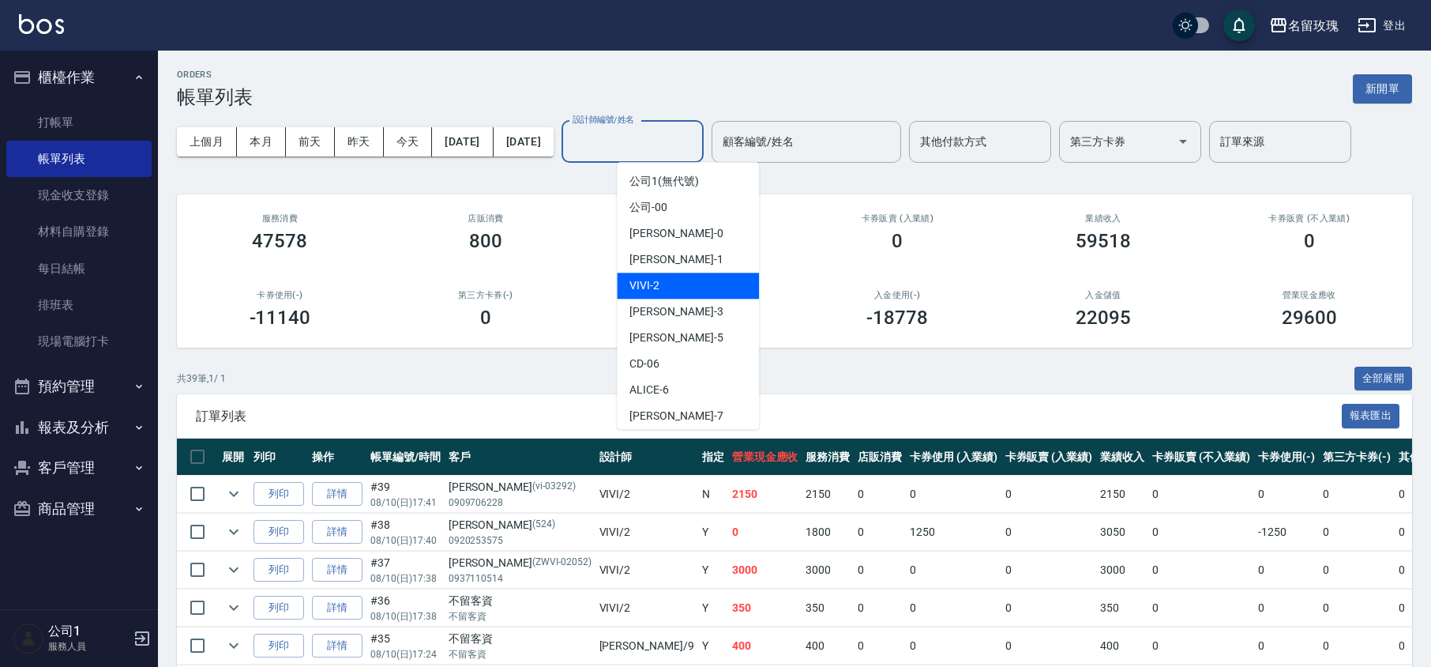
click at [697, 285] on div "VIVI -2" at bounding box center [688, 286] width 142 height 26
type input "VIVI-2"
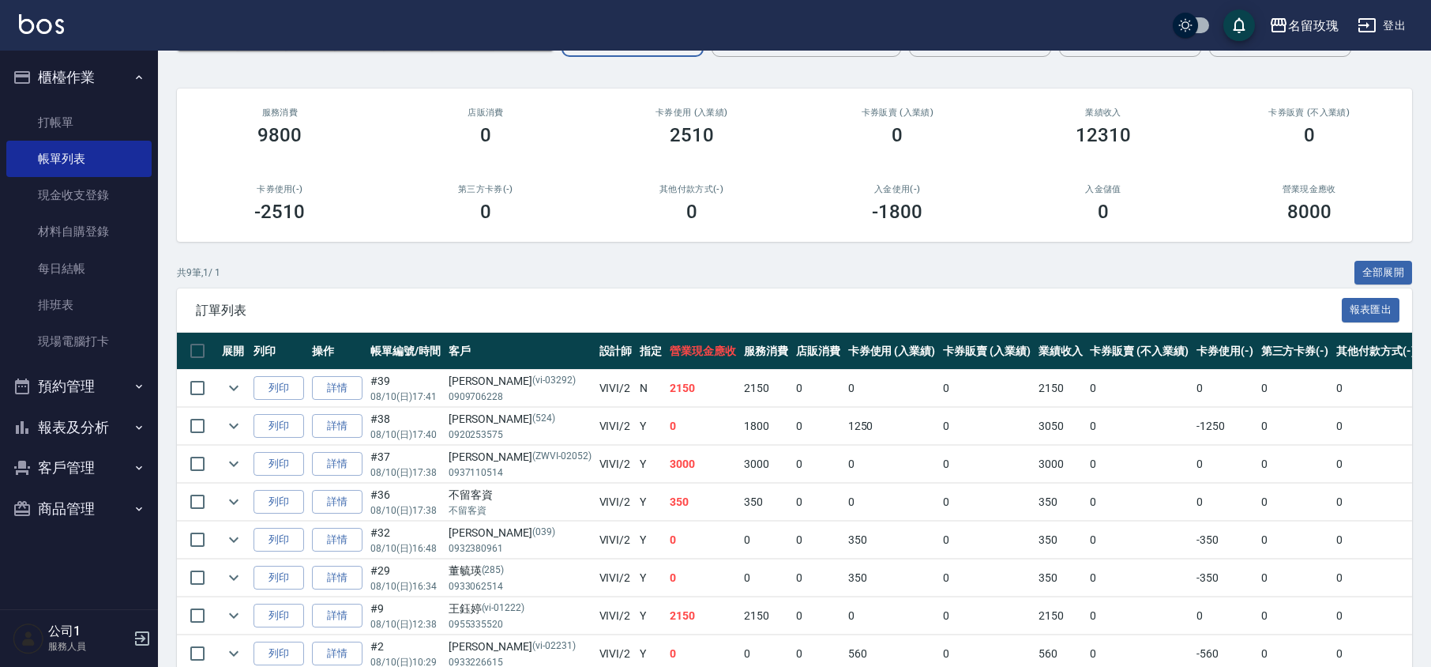
scroll to position [210, 0]
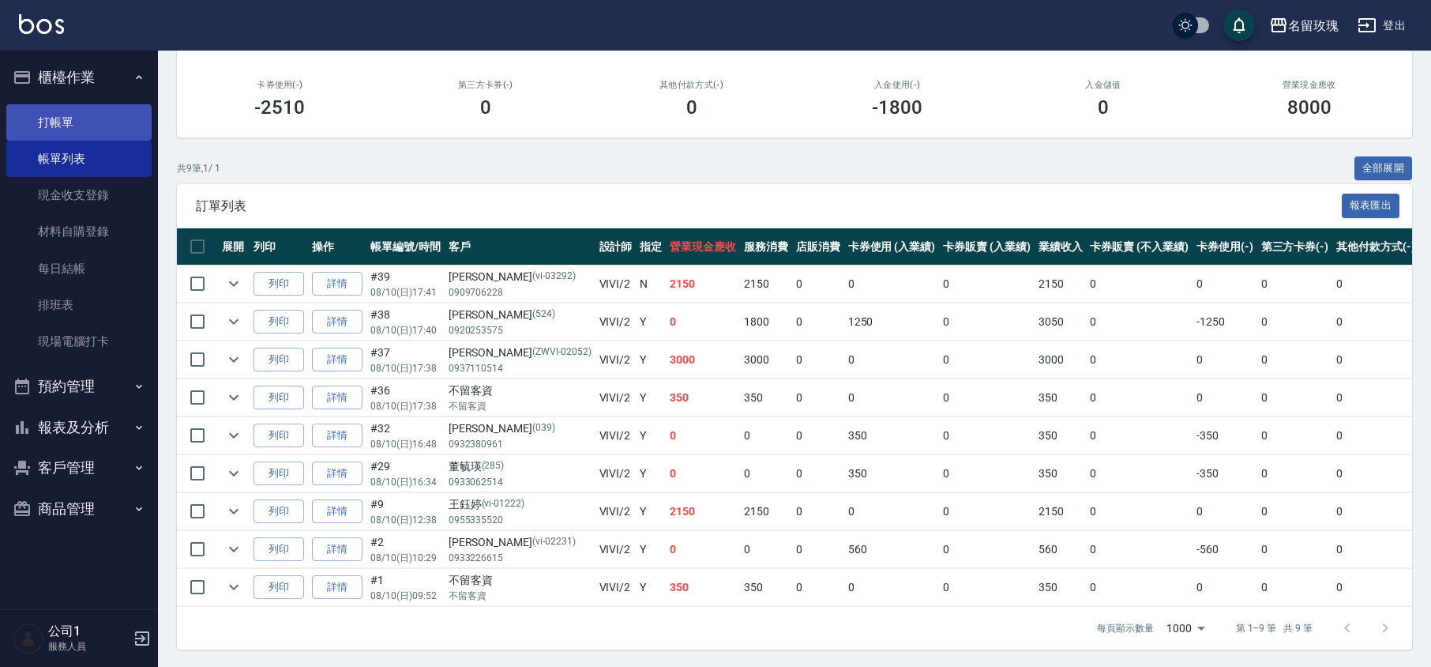
click at [83, 115] on link "打帳單" at bounding box center [78, 122] width 145 height 36
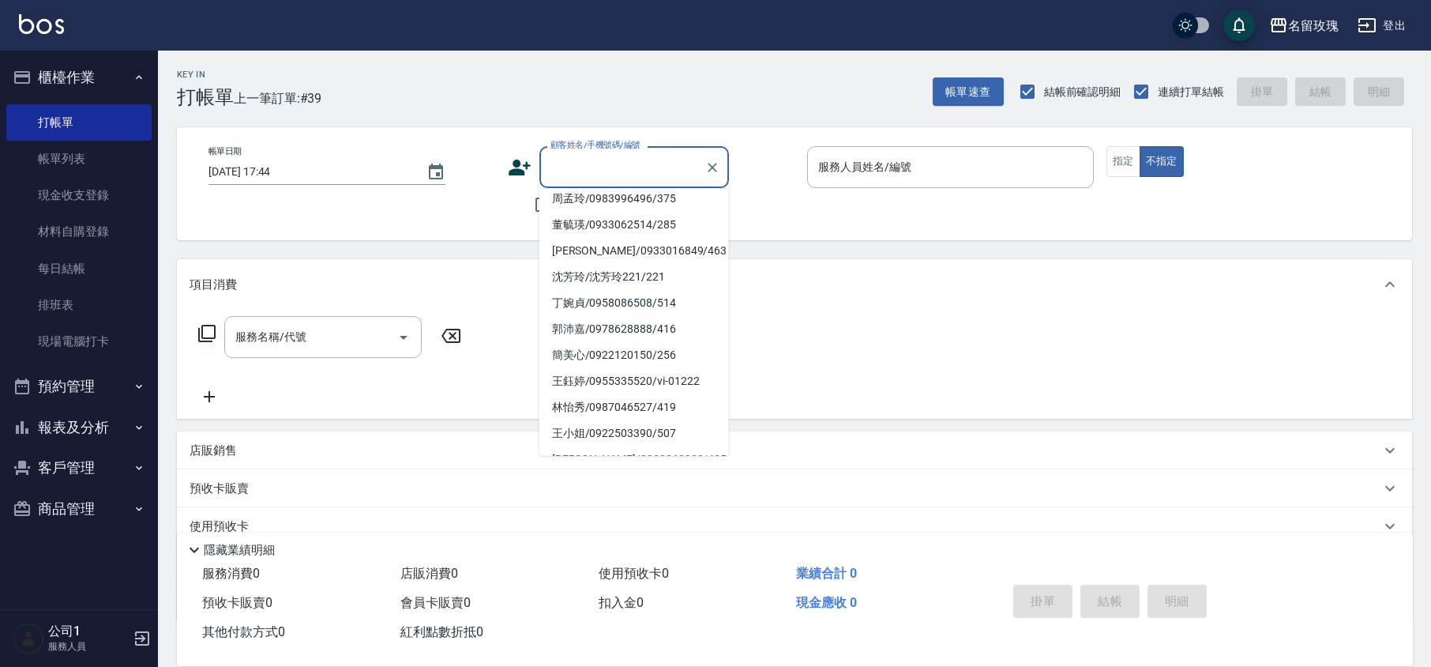
scroll to position [6, 0]
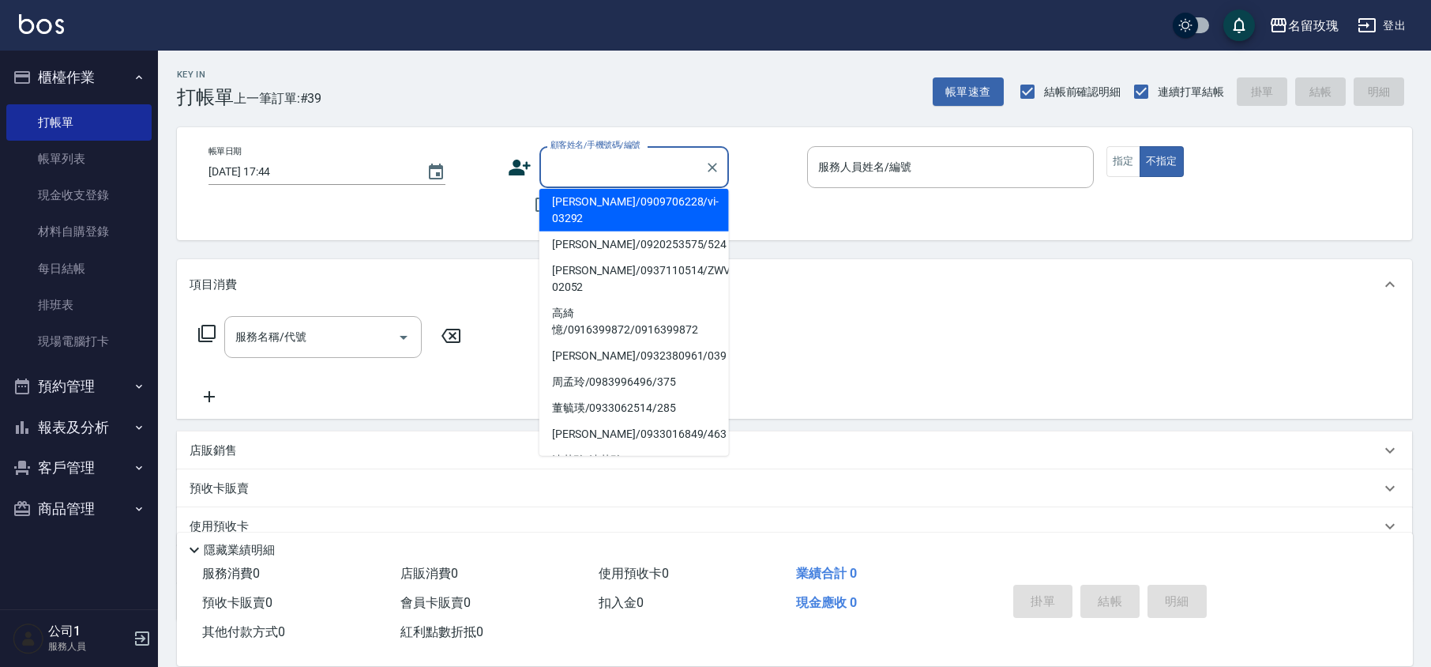
type input "[PERSON_NAME]/0909706228/vi-03292"
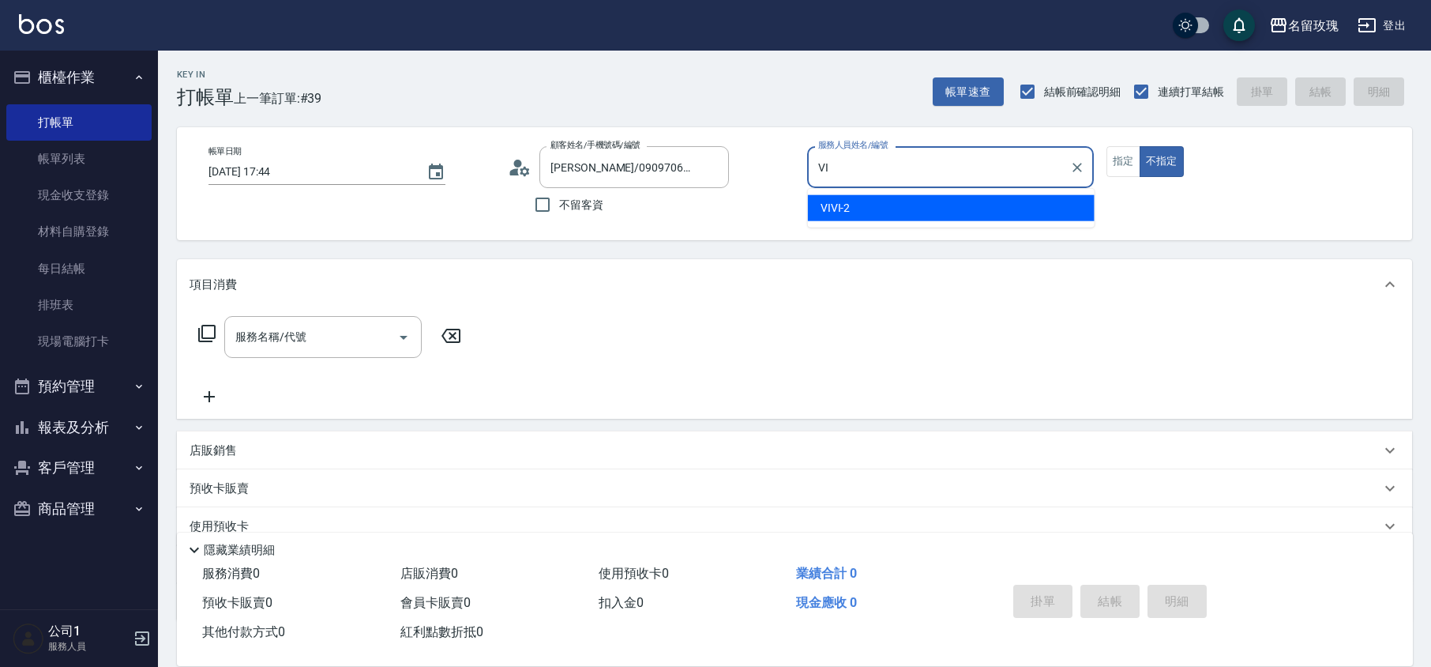
type input "V"
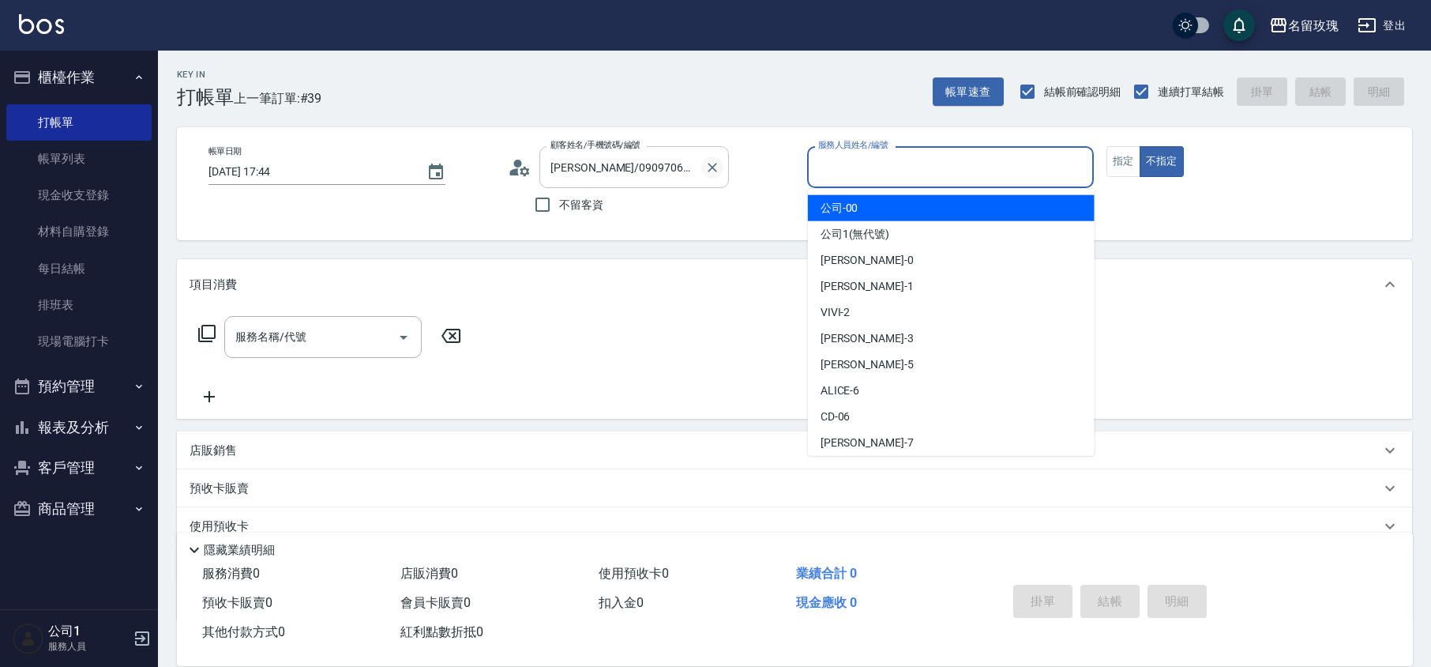
click at [718, 171] on icon "Clear" at bounding box center [713, 168] width 16 height 16
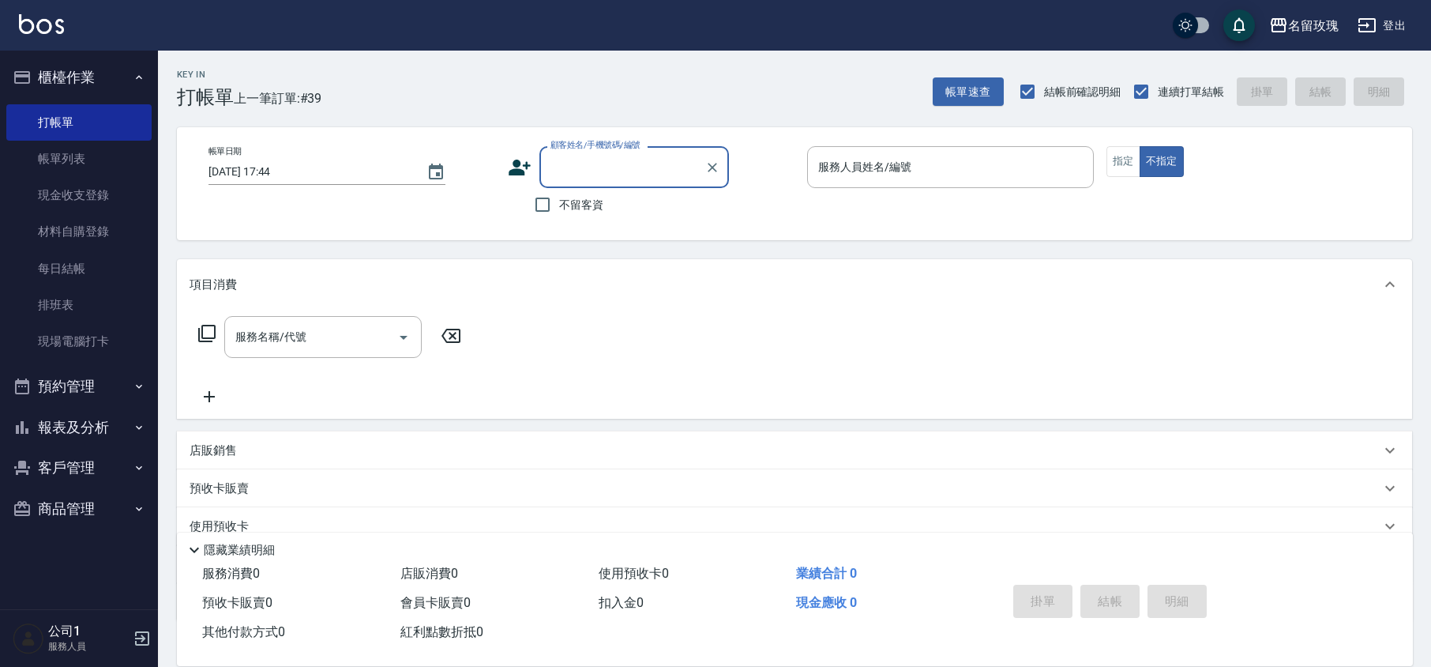
scroll to position [0, 0]
type input "n"
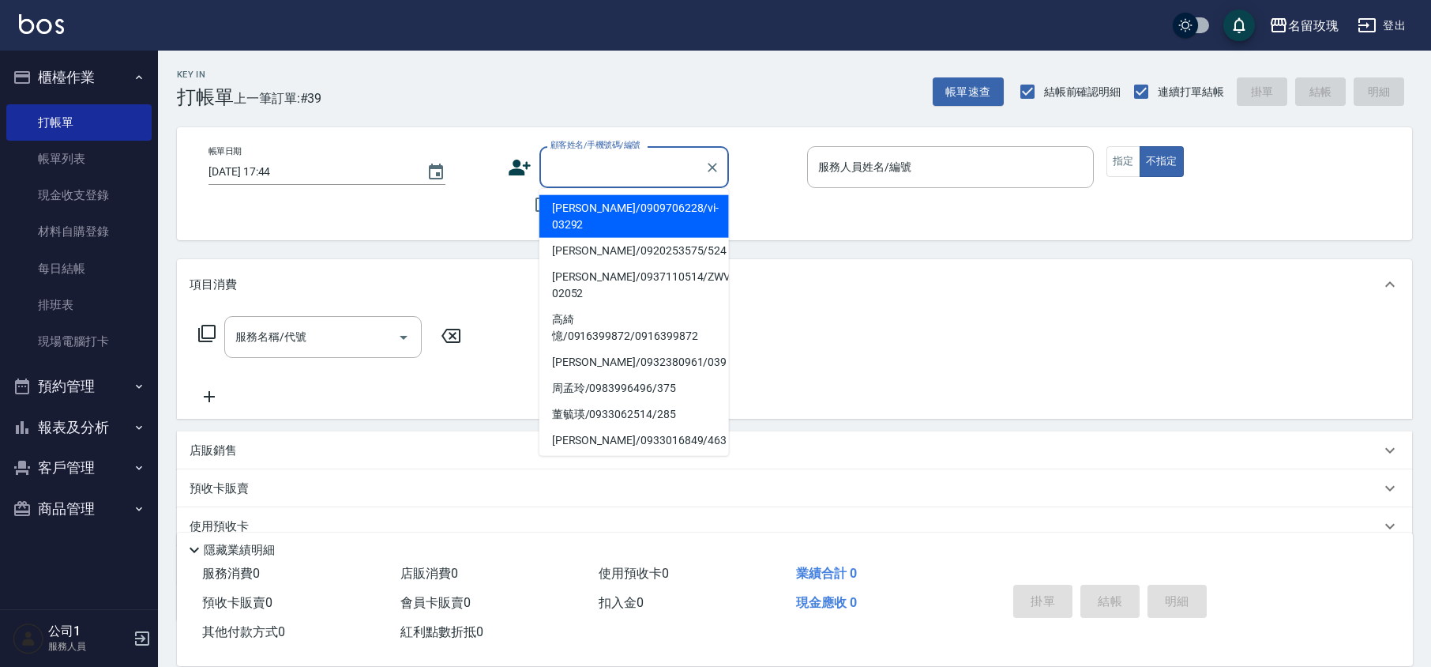
type input "ㄑ"
type input "*"
click at [715, 171] on icon "Clear" at bounding box center [712, 167] width 9 height 9
click at [737, 160] on div "顧客姓名/手機號碼/編號 顧客姓名/手機號碼/編號" at bounding box center [651, 167] width 287 height 42
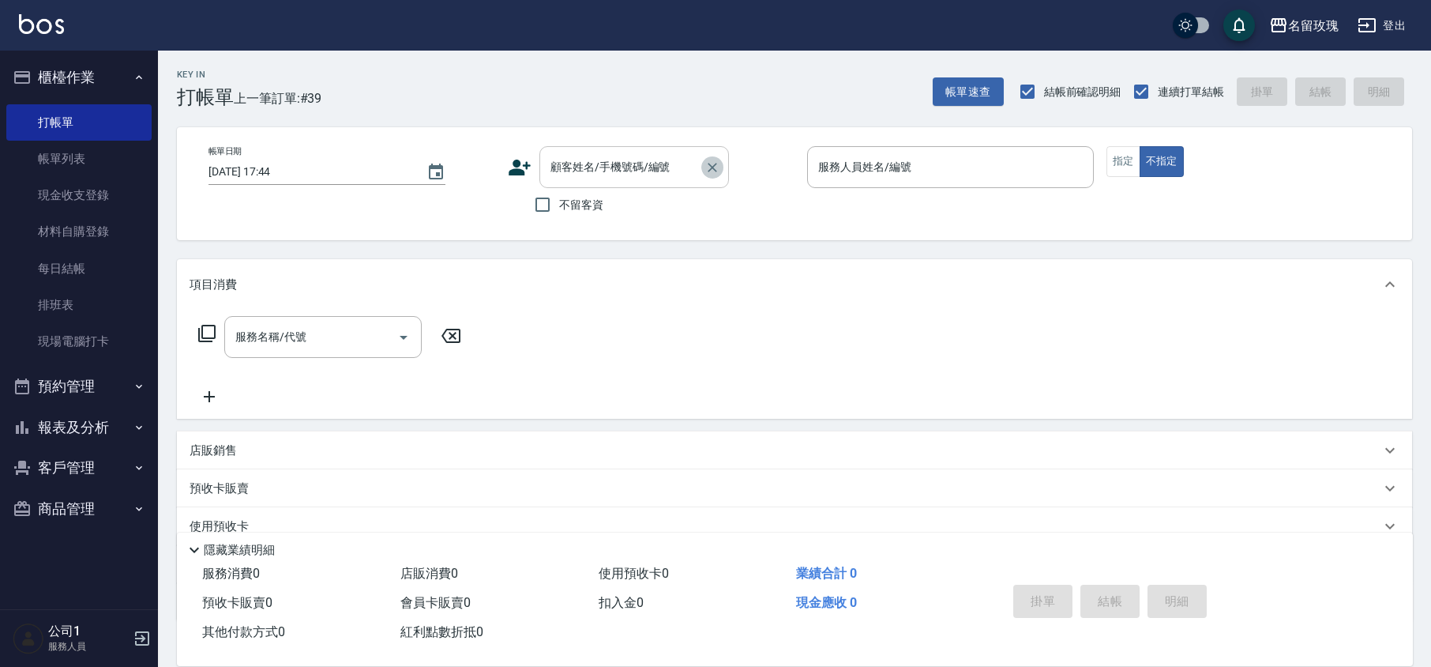
click at [706, 167] on icon "Clear" at bounding box center [713, 168] width 16 height 16
